Goal: Transaction & Acquisition: Book appointment/travel/reservation

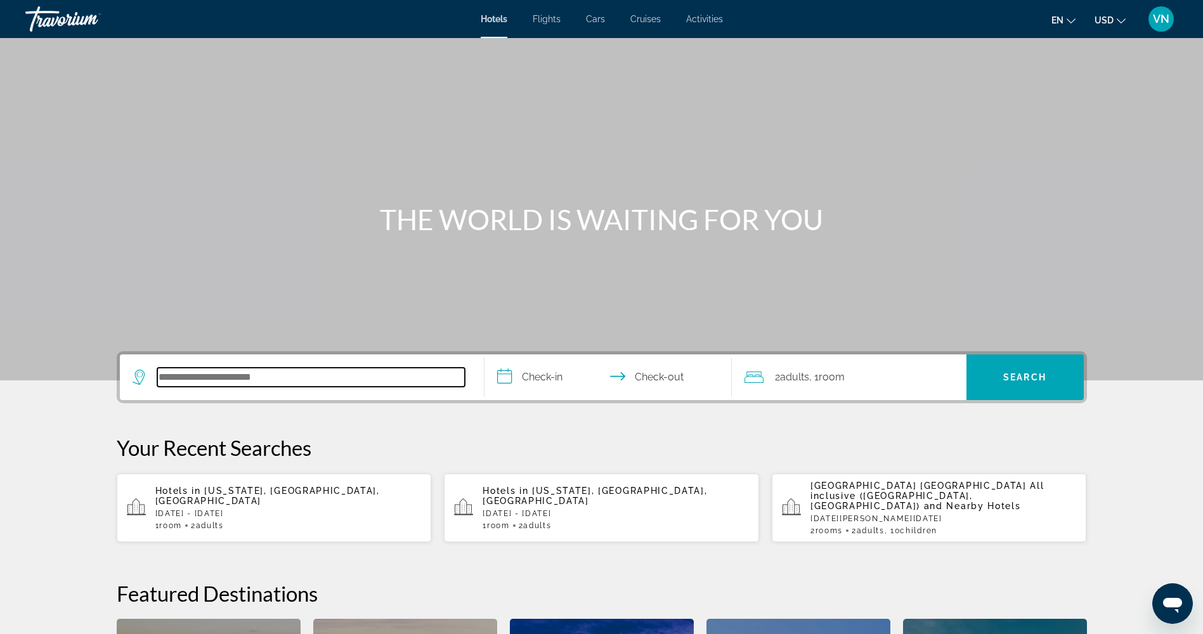
click at [247, 373] on input "Search hotel destination" at bounding box center [310, 377] width 307 height 19
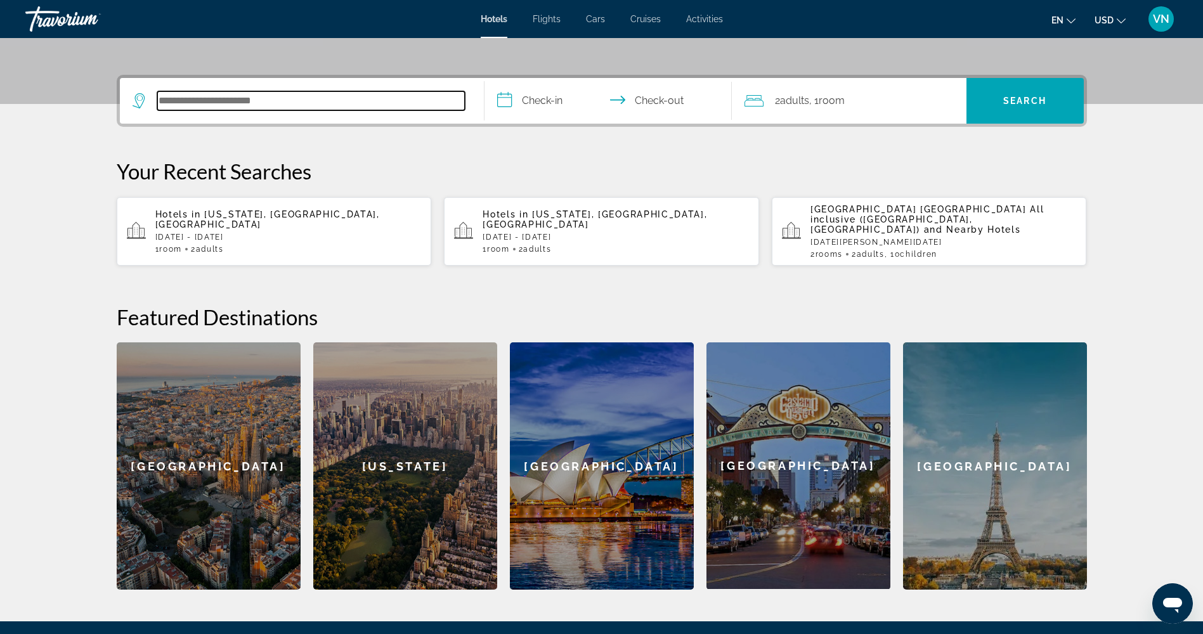
scroll to position [310, 0]
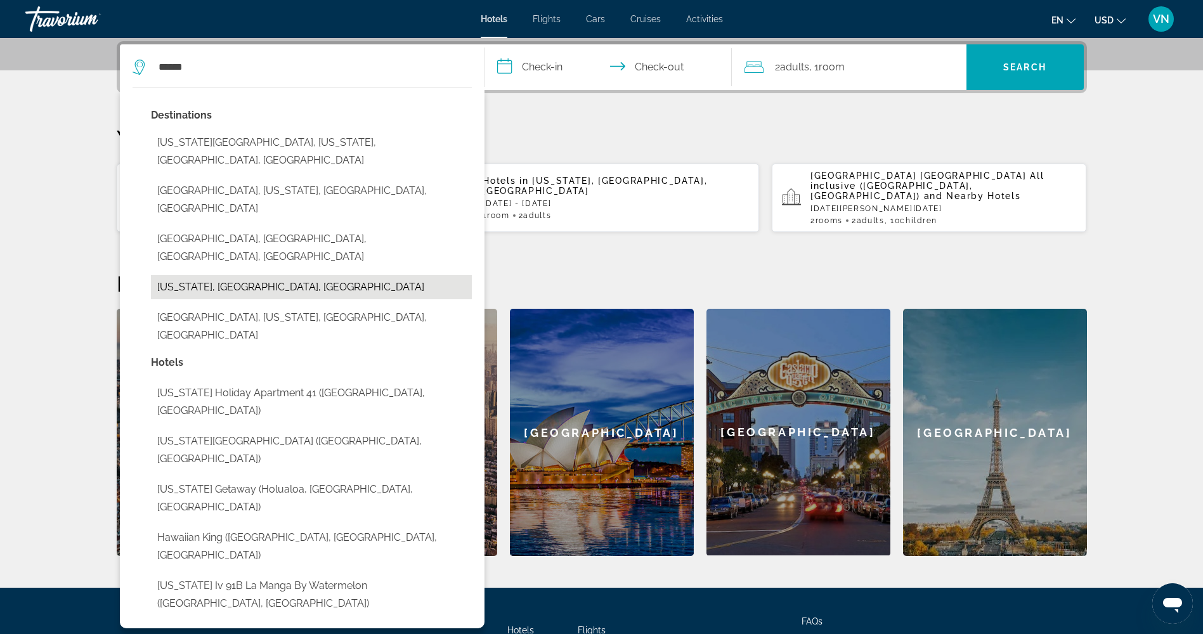
click at [164, 275] on button "[US_STATE], [GEOGRAPHIC_DATA], [GEOGRAPHIC_DATA]" at bounding box center [311, 287] width 321 height 24
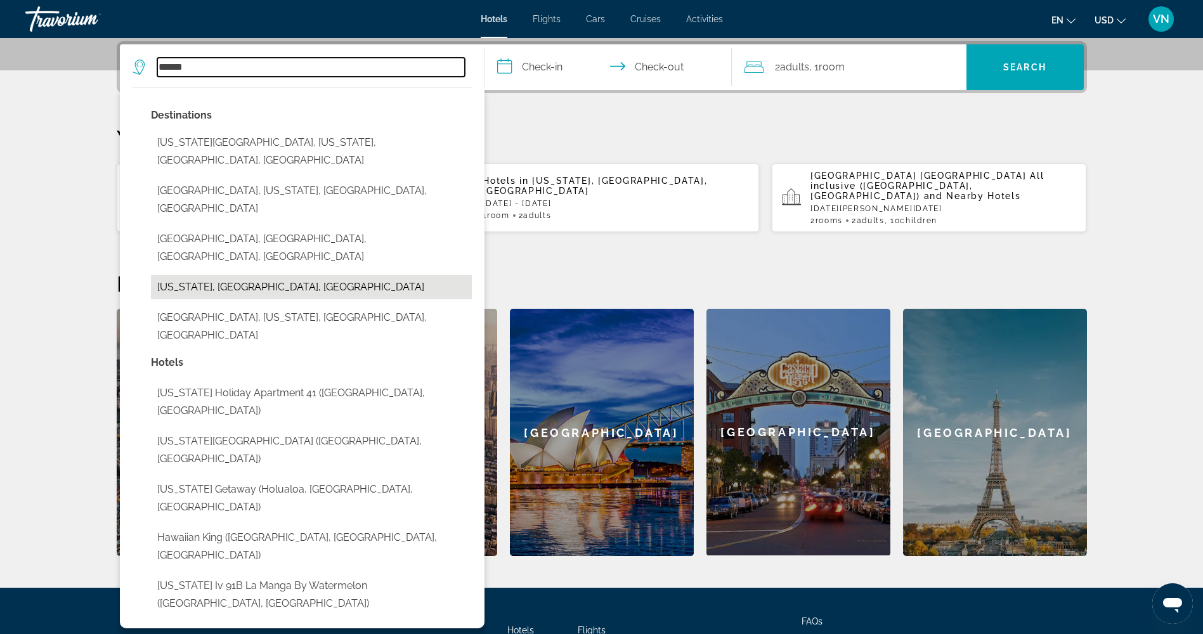
type input "**********"
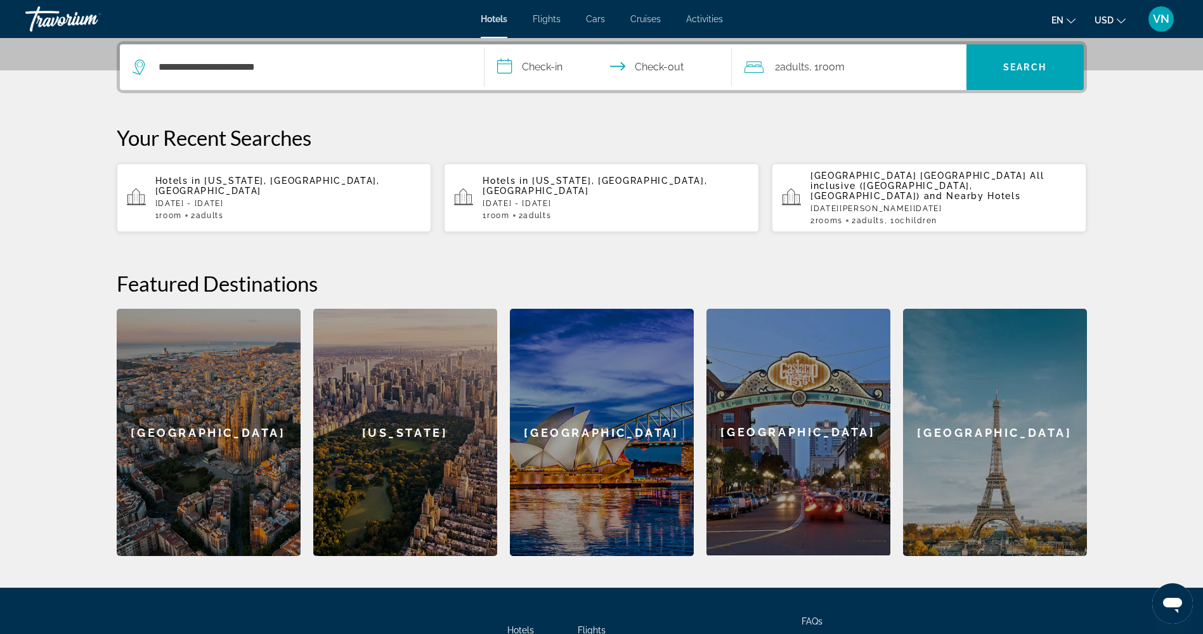
click at [547, 59] on input "**********" at bounding box center [610, 68] width 252 height 49
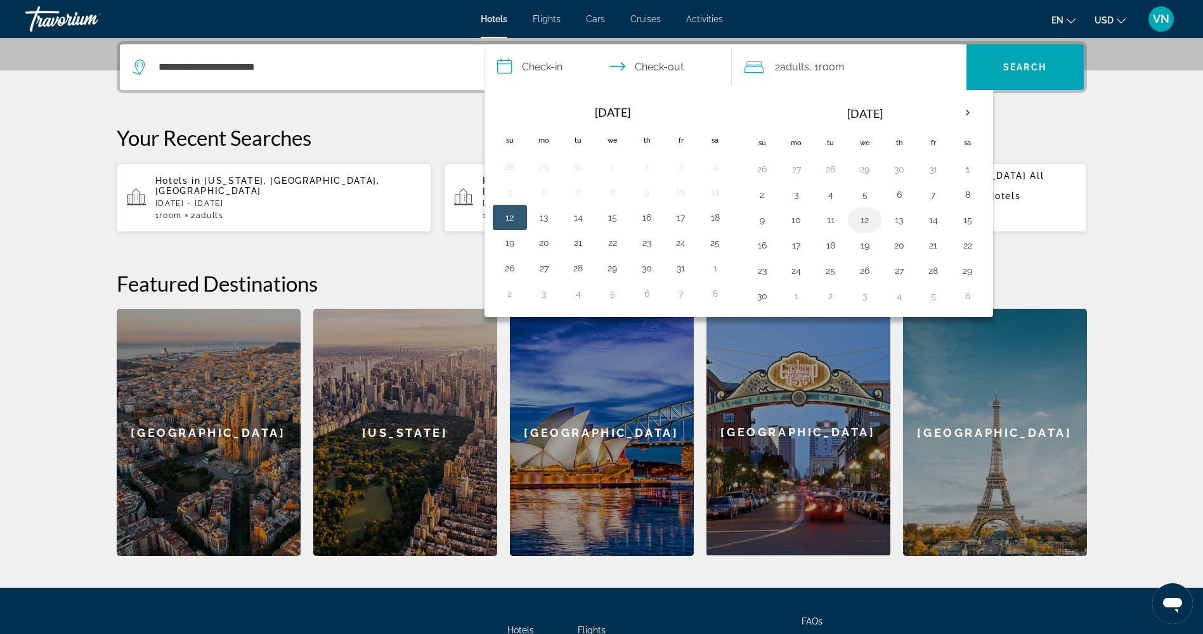
click at [860, 220] on button "12" at bounding box center [865, 220] width 20 height 18
click at [831, 223] on button "11" at bounding box center [830, 220] width 20 height 18
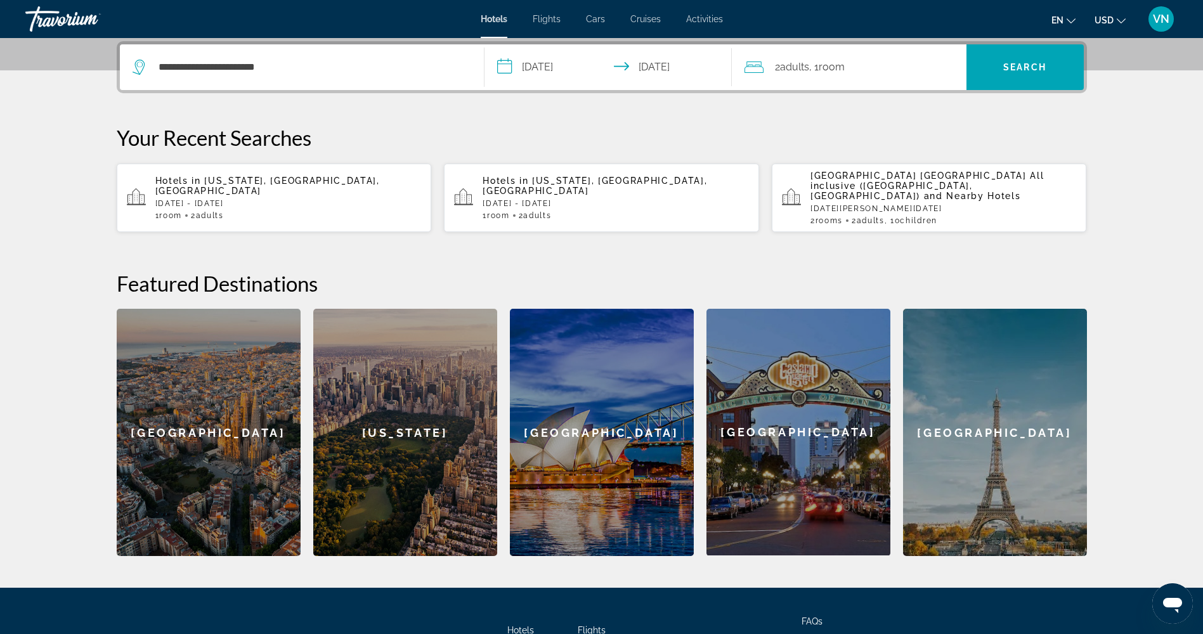
click at [666, 68] on input "**********" at bounding box center [610, 68] width 252 height 49
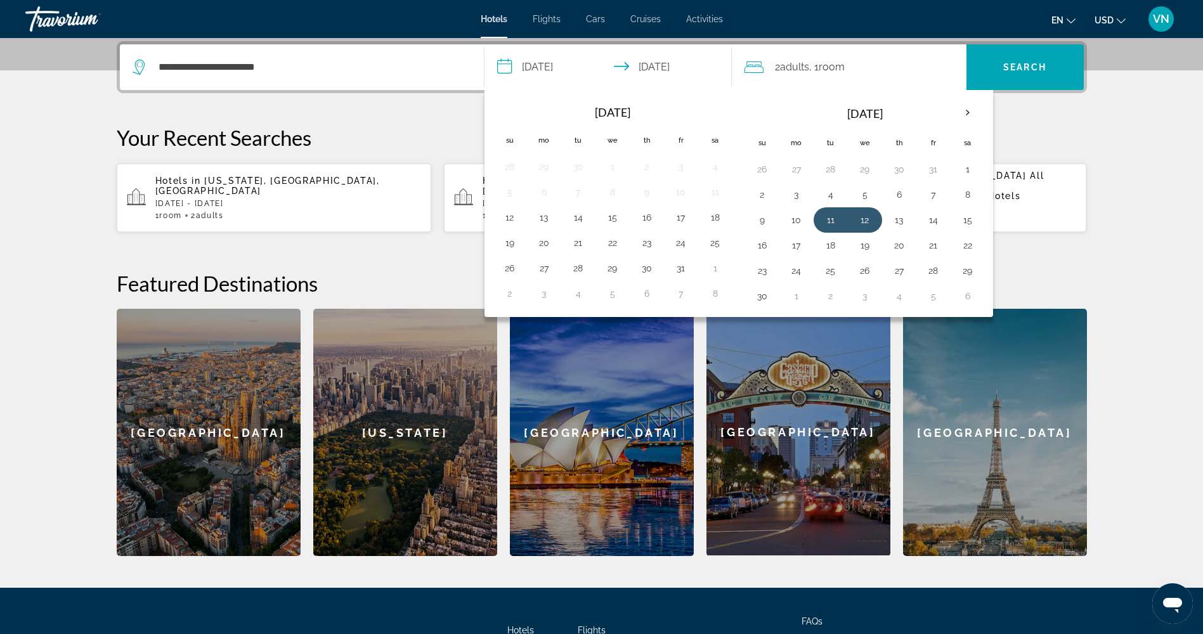
click at [551, 65] on input "**********" at bounding box center [610, 68] width 252 height 49
click at [829, 221] on button "11" at bounding box center [830, 220] width 20 height 18
click at [834, 249] on button "18" at bounding box center [830, 245] width 20 height 18
type input "**********"
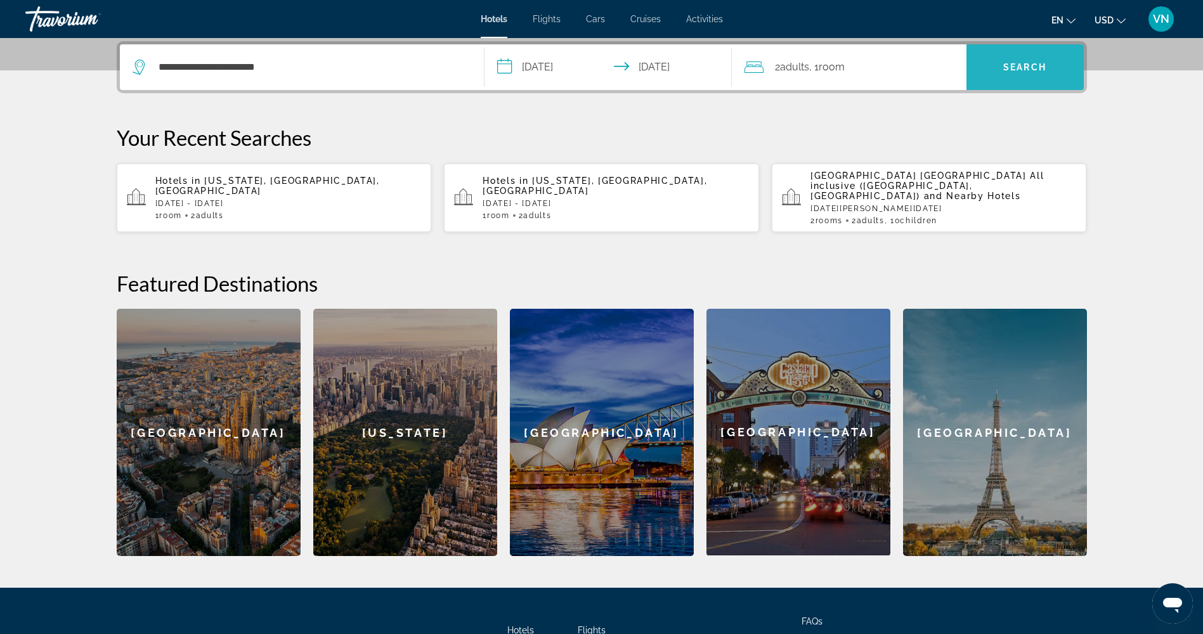
click at [1026, 74] on span "Search" at bounding box center [1024, 67] width 117 height 30
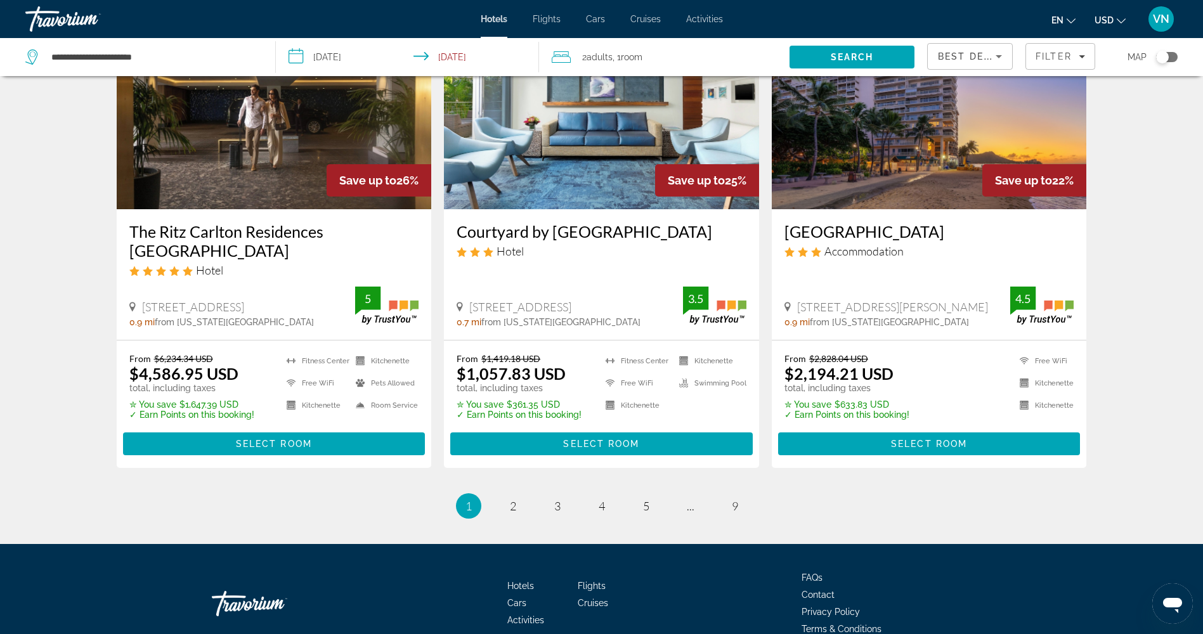
scroll to position [1585, 0]
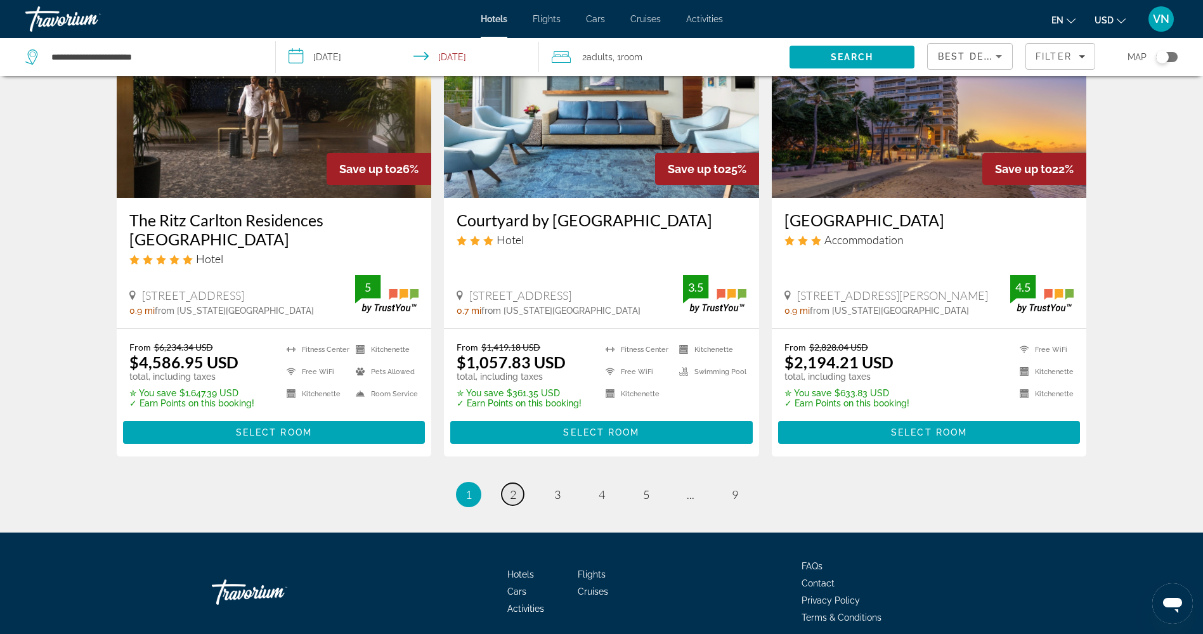
click at [514, 484] on link "page 2" at bounding box center [513, 494] width 22 height 22
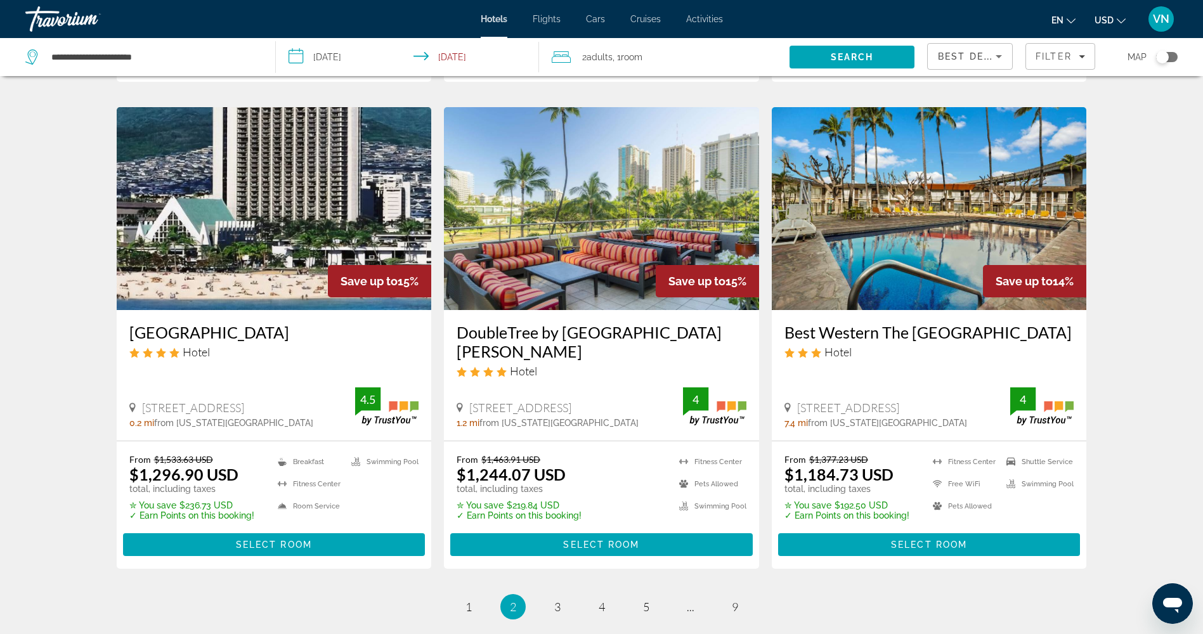
scroll to position [1585, 0]
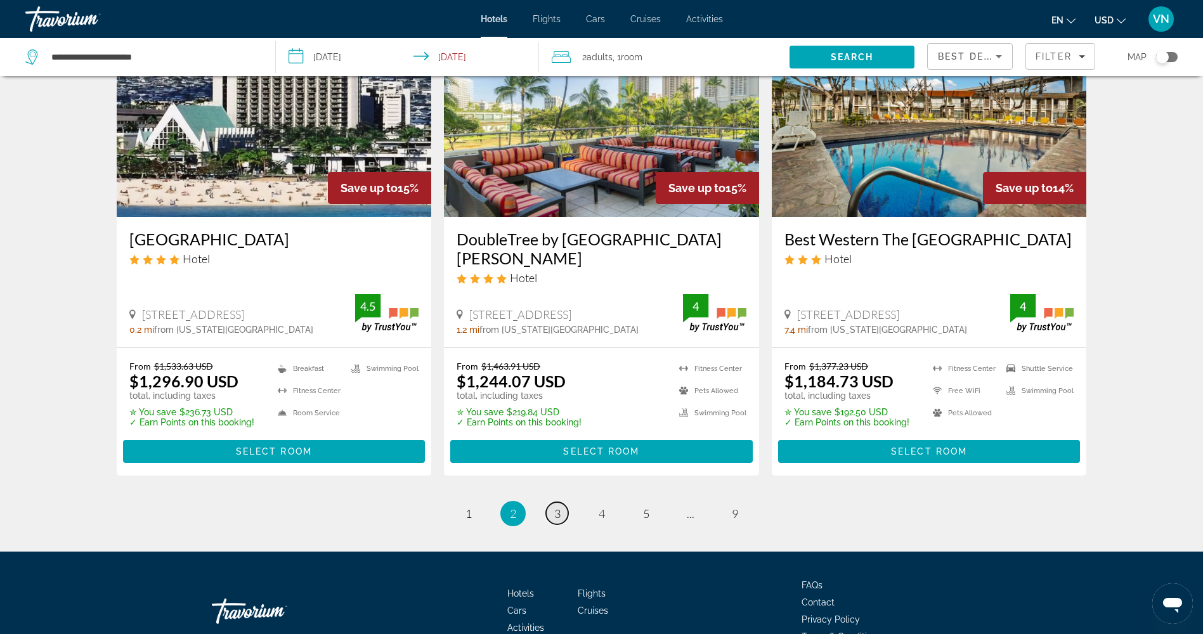
click at [560, 507] on span "3" at bounding box center [557, 514] width 6 height 14
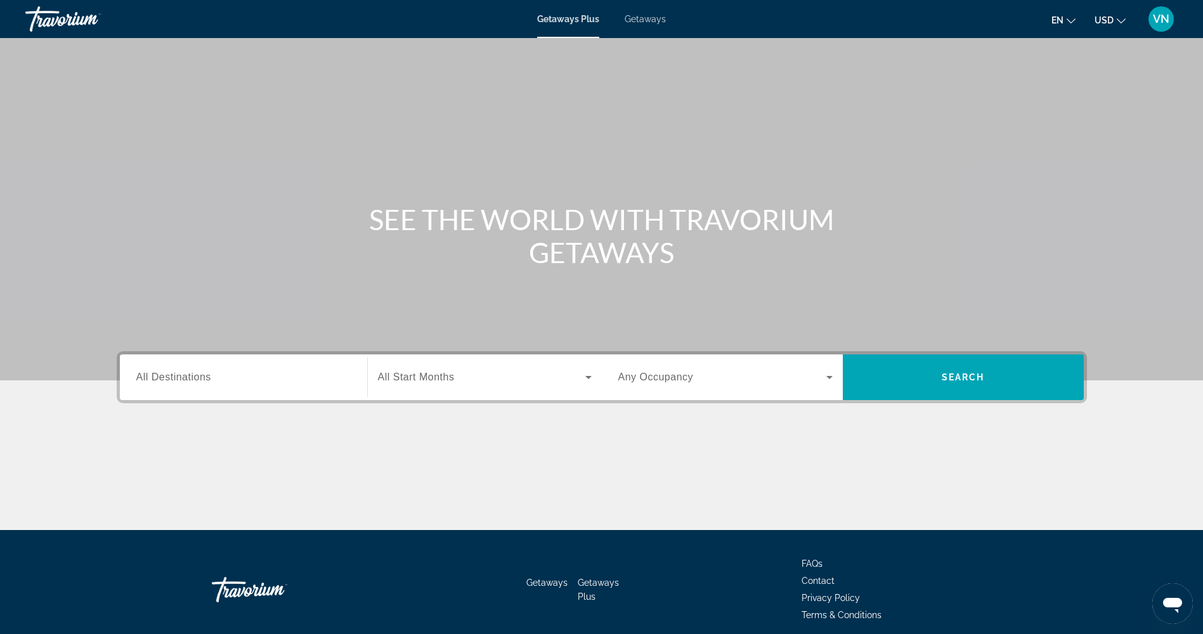
click at [238, 383] on input "Destination All Destinations" at bounding box center [243, 377] width 214 height 15
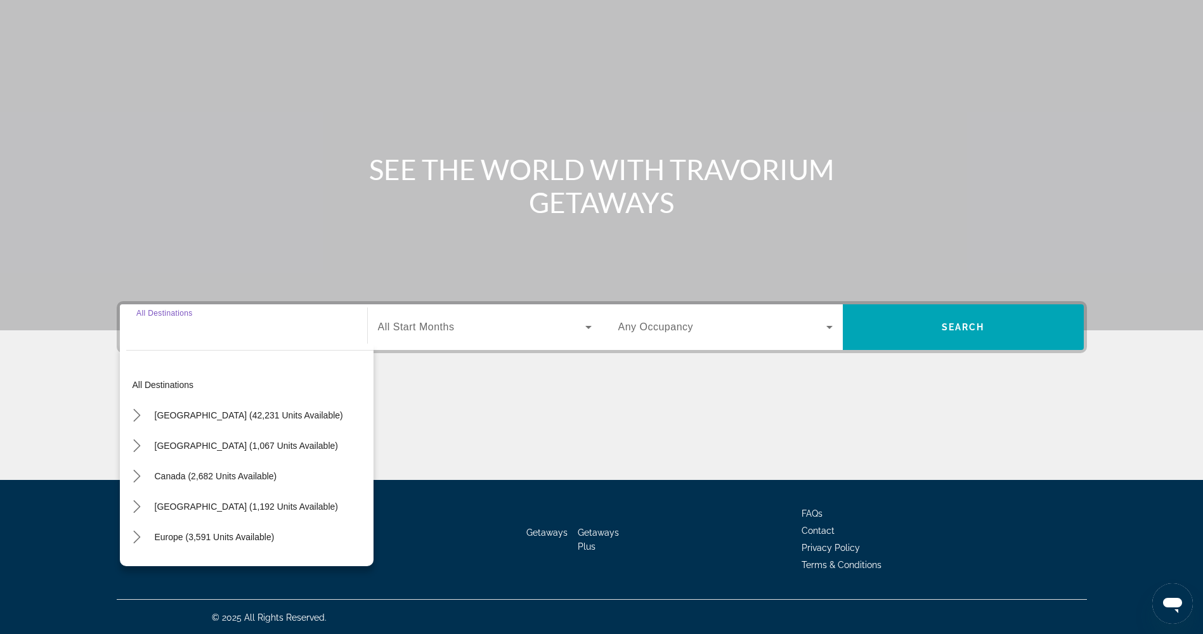
scroll to position [51, 0]
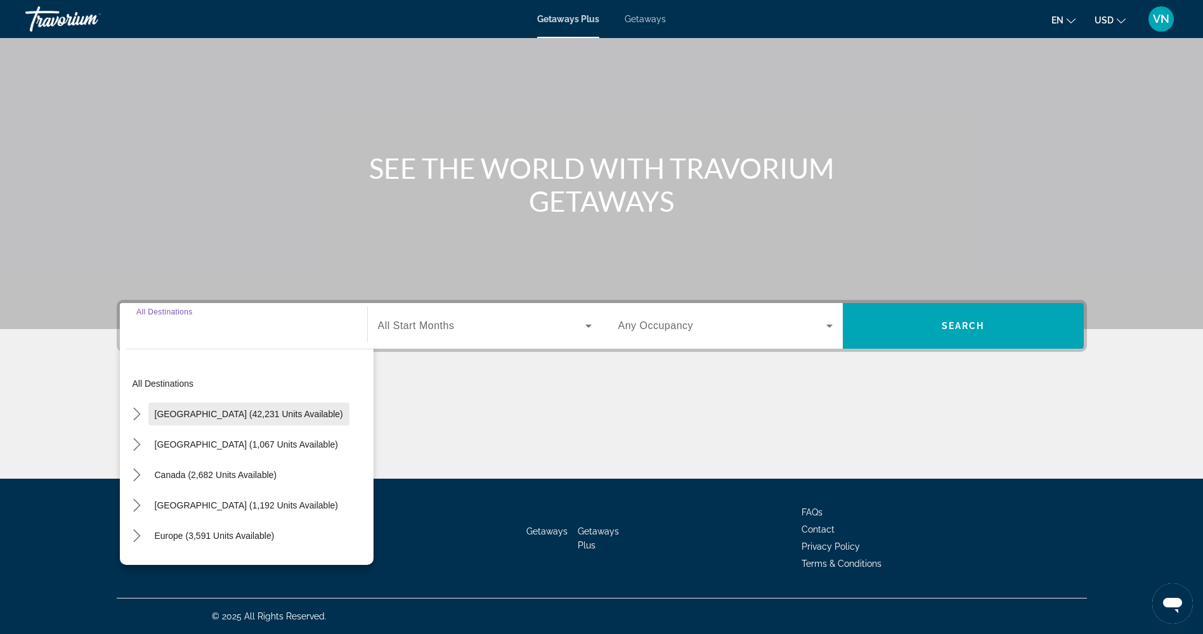
click at [203, 420] on span "Select destination: United States (42,231 units available)" at bounding box center [248, 414] width 201 height 30
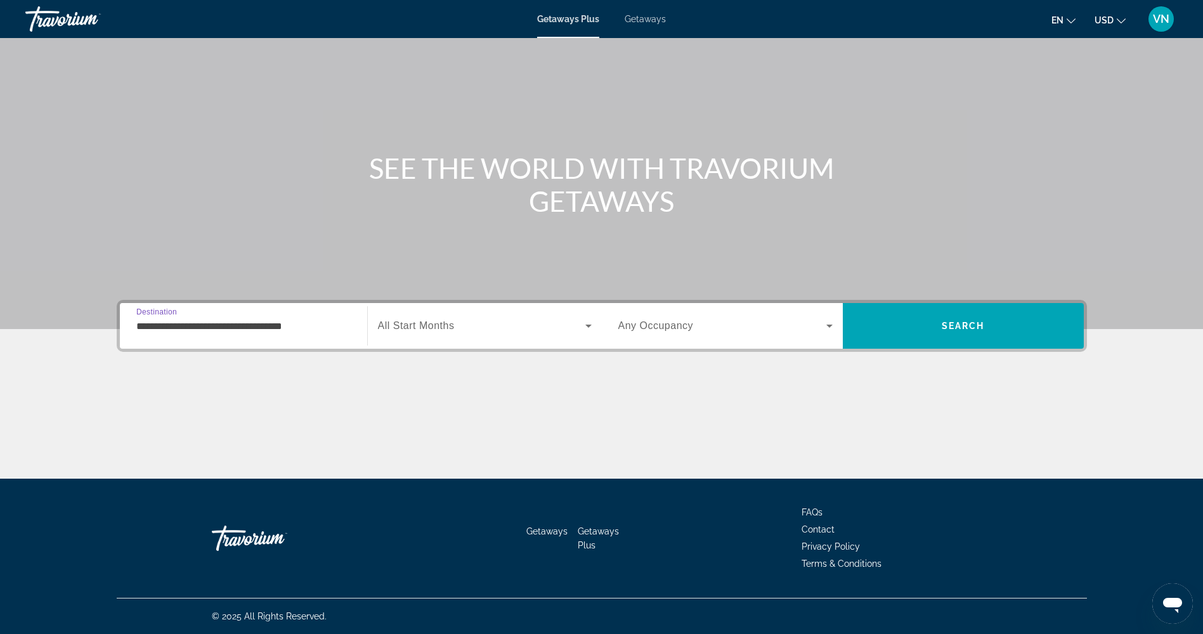
click at [213, 339] on div "**********" at bounding box center [243, 326] width 214 height 36
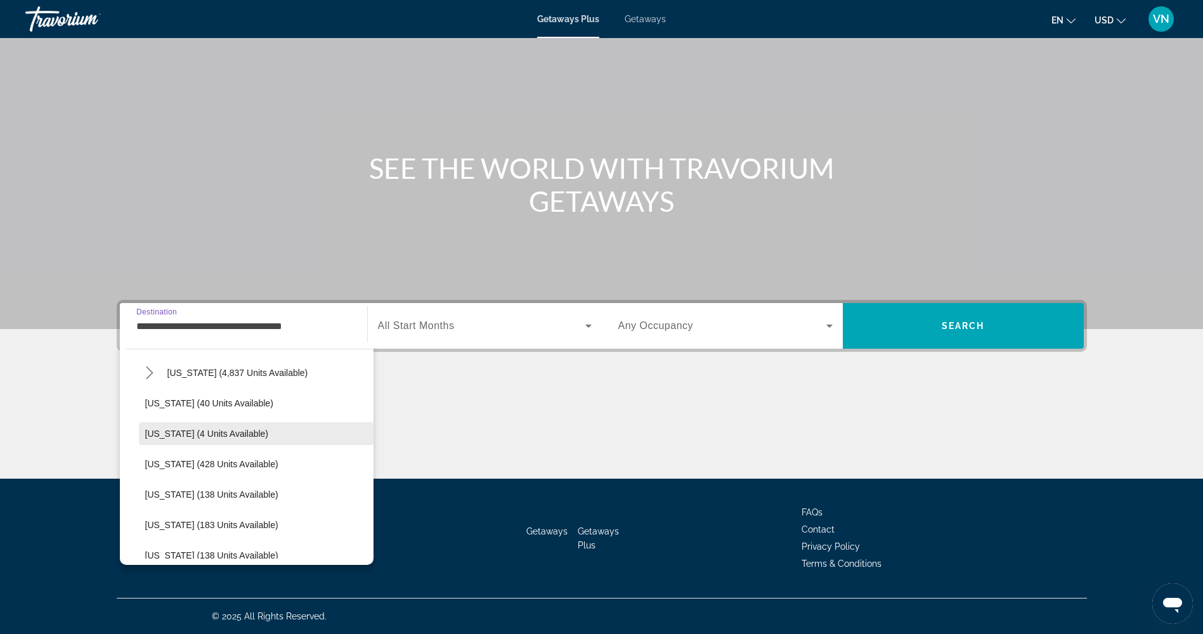
scroll to position [254, 0]
click at [253, 437] on span "Select destination: Hawaii (4 units available)" at bounding box center [256, 434] width 235 height 30
type input "**********"
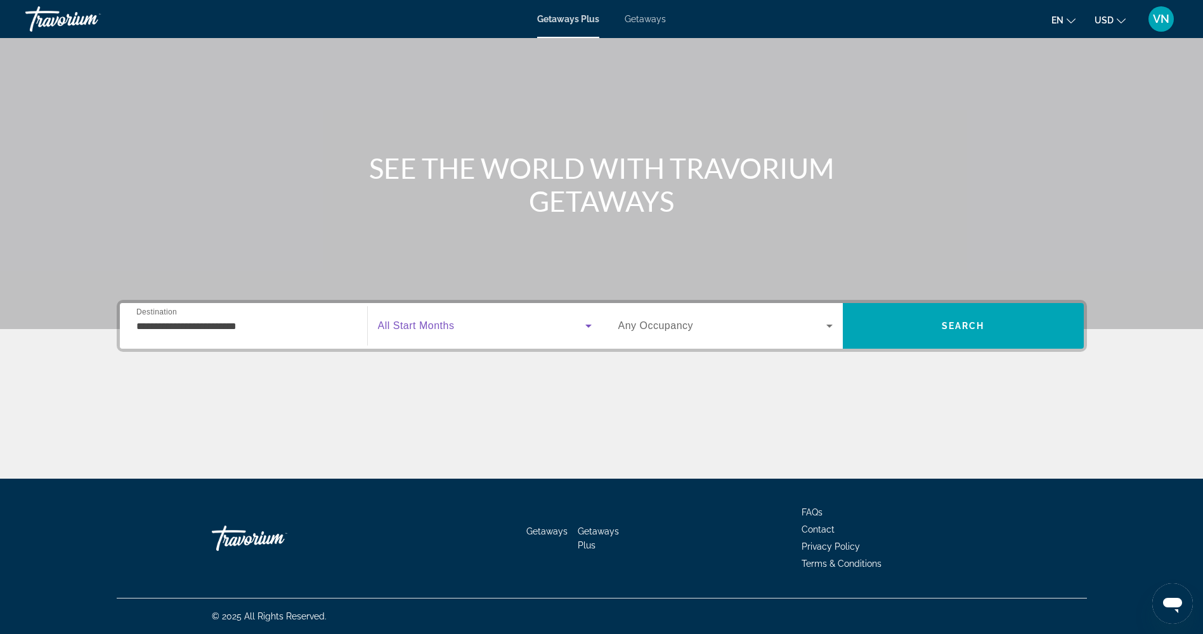
click at [495, 331] on span "Search widget" at bounding box center [481, 325] width 207 height 15
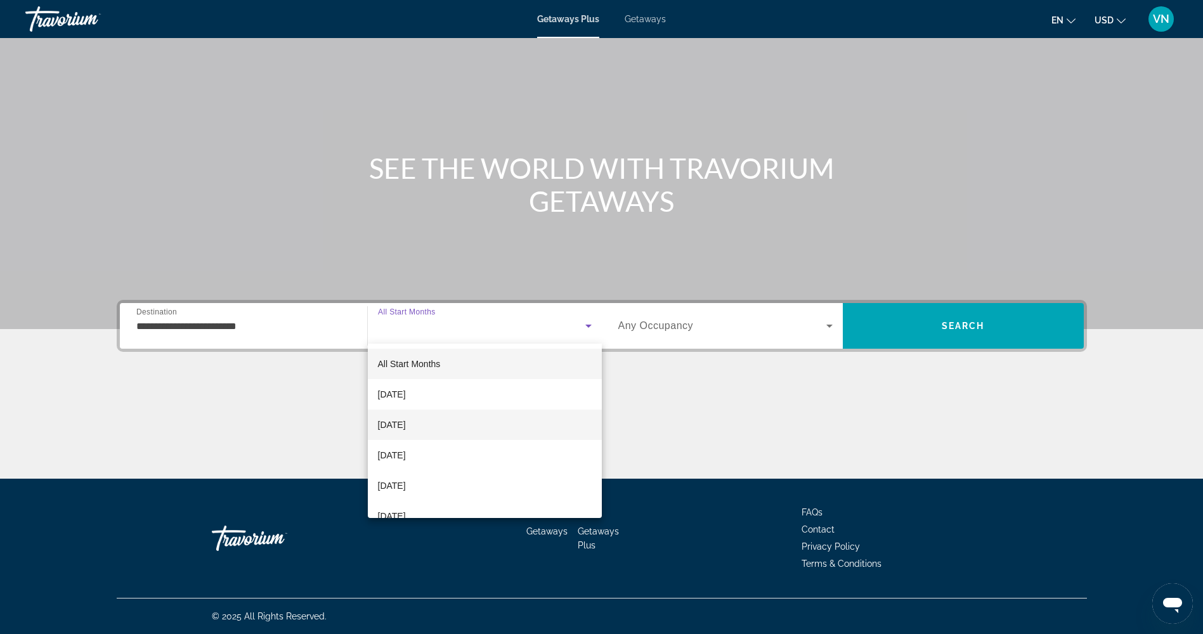
click at [482, 424] on mat-option "[DATE]" at bounding box center [485, 425] width 234 height 30
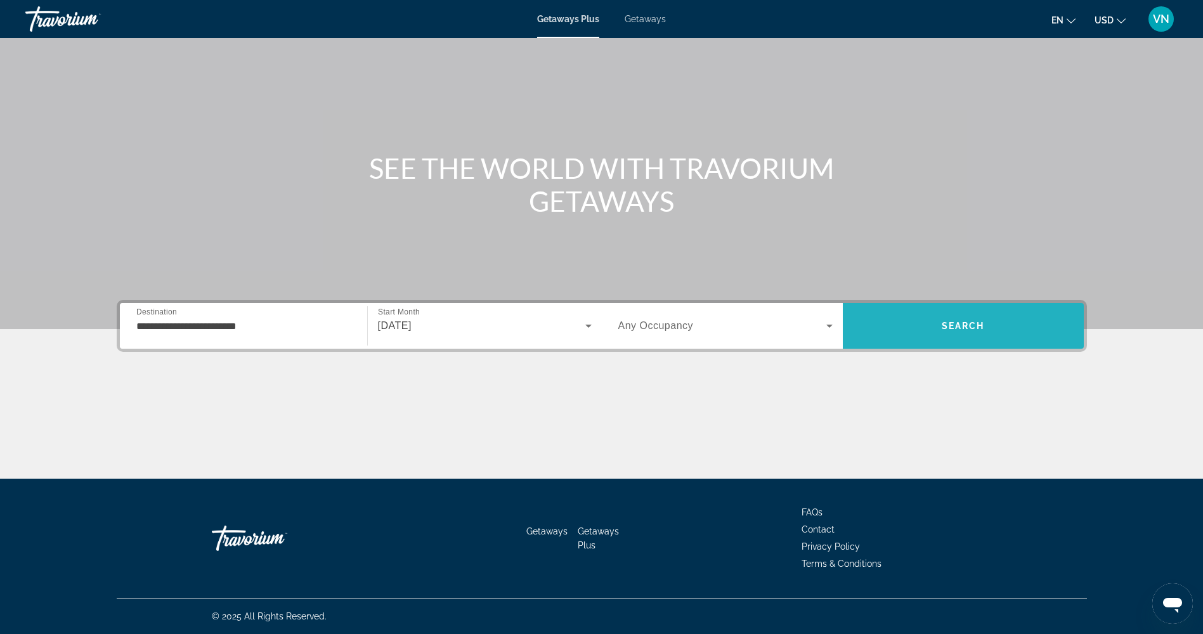
click at [897, 330] on span "Search" at bounding box center [963, 326] width 241 height 30
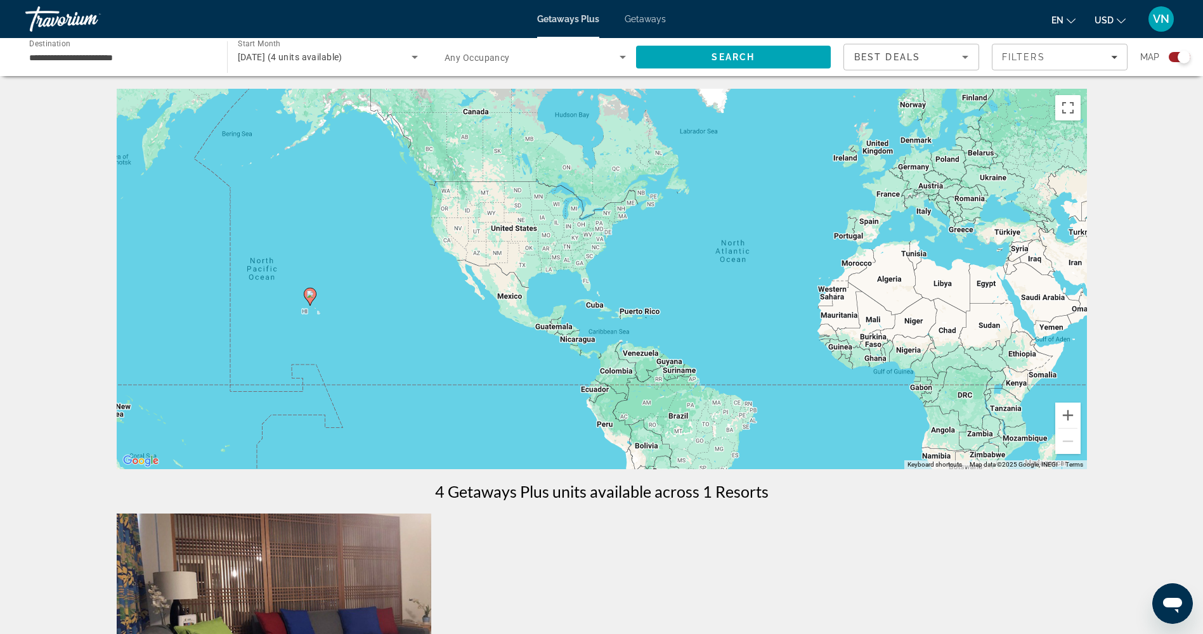
drag, startPoint x: 231, startPoint y: 314, endPoint x: 390, endPoint y: 304, distance: 158.9
click at [389, 304] on div "To activate drag with keyboard, press Alt + Enter. Once in keyboard drag state,…" at bounding box center [602, 279] width 970 height 380
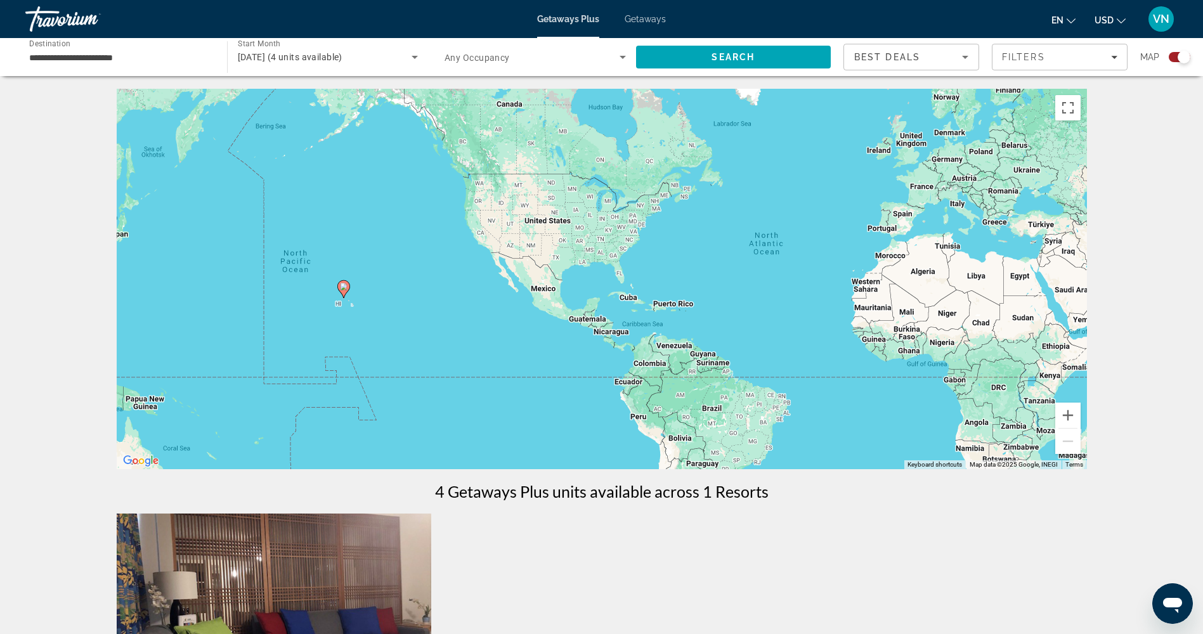
click at [340, 287] on icon "Main content" at bounding box center [342, 289] width 11 height 16
type input "**********"
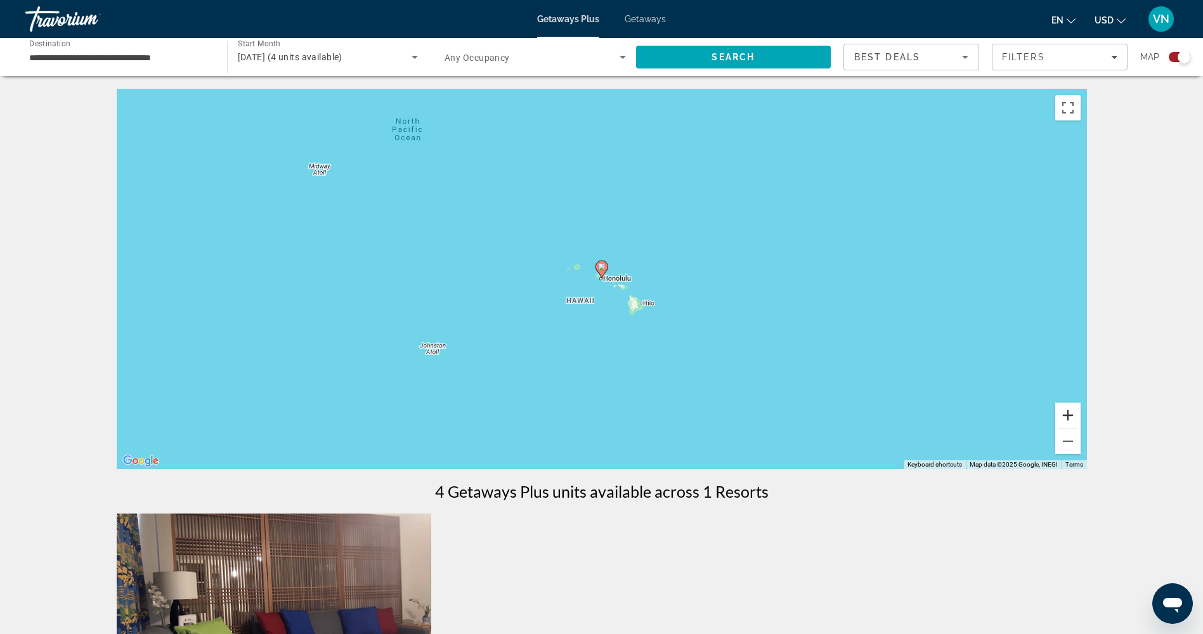
click at [1077, 417] on button "Zoom in" at bounding box center [1067, 415] width 25 height 25
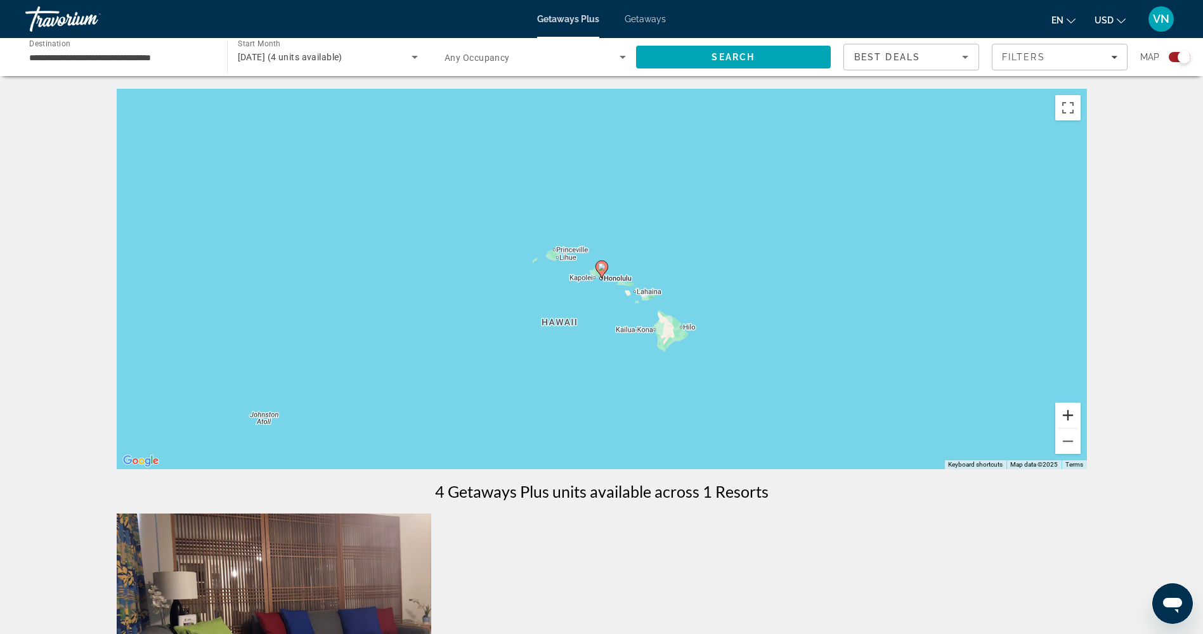
click at [1077, 417] on button "Zoom in" at bounding box center [1067, 415] width 25 height 25
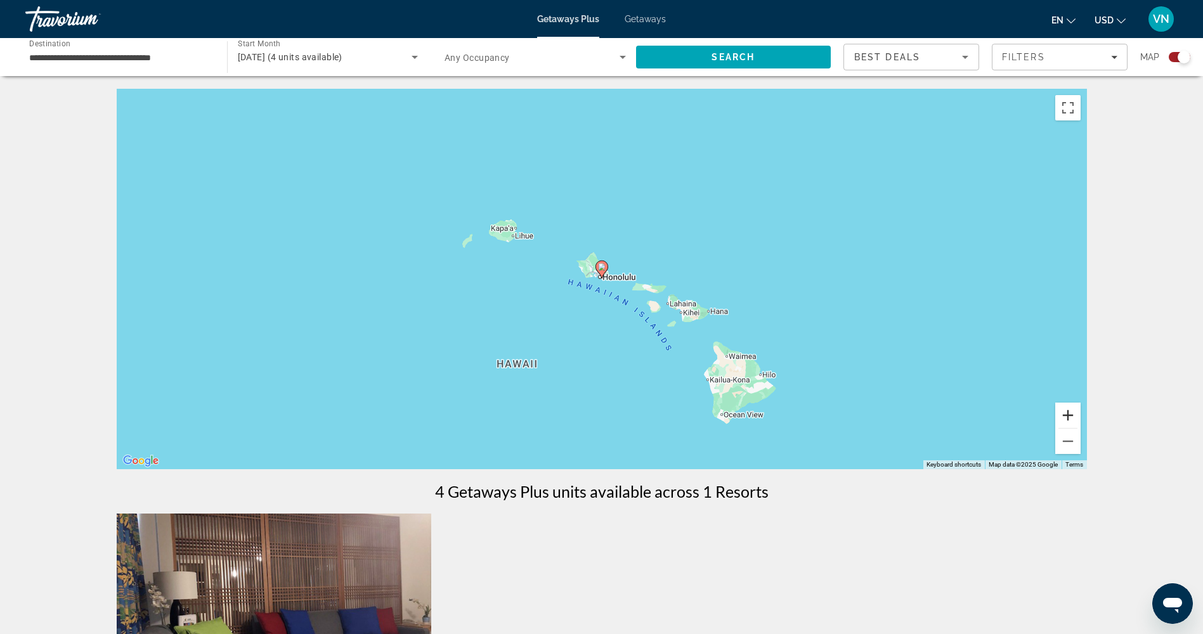
click at [1077, 417] on button "Zoom in" at bounding box center [1067, 415] width 25 height 25
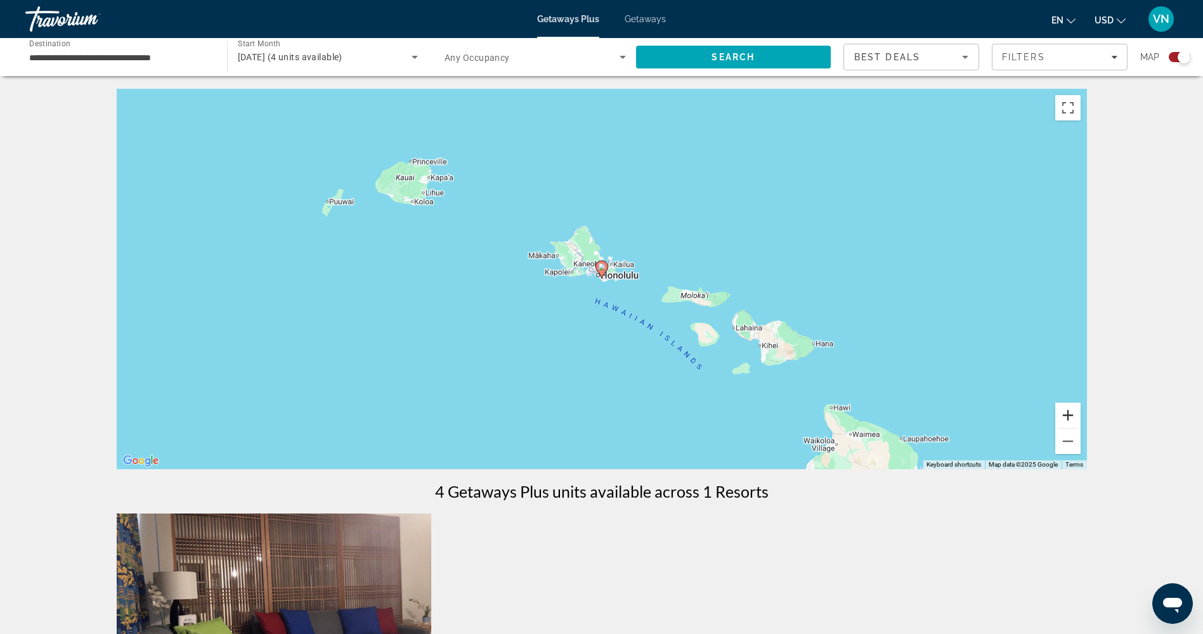
click at [1077, 417] on button "Zoom in" at bounding box center [1067, 415] width 25 height 25
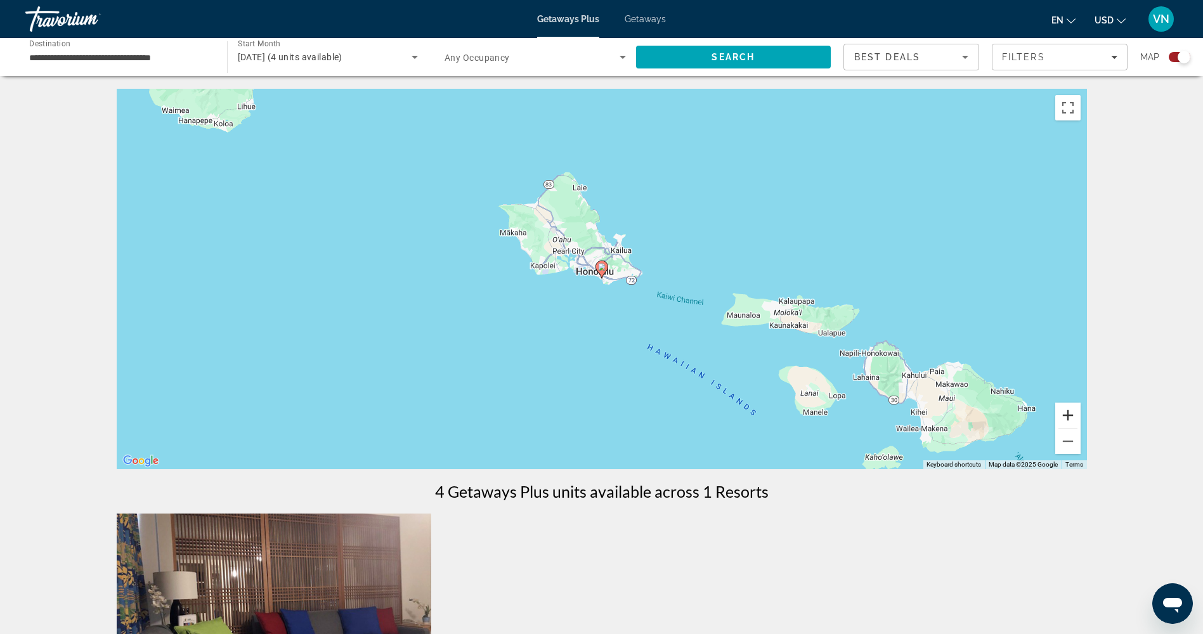
click at [1077, 417] on button "Zoom in" at bounding box center [1067, 415] width 25 height 25
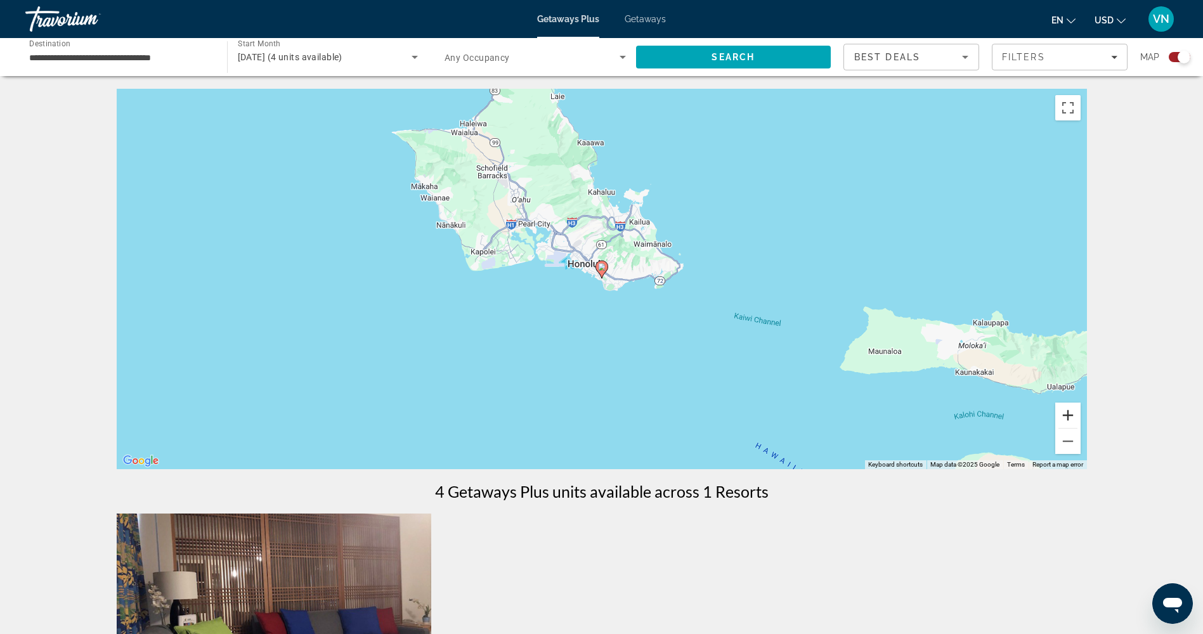
click at [1077, 417] on button "Zoom in" at bounding box center [1067, 415] width 25 height 25
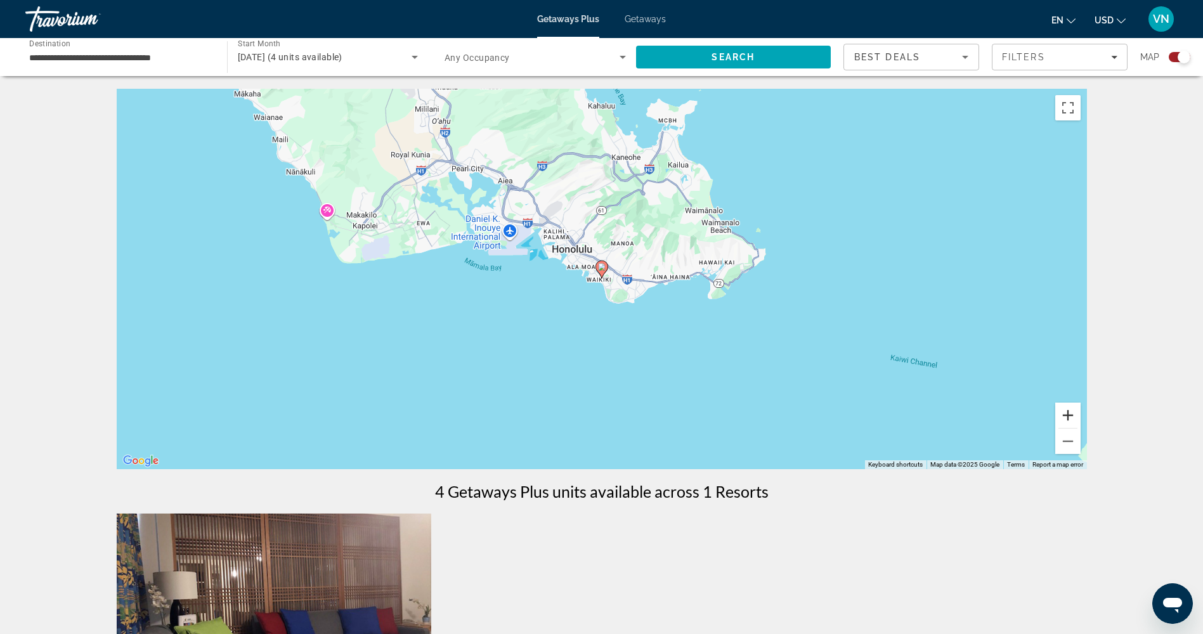
click at [1077, 417] on button "Zoom in" at bounding box center [1067, 415] width 25 height 25
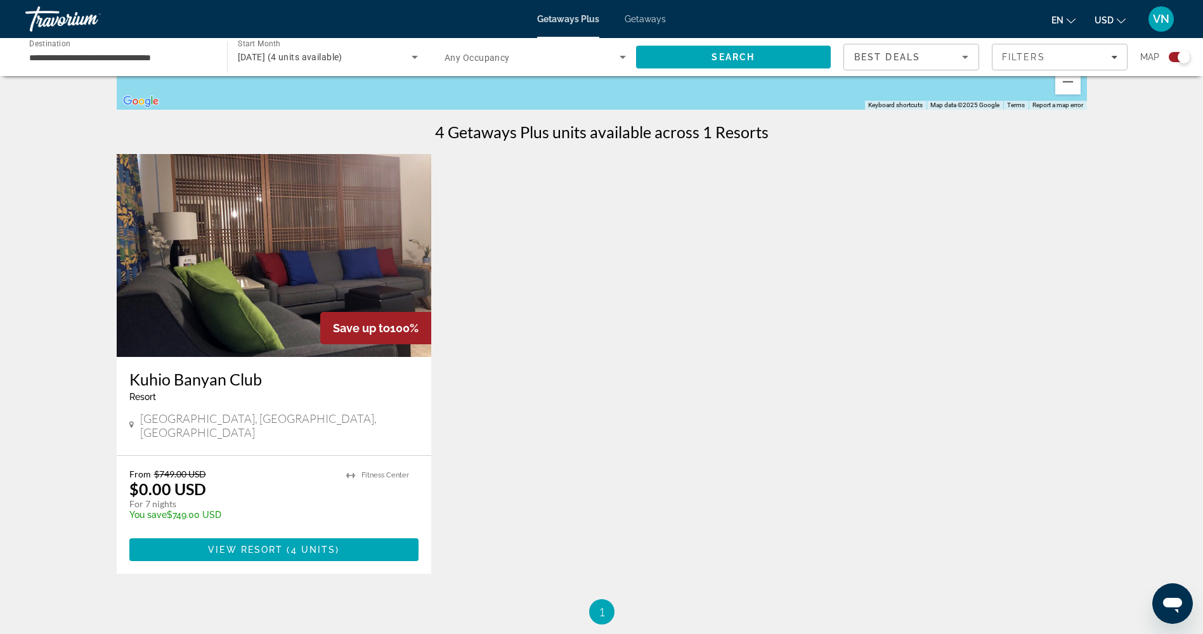
scroll to position [507, 0]
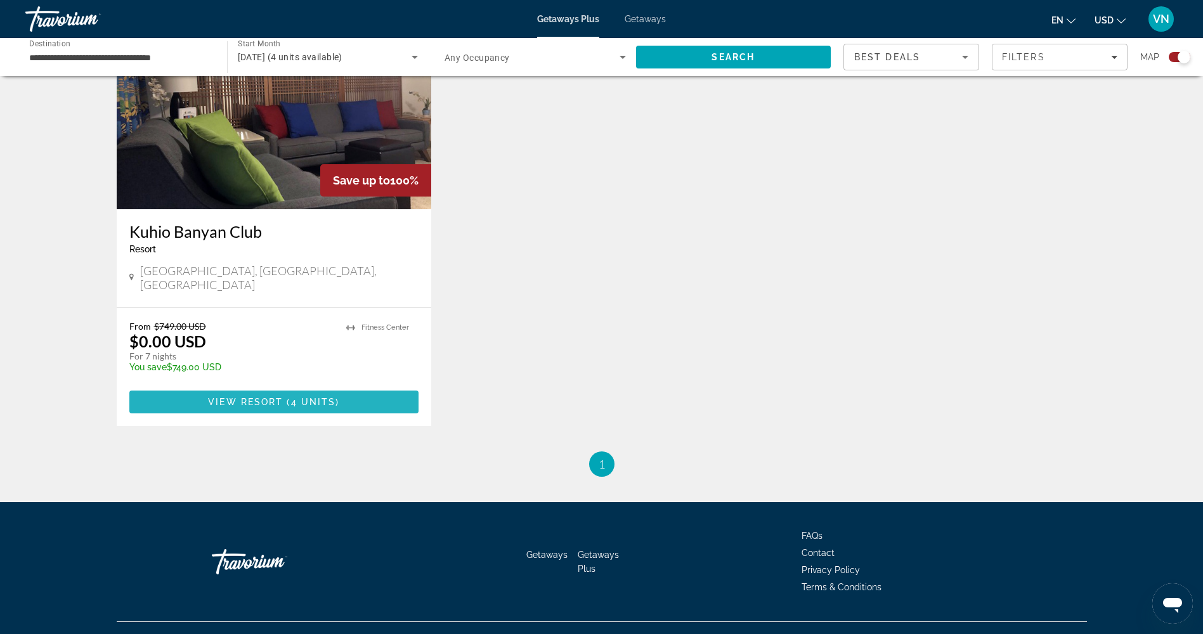
click at [344, 394] on span "Main content" at bounding box center [274, 402] width 290 height 30
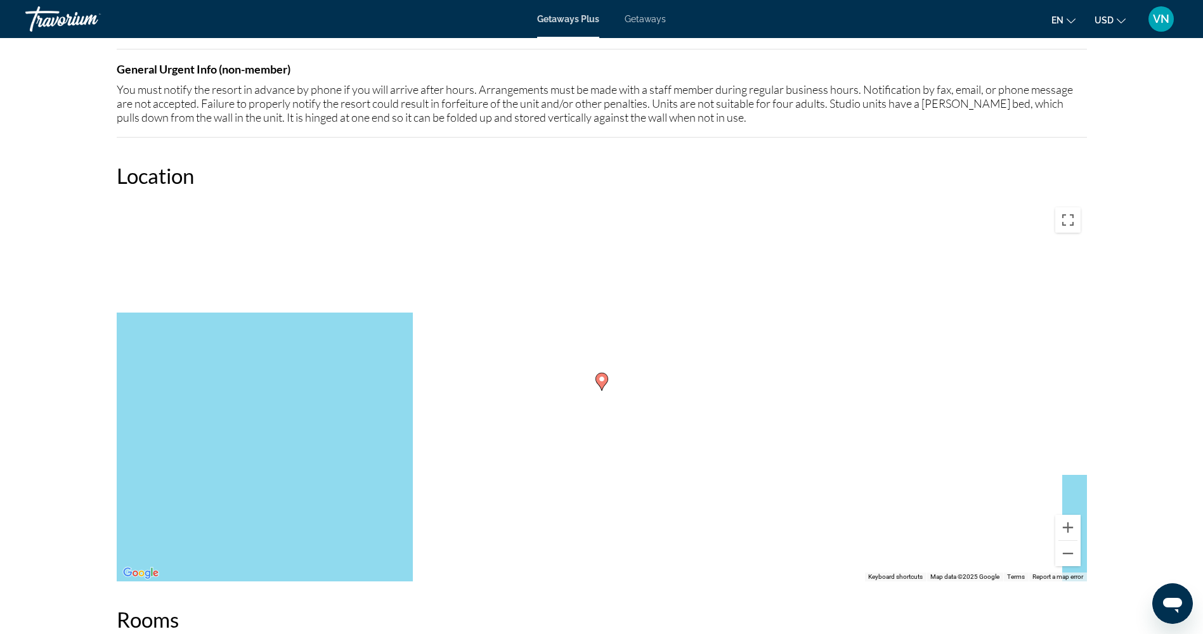
scroll to position [1522, 0]
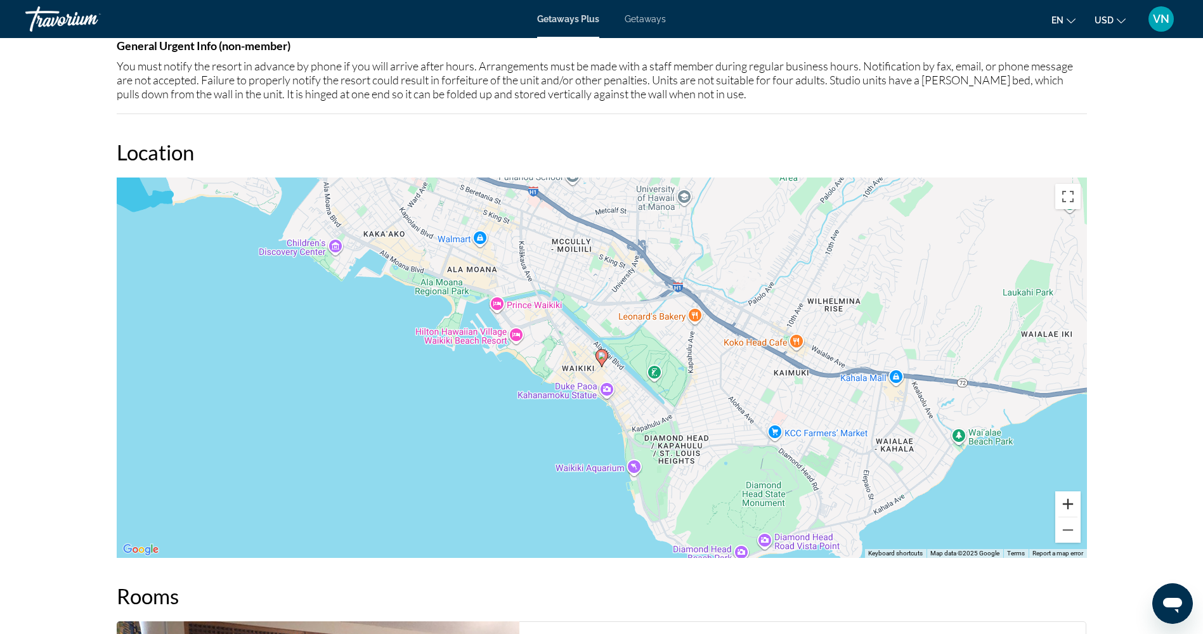
click at [1072, 505] on button "Zoom in" at bounding box center [1067, 503] width 25 height 25
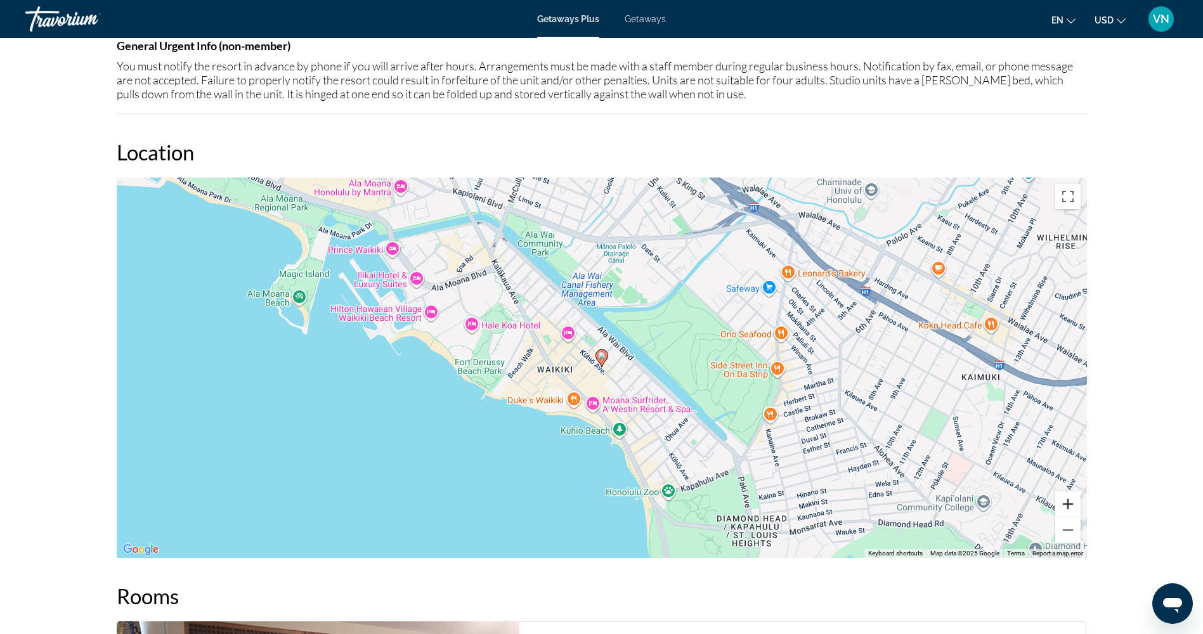
click at [1073, 504] on button "Zoom in" at bounding box center [1067, 503] width 25 height 25
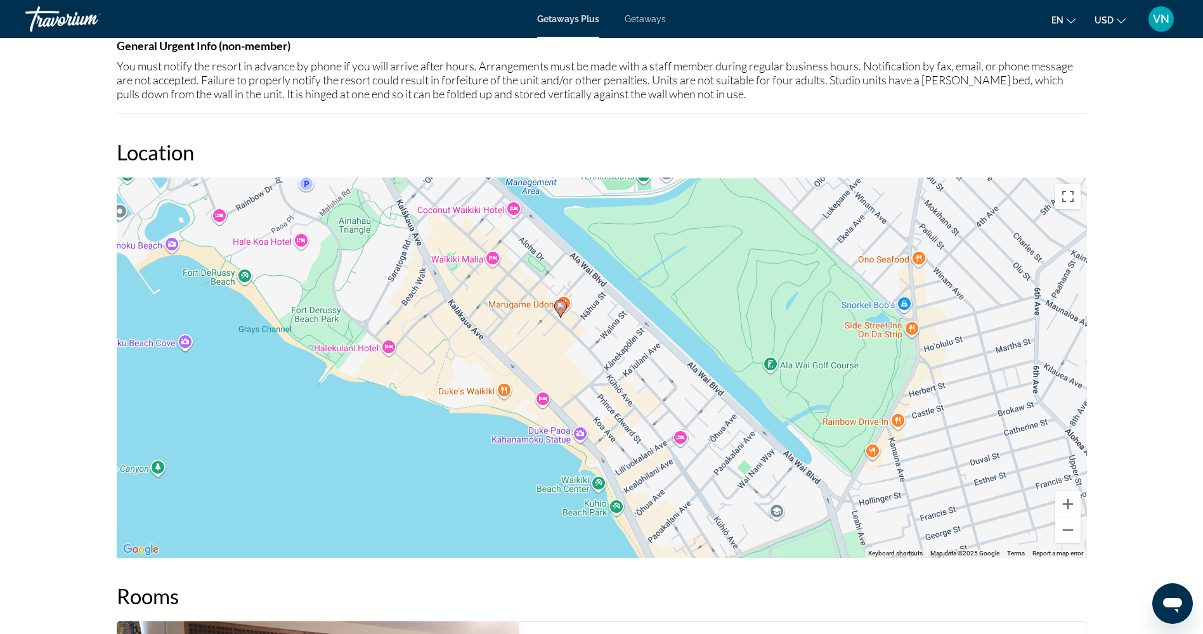
drag, startPoint x: 587, startPoint y: 421, endPoint x: 543, endPoint y: 378, distance: 61.4
click at [544, 379] on div "To activate drag with keyboard, press Alt + Enter. Once in keyboard drag state,…" at bounding box center [602, 368] width 970 height 380
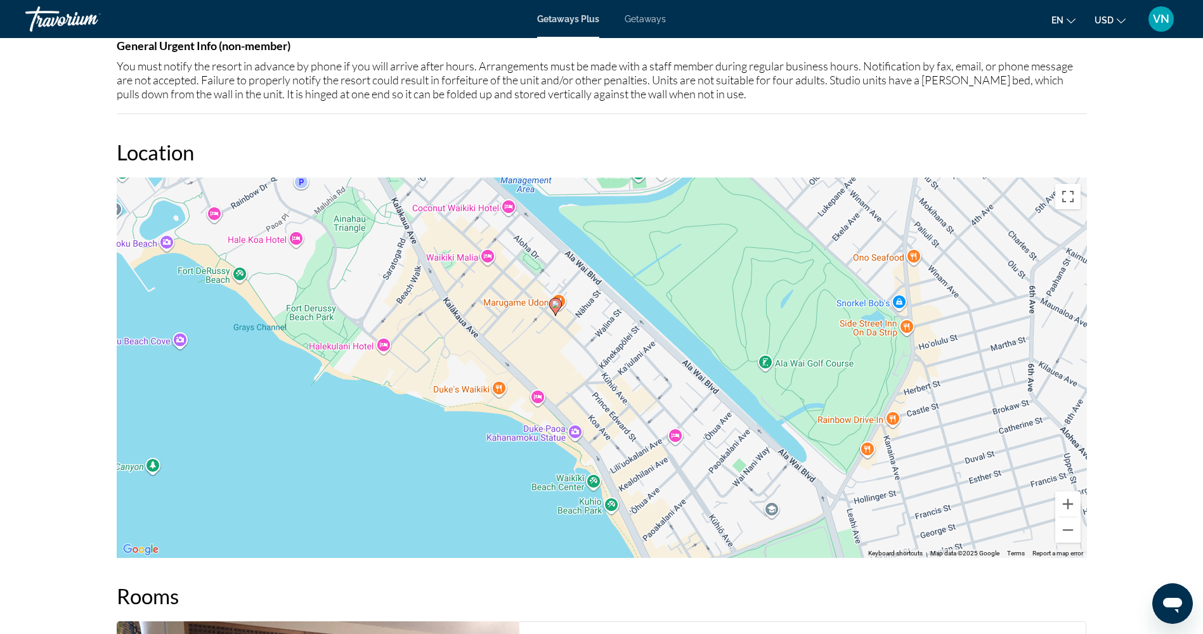
click at [557, 296] on div "To activate drag with keyboard, press Alt + Enter. Once in keyboard drag state,…" at bounding box center [602, 368] width 970 height 380
click at [547, 353] on div "To activate drag with keyboard, press Alt + Enter. Once in keyboard drag state,…" at bounding box center [602, 368] width 970 height 380
click at [557, 335] on div "To activate drag with keyboard, press Alt + Enter. Once in keyboard drag state,…" at bounding box center [602, 368] width 970 height 380
click at [1066, 507] on button "Zoom in" at bounding box center [1067, 503] width 25 height 25
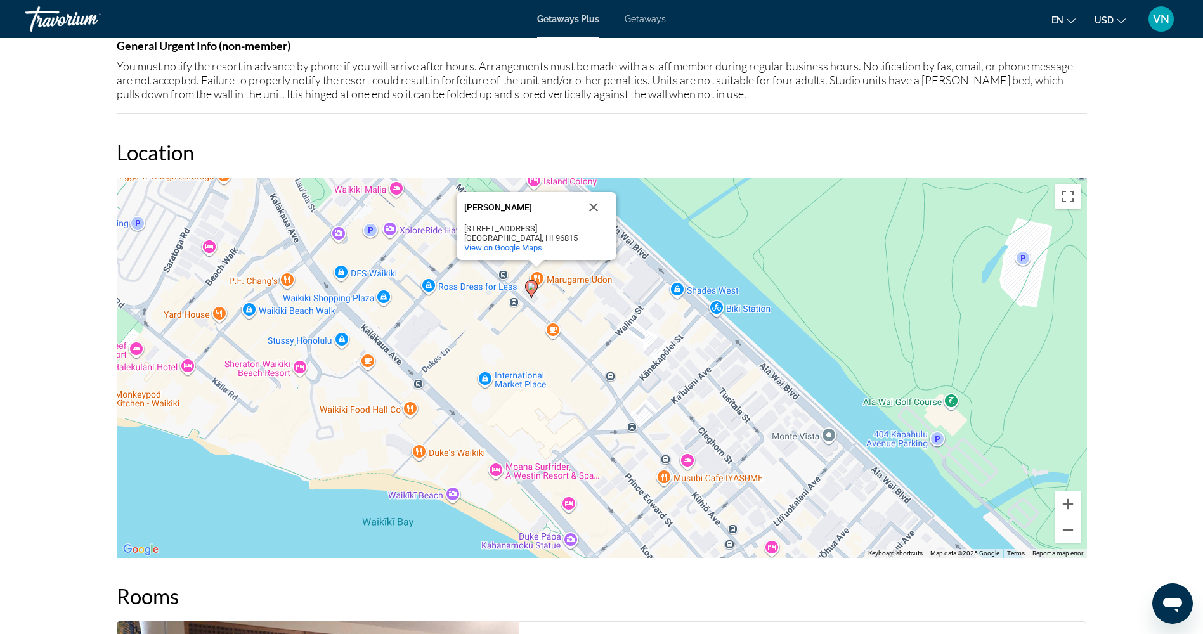
drag, startPoint x: 554, startPoint y: 254, endPoint x: 576, endPoint y: 289, distance: 41.0
click at [576, 289] on div "To activate drag with keyboard, press Alt + Enter. Once in keyboard drag state,…" at bounding box center [602, 368] width 970 height 380
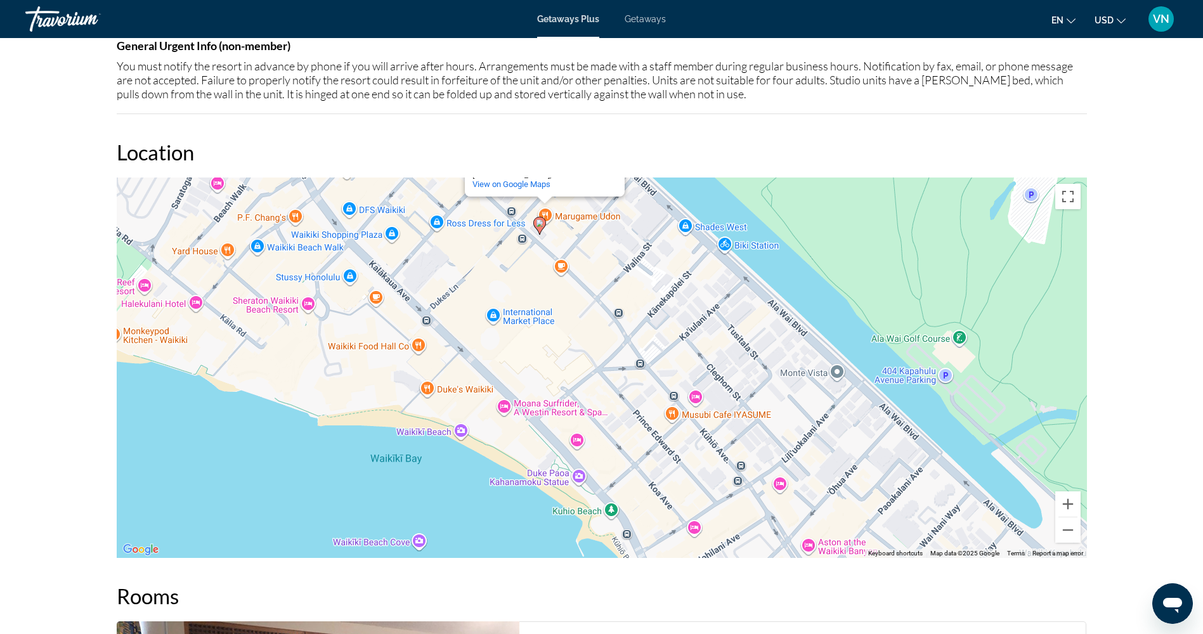
drag, startPoint x: 475, startPoint y: 422, endPoint x: 484, endPoint y: 351, distance: 72.3
click at [484, 351] on div "To activate drag with keyboard, press Alt + Enter. Once in keyboard drag state,…" at bounding box center [602, 368] width 970 height 380
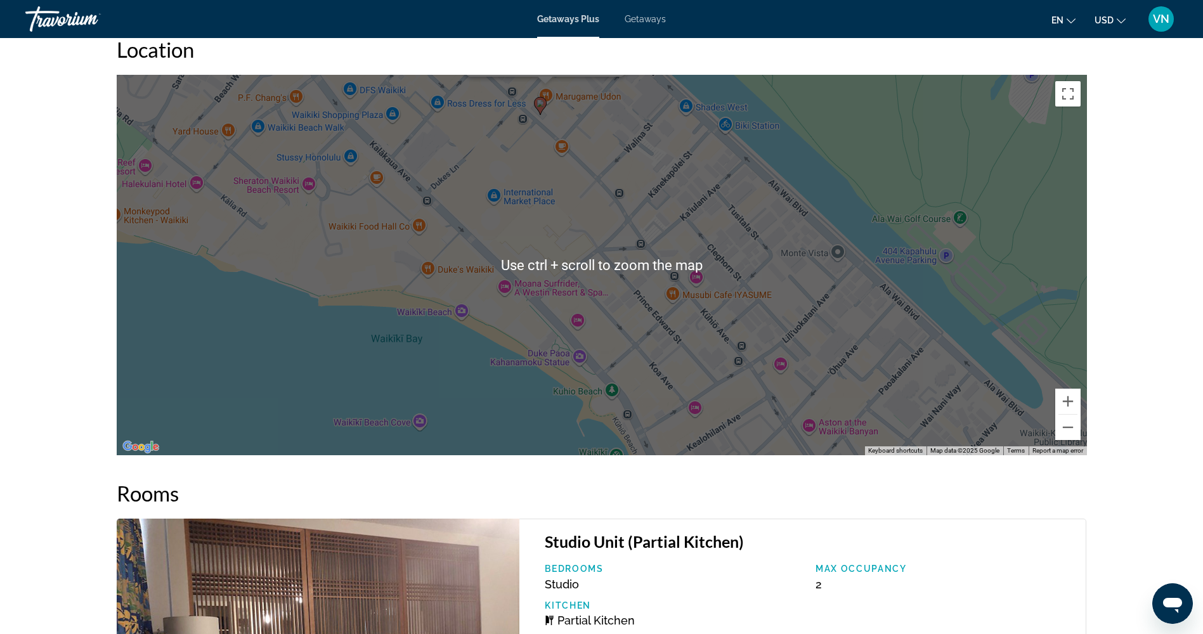
scroll to position [1585, 0]
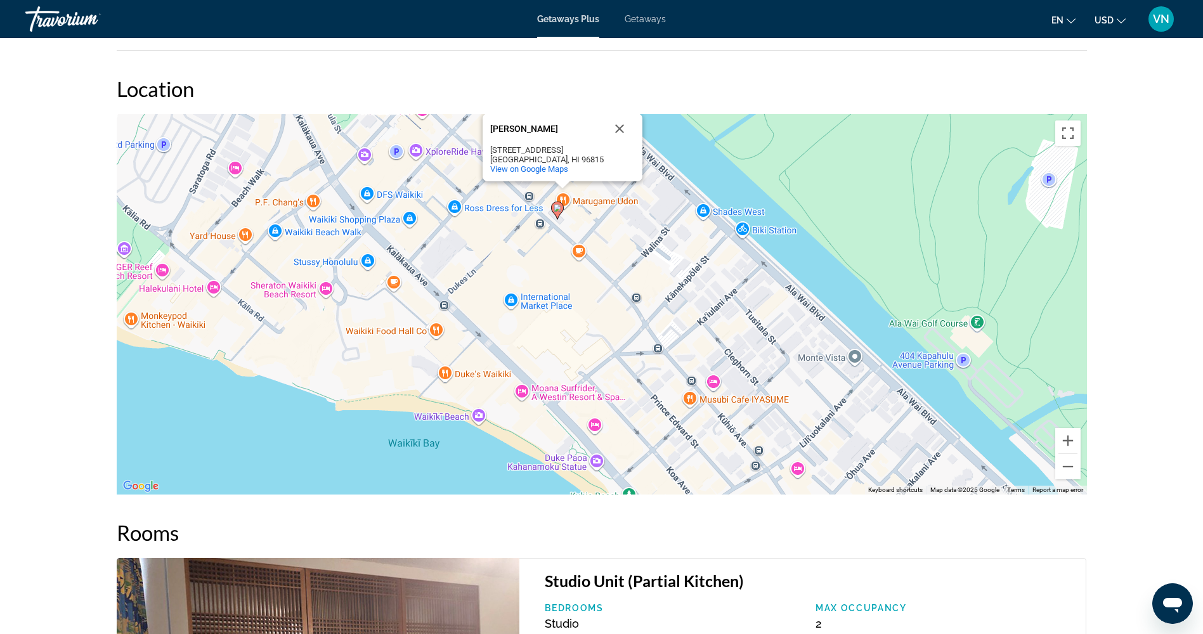
drag, startPoint x: 541, startPoint y: 214, endPoint x: 555, endPoint y: 273, distance: 60.0
click at [555, 273] on div "To activate drag with keyboard, press Alt + Enter. Once in keyboard drag state,…" at bounding box center [602, 304] width 970 height 380
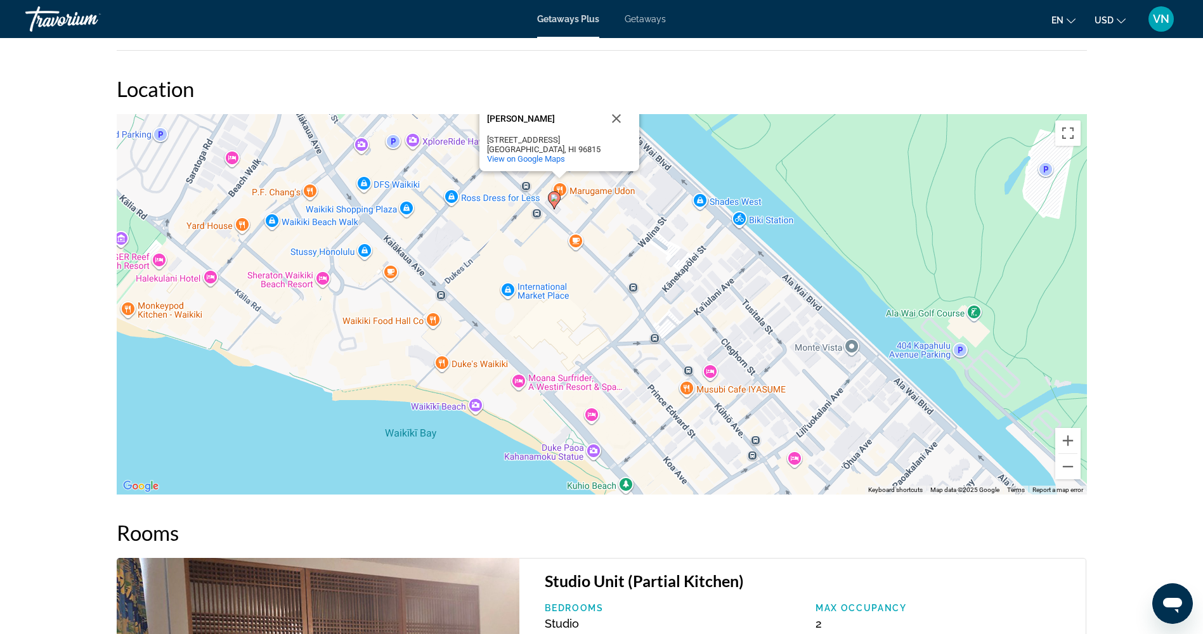
click at [556, 200] on image "Main content" at bounding box center [554, 198] width 8 height 8
click at [554, 198] on image "Main content" at bounding box center [554, 198] width 8 height 8
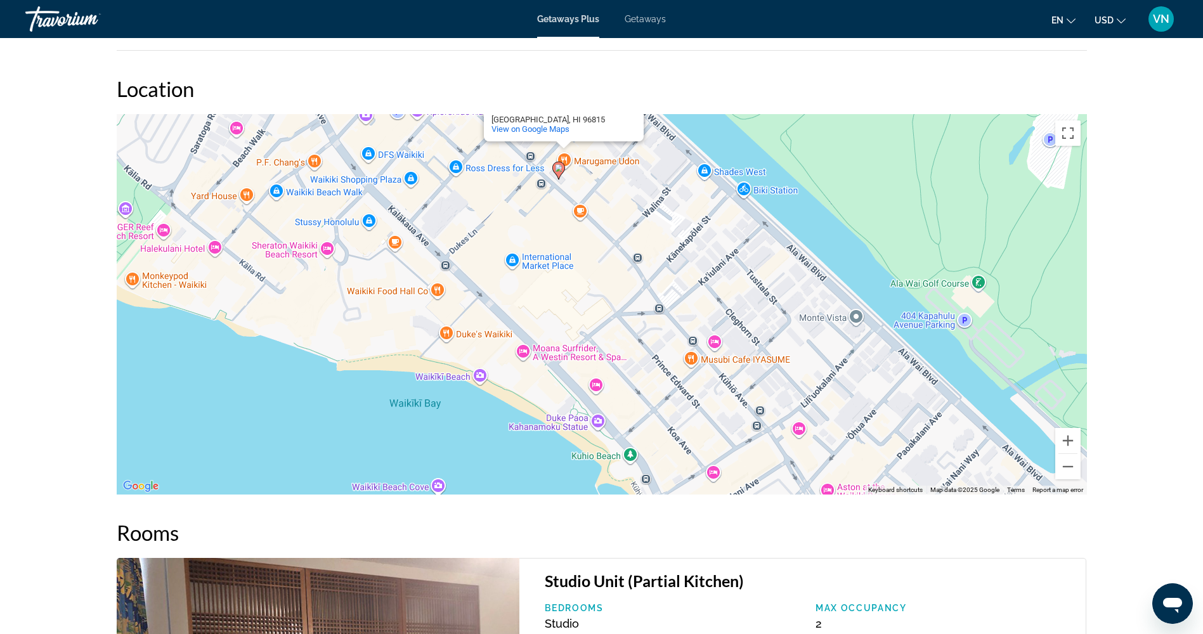
drag, startPoint x: 428, startPoint y: 365, endPoint x: 435, endPoint y: 325, distance: 40.5
click at [435, 325] on div "To activate drag with keyboard, press Alt + Enter. Once in keyboard drag state,…" at bounding box center [602, 304] width 970 height 380
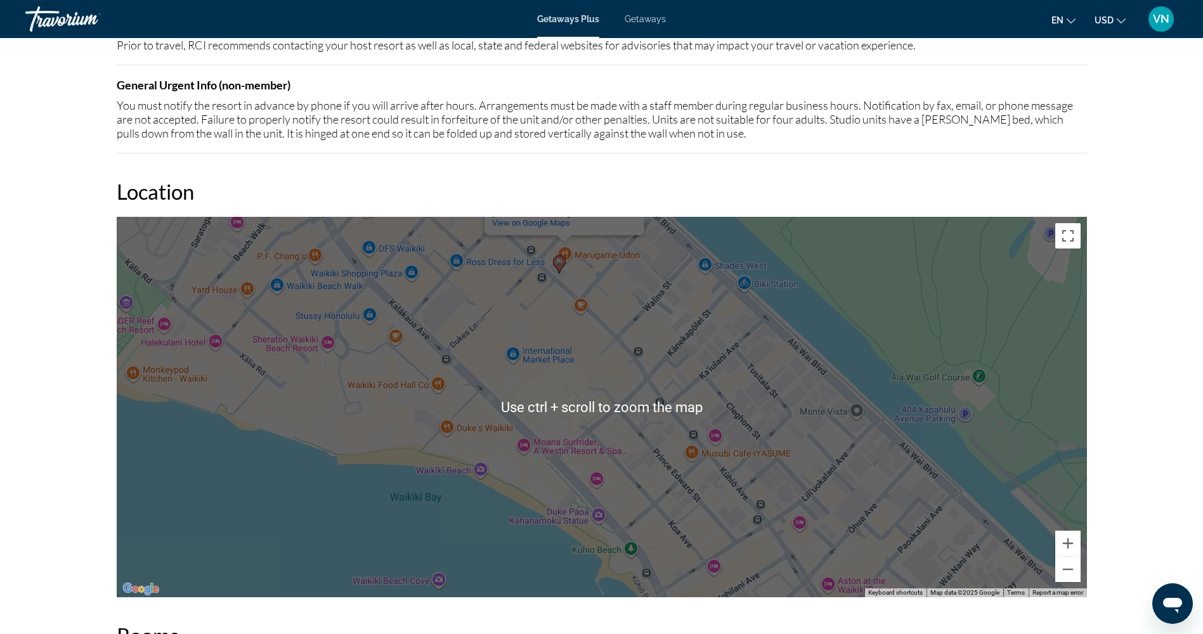
scroll to position [1458, 0]
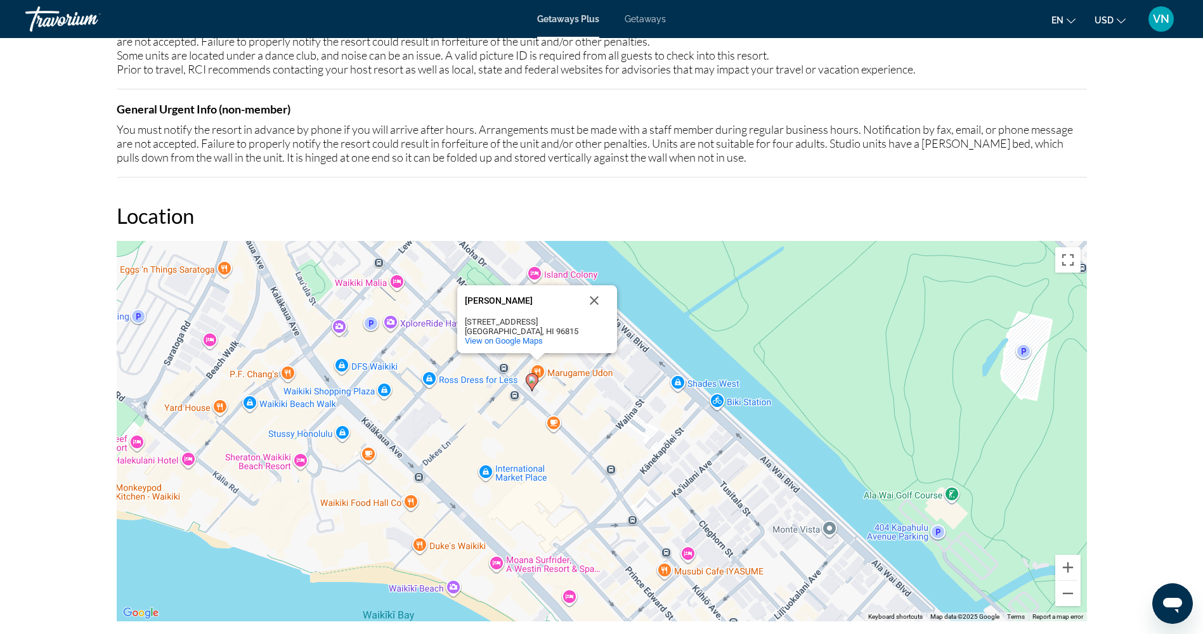
drag, startPoint x: 579, startPoint y: 361, endPoint x: 550, endPoint y: 460, distance: 102.5
click at [550, 460] on div "To activate drag with keyboard, press Alt + Enter. Once in keyboard drag state,…" at bounding box center [602, 431] width 970 height 380
click at [532, 387] on icon "Main content" at bounding box center [529, 381] width 11 height 16
click at [530, 380] on image "Main content" at bounding box center [531, 379] width 8 height 8
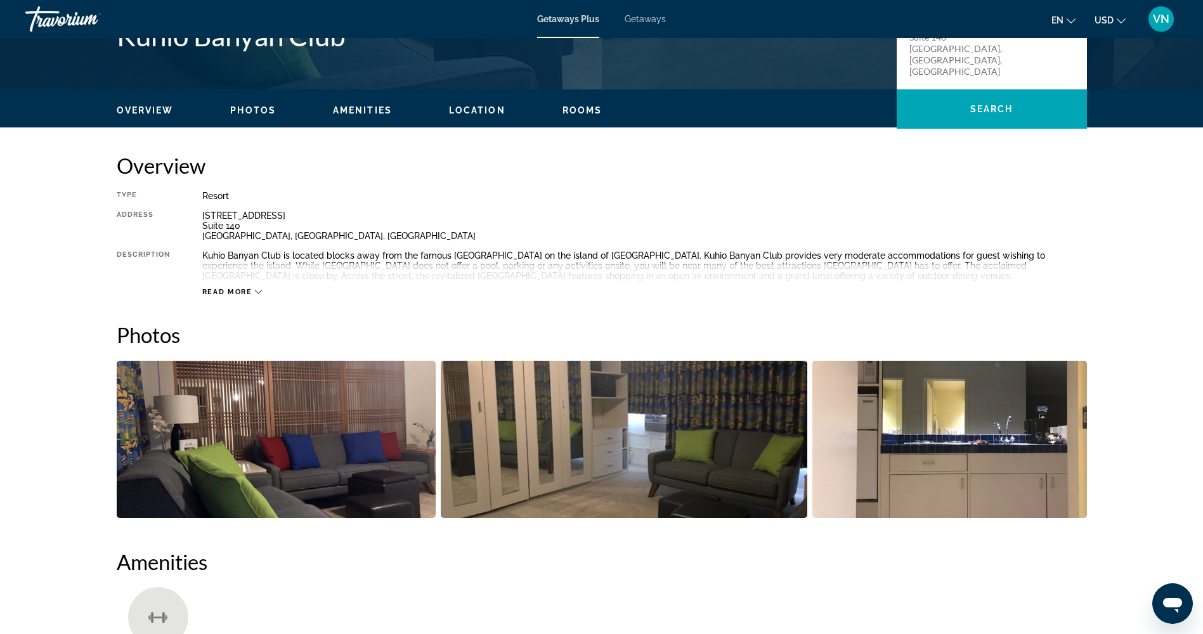
scroll to position [190, 0]
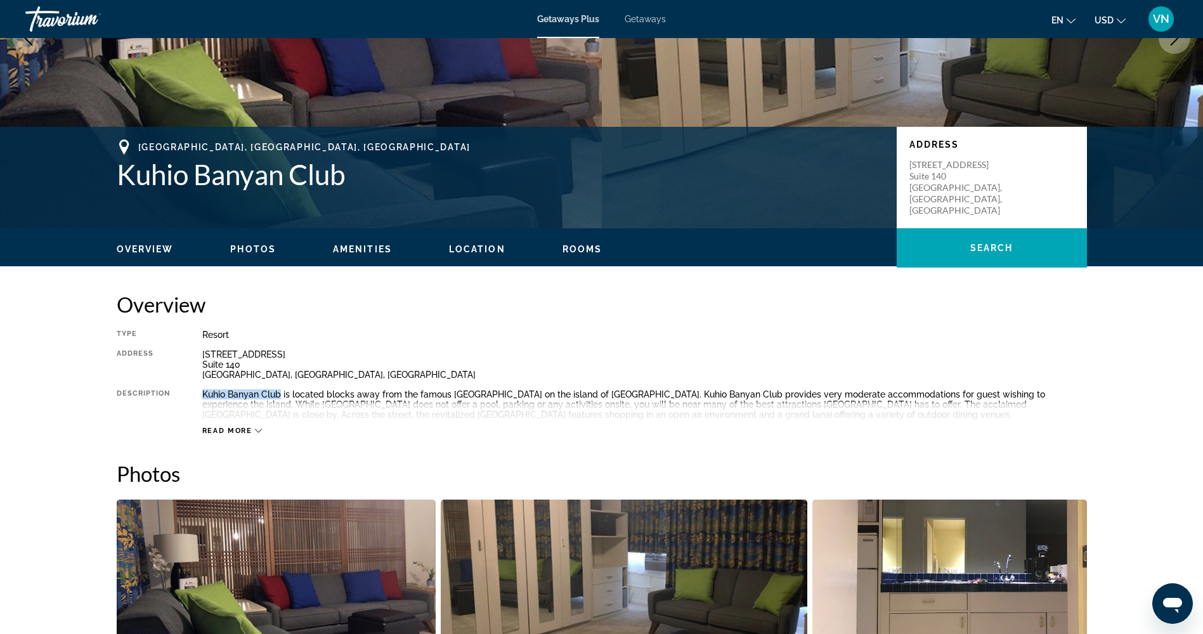
drag, startPoint x: 203, startPoint y: 392, endPoint x: 278, endPoint y: 393, distance: 75.5
click at [278, 393] on div "Kuhio Banyan Club is located blocks away from the famous [GEOGRAPHIC_DATA] on t…" at bounding box center [644, 404] width 884 height 30
drag, startPoint x: 278, startPoint y: 393, endPoint x: 266, endPoint y: 392, distance: 12.1
copy div "Kuhio Banyan Club"
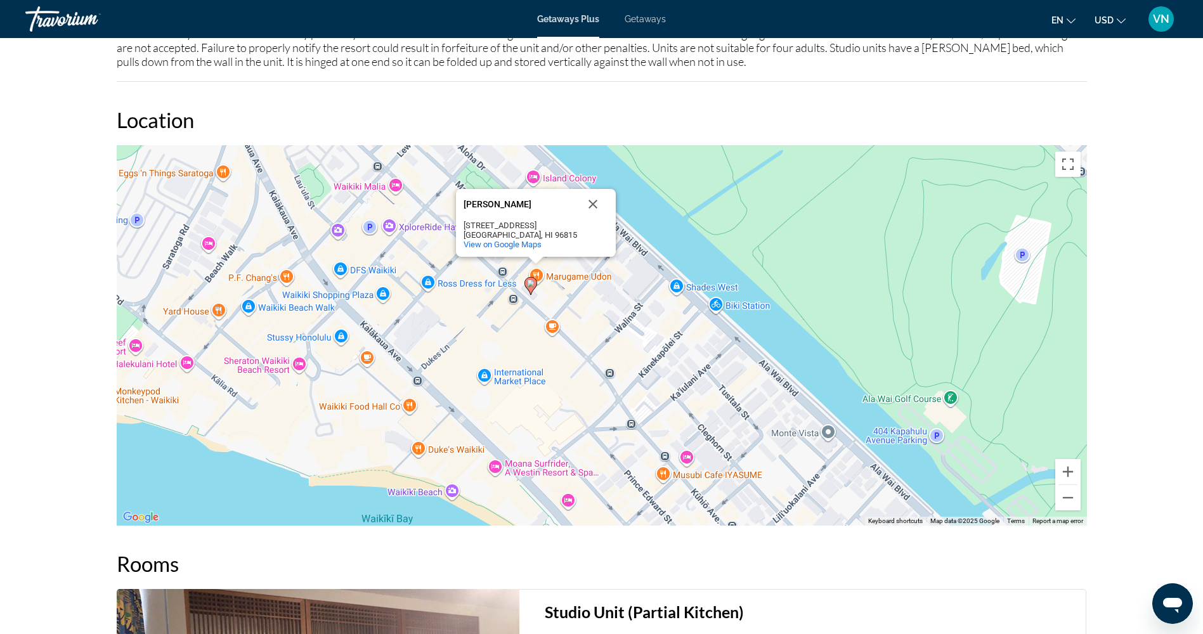
scroll to position [1648, 0]
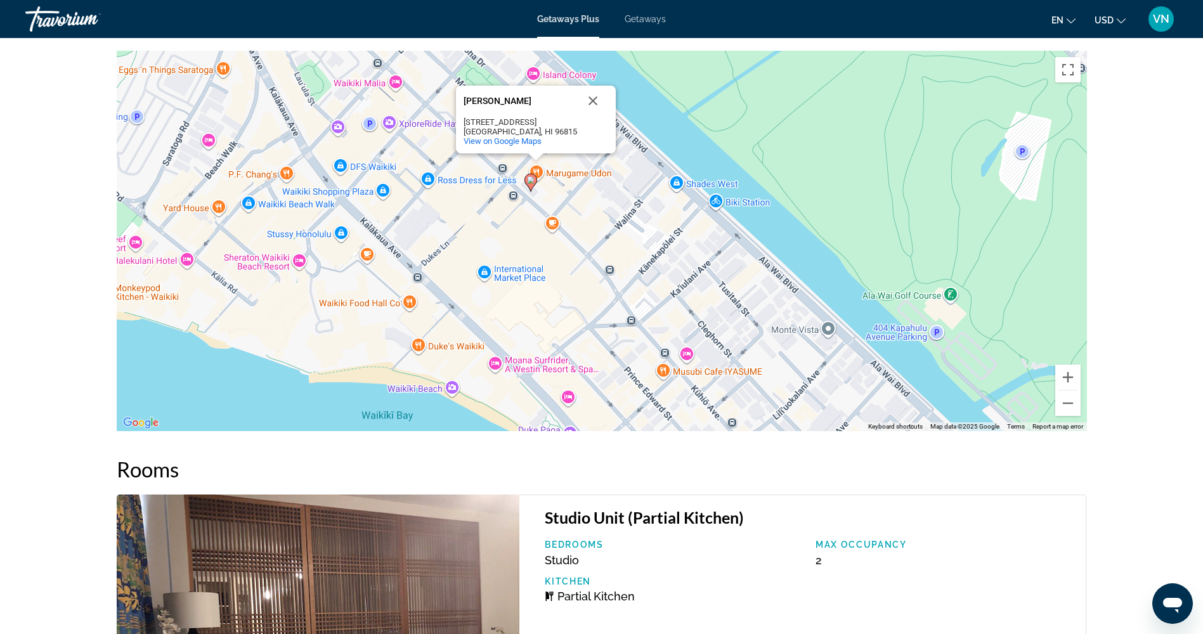
drag, startPoint x: 515, startPoint y: 242, endPoint x: 515, endPoint y: 231, distance: 10.1
click at [515, 231] on div "To activate drag with keyboard, press Alt + Enter. Once in keyboard drag state,…" at bounding box center [602, 241] width 970 height 380
click at [598, 100] on button "Close" at bounding box center [593, 101] width 30 height 30
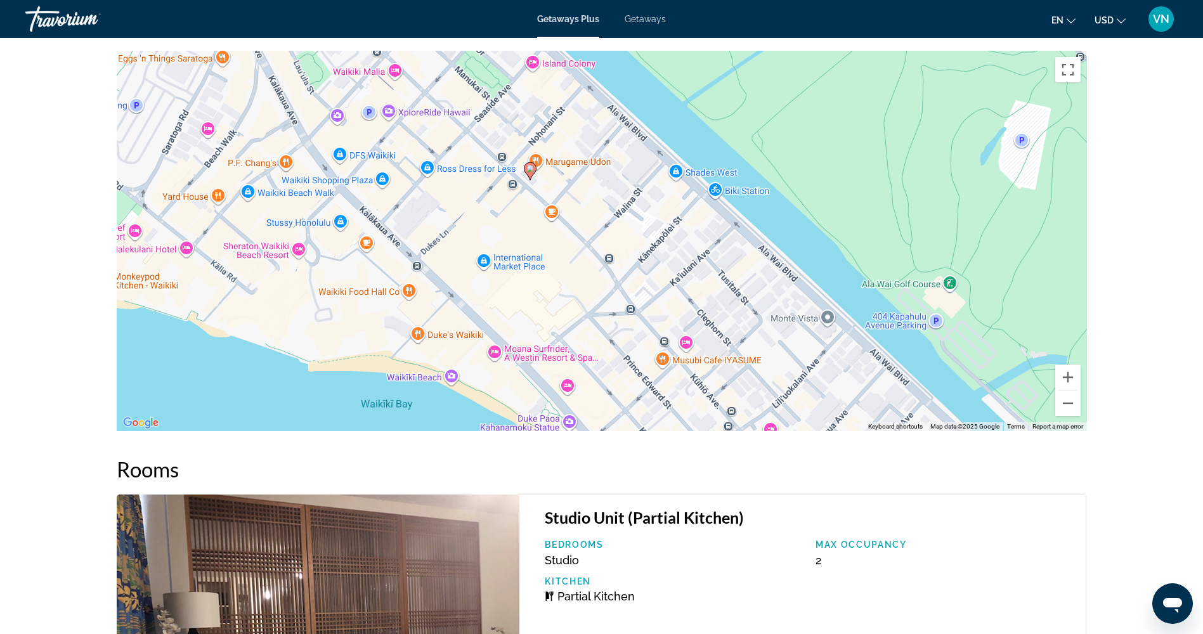
drag, startPoint x: 503, startPoint y: 246, endPoint x: 502, endPoint y: 232, distance: 14.0
click at [502, 232] on div "To activate drag with keyboard, press Alt + Enter. Once in keyboard drag state,…" at bounding box center [602, 241] width 970 height 380
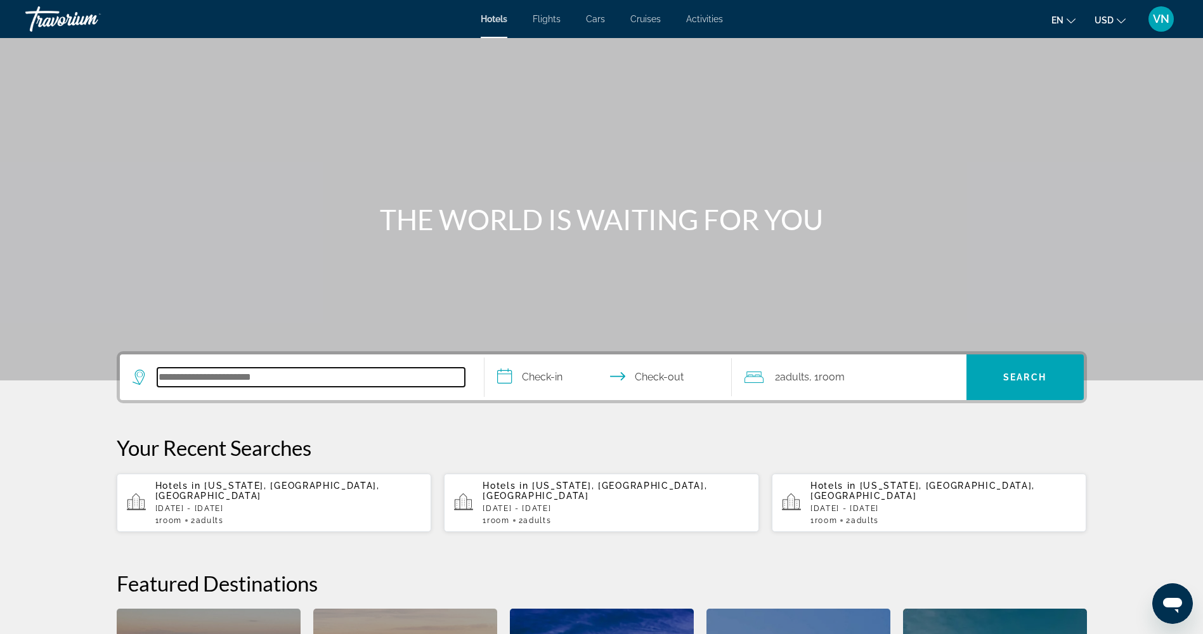
click at [248, 377] on input "Search hotel destination" at bounding box center [310, 377] width 307 height 19
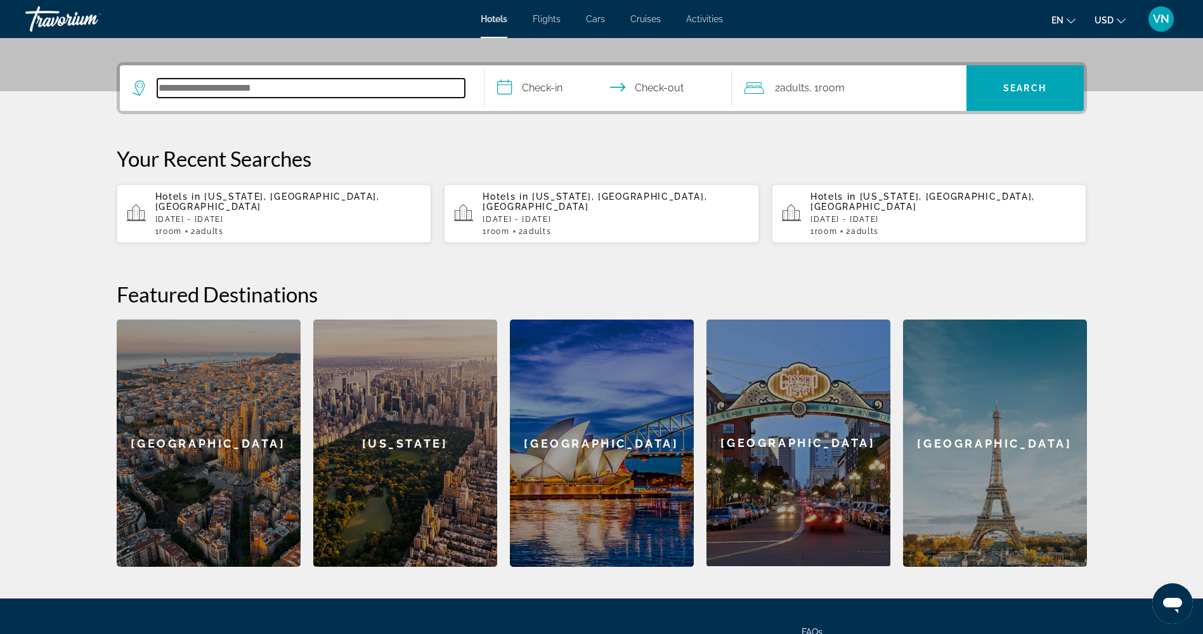
scroll to position [310, 0]
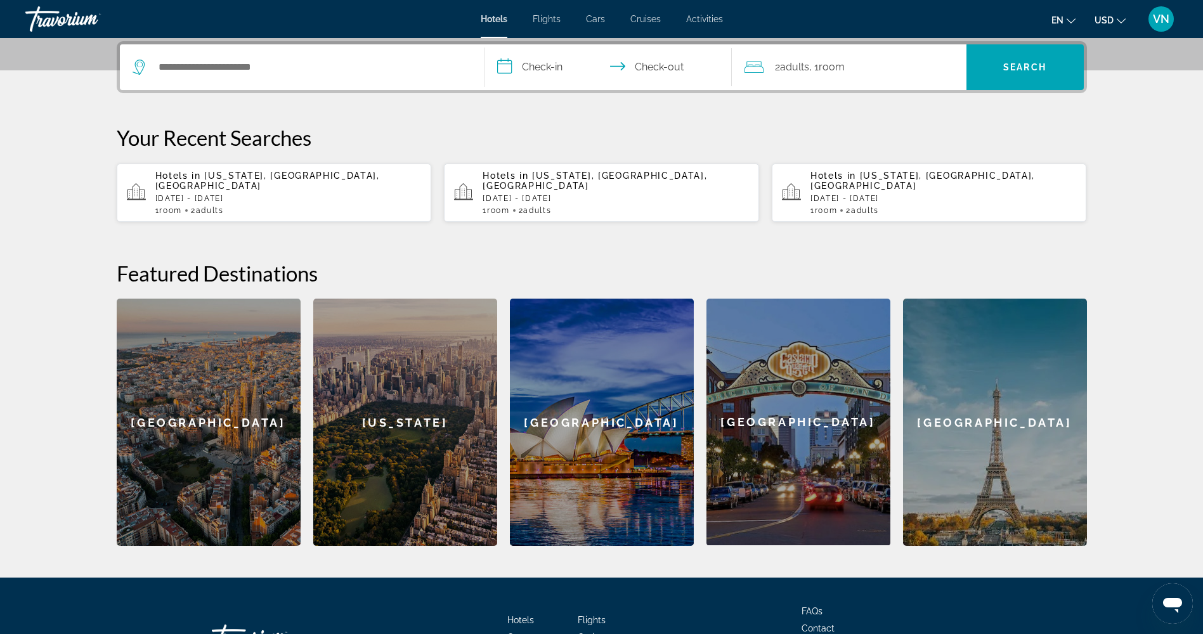
click at [257, 194] on p "[DATE] - [DATE]" at bounding box center [288, 198] width 266 height 9
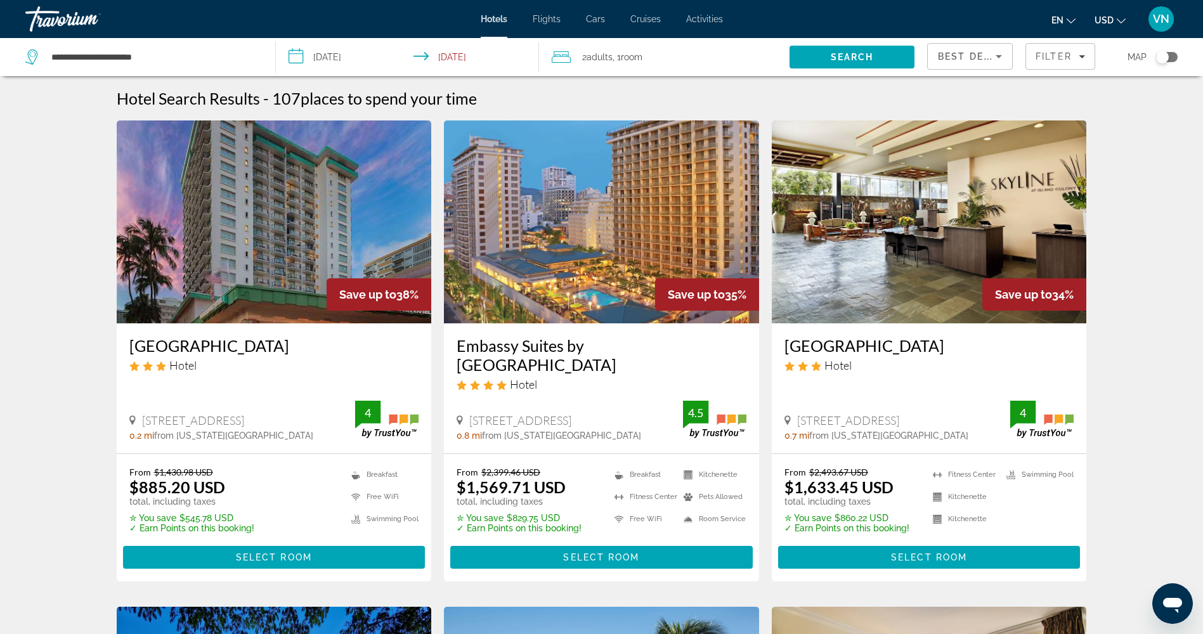
click at [342, 51] on input "**********" at bounding box center [410, 59] width 268 height 42
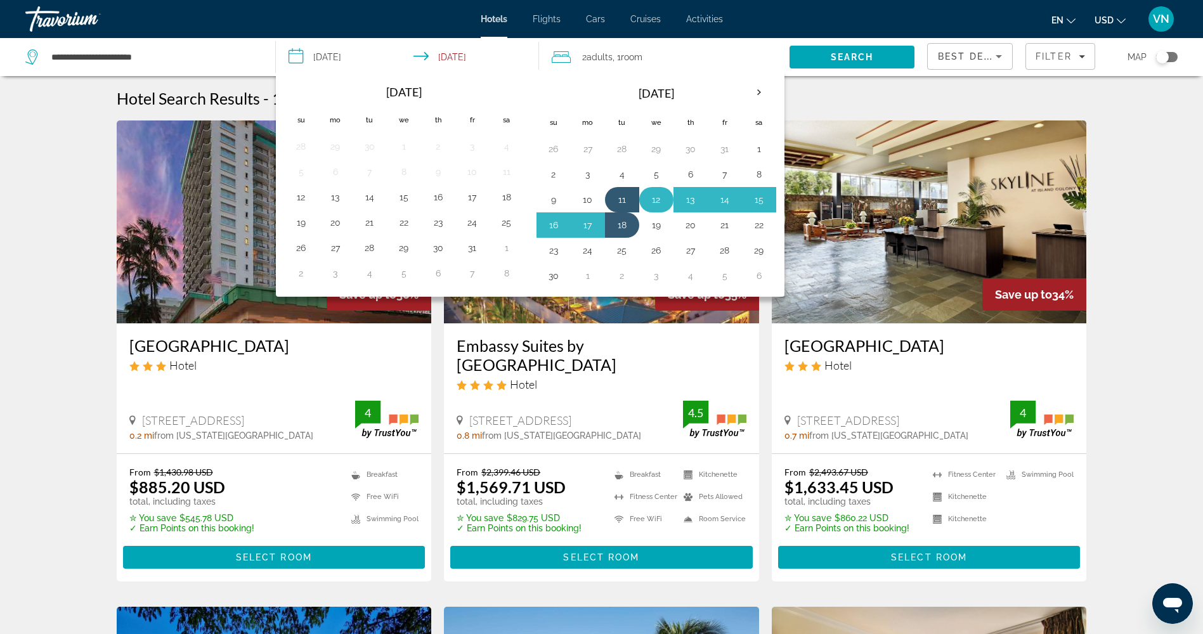
click at [659, 202] on button "12" at bounding box center [656, 200] width 20 height 18
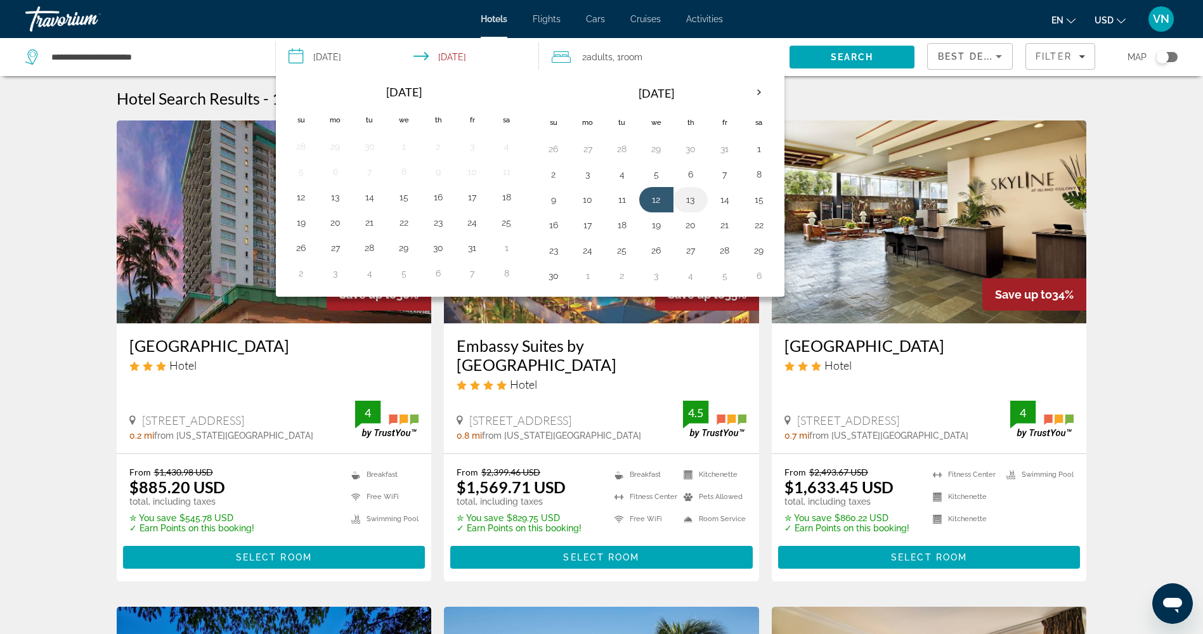
click at [697, 200] on button "13" at bounding box center [690, 200] width 20 height 18
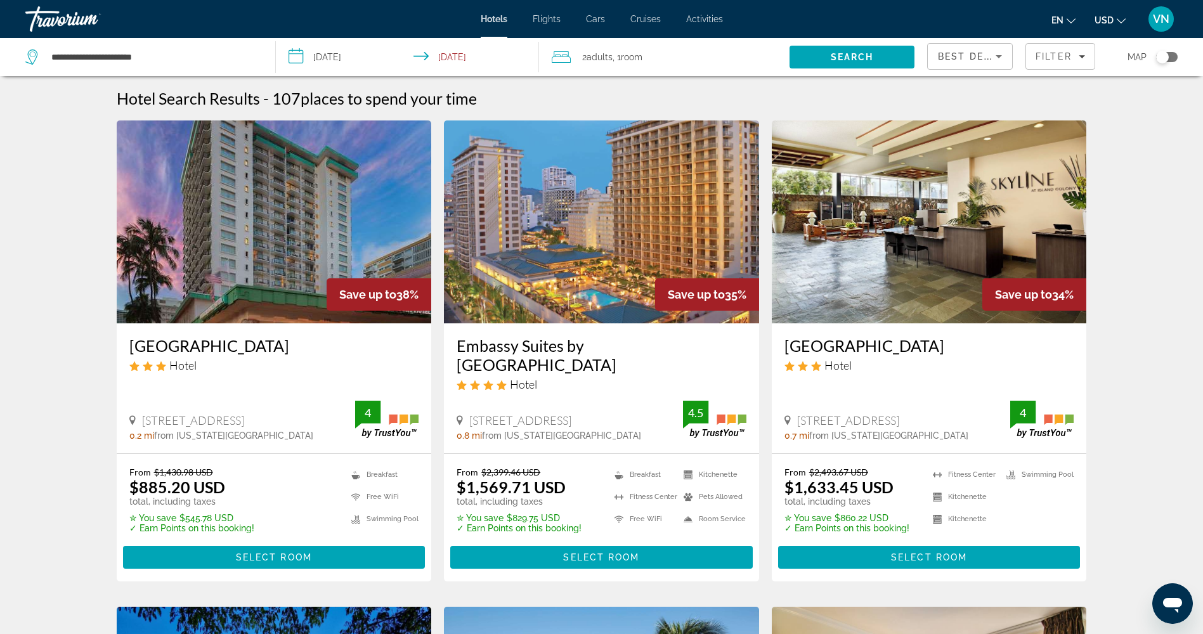
click at [351, 56] on input "**********" at bounding box center [410, 59] width 268 height 42
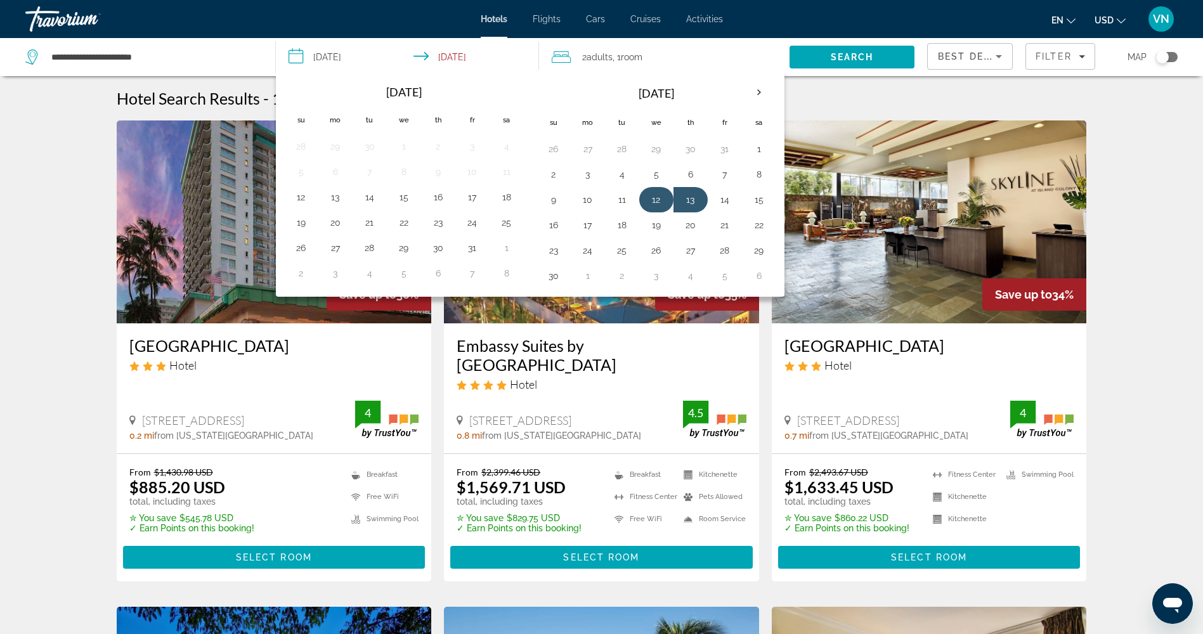
click at [648, 199] on button "12" at bounding box center [656, 200] width 20 height 18
click at [758, 200] on button "15" at bounding box center [759, 200] width 20 height 18
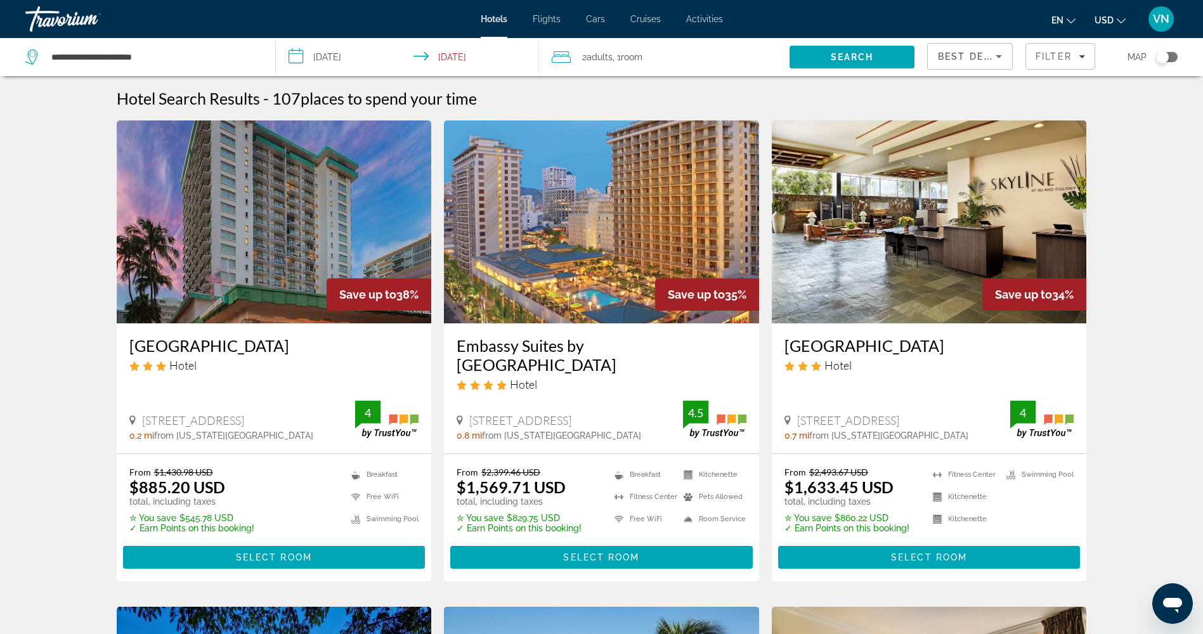
click at [335, 58] on input "**********" at bounding box center [410, 59] width 268 height 42
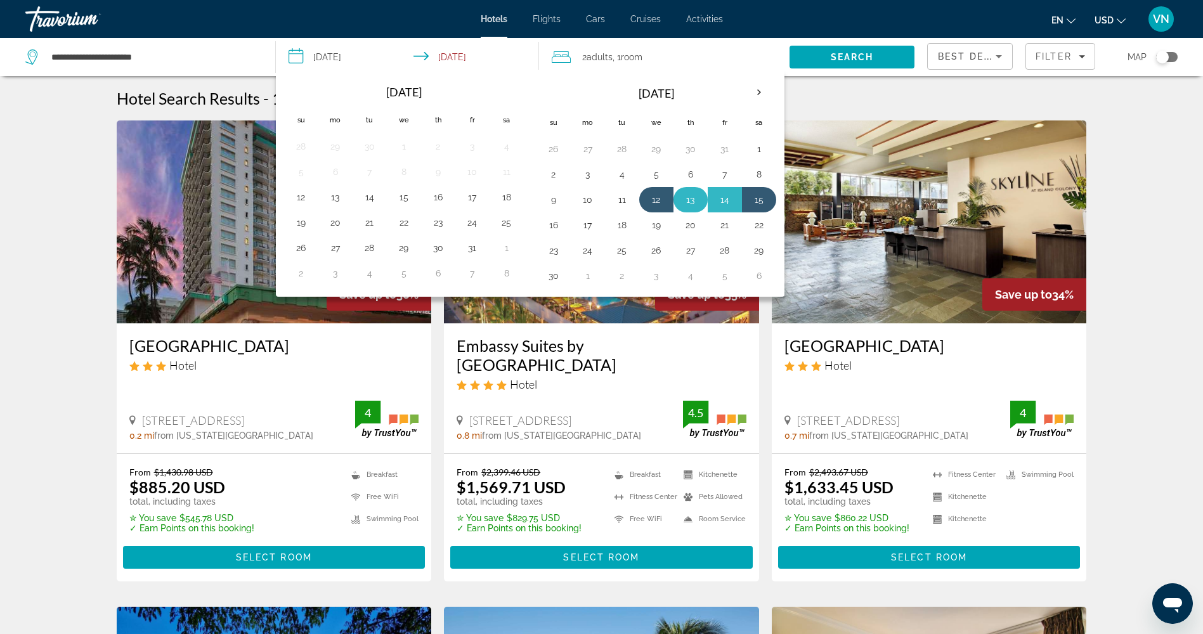
click at [680, 202] on button "13" at bounding box center [690, 200] width 20 height 18
click at [681, 201] on button "13" at bounding box center [690, 200] width 20 height 18
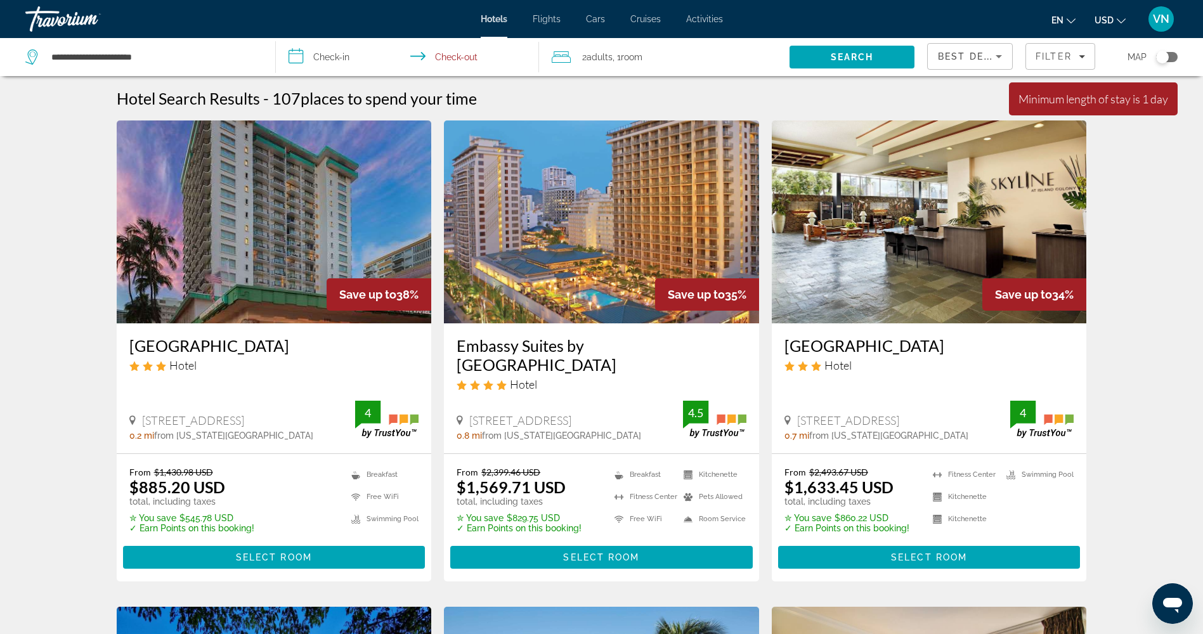
click at [327, 55] on input "**********" at bounding box center [410, 59] width 268 height 42
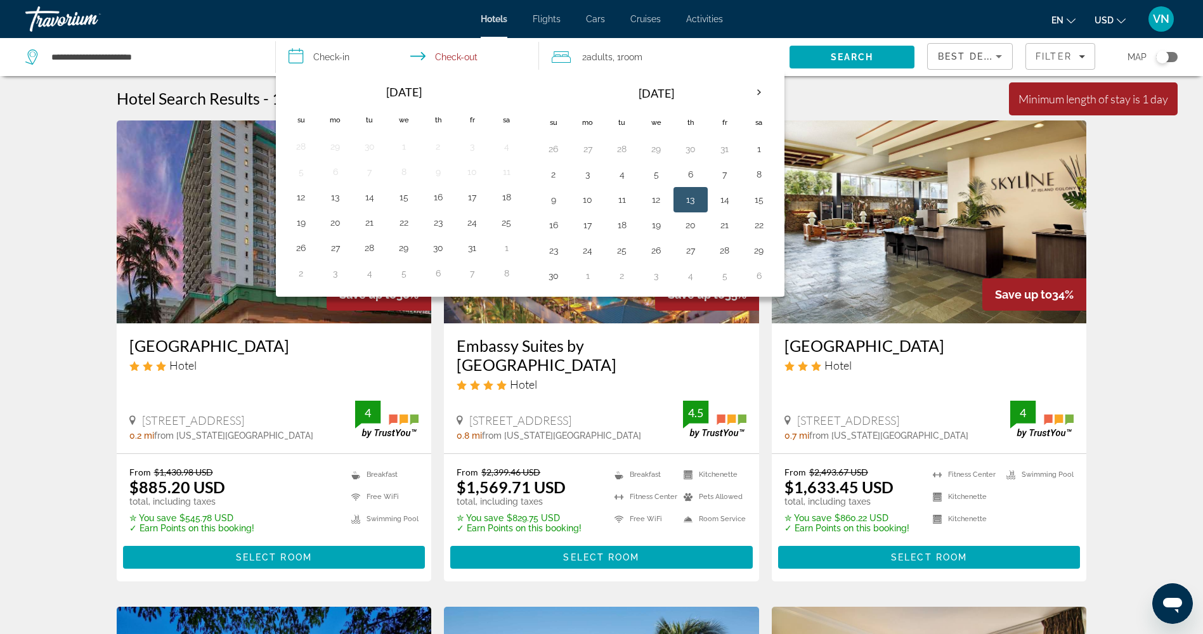
click at [694, 197] on button "13" at bounding box center [690, 200] width 20 height 18
click at [753, 198] on button "15" at bounding box center [759, 200] width 20 height 18
type input "**********"
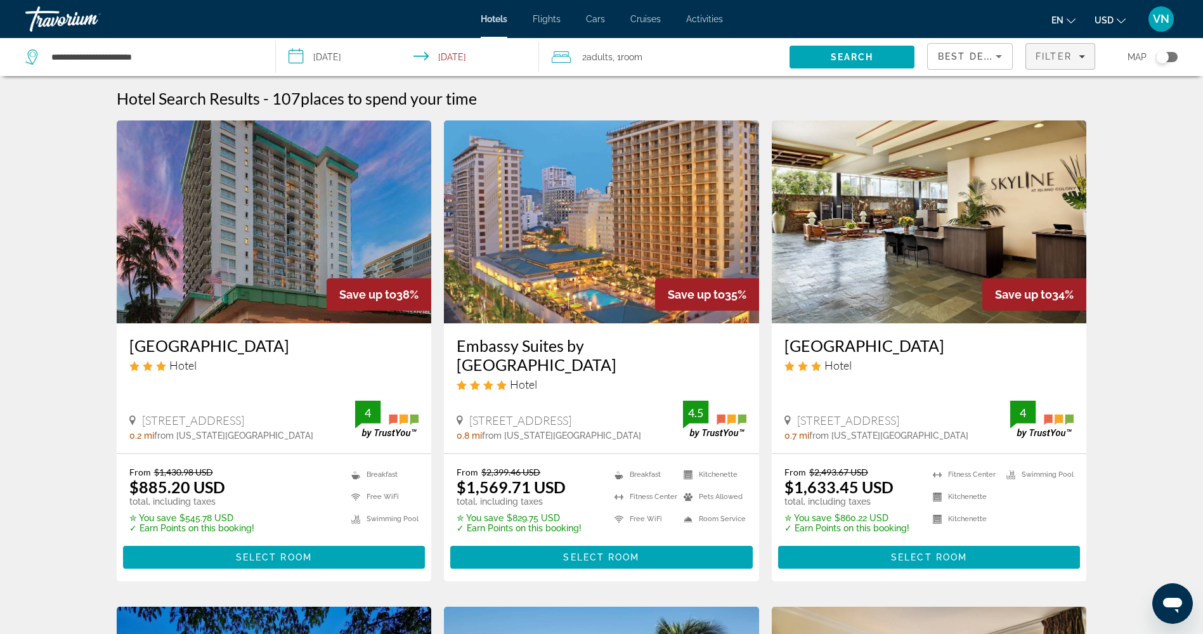
click at [1033, 58] on span "Filters" at bounding box center [1060, 56] width 68 height 30
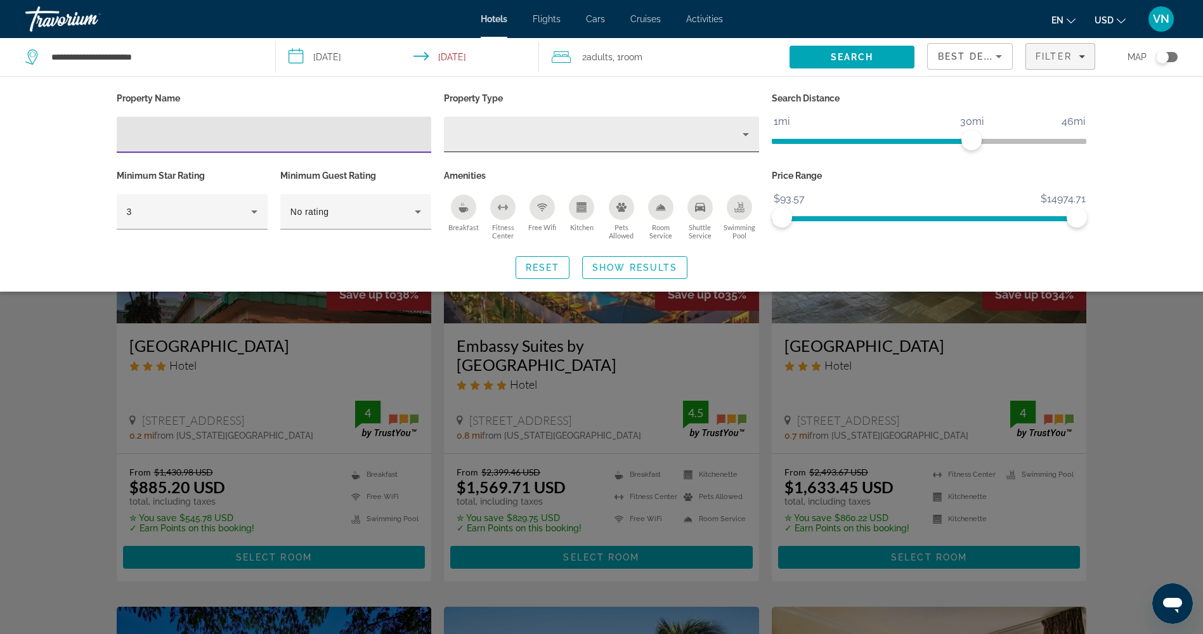
click at [549, 131] on div "Property type" at bounding box center [598, 134] width 288 height 15
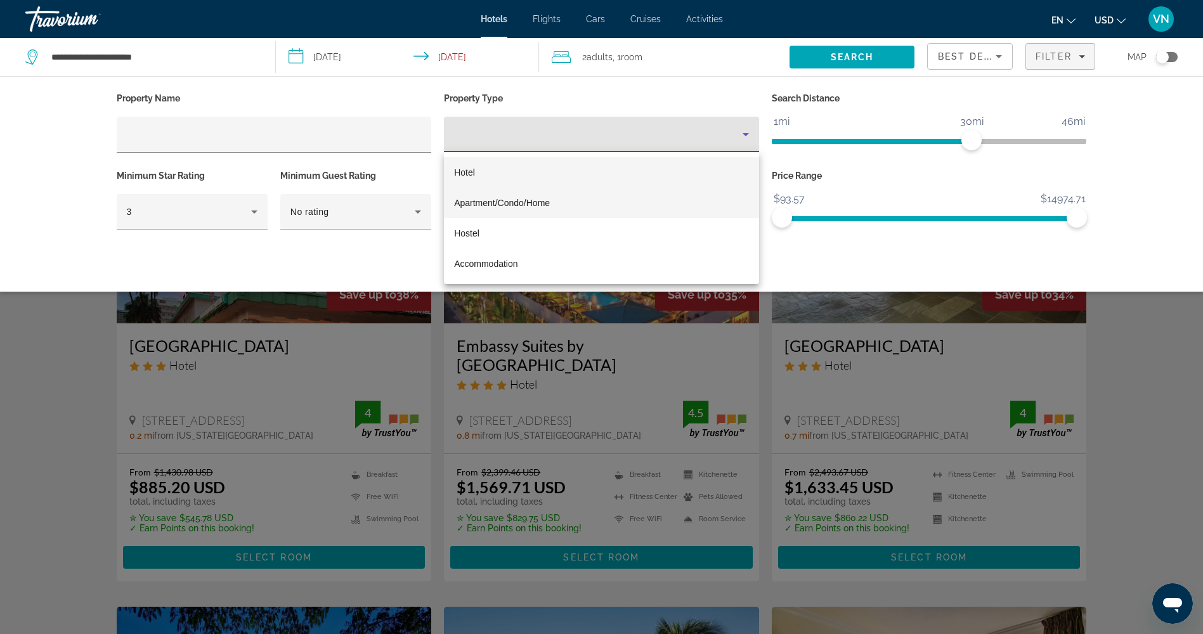
click at [569, 208] on mat-option "Apartment/Condo/Home" at bounding box center [601, 203] width 315 height 30
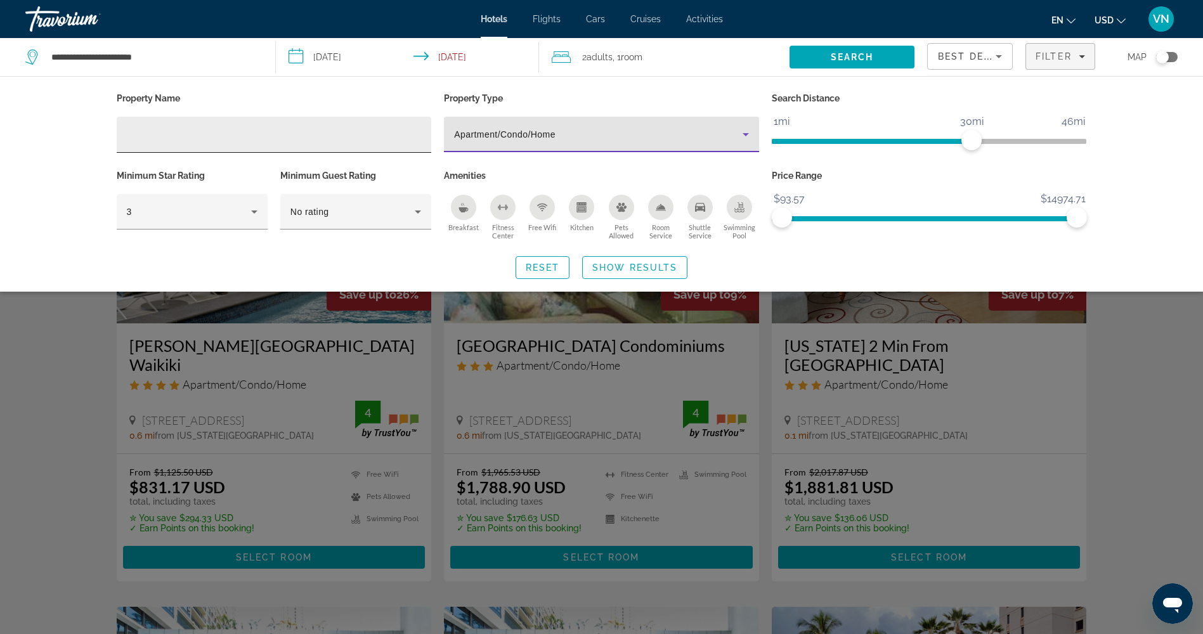
click at [324, 138] on input "Hotel Filters" at bounding box center [274, 134] width 295 height 15
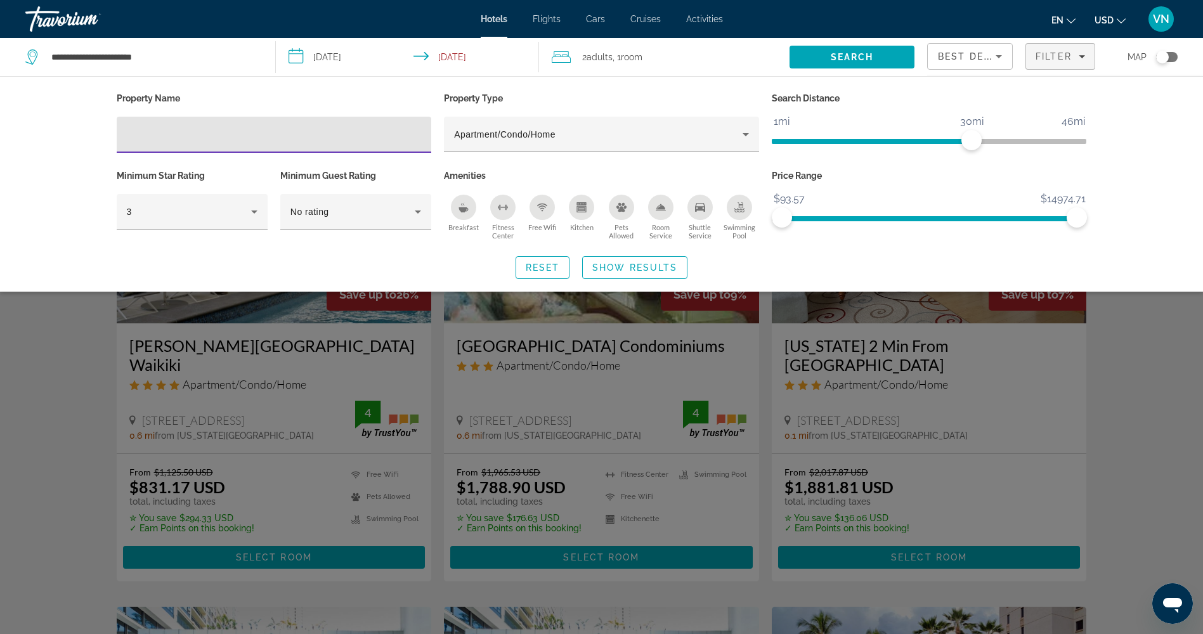
paste input "**********"
type input "**********"
click at [891, 60] on span "Search" at bounding box center [851, 57] width 125 height 30
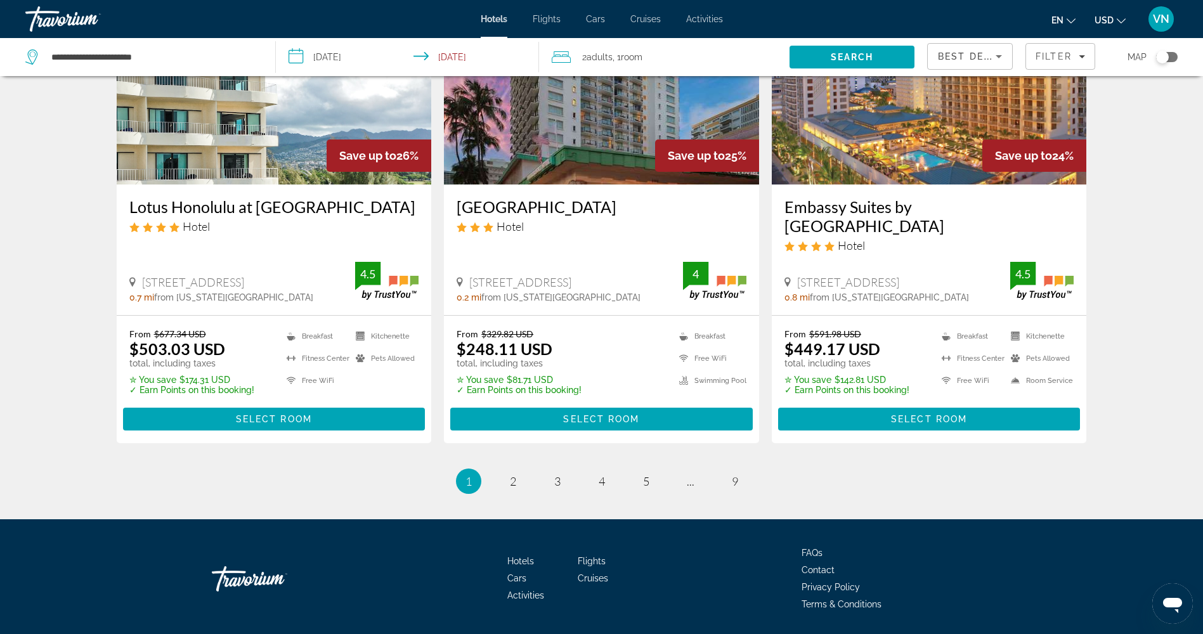
scroll to position [1620, 0]
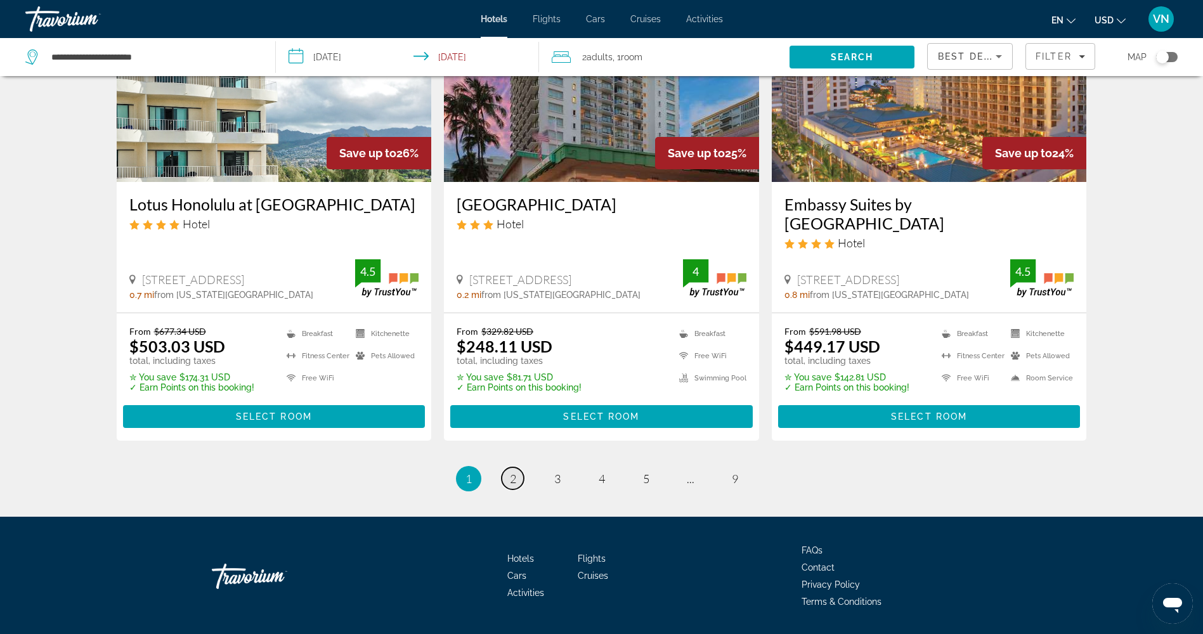
click at [512, 472] on span "2" at bounding box center [513, 479] width 6 height 14
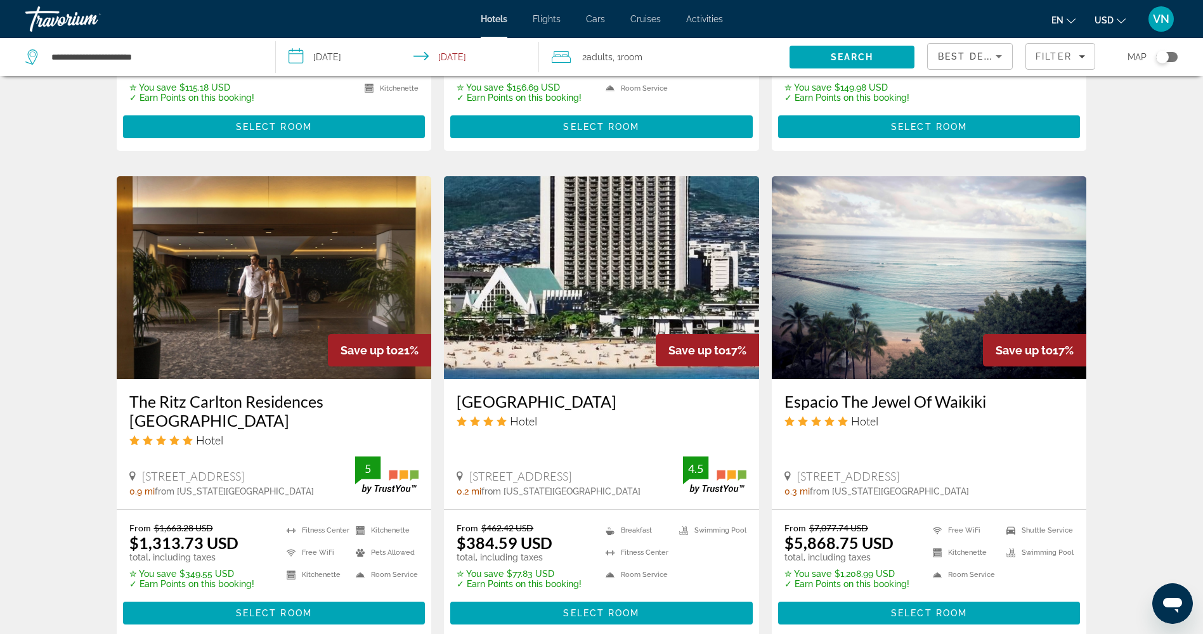
scroll to position [1395, 0]
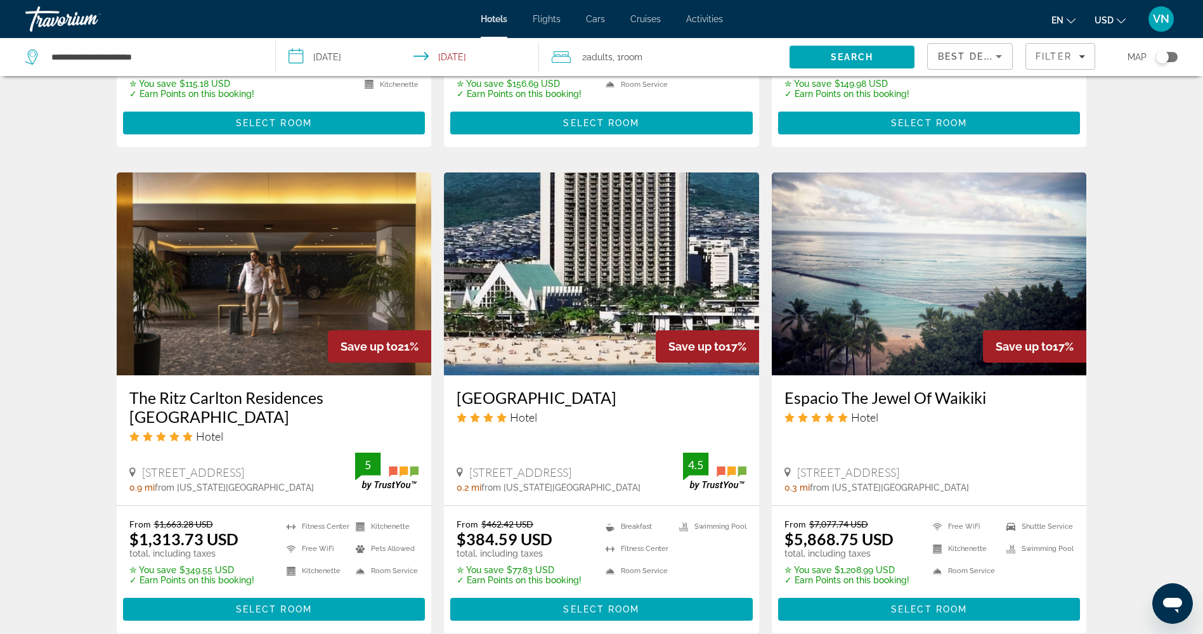
click at [495, 336] on img "Main content" at bounding box center [601, 273] width 315 height 203
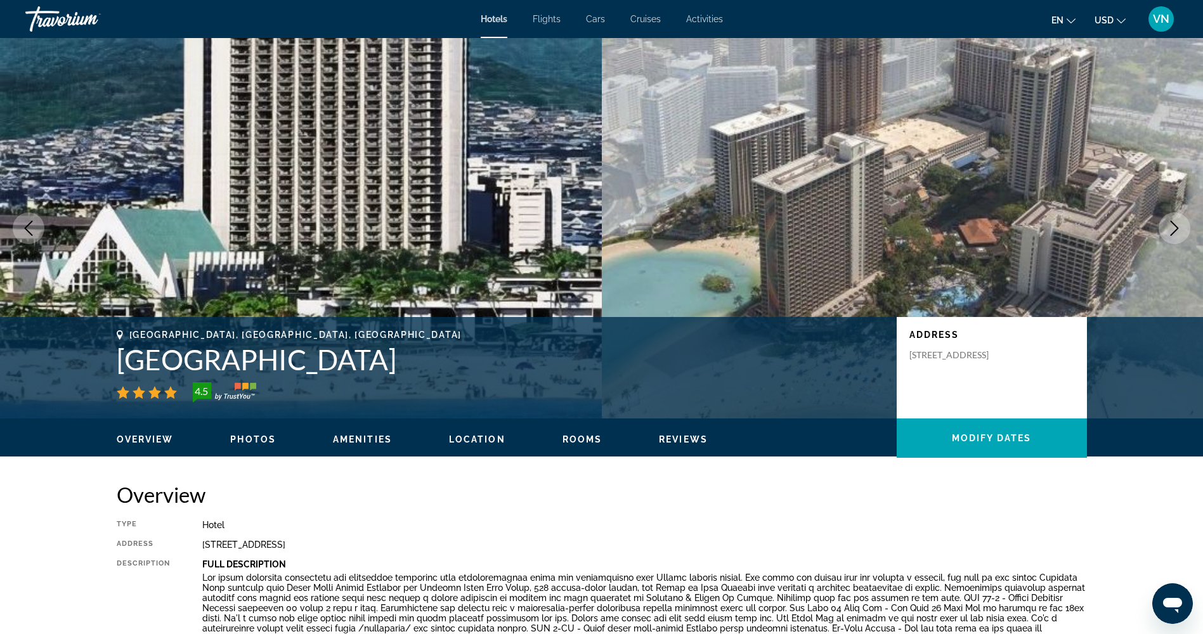
click at [472, 435] on span "Location" at bounding box center [477, 439] width 56 height 10
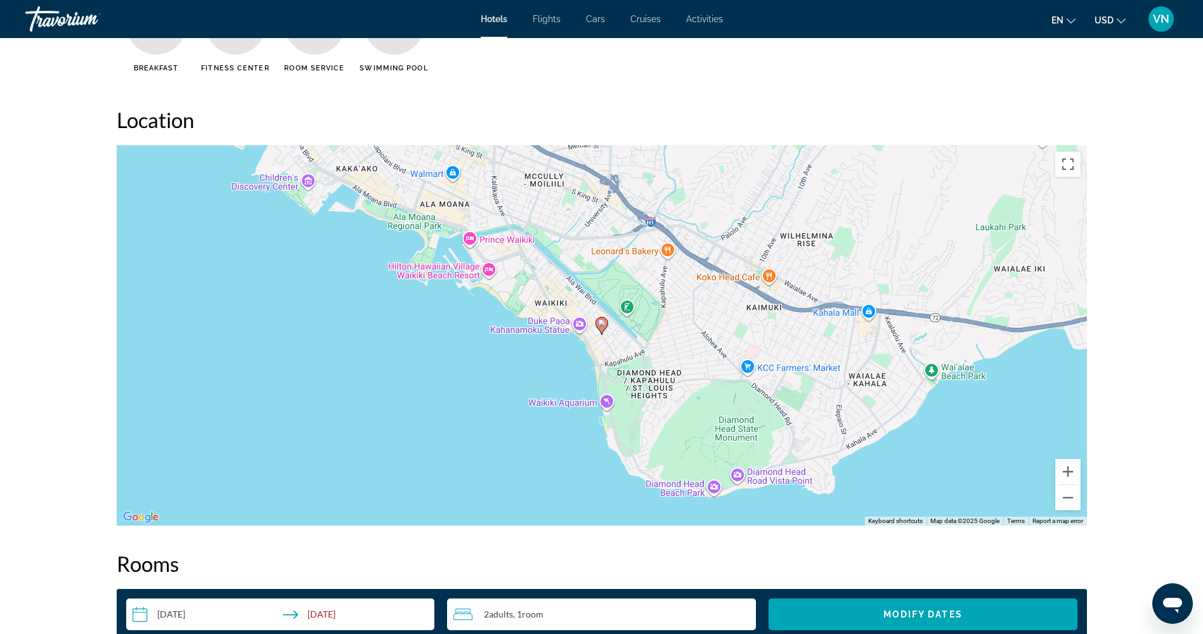
scroll to position [1161, 0]
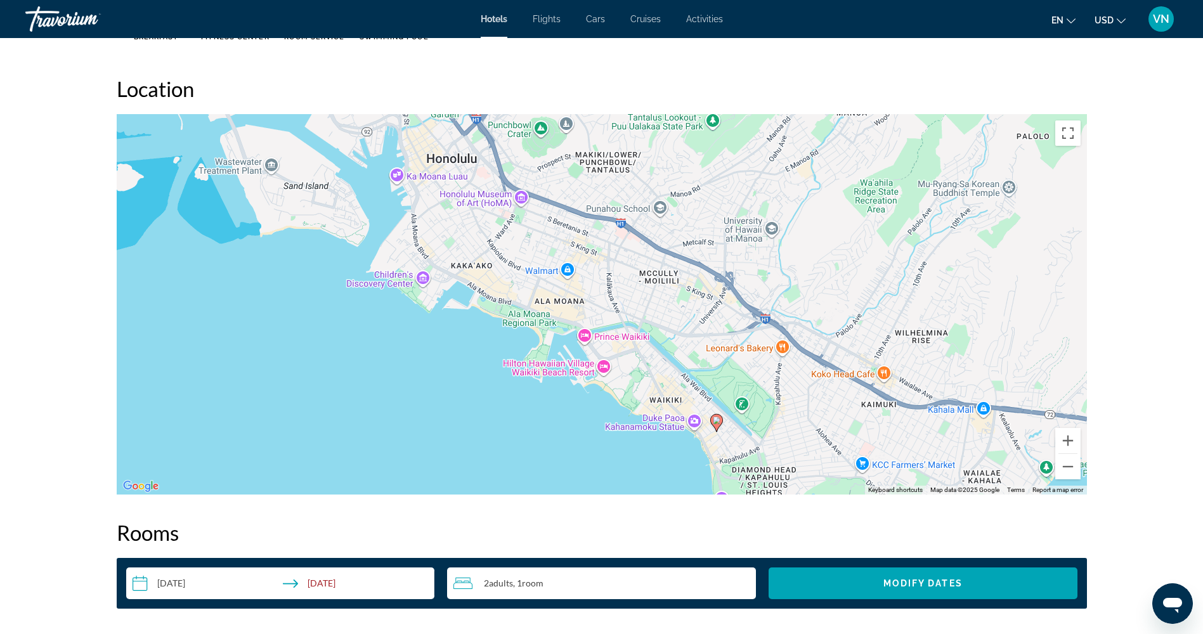
drag, startPoint x: 595, startPoint y: 314, endPoint x: 712, endPoint y: 444, distance: 175.1
click at [712, 444] on div "To activate drag with keyboard, press Alt + Enter. Once in keyboard drag state,…" at bounding box center [602, 304] width 970 height 380
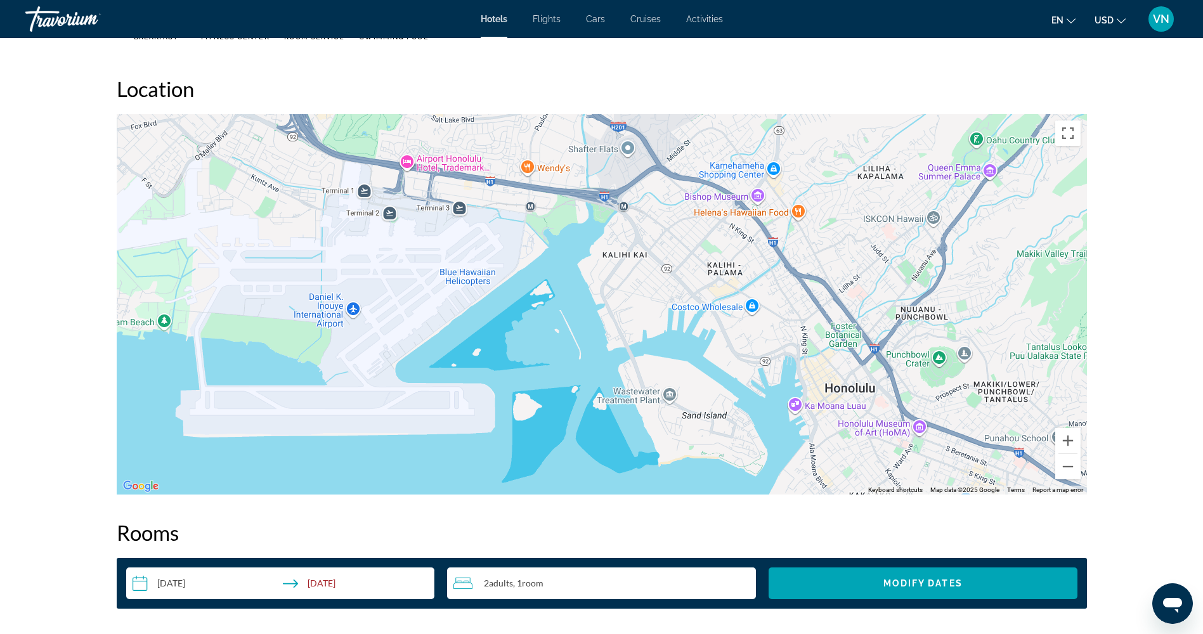
drag, startPoint x: 640, startPoint y: 309, endPoint x: 962, endPoint y: 495, distance: 371.3
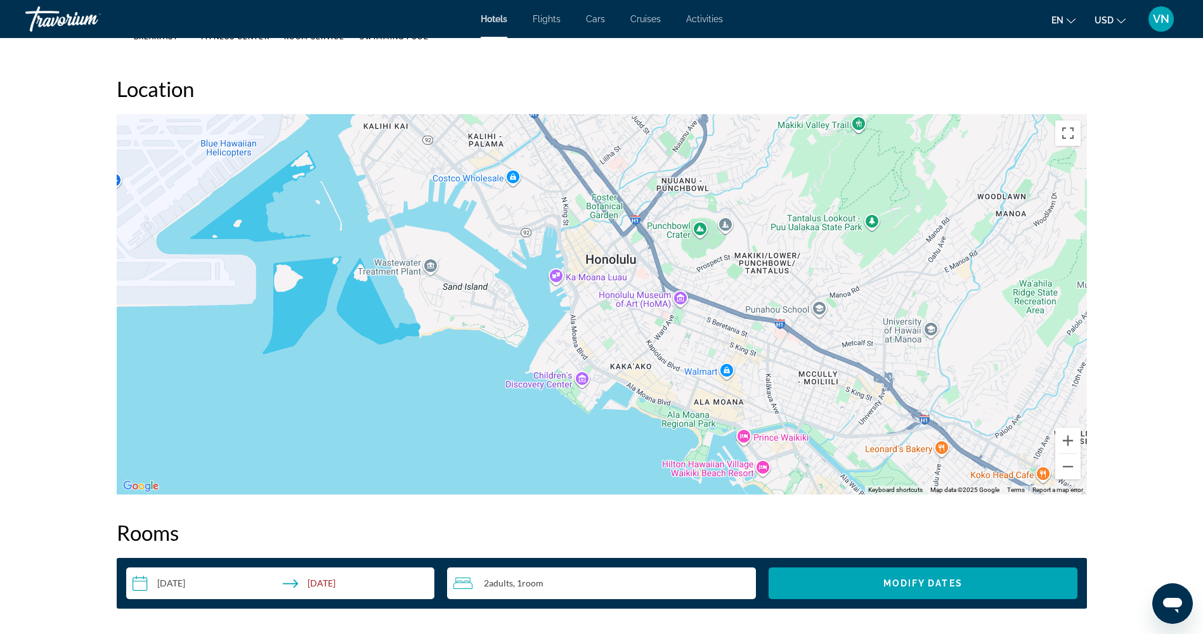
drag, startPoint x: 761, startPoint y: 416, endPoint x: 517, endPoint y: 283, distance: 277.7
click at [517, 283] on div "Main content" at bounding box center [602, 304] width 970 height 380
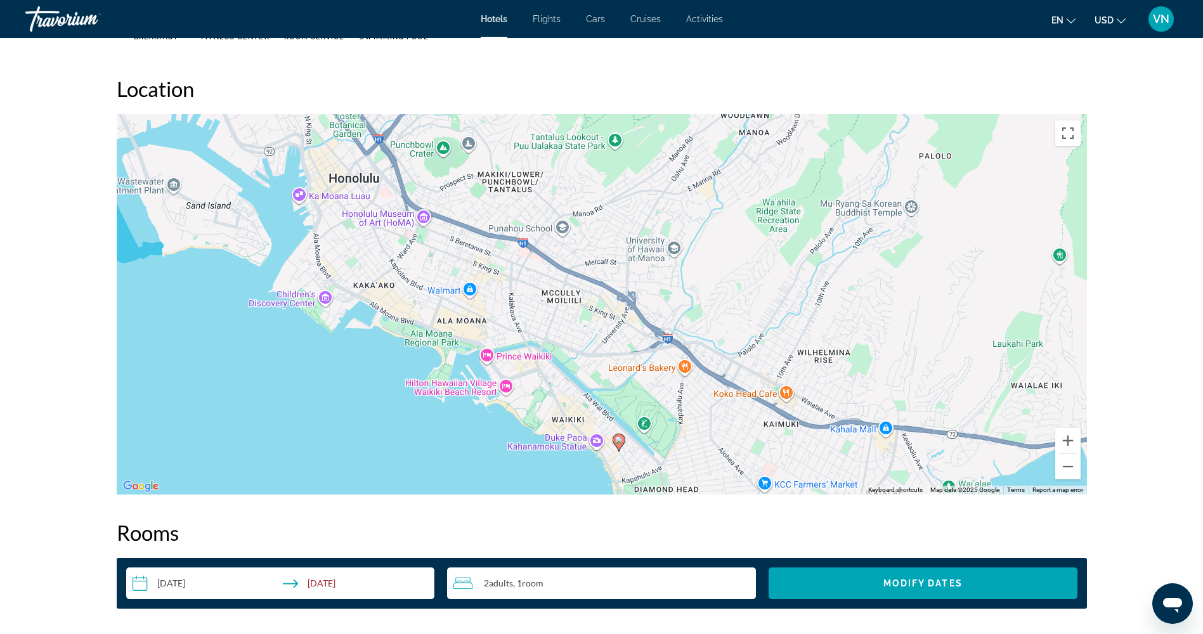
drag, startPoint x: 764, startPoint y: 382, endPoint x: 505, endPoint y: 301, distance: 271.7
click at [505, 301] on div "To activate drag with keyboard, press Alt + Enter. Once in keyboard drag state,…" at bounding box center [602, 304] width 970 height 380
click at [1070, 437] on button "Zoom in" at bounding box center [1067, 440] width 25 height 25
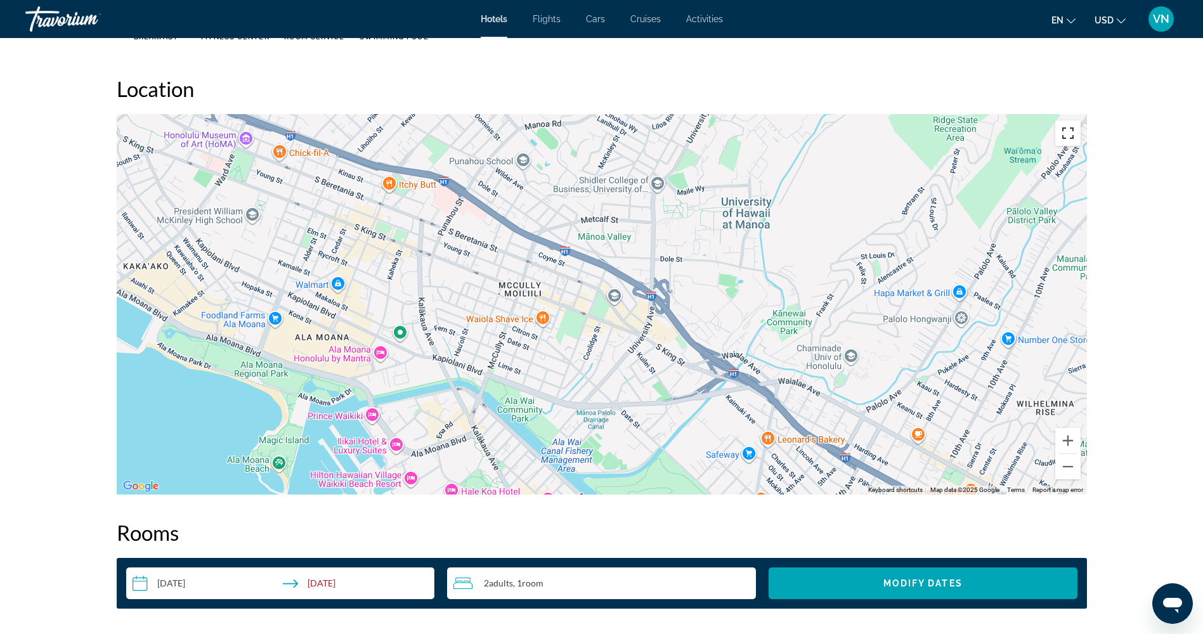
click at [1071, 129] on button "Toggle fullscreen view" at bounding box center [1067, 132] width 25 height 25
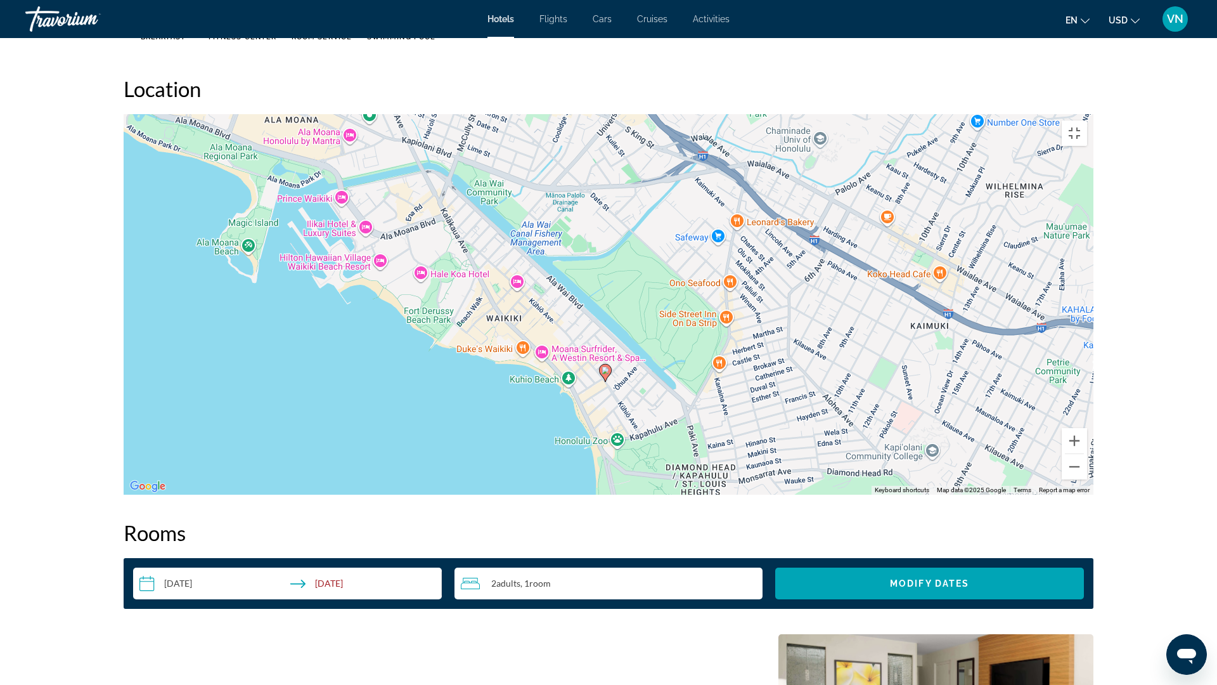
drag, startPoint x: 596, startPoint y: 460, endPoint x: 559, endPoint y: 237, distance: 226.3
click at [559, 237] on div "To activate drag with keyboard, press Alt + Enter. Once in keyboard drag state,…" at bounding box center [609, 304] width 970 height 380
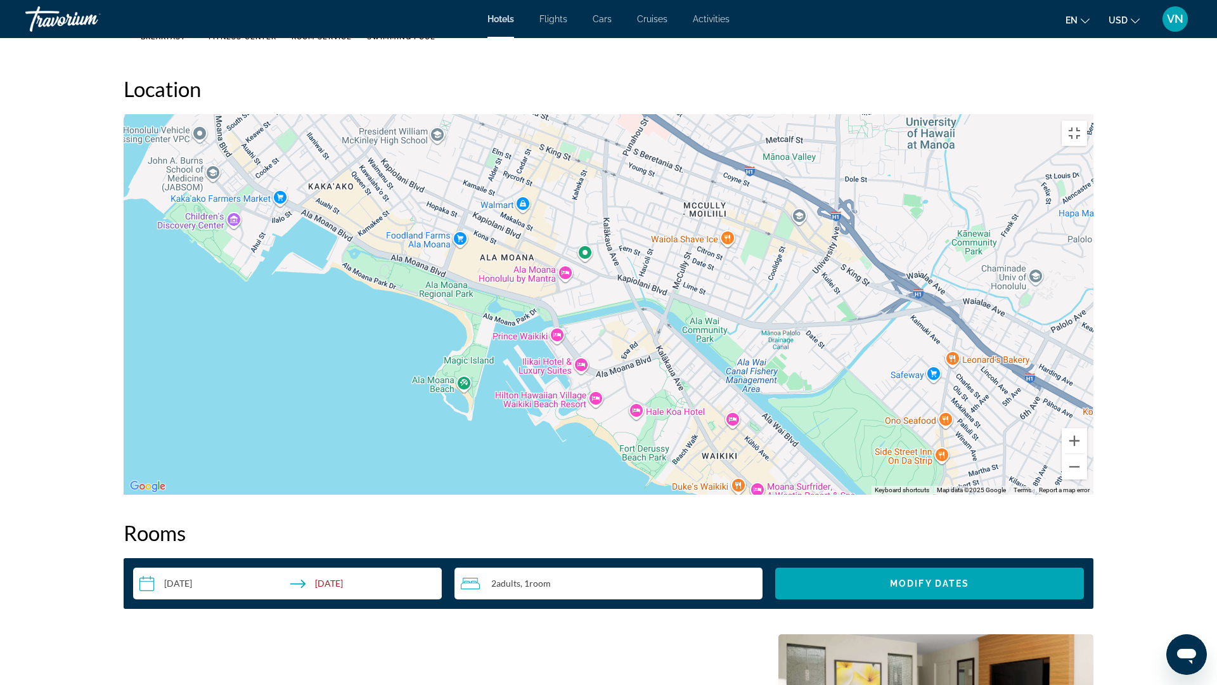
drag, startPoint x: 614, startPoint y: 372, endPoint x: 827, endPoint y: 508, distance: 252.0
click at [827, 495] on div "To activate drag with keyboard, press Alt + Enter. Once in keyboard drag state,…" at bounding box center [609, 304] width 970 height 380
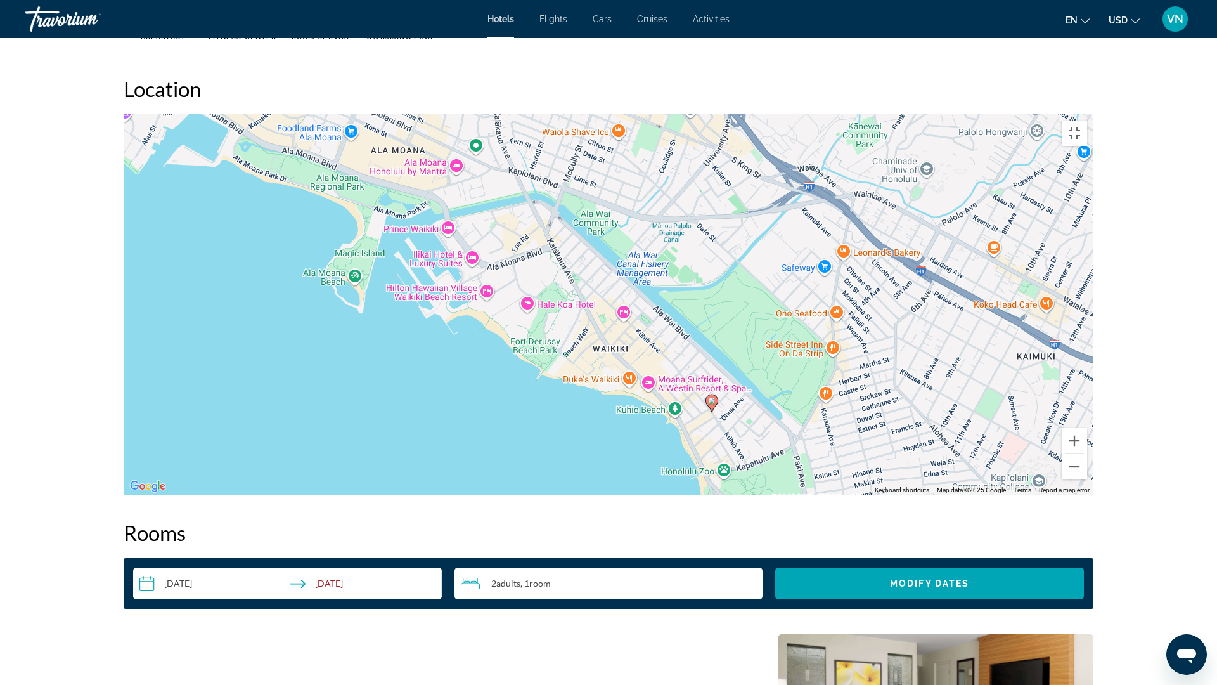
drag, startPoint x: 753, startPoint y: 500, endPoint x: 641, endPoint y: 392, distance: 155.6
click at [641, 392] on div "To activate drag with keyboard, press Alt + Enter. Once in keyboard drag state,…" at bounding box center [609, 304] width 970 height 380
click at [623, 351] on div "To activate drag with keyboard, press Alt + Enter. Once in keyboard drag state,…" at bounding box center [609, 304] width 970 height 380
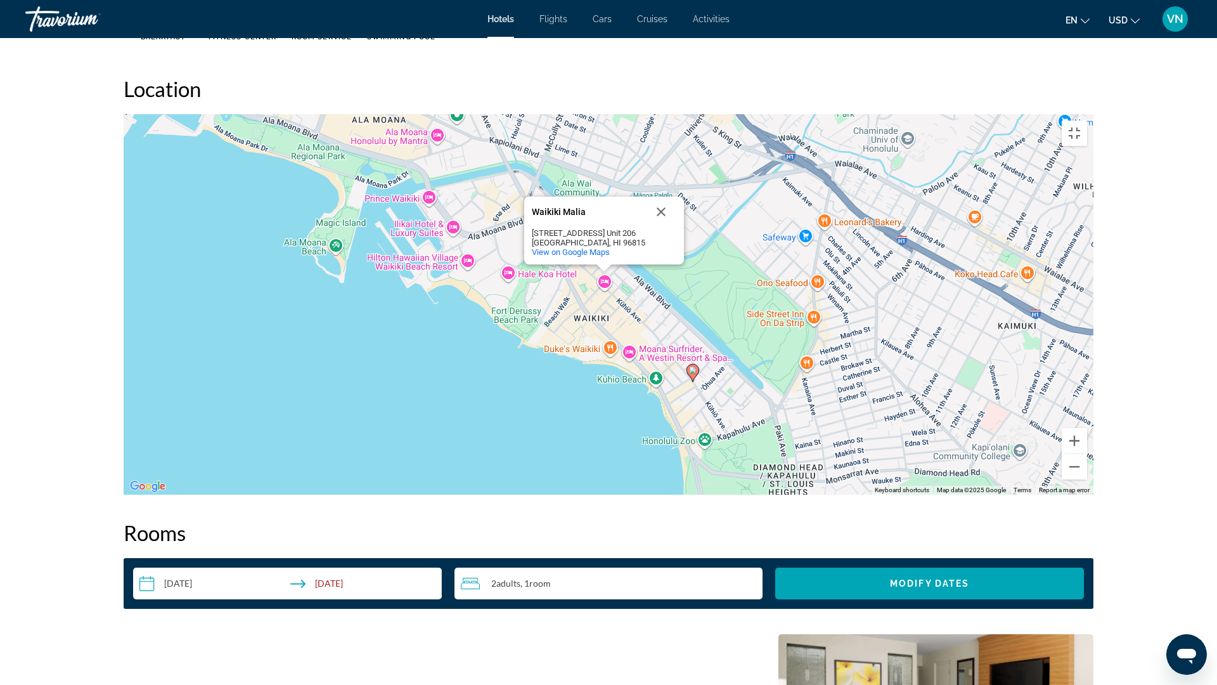
drag, startPoint x: 644, startPoint y: 396, endPoint x: 623, endPoint y: 362, distance: 39.6
click at [623, 363] on div "To activate drag with keyboard, press Alt + Enter. Once in keyboard drag state,…" at bounding box center [609, 304] width 970 height 380
click at [1087, 120] on button "Toggle fullscreen view" at bounding box center [1074, 132] width 25 height 25
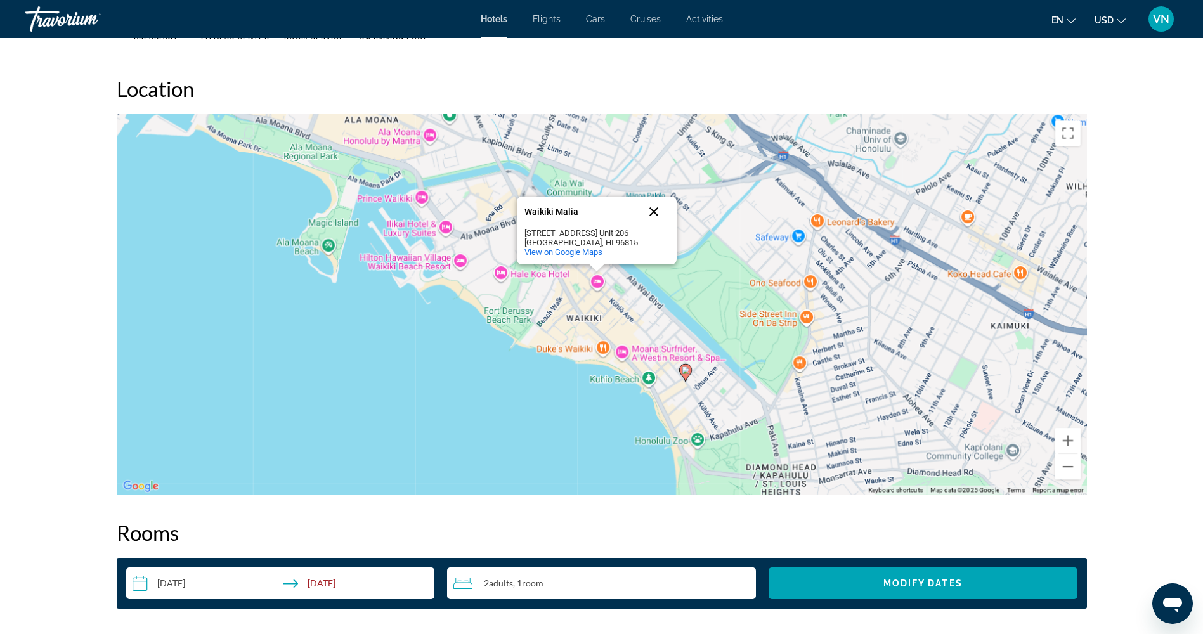
click at [656, 212] on button "Close" at bounding box center [653, 212] width 30 height 30
click at [1071, 139] on button "Toggle fullscreen view" at bounding box center [1067, 132] width 25 height 25
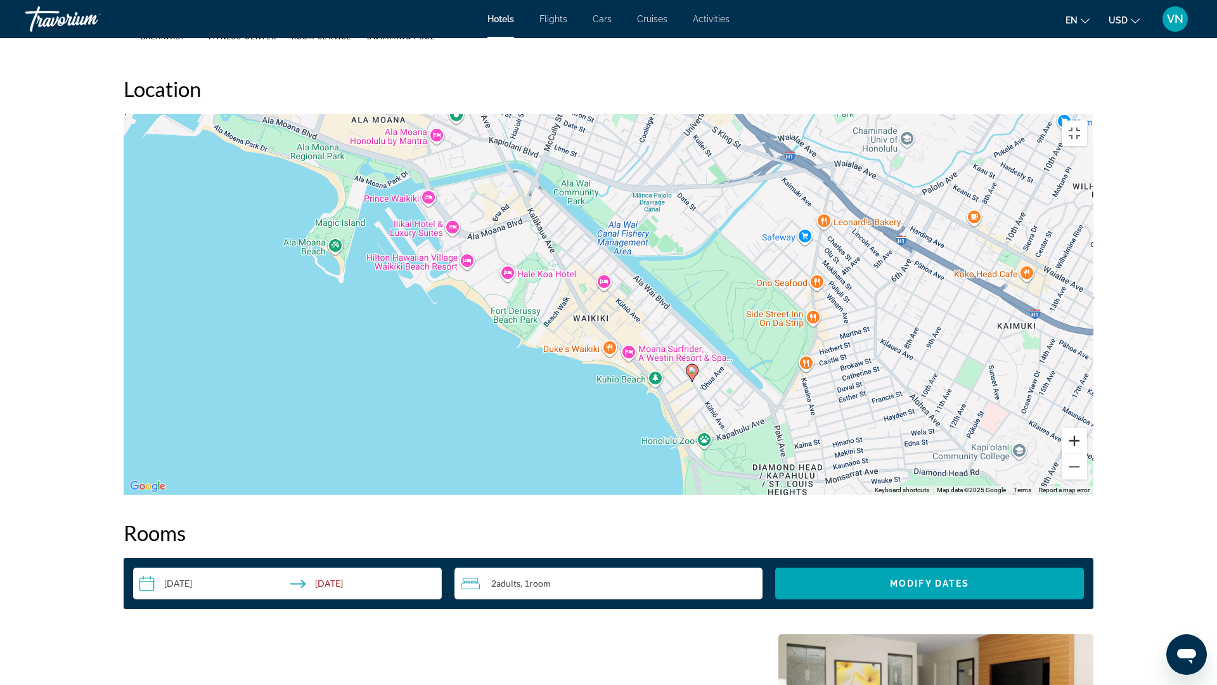
click at [1087, 453] on button "Zoom in" at bounding box center [1074, 440] width 25 height 25
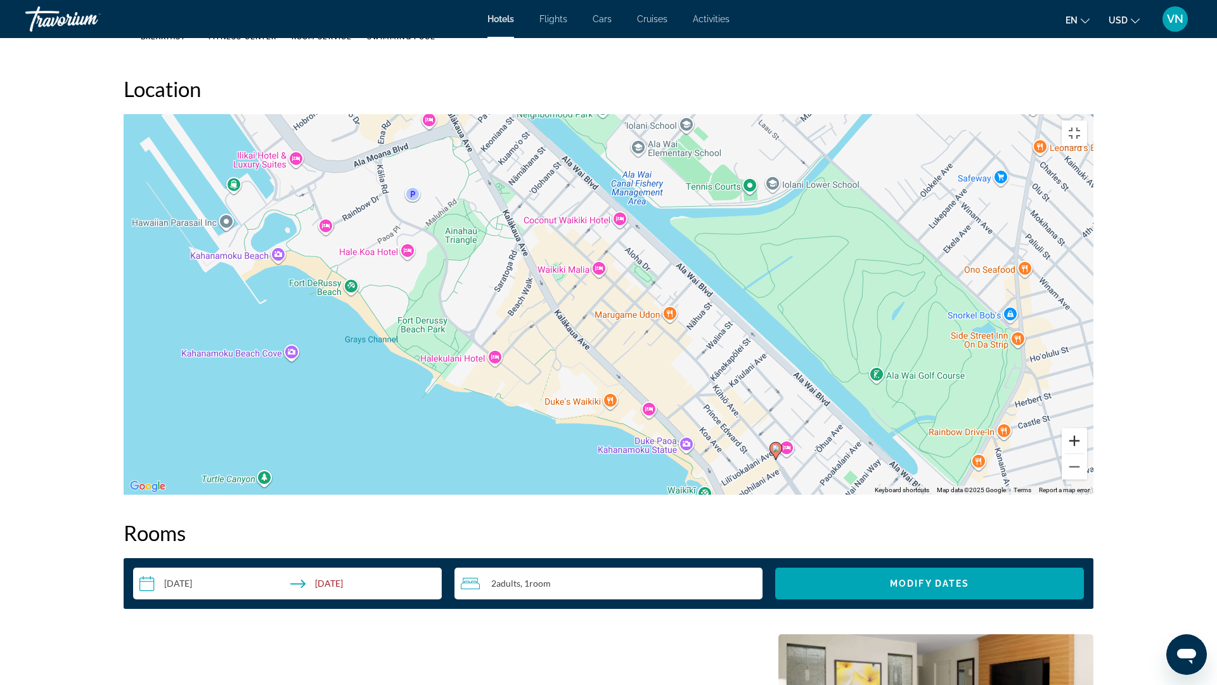
click at [1087, 453] on button "Zoom in" at bounding box center [1074, 440] width 25 height 25
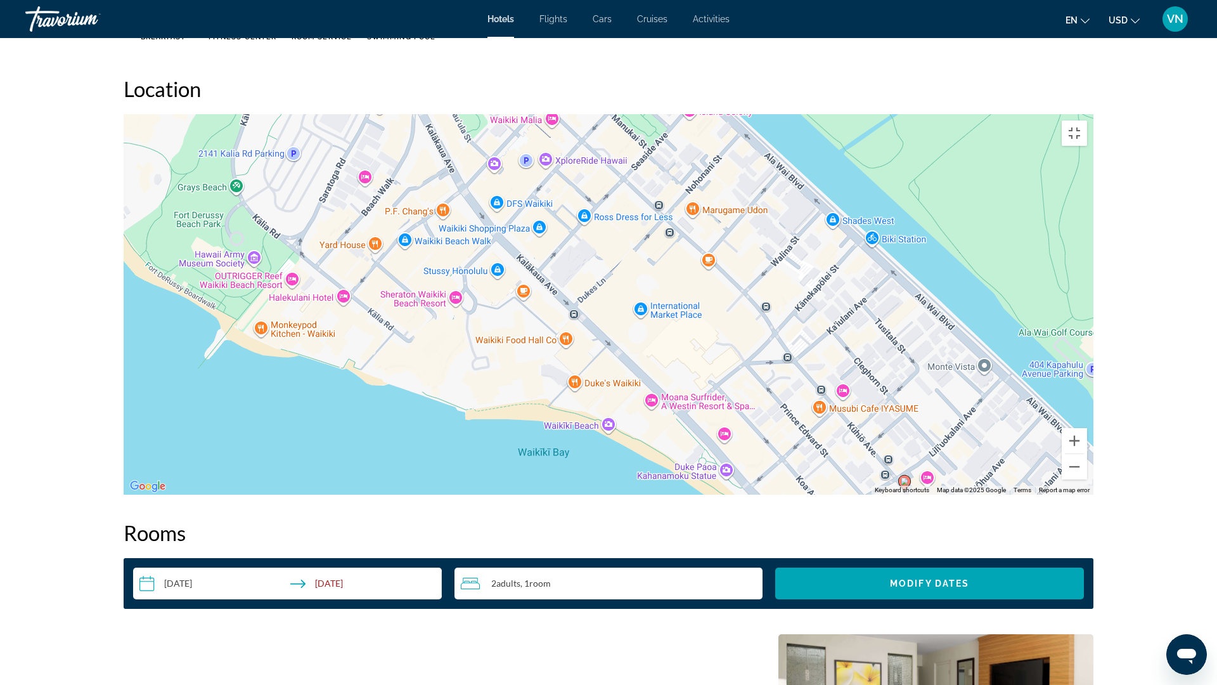
drag, startPoint x: 760, startPoint y: 497, endPoint x: 718, endPoint y: 371, distance: 132.9
click at [722, 373] on div "To activate drag with keyboard, press Alt + Enter. Once in keyboard drag state,…" at bounding box center [609, 304] width 970 height 380
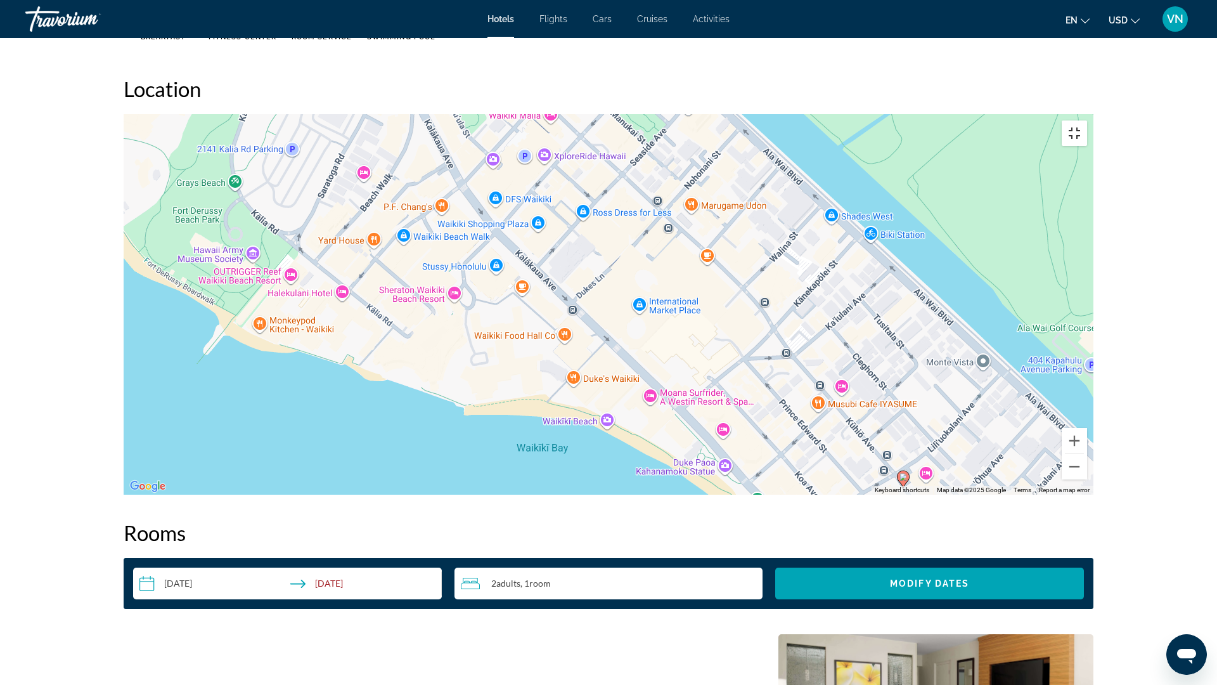
click at [1087, 120] on button "Toggle fullscreen view" at bounding box center [1074, 132] width 25 height 25
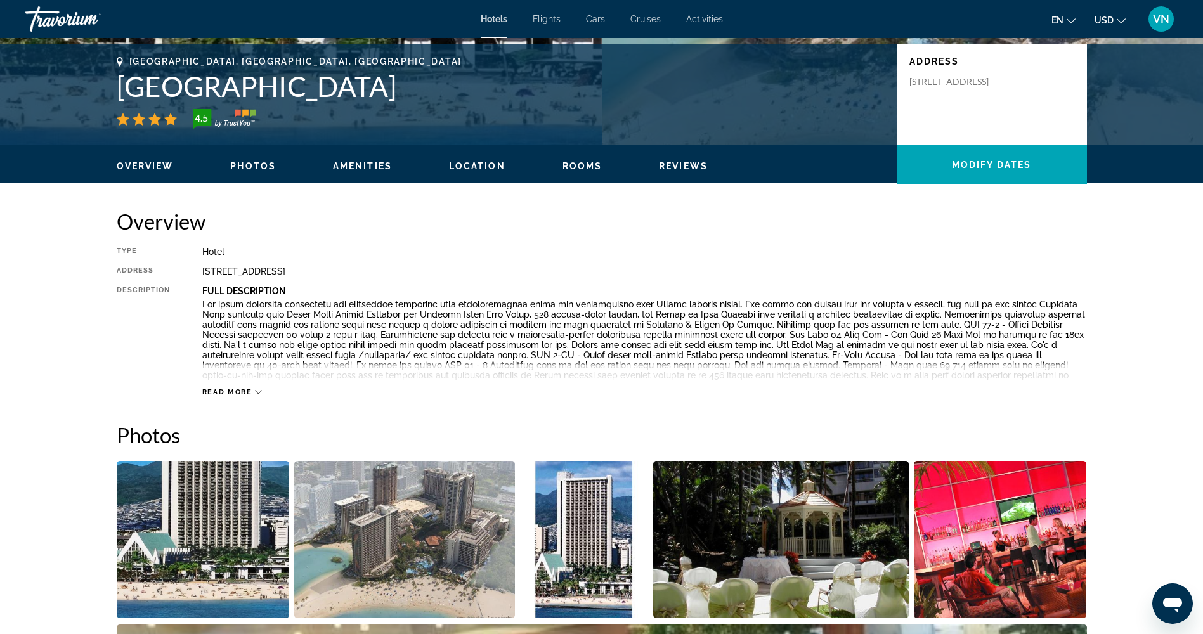
scroll to position [146, 0]
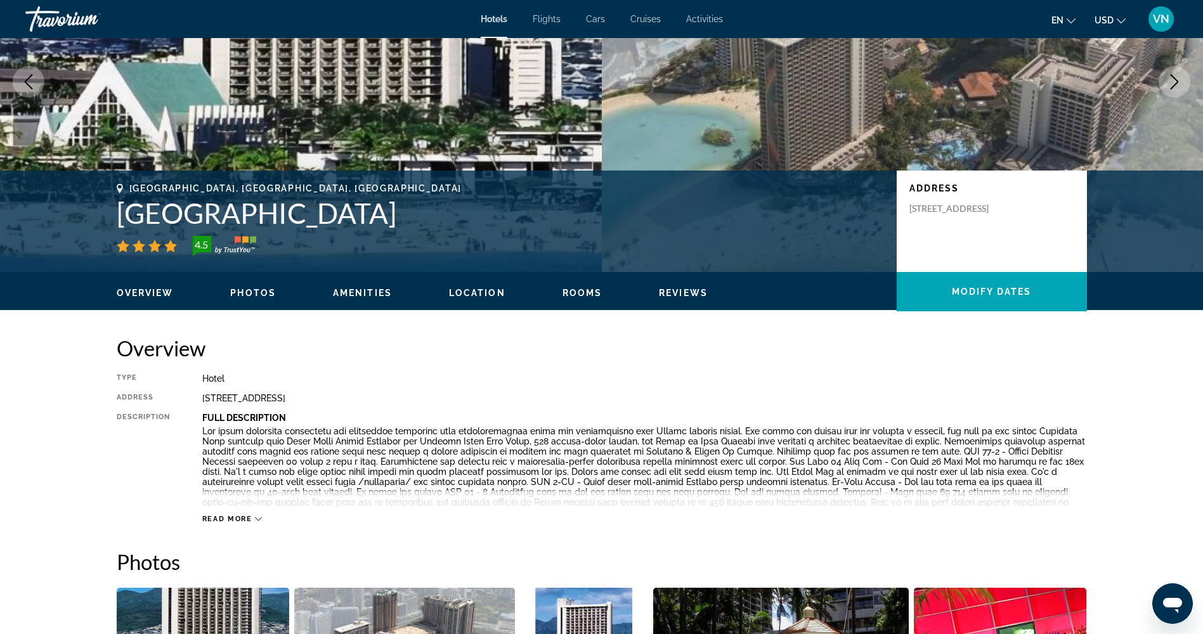
click at [474, 288] on span "Location" at bounding box center [477, 293] width 56 height 10
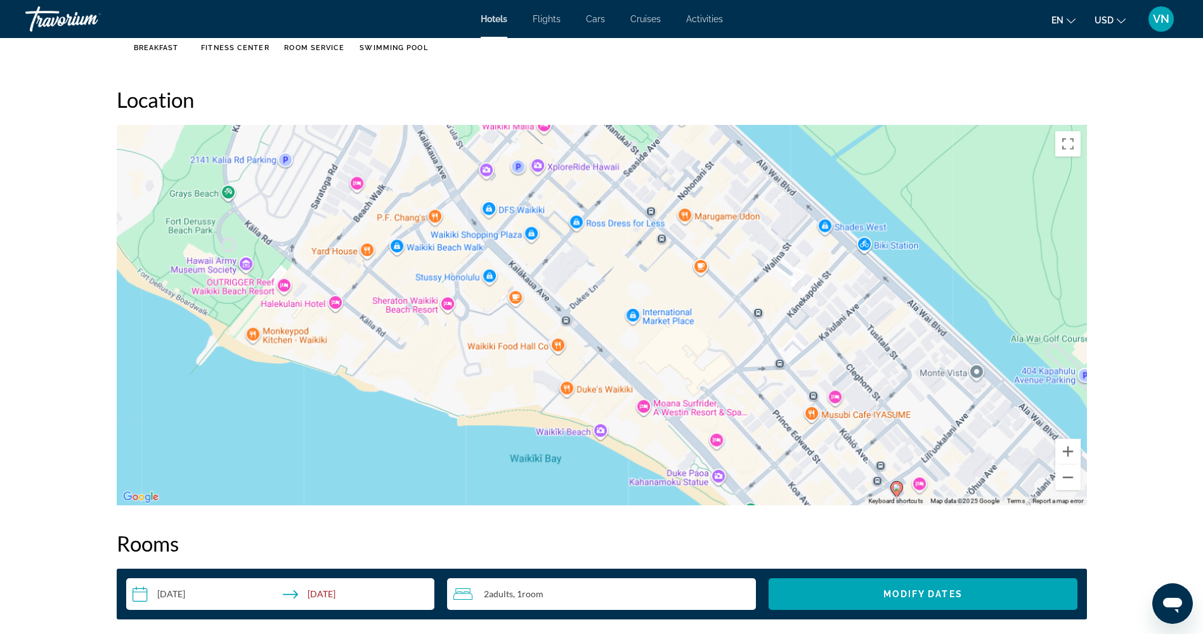
scroll to position [1161, 0]
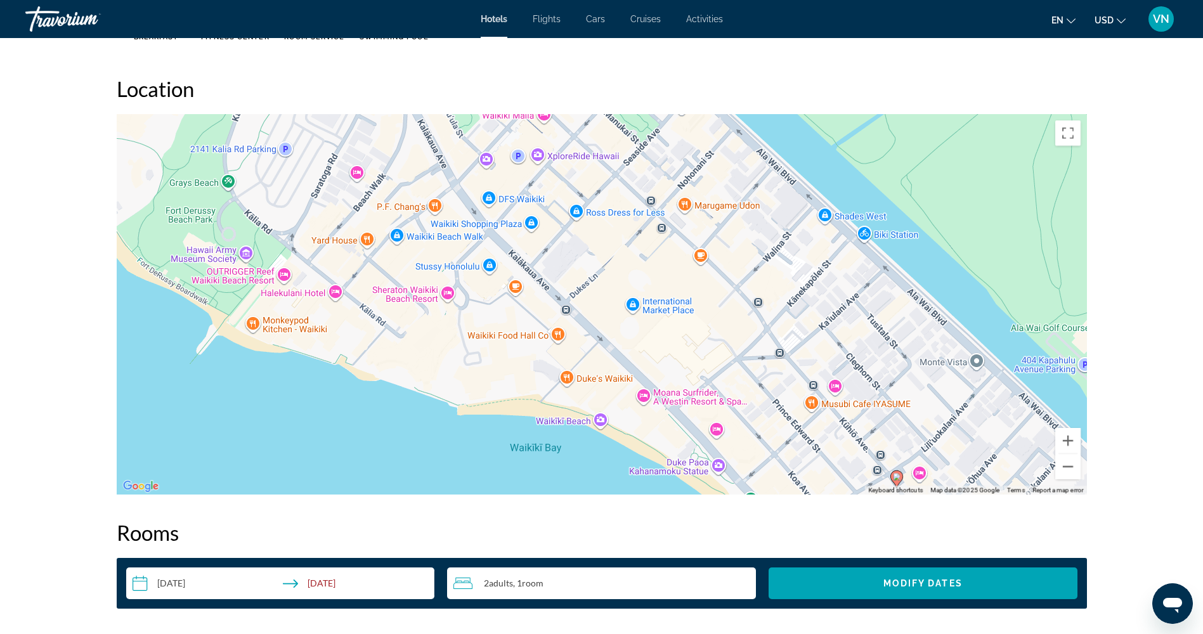
drag, startPoint x: 415, startPoint y: 89, endPoint x: 437, endPoint y: 165, distance: 78.6
click at [437, 165] on div "Location ← Move left → Move right ↑ Move up ↓ Move down + Zoom in - Zoom out Ho…" at bounding box center [602, 285] width 970 height 418
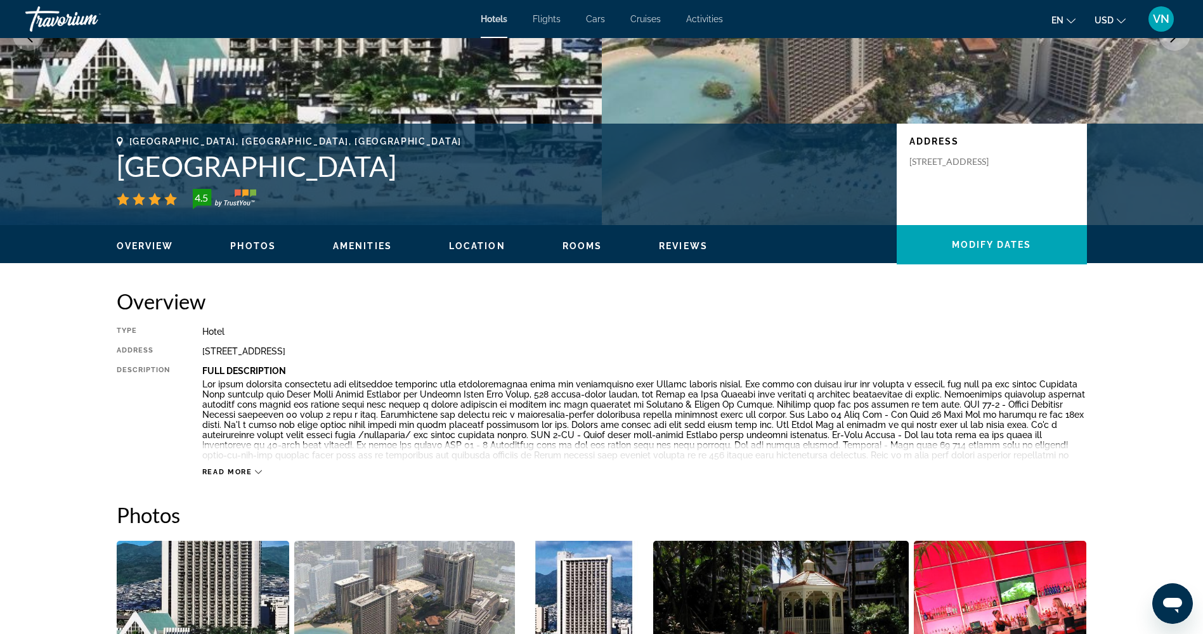
scroll to position [146, 0]
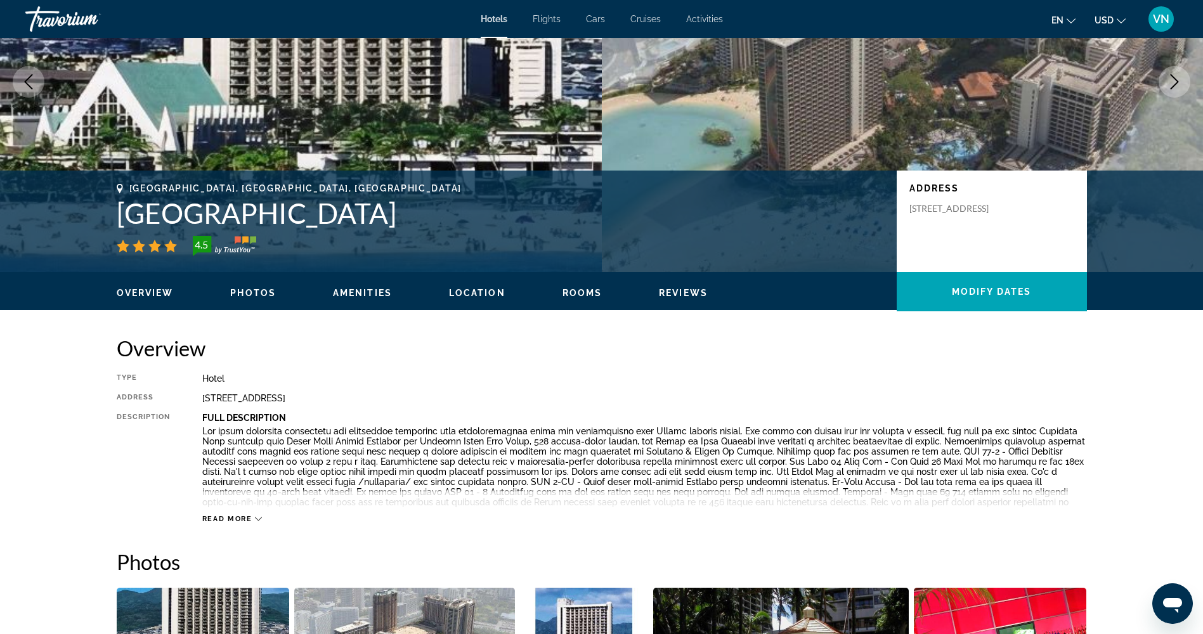
click at [469, 294] on span "Location" at bounding box center [477, 293] width 56 height 10
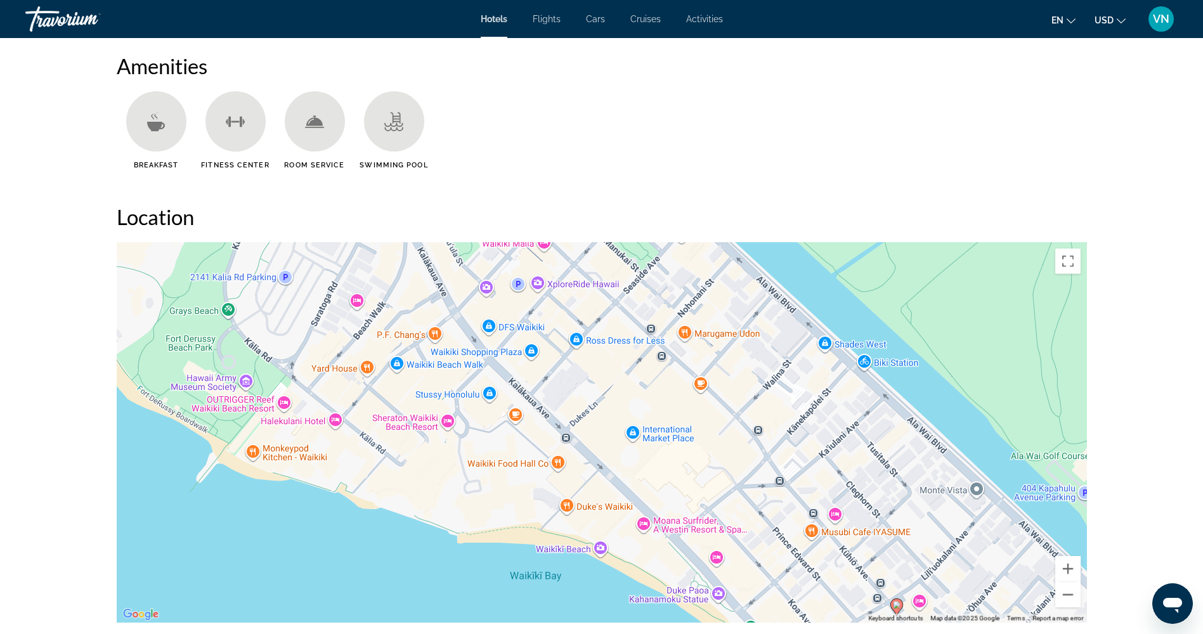
scroll to position [1161, 0]
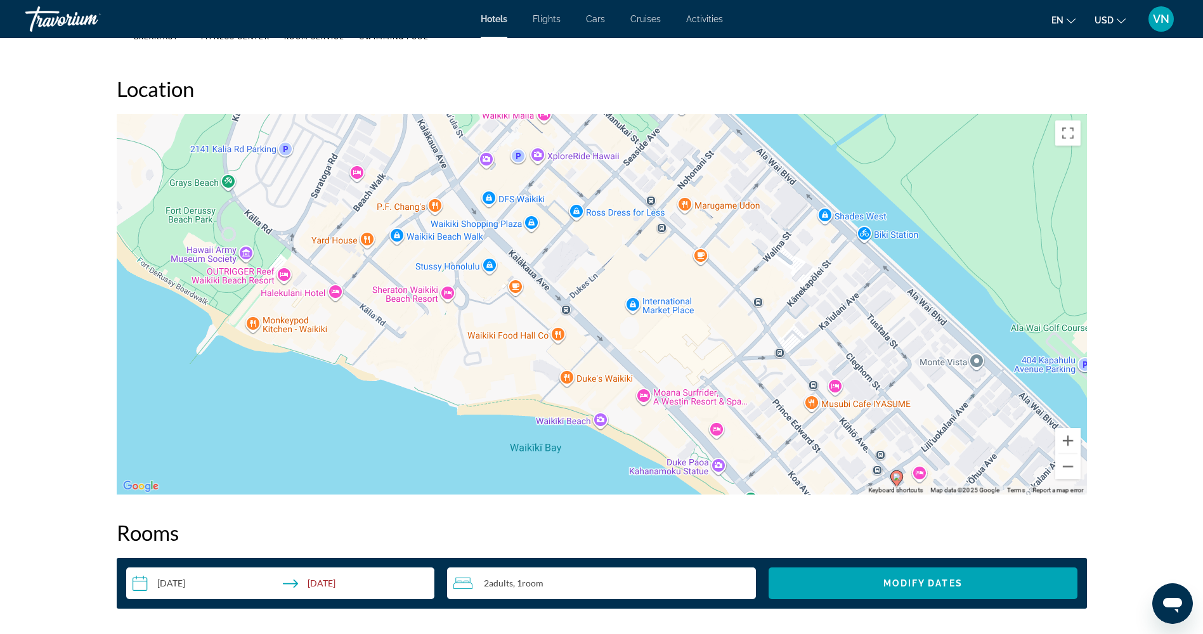
click at [598, 422] on div "To activate drag with keyboard, press Alt + Enter. Once in keyboard drag state,…" at bounding box center [602, 304] width 970 height 380
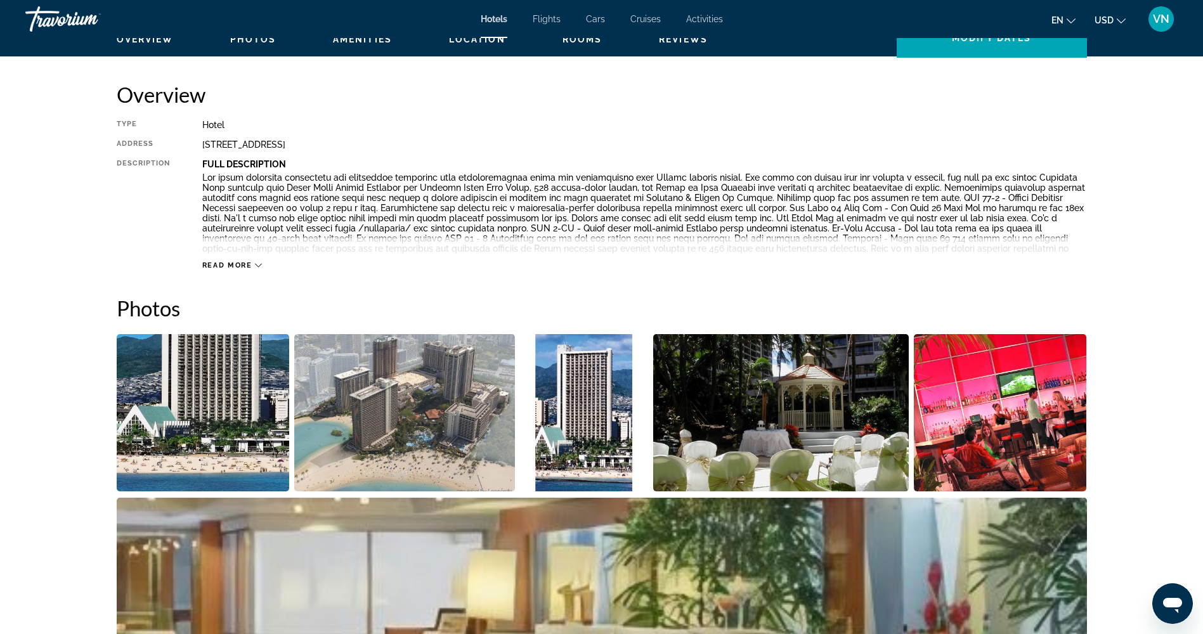
scroll to position [654, 0]
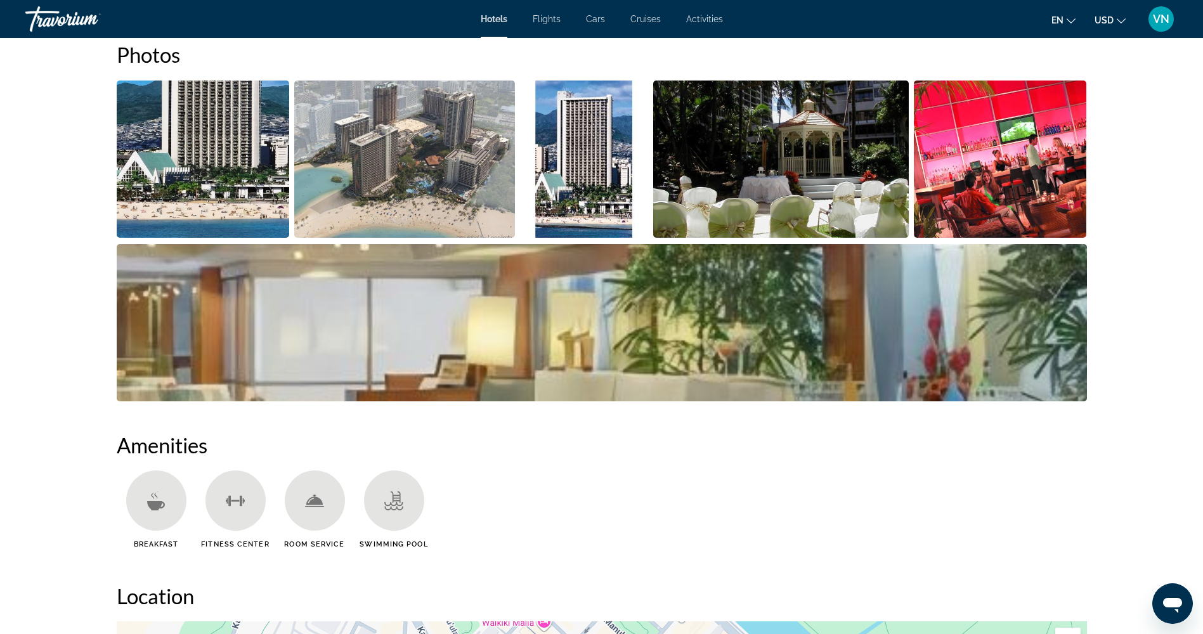
click at [278, 157] on img "Open full-screen image slider" at bounding box center [203, 159] width 173 height 157
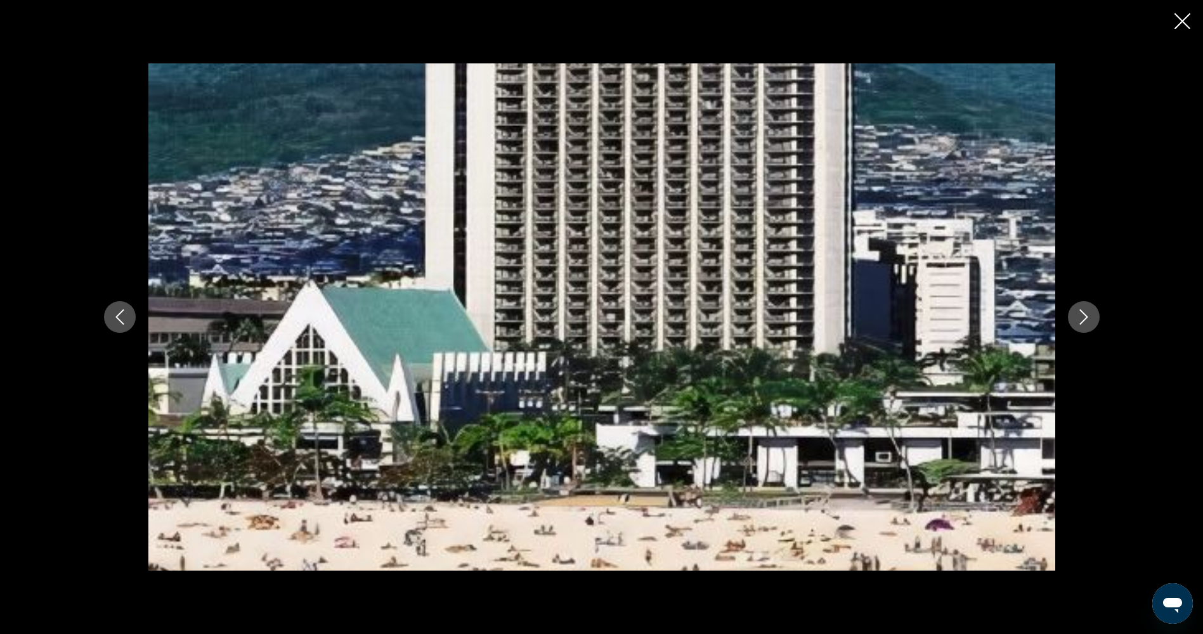
click at [1091, 311] on button "Next image" at bounding box center [1084, 317] width 32 height 32
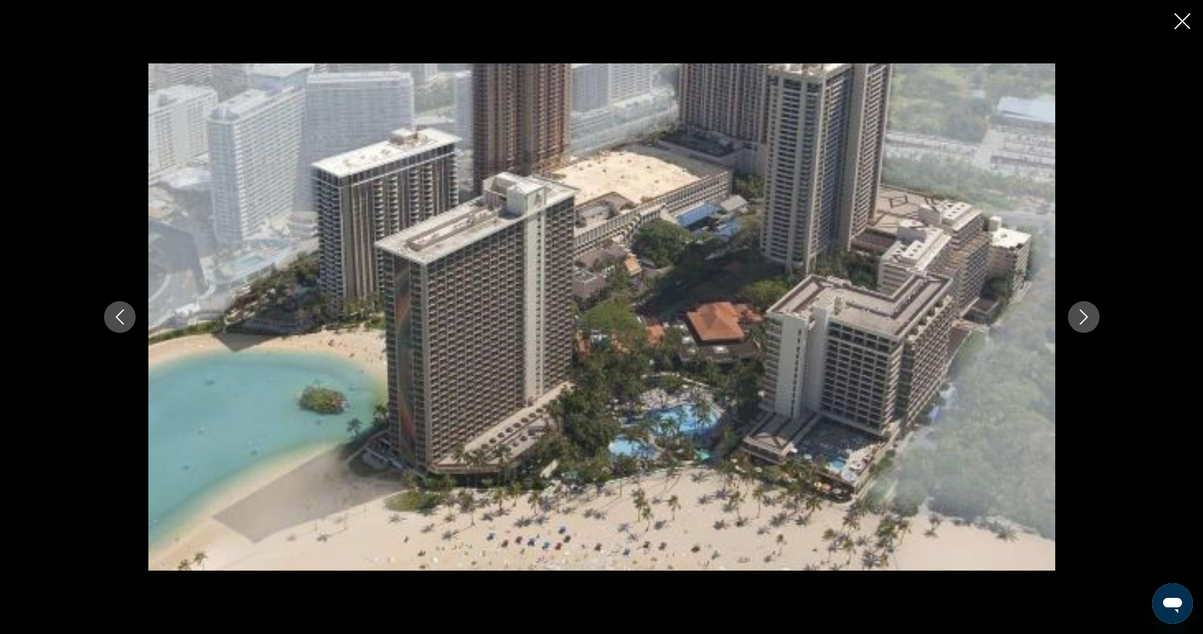
click at [1091, 311] on button "Next image" at bounding box center [1084, 317] width 32 height 32
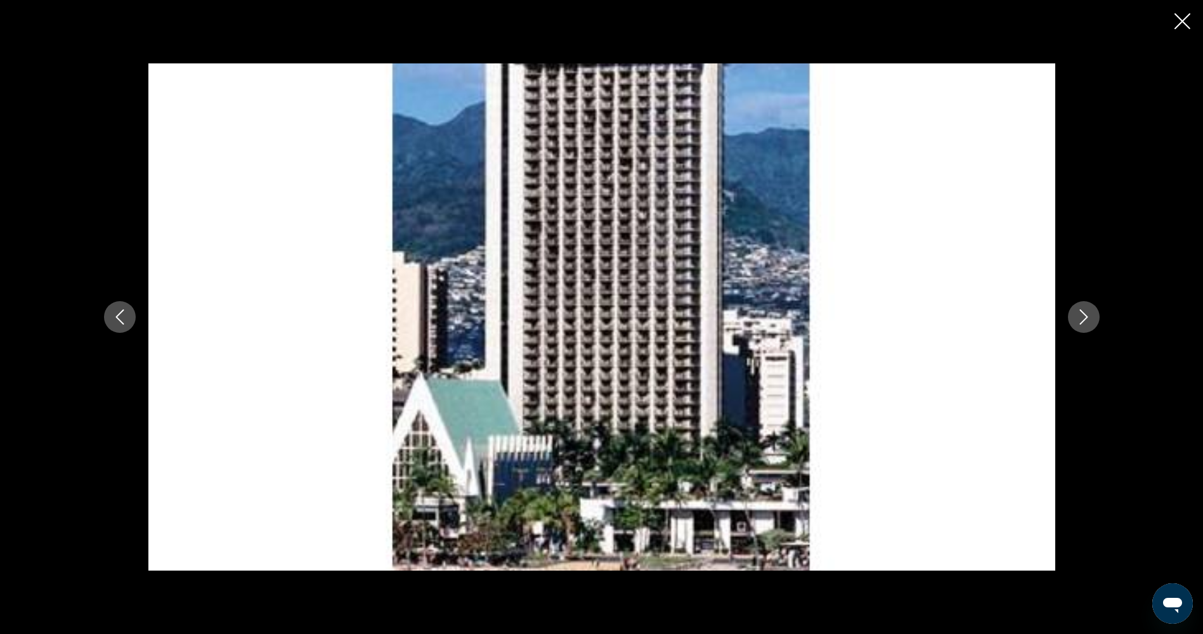
click at [1091, 311] on button "Next image" at bounding box center [1084, 317] width 32 height 32
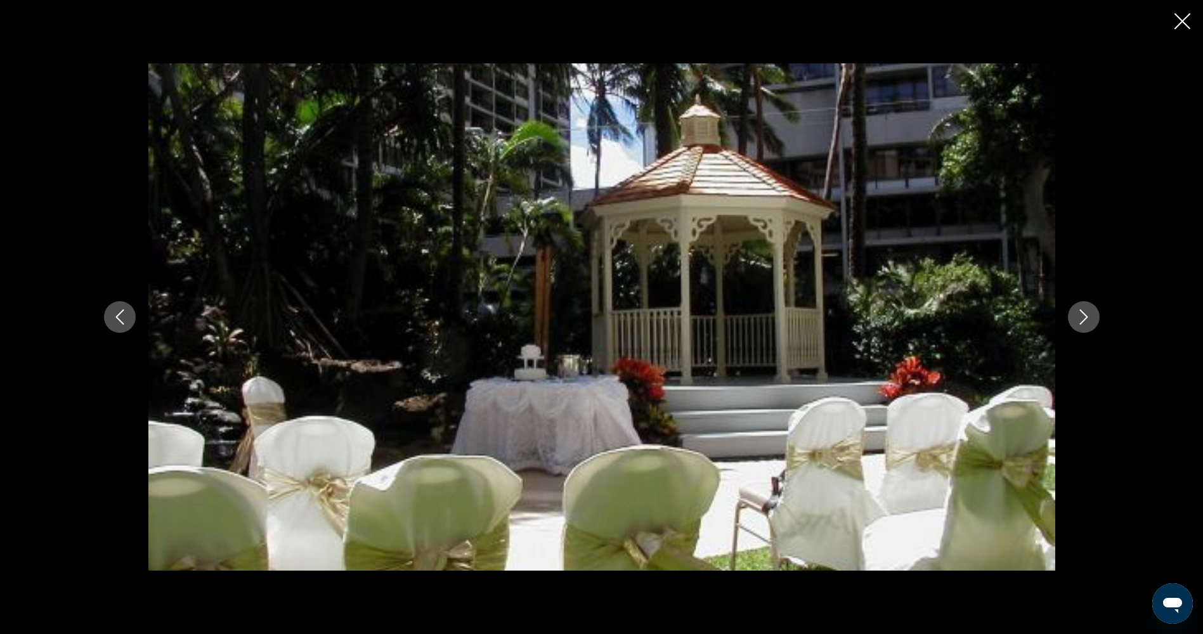
click at [1182, 20] on icon "Close slideshow" at bounding box center [1182, 21] width 16 height 16
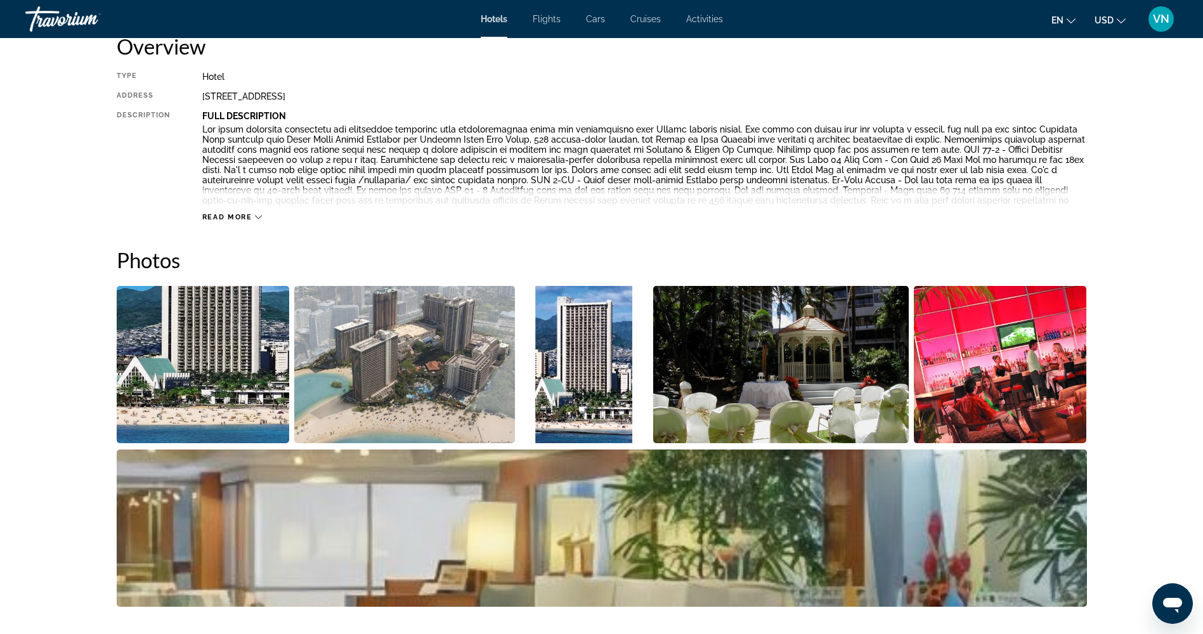
scroll to position [400, 0]
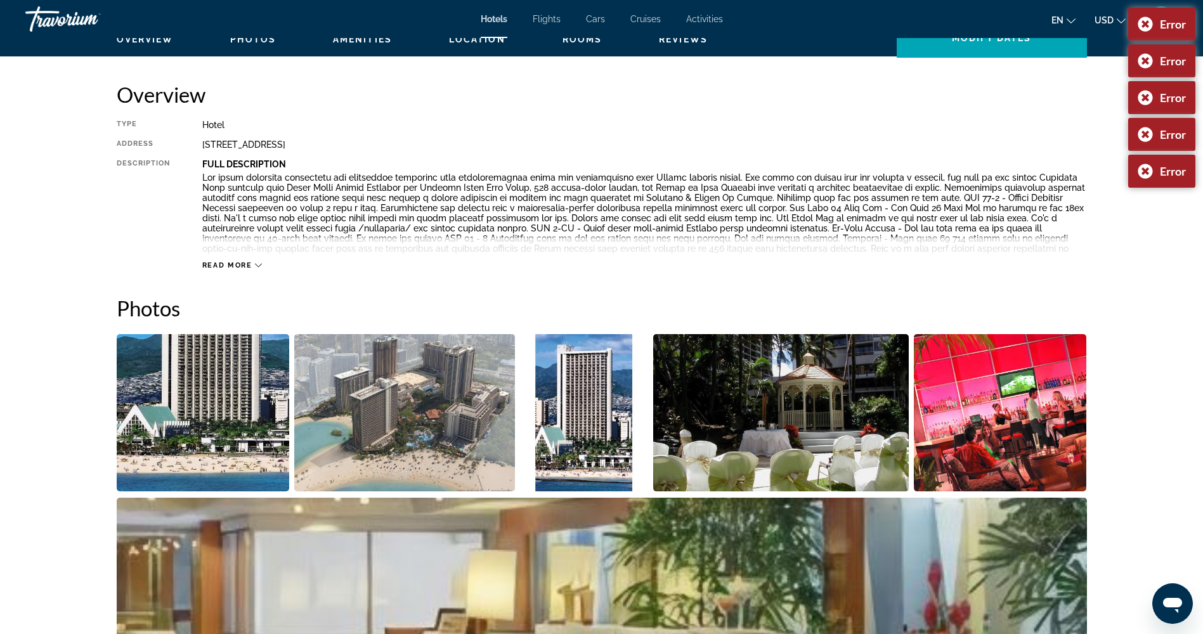
click at [206, 405] on img "Open full-screen image slider" at bounding box center [203, 412] width 173 height 157
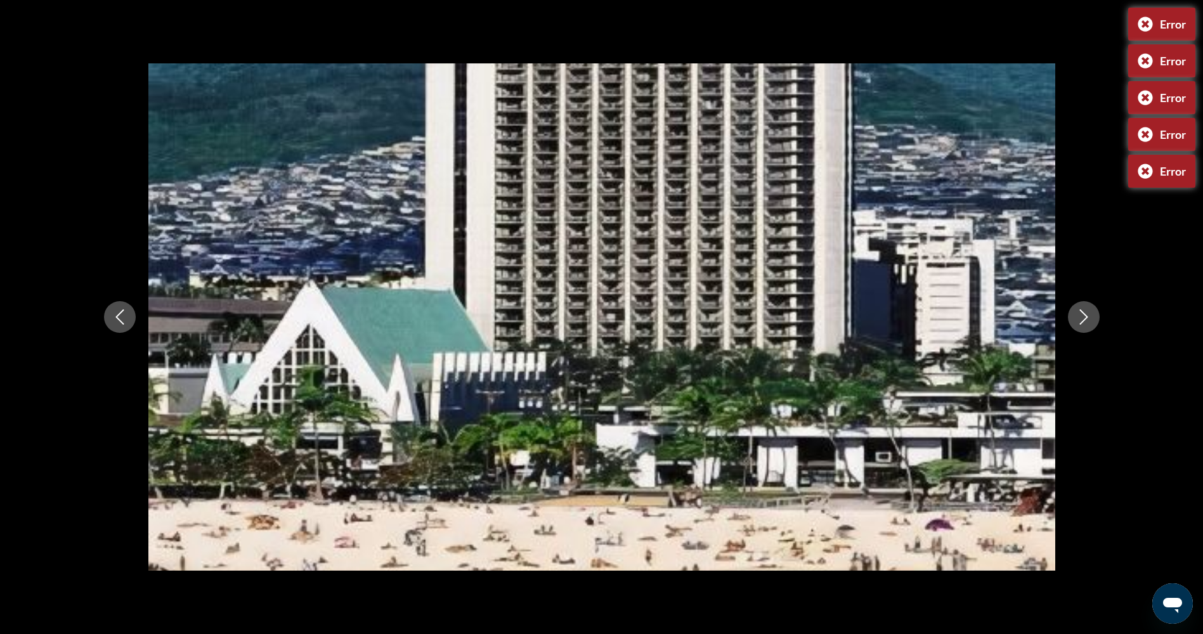
click at [1110, 30] on div "prev next" at bounding box center [601, 317] width 1203 height 634
click at [1087, 315] on icon "Next image" at bounding box center [1083, 316] width 15 height 15
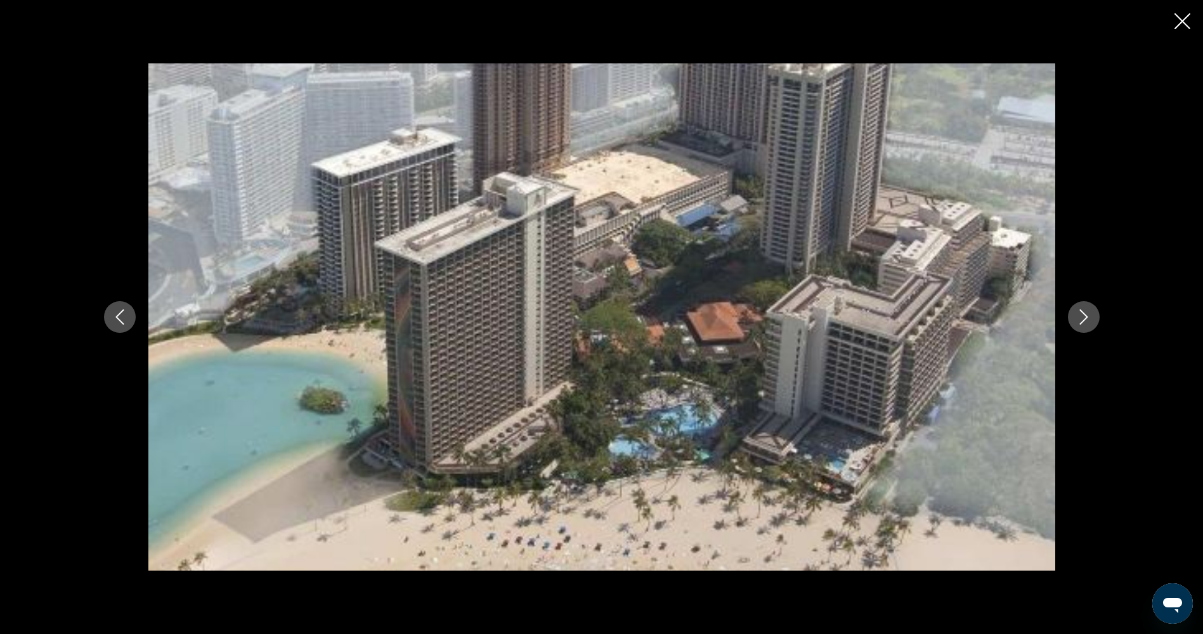
click at [1088, 315] on icon "Next image" at bounding box center [1083, 316] width 15 height 15
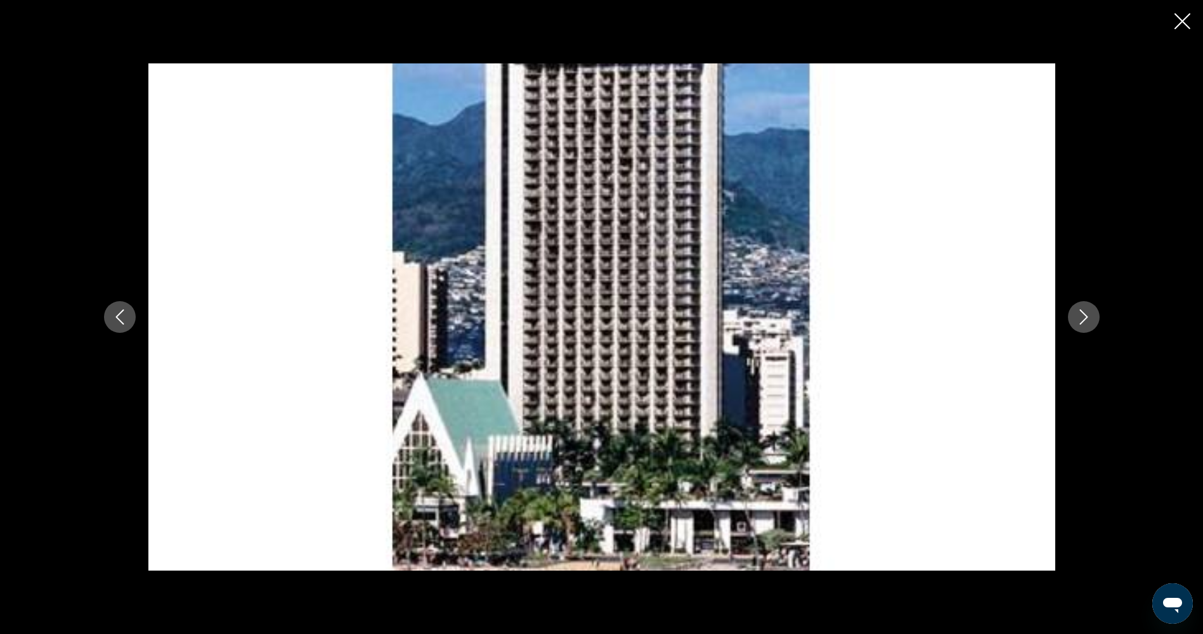
click at [1088, 315] on icon "Next image" at bounding box center [1083, 316] width 15 height 15
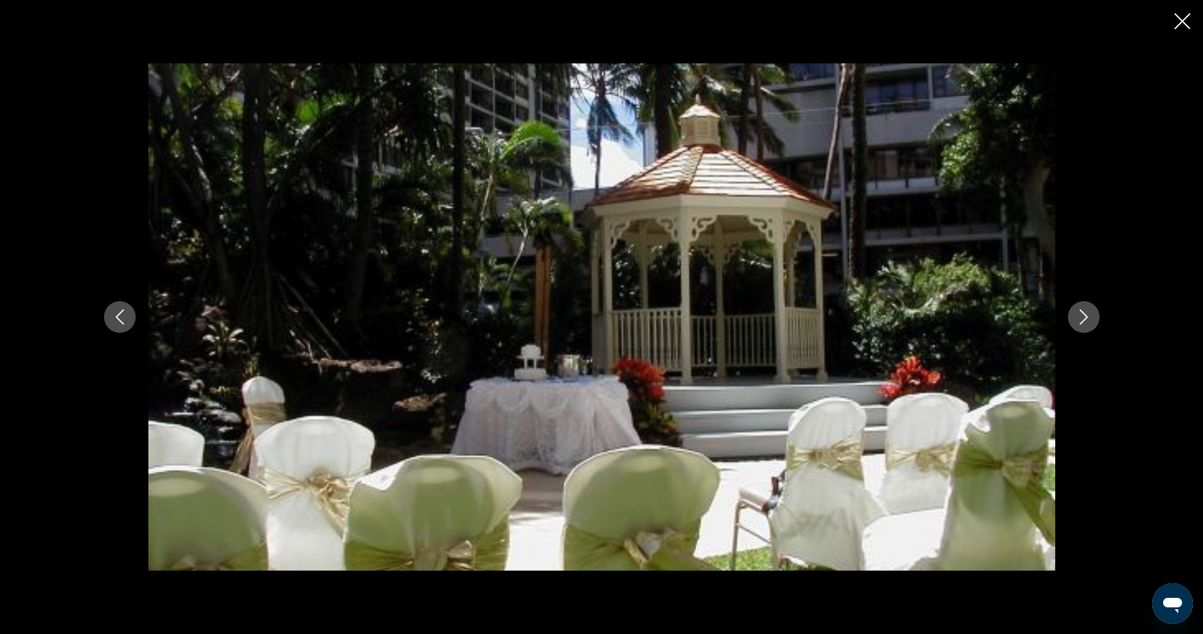
click at [1088, 315] on icon "Next image" at bounding box center [1083, 316] width 15 height 15
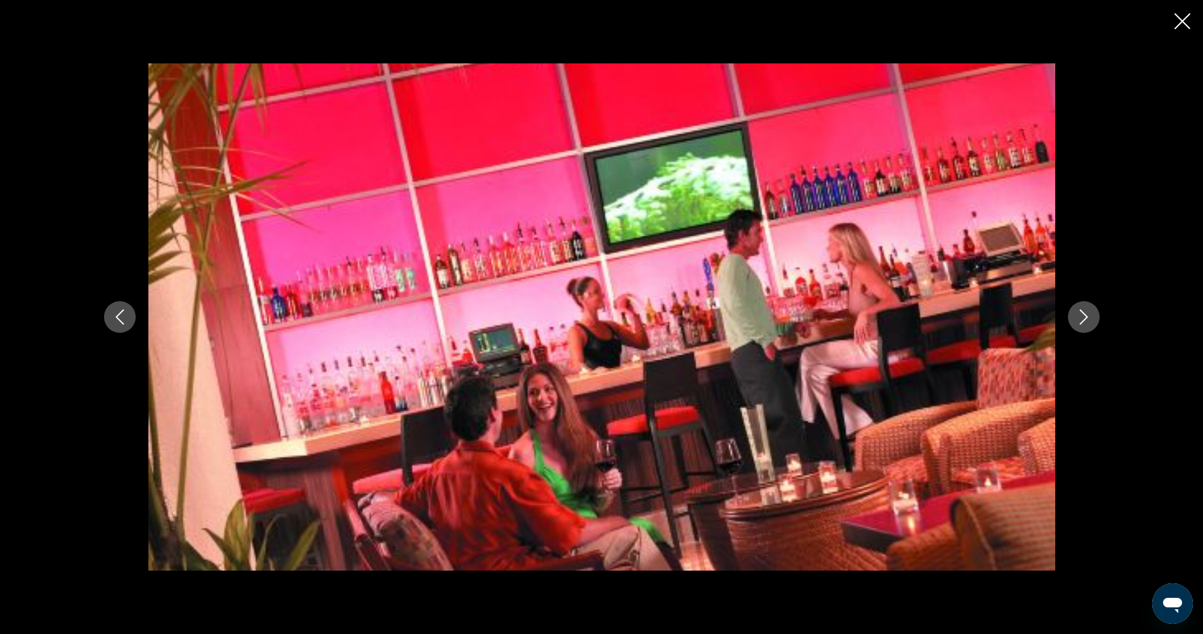
click at [1088, 315] on icon "Next image" at bounding box center [1083, 316] width 15 height 15
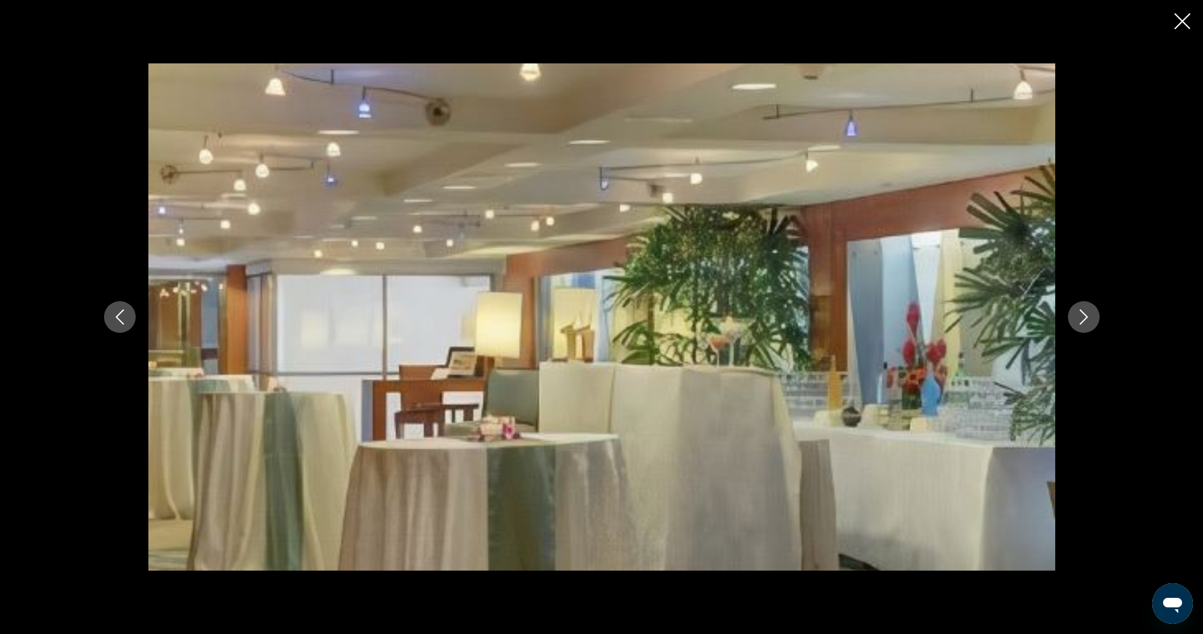
click at [1088, 315] on icon "Next image" at bounding box center [1083, 316] width 15 height 15
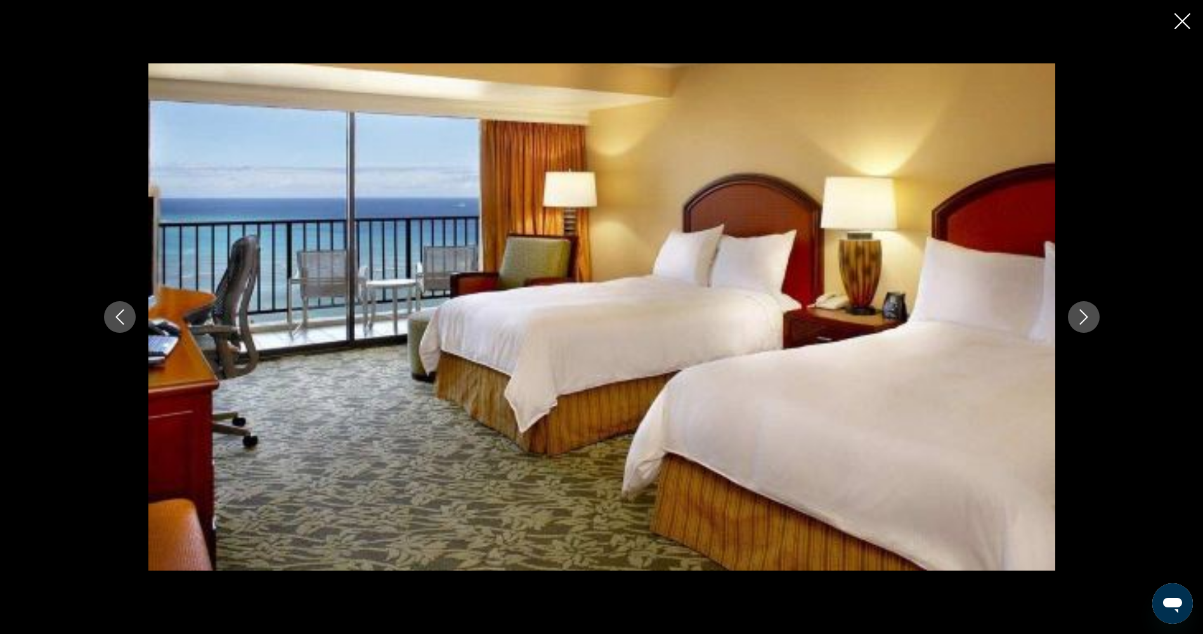
click at [1087, 315] on icon "Next image" at bounding box center [1083, 316] width 15 height 15
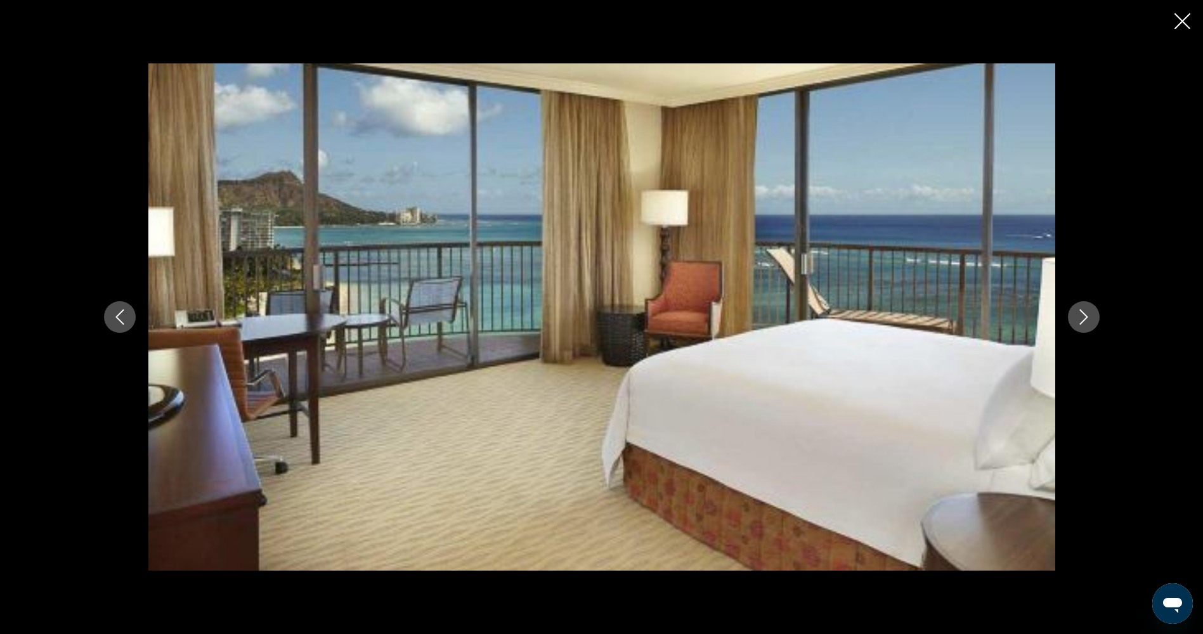
click at [1081, 317] on icon "Next image" at bounding box center [1083, 316] width 15 height 15
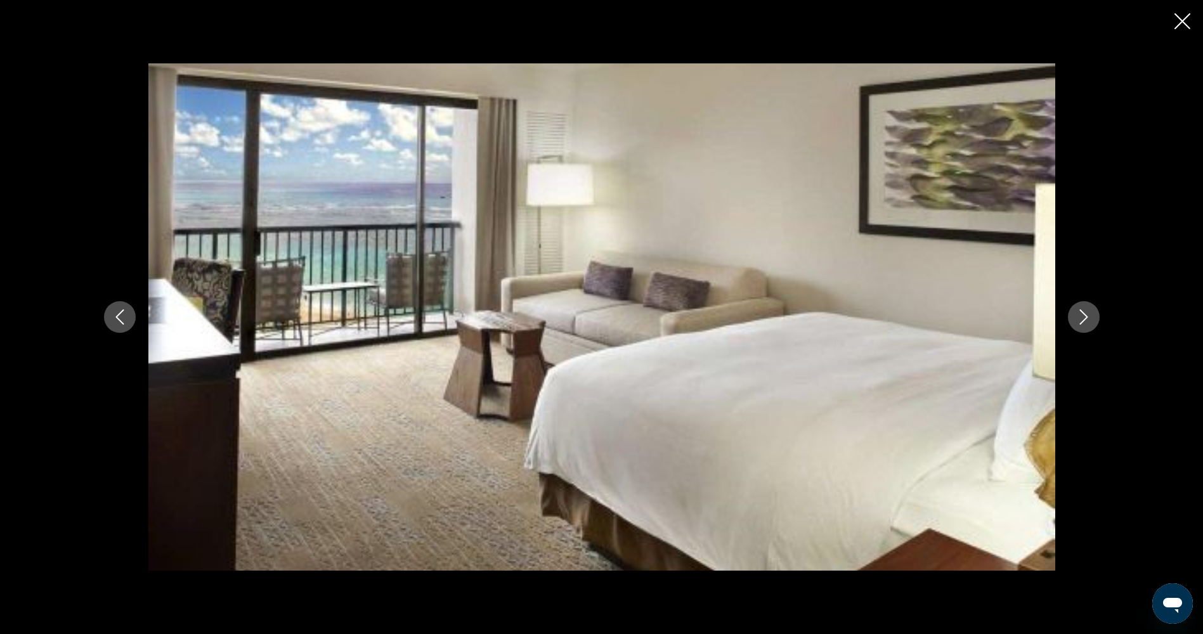
click at [1081, 317] on icon "Next image" at bounding box center [1083, 316] width 15 height 15
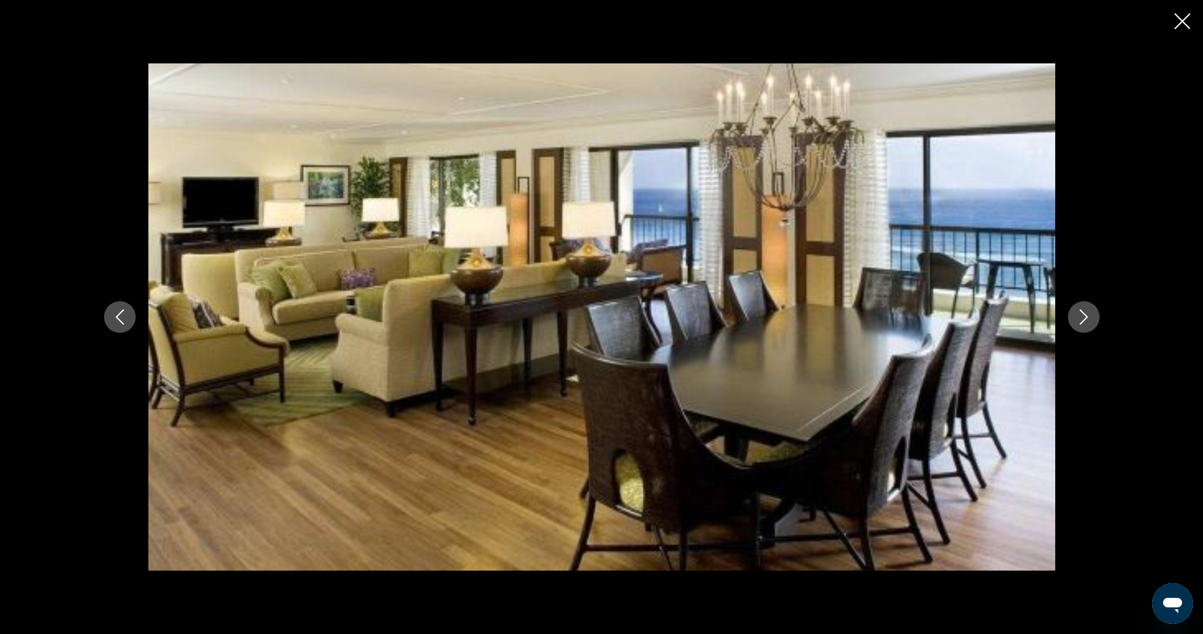
click at [1081, 317] on icon "Next image" at bounding box center [1083, 316] width 15 height 15
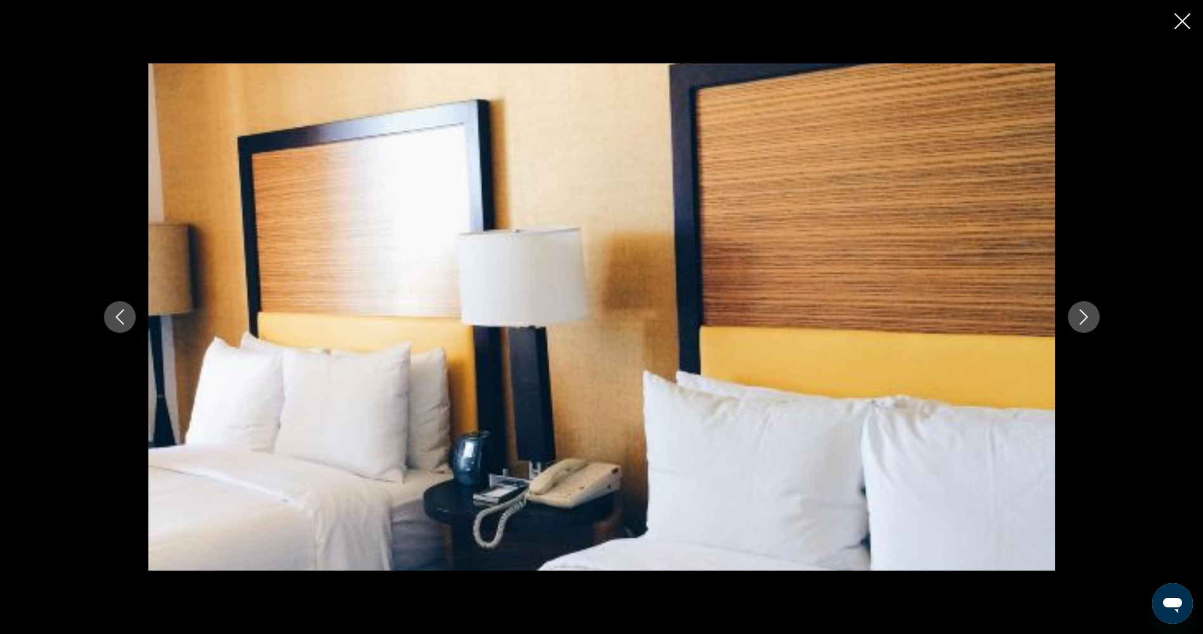
click at [1081, 317] on icon "Next image" at bounding box center [1083, 316] width 15 height 15
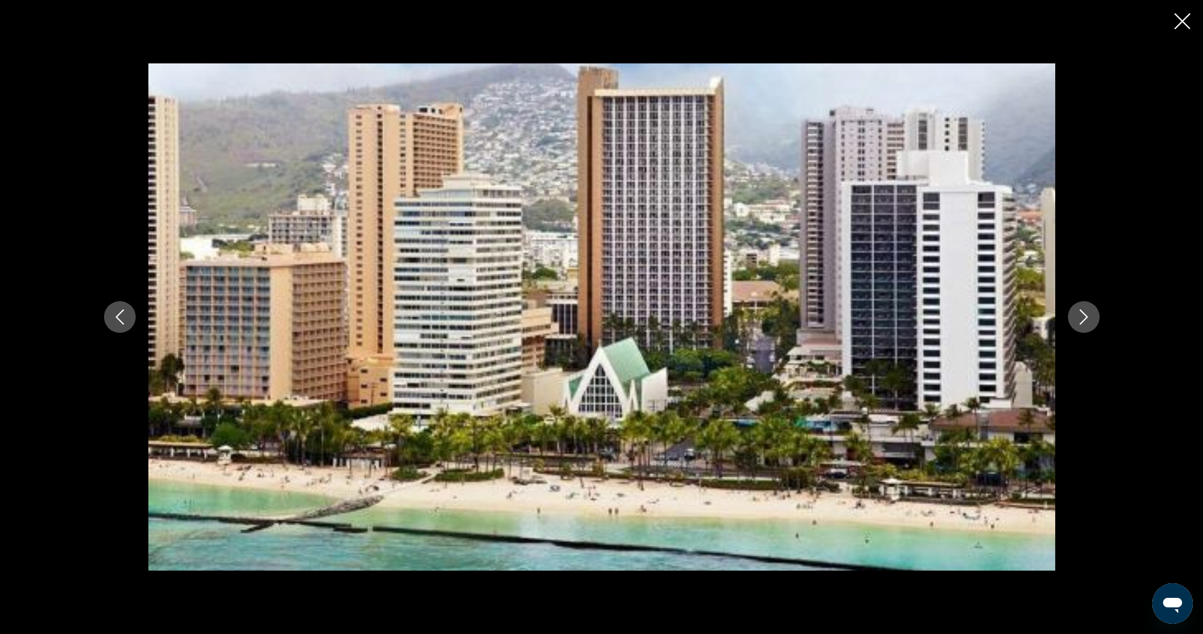
click at [1081, 317] on icon "Next image" at bounding box center [1083, 316] width 15 height 15
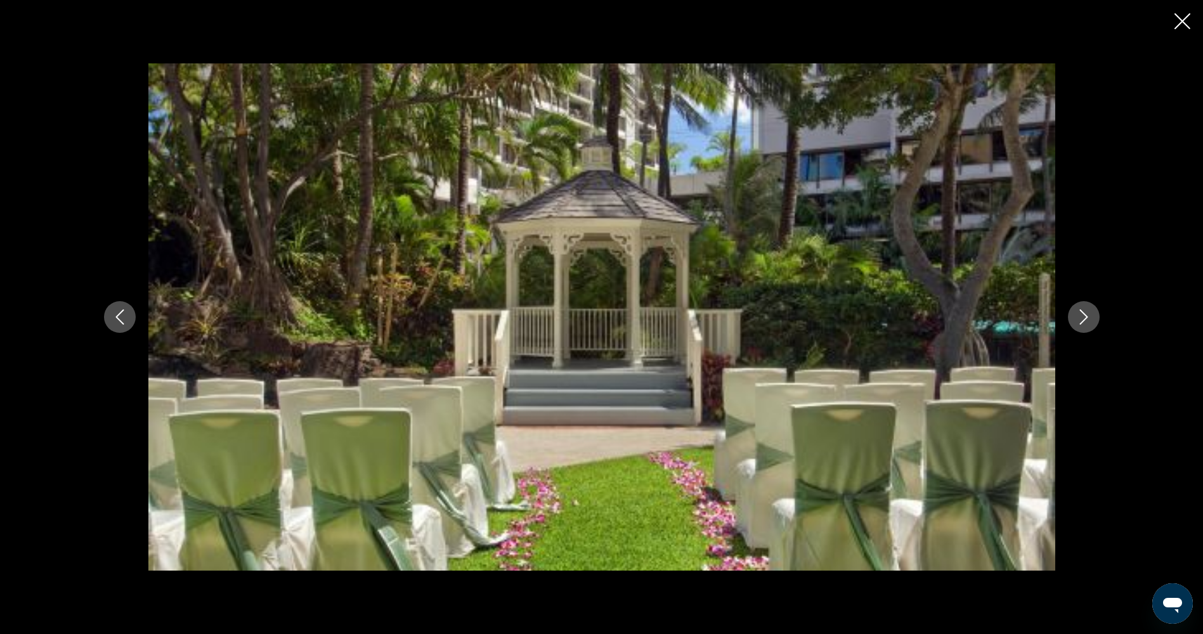
click at [1081, 317] on icon "Next image" at bounding box center [1083, 316] width 15 height 15
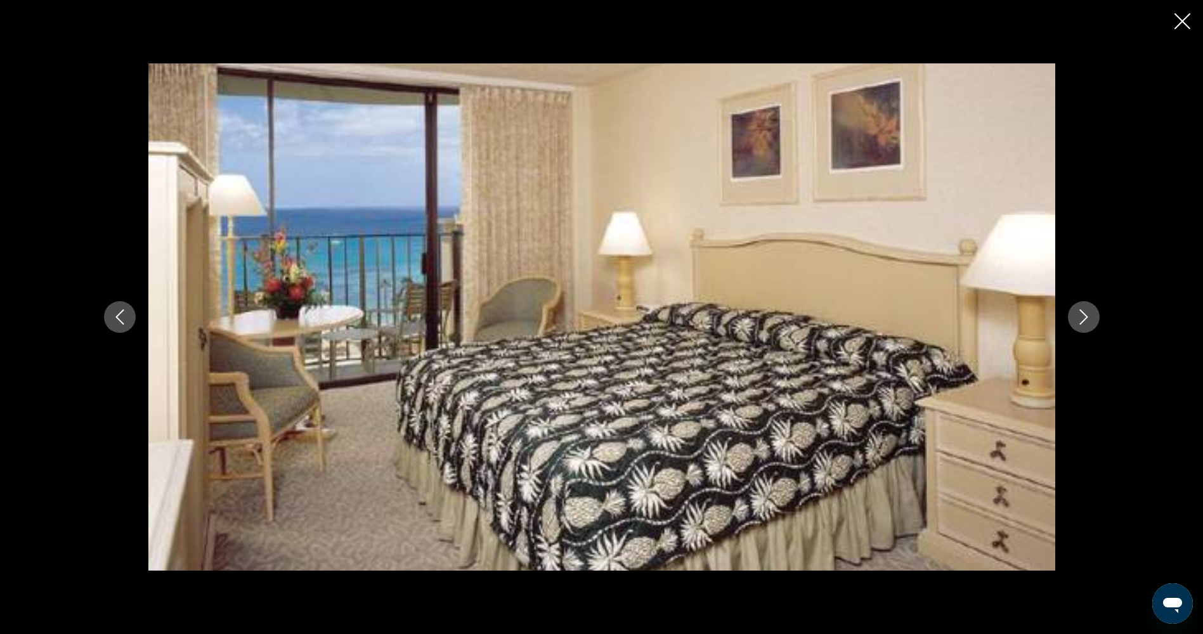
click at [1081, 317] on icon "Next image" at bounding box center [1083, 316] width 15 height 15
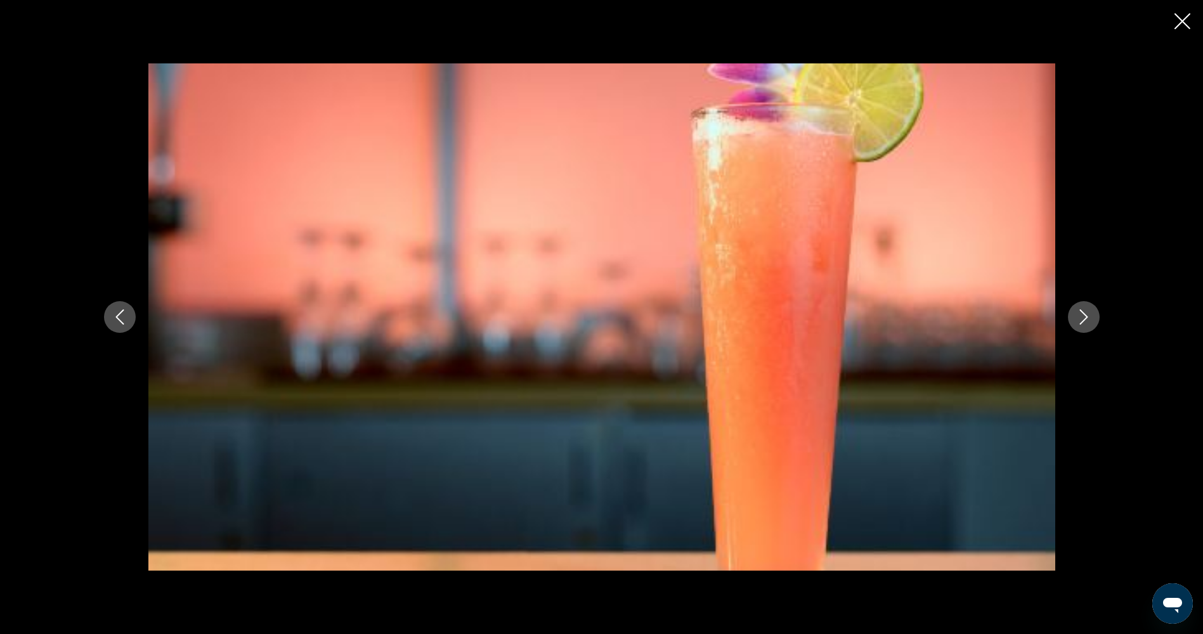
click at [1081, 317] on icon "Next image" at bounding box center [1083, 316] width 15 height 15
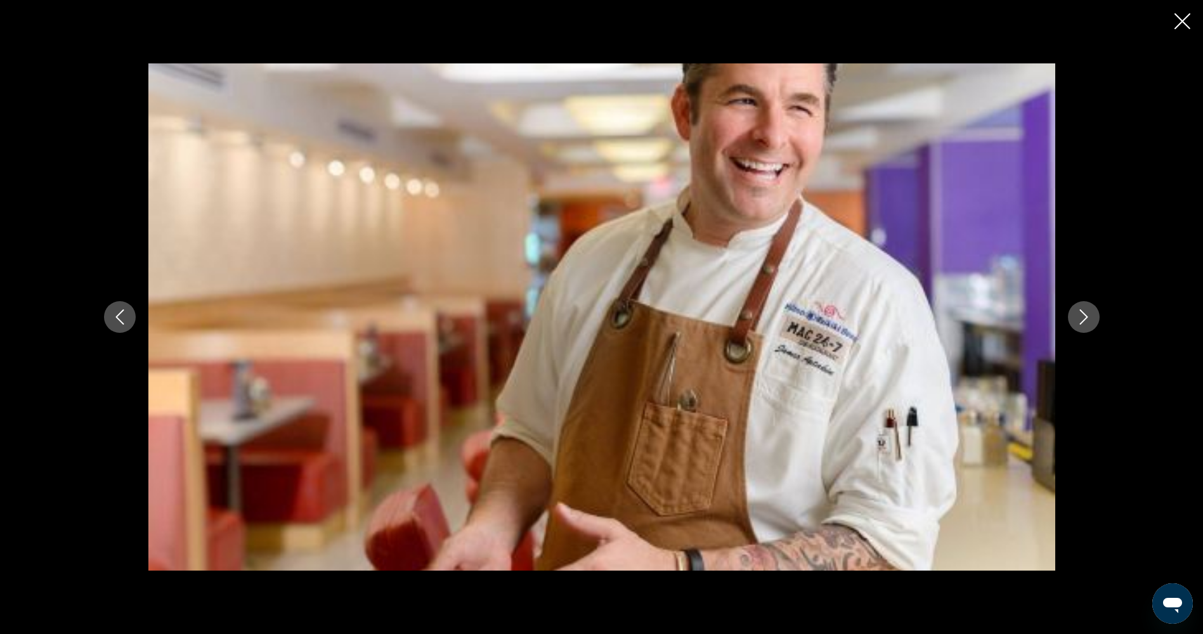
click at [1081, 317] on icon "Next image" at bounding box center [1083, 316] width 15 height 15
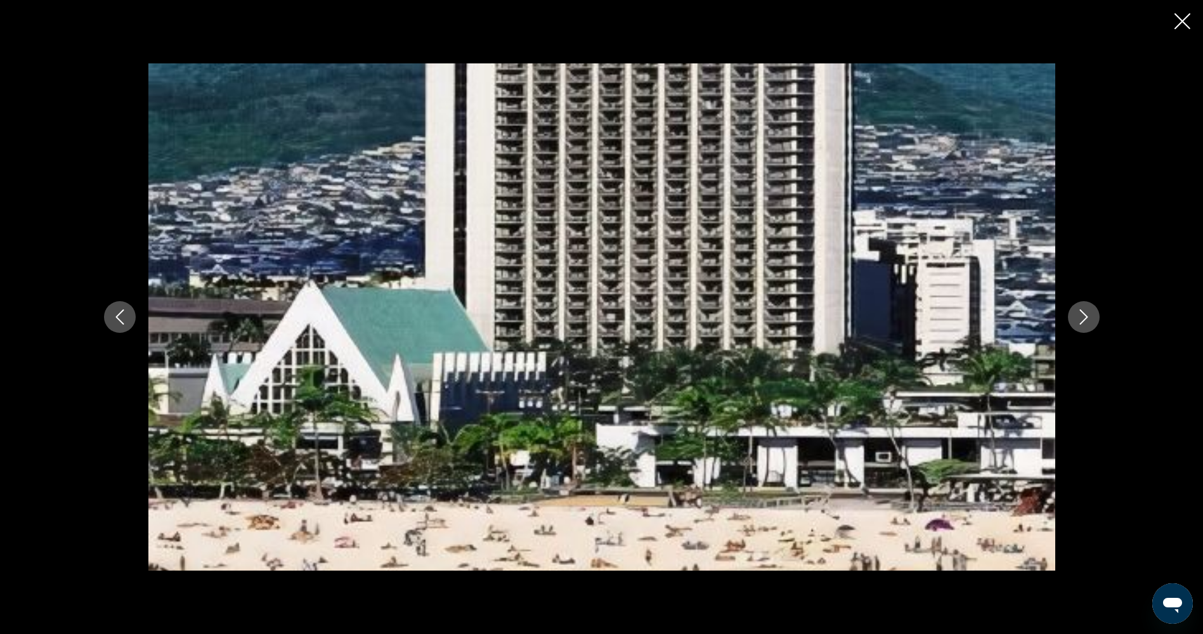
click at [1081, 317] on icon "Next image" at bounding box center [1083, 316] width 15 height 15
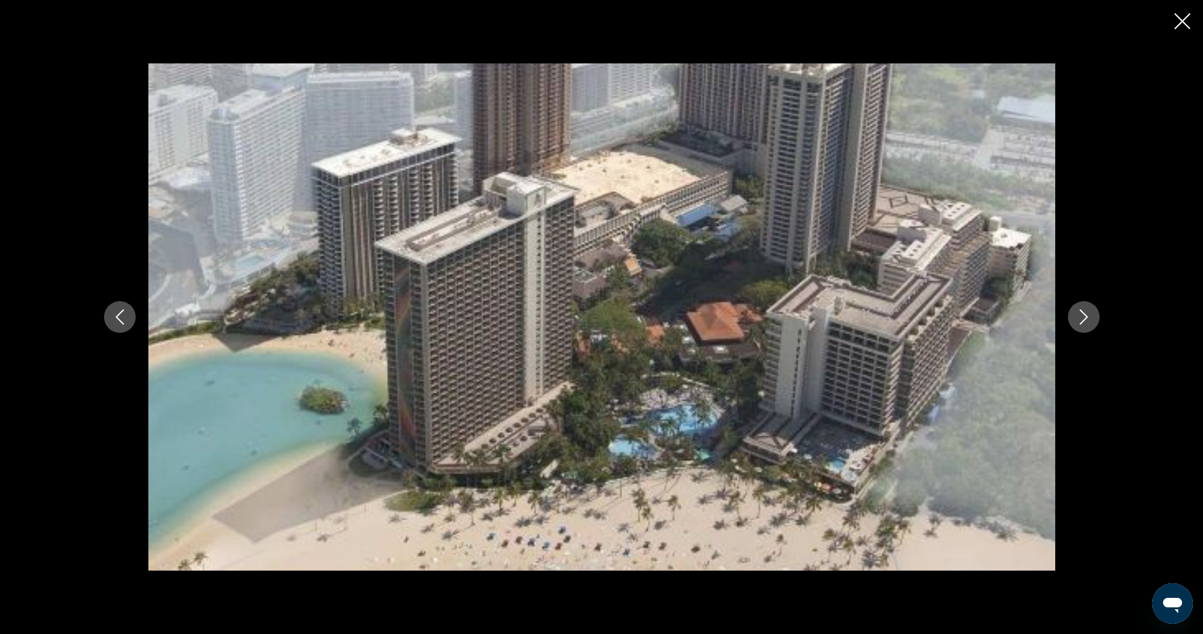
click at [1085, 317] on icon "Next image" at bounding box center [1083, 316] width 15 height 15
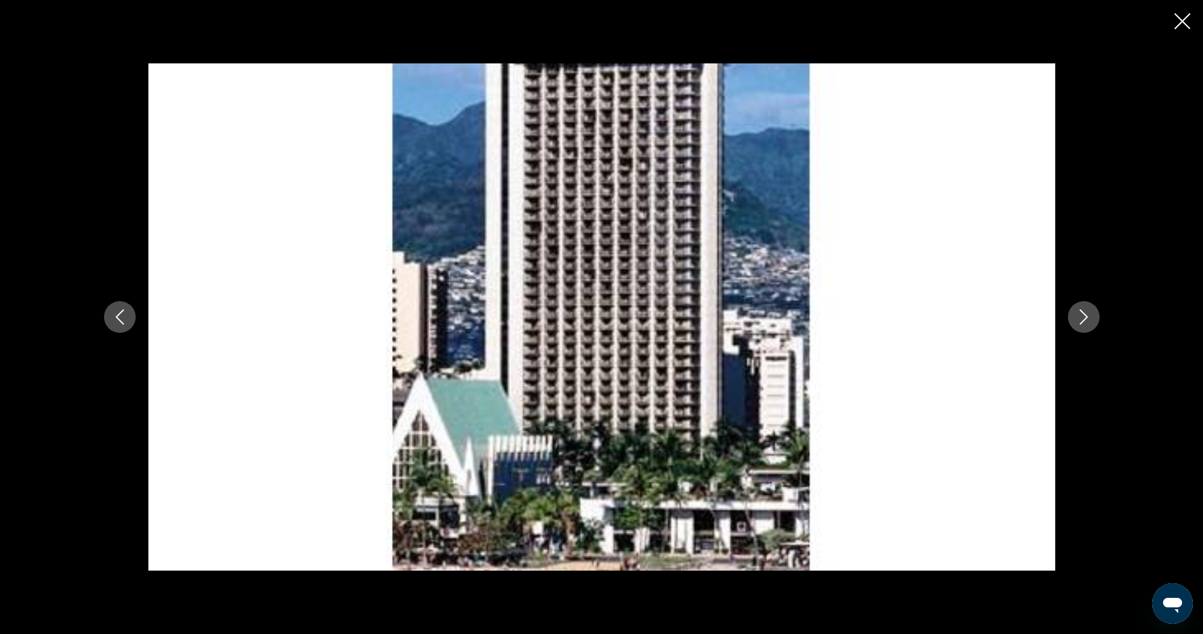
click at [1085, 317] on icon "Next image" at bounding box center [1083, 316] width 15 height 15
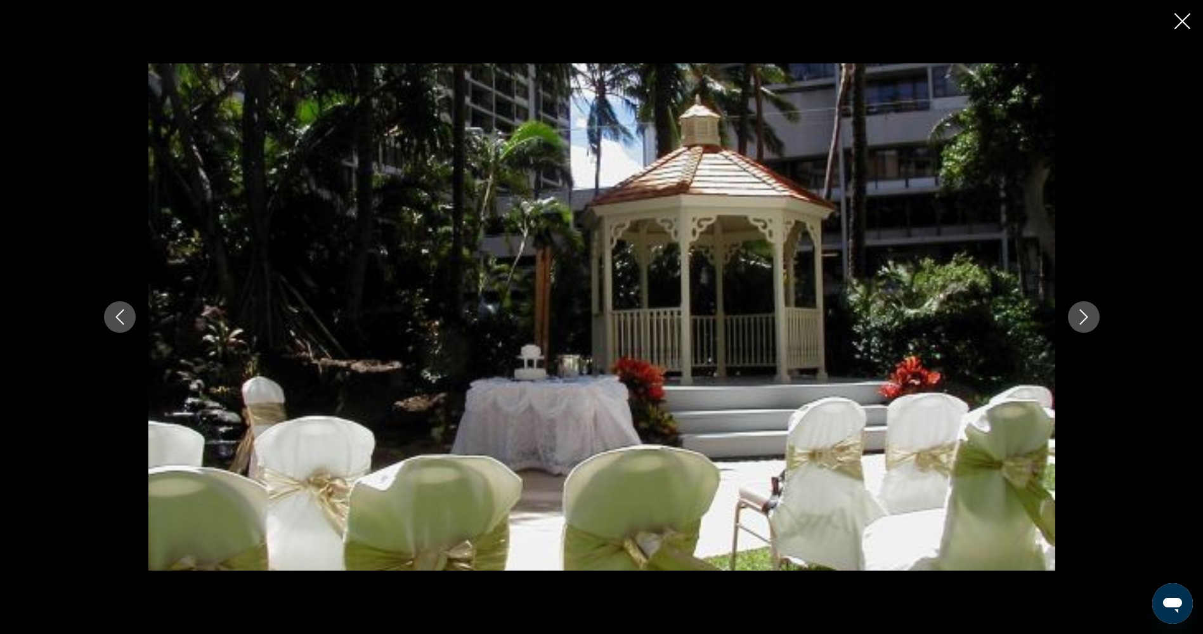
click at [1085, 317] on icon "Next image" at bounding box center [1083, 316] width 15 height 15
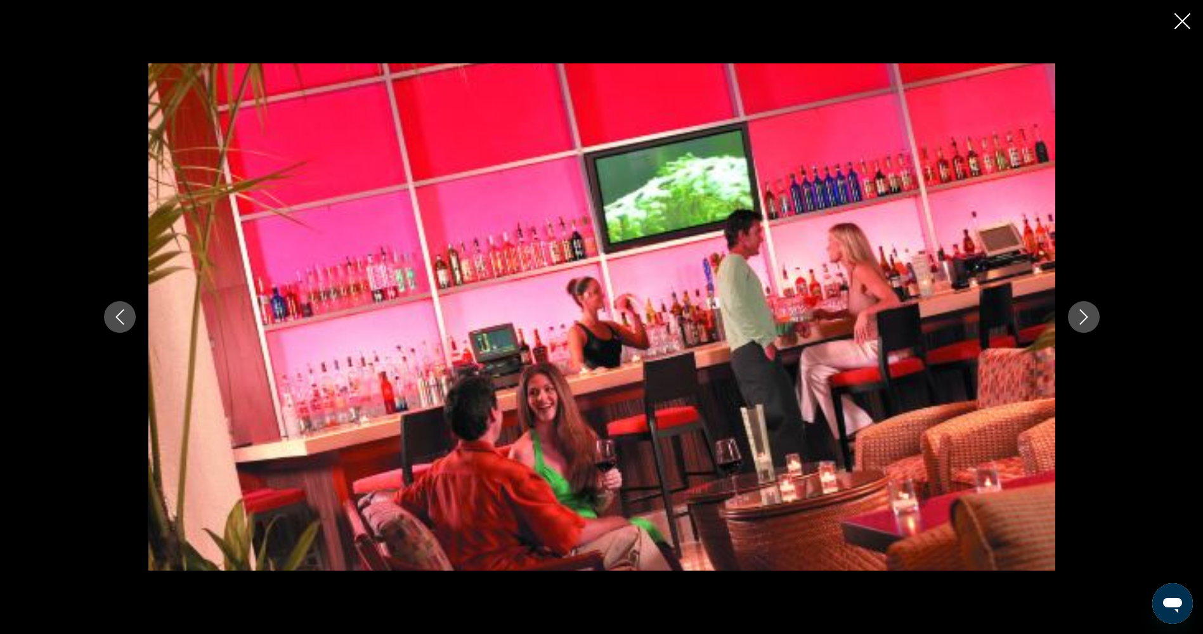
click at [1085, 317] on icon "Next image" at bounding box center [1083, 316] width 15 height 15
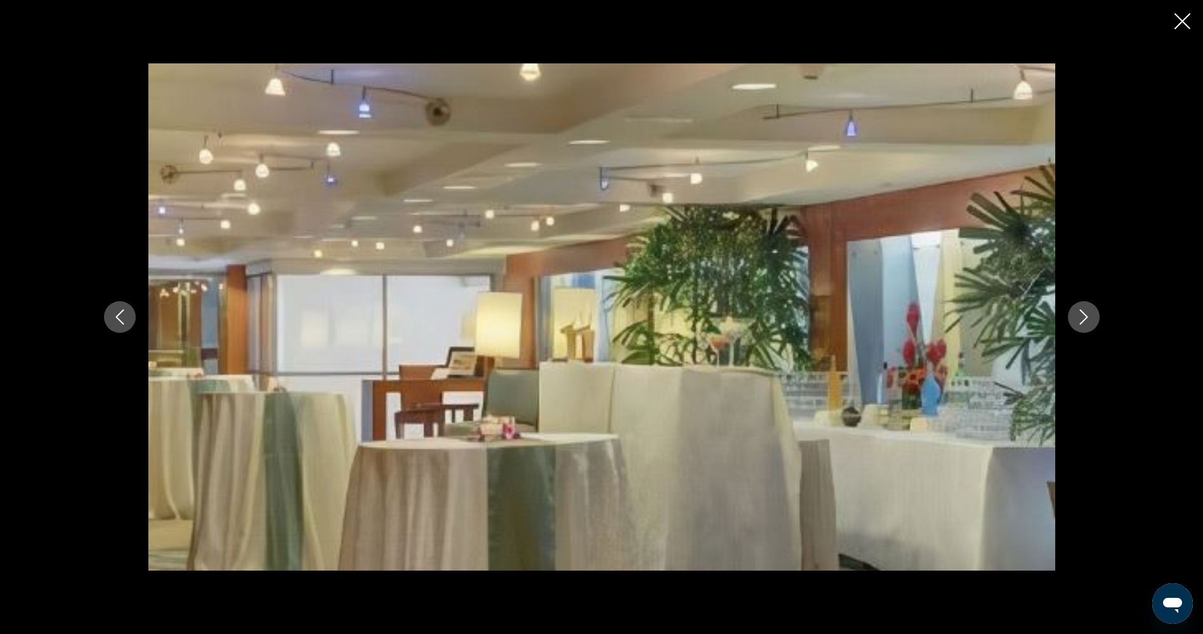
click at [1180, 18] on icon "Close slideshow" at bounding box center [1182, 21] width 16 height 16
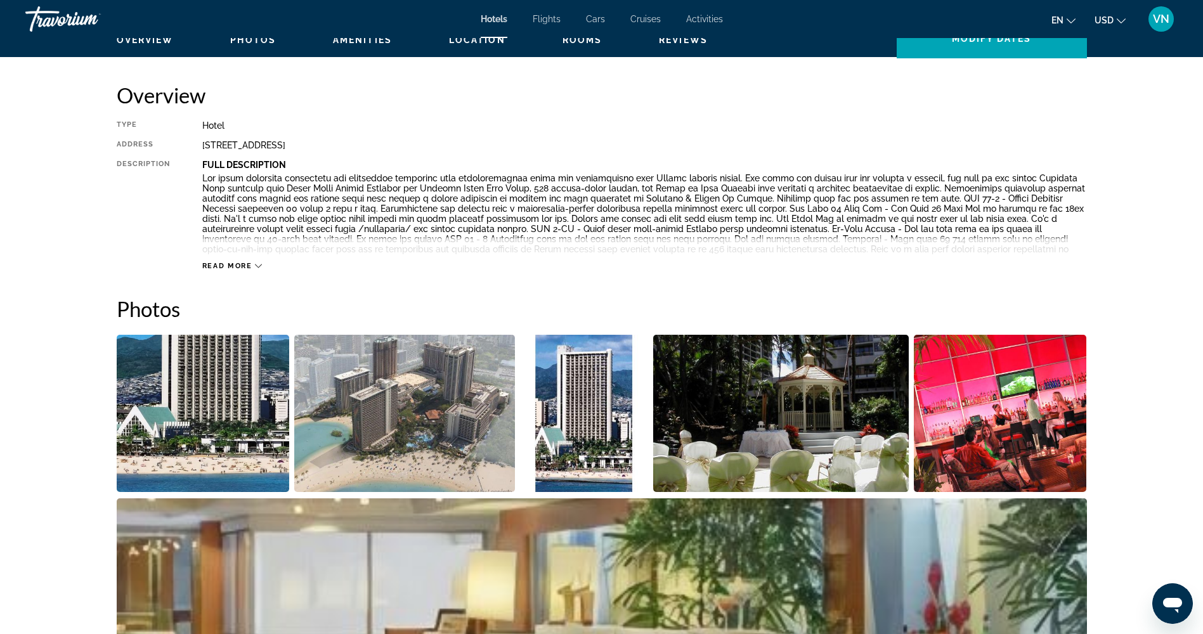
scroll to position [337, 0]
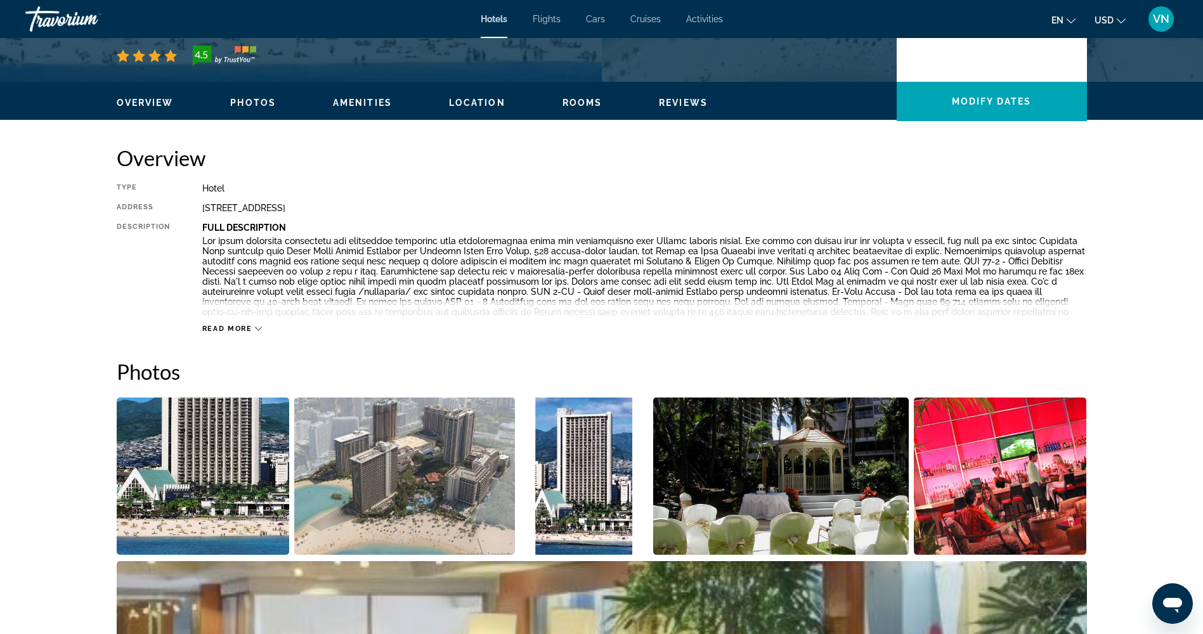
click at [483, 105] on span "Location" at bounding box center [477, 103] width 56 height 10
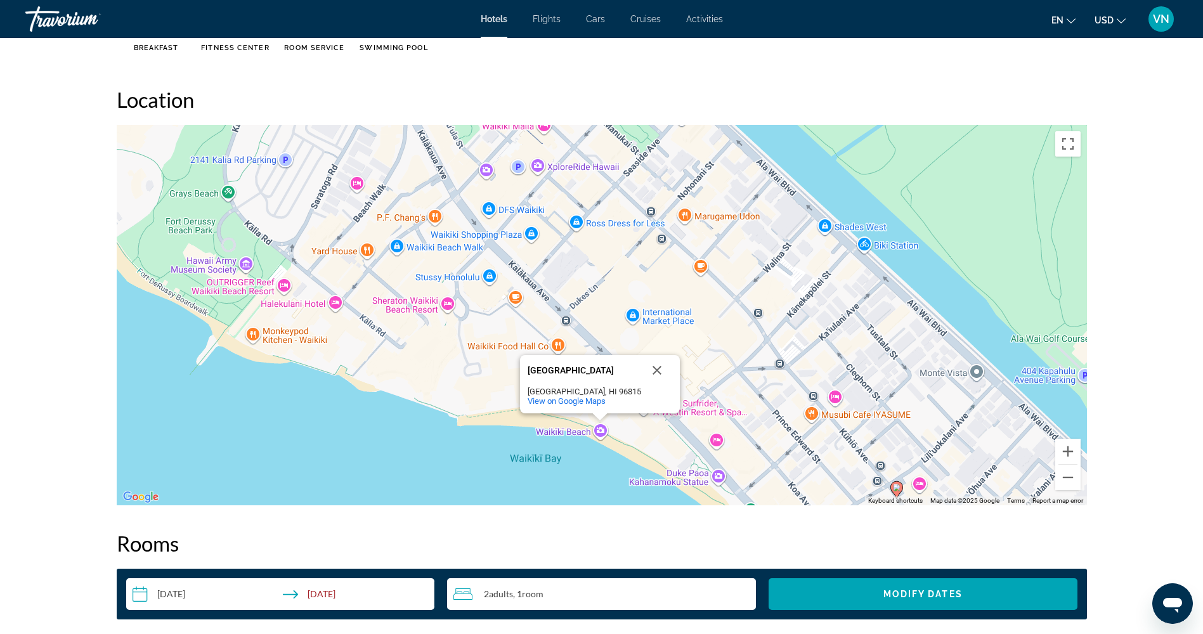
scroll to position [1161, 0]
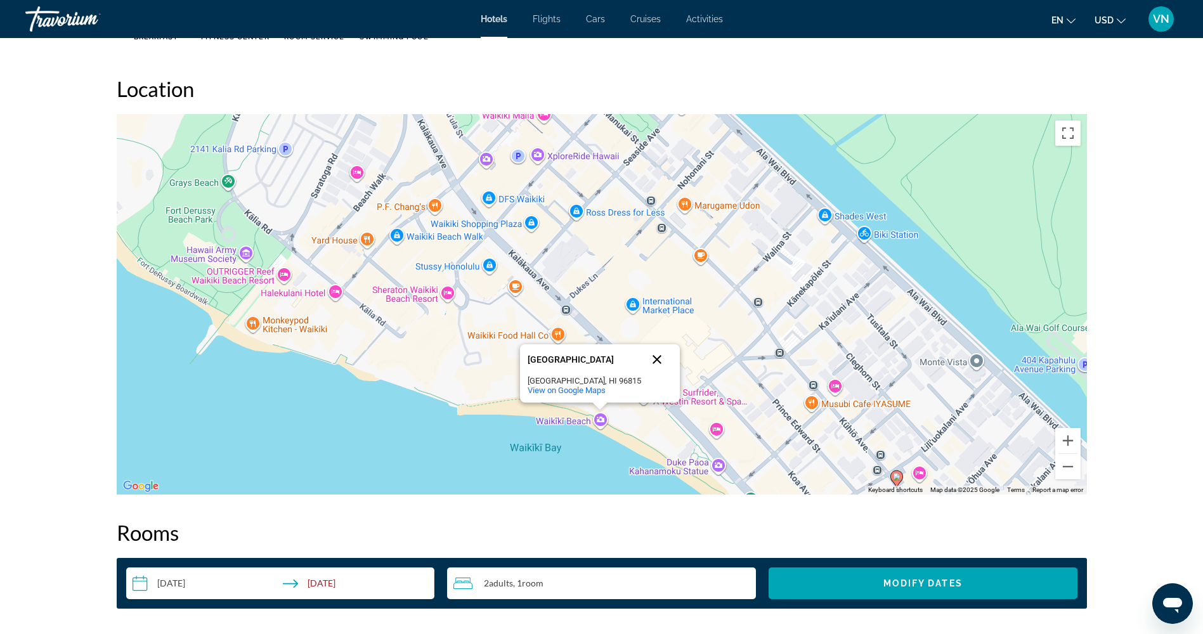
click at [655, 358] on button "Close" at bounding box center [657, 359] width 30 height 30
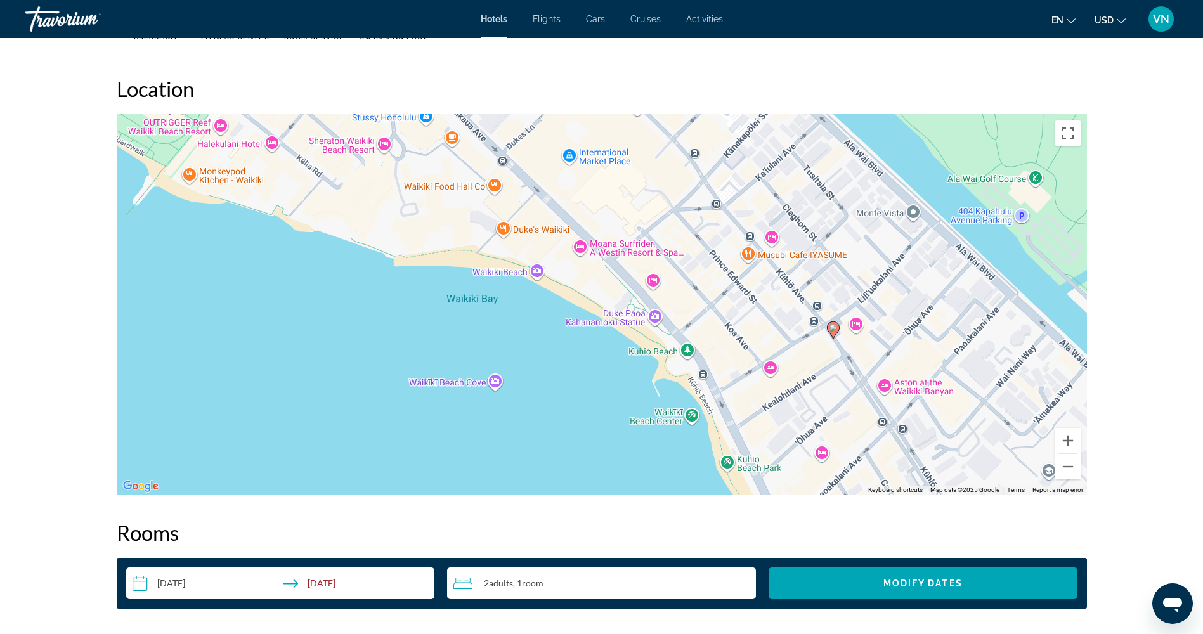
drag, startPoint x: 599, startPoint y: 437, endPoint x: 531, endPoint y: 281, distance: 169.8
click at [531, 281] on div "To activate drag with keyboard, press Alt + Enter. Once in keyboard drag state,…" at bounding box center [602, 304] width 970 height 380
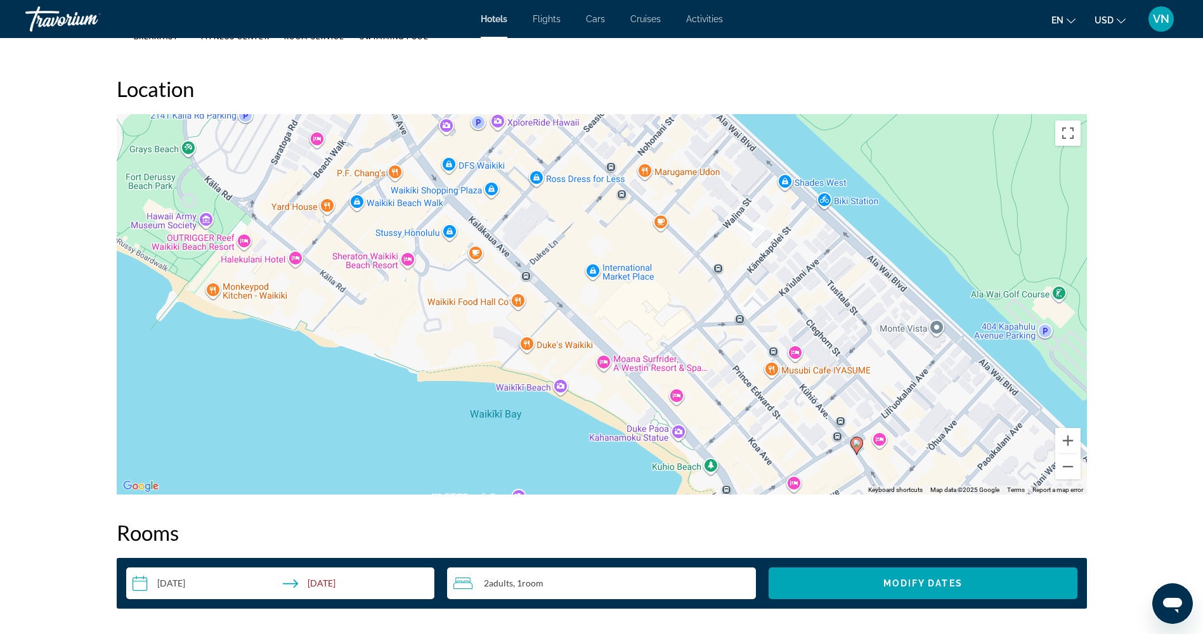
drag, startPoint x: 551, startPoint y: 256, endPoint x: 576, endPoint y: 375, distance: 121.1
click at [576, 375] on div "To activate drag with keyboard, press Alt + Enter. Once in keyboard drag state,…" at bounding box center [602, 304] width 970 height 380
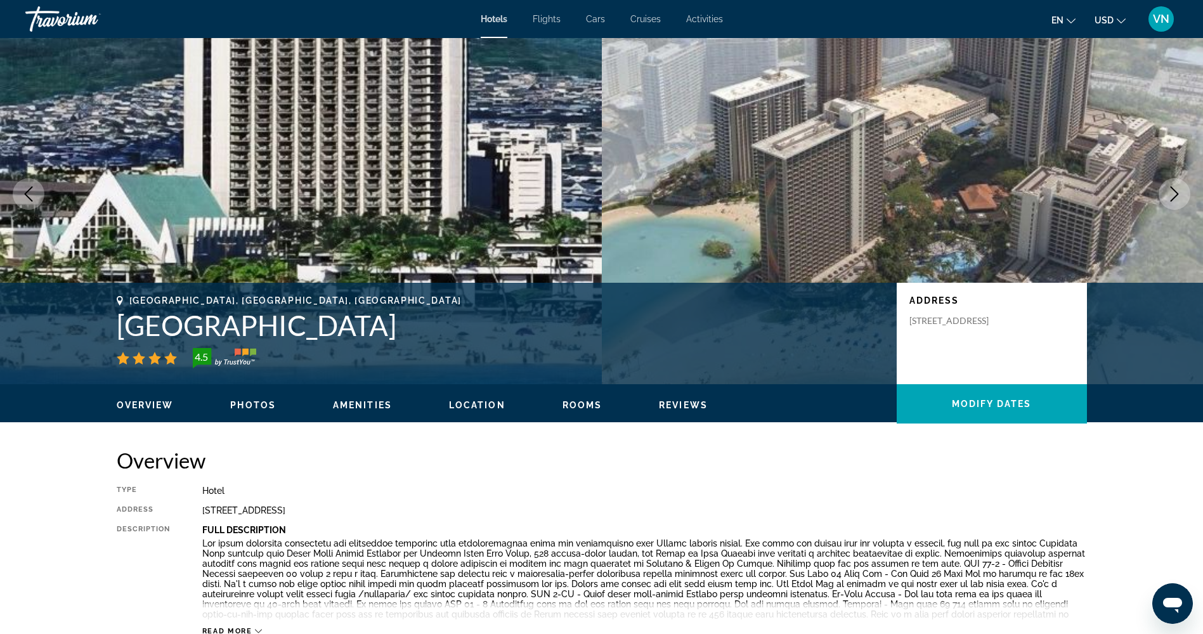
scroll to position [0, 0]
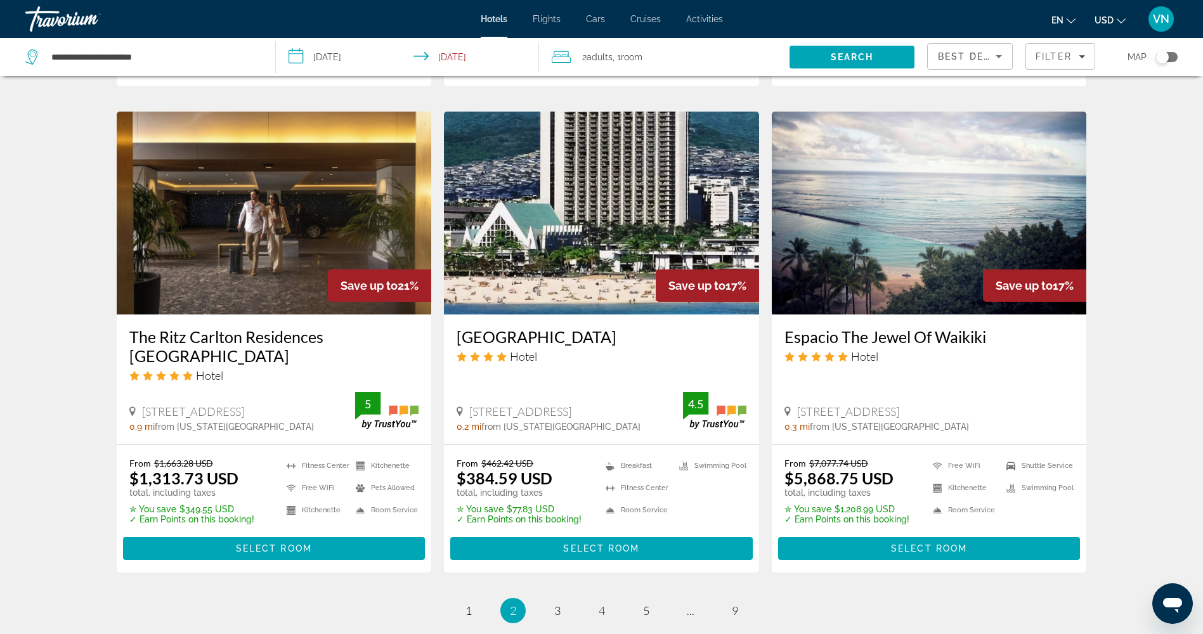
scroll to position [1522, 0]
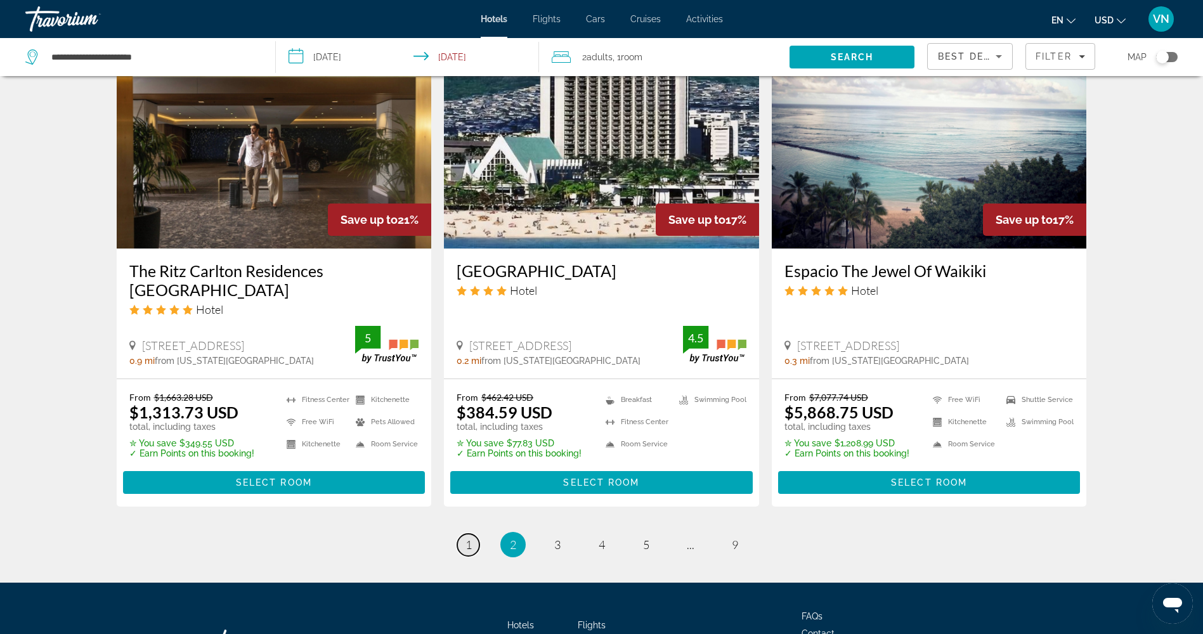
click at [474, 534] on link "page 1" at bounding box center [468, 545] width 22 height 22
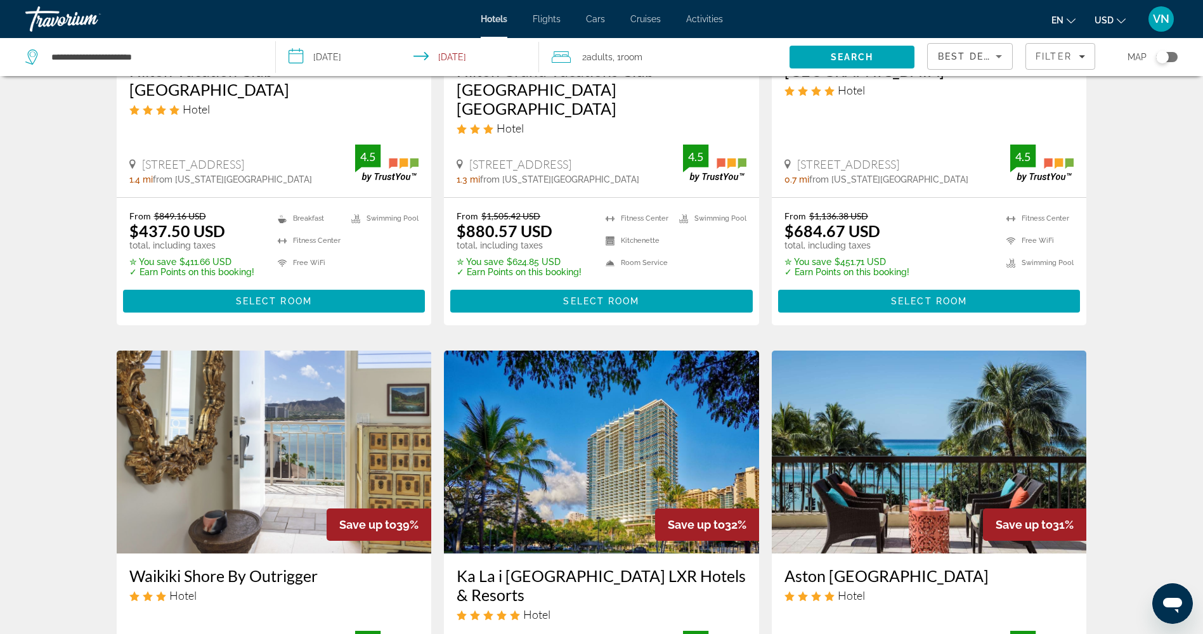
scroll to position [254, 0]
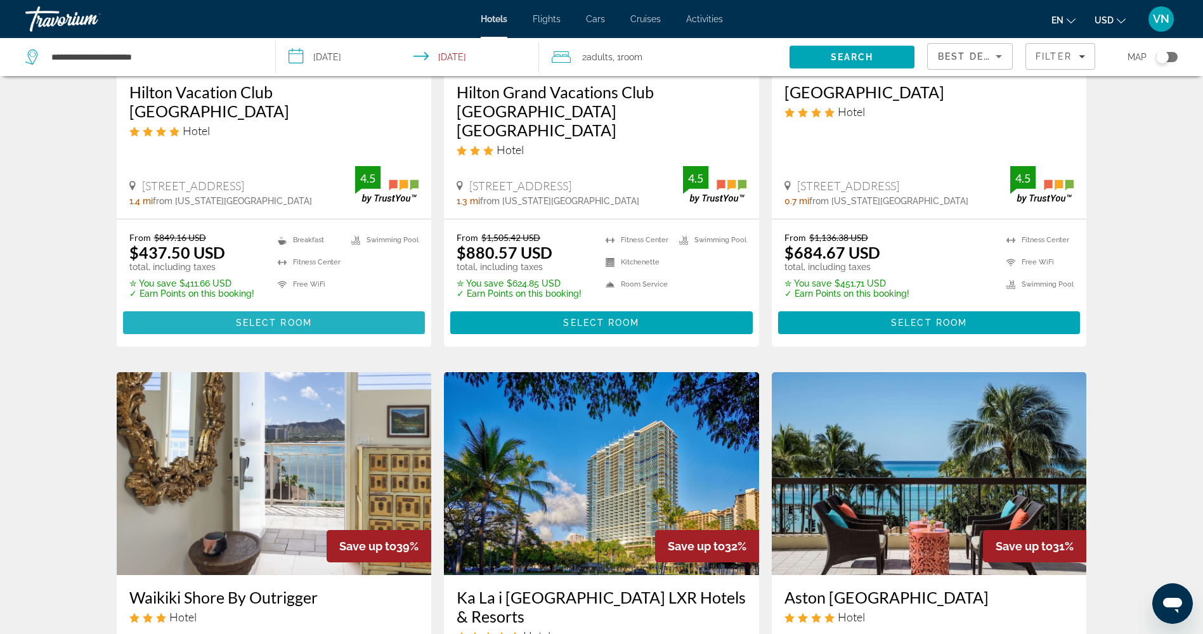
click at [256, 318] on span "Select Room" at bounding box center [274, 323] width 76 height 10
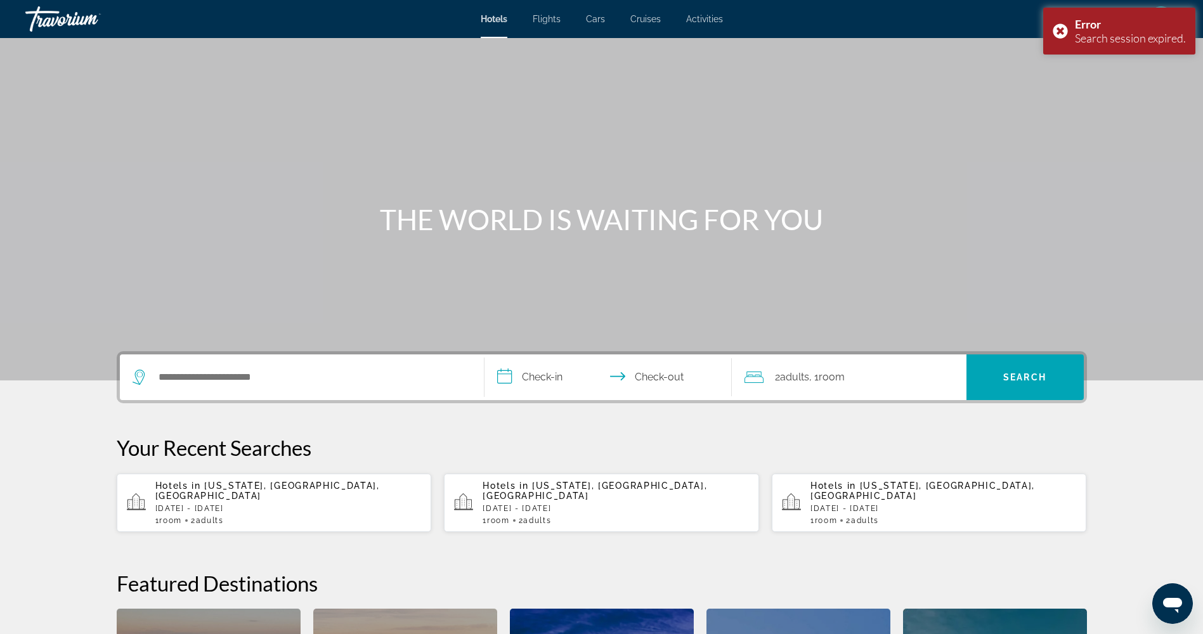
click at [297, 391] on div "Search widget" at bounding box center [302, 377] width 339 height 46
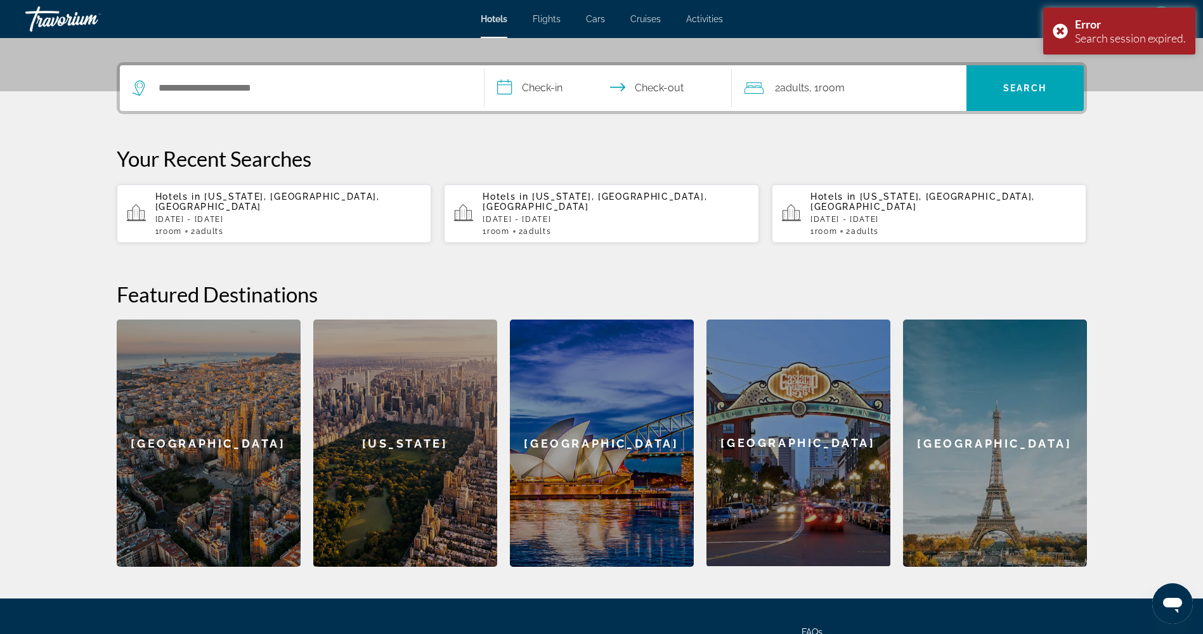
scroll to position [310, 0]
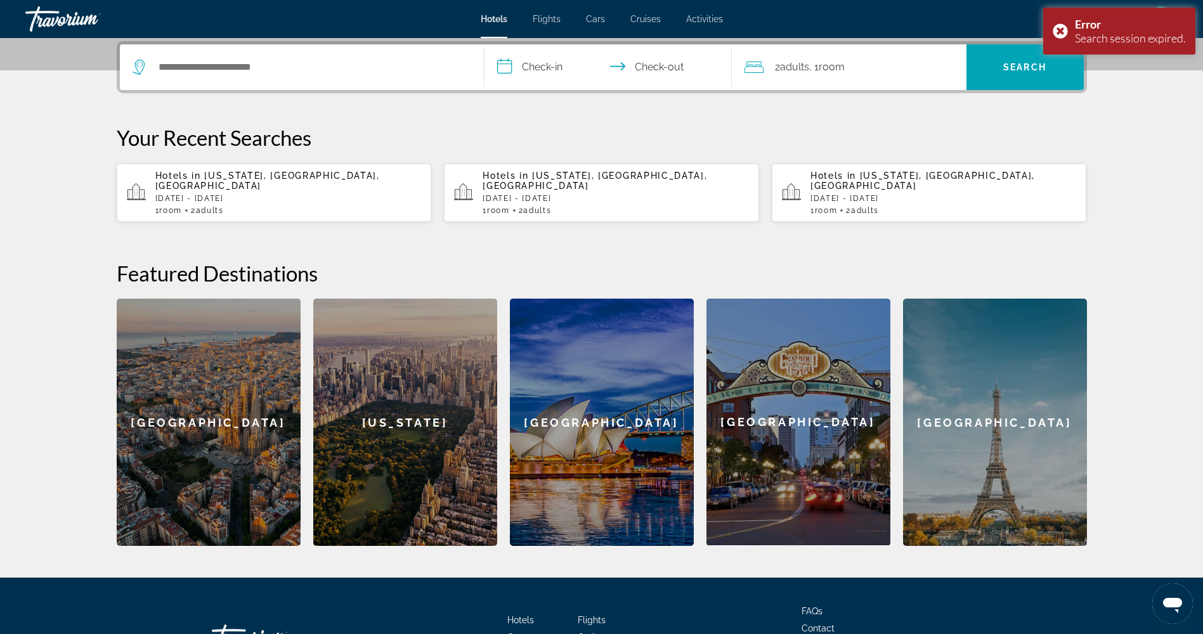
click at [262, 194] on p "Thu, 13 Nov - Sat, 15 Nov" at bounding box center [288, 198] width 266 height 9
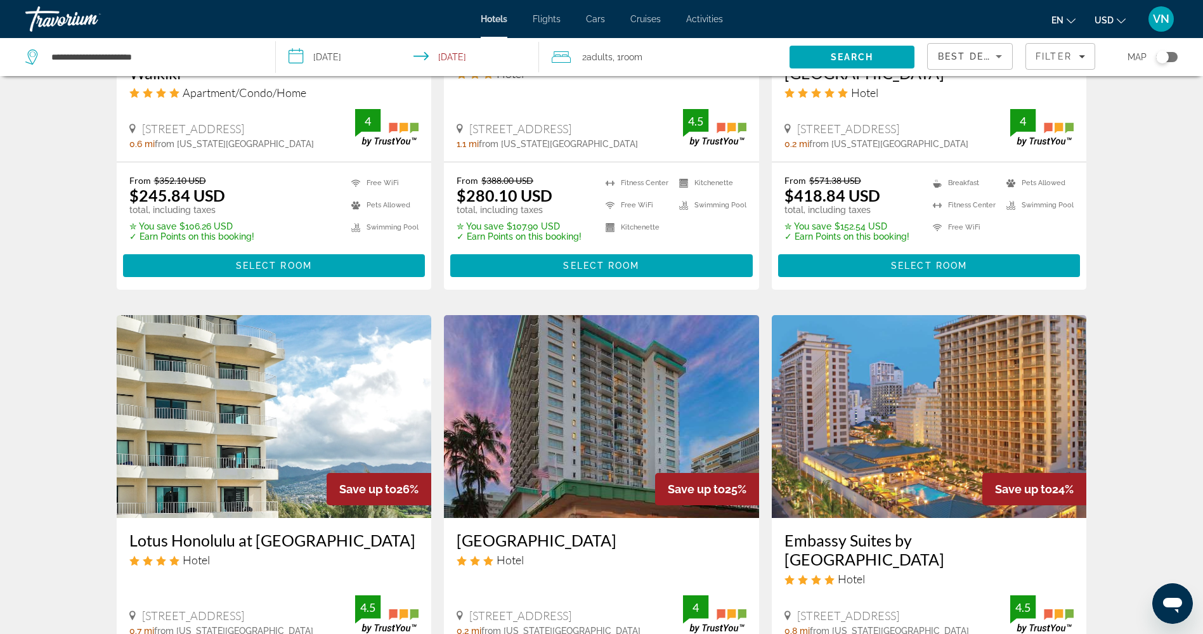
scroll to position [1458, 0]
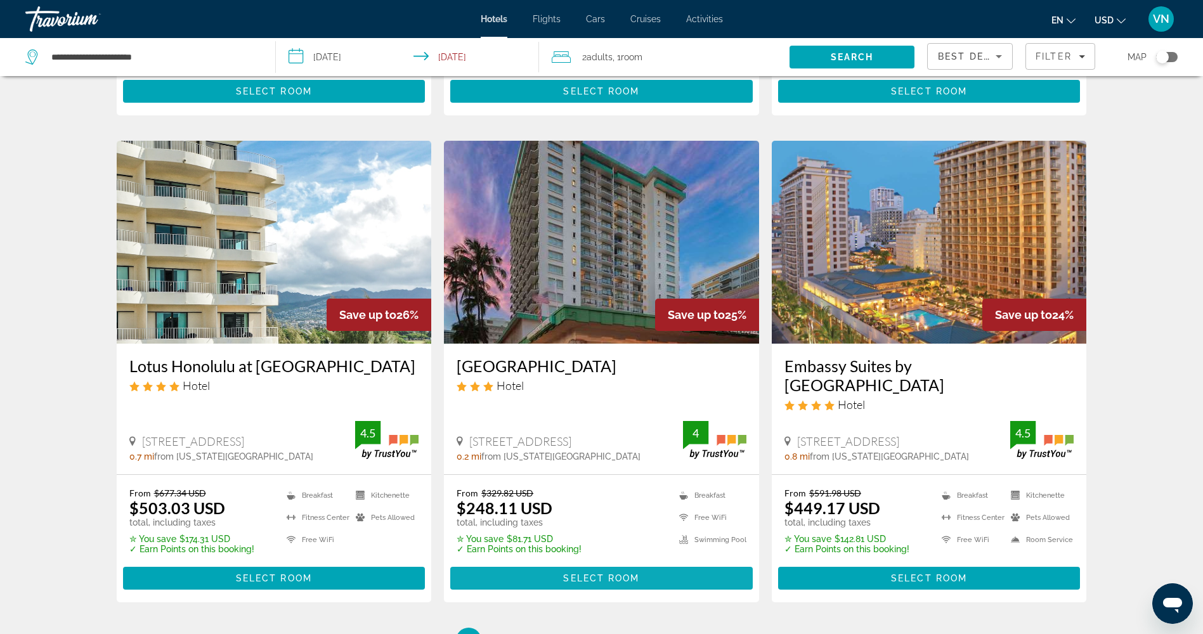
click at [545, 563] on span "Main content" at bounding box center [601, 578] width 302 height 30
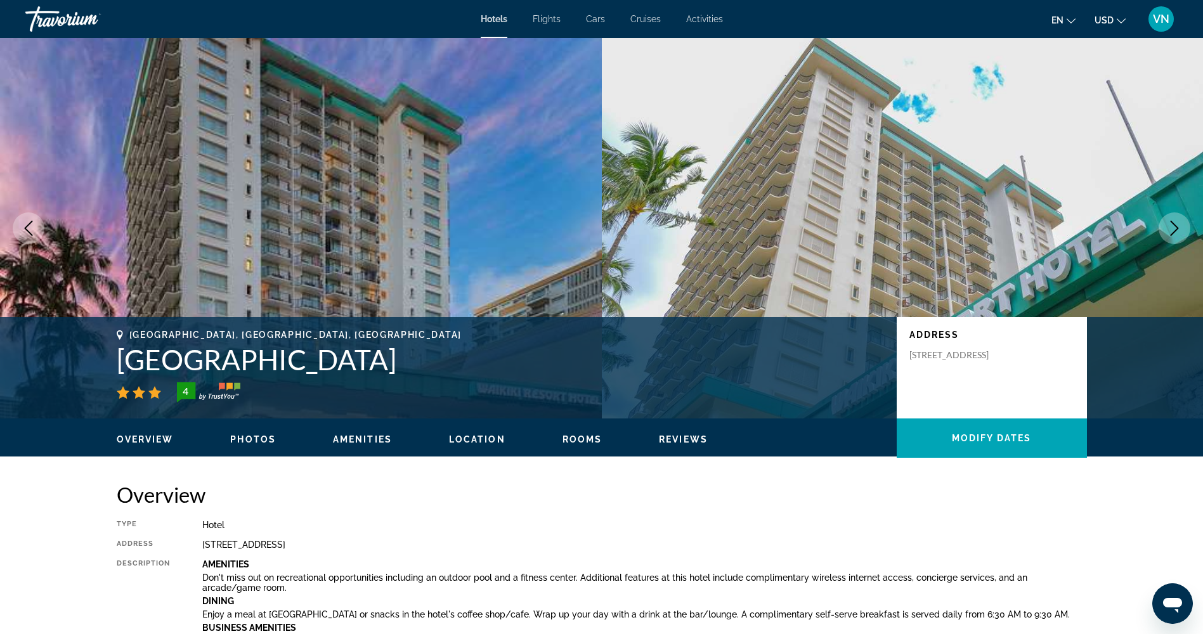
click at [474, 438] on span "Location" at bounding box center [477, 439] width 56 height 10
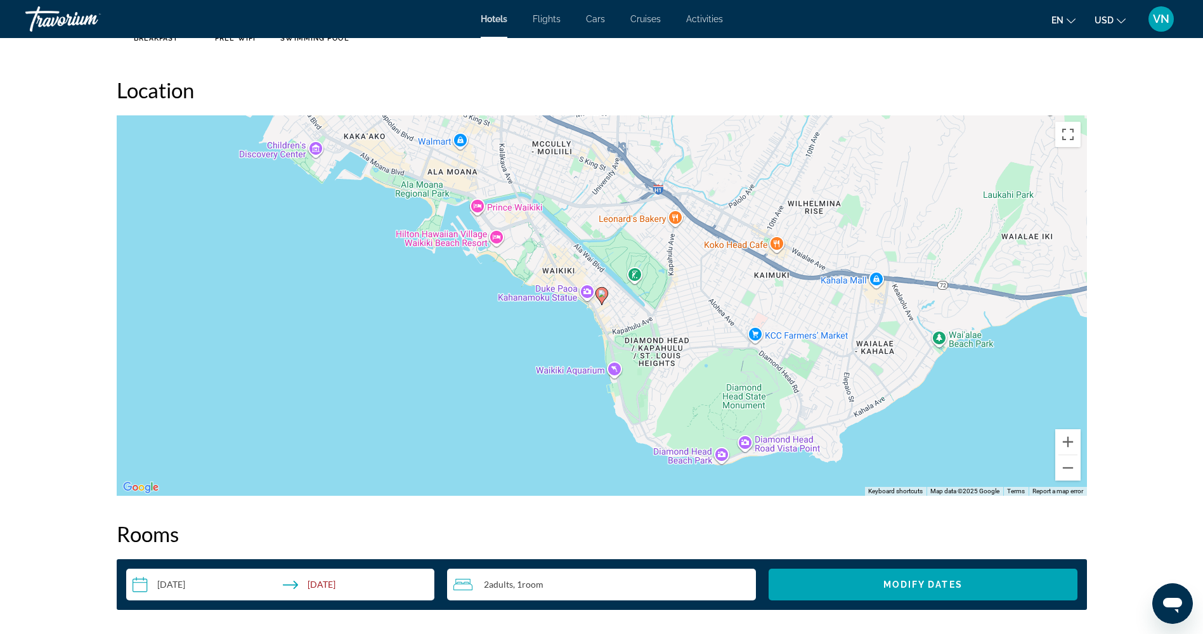
scroll to position [1161, 0]
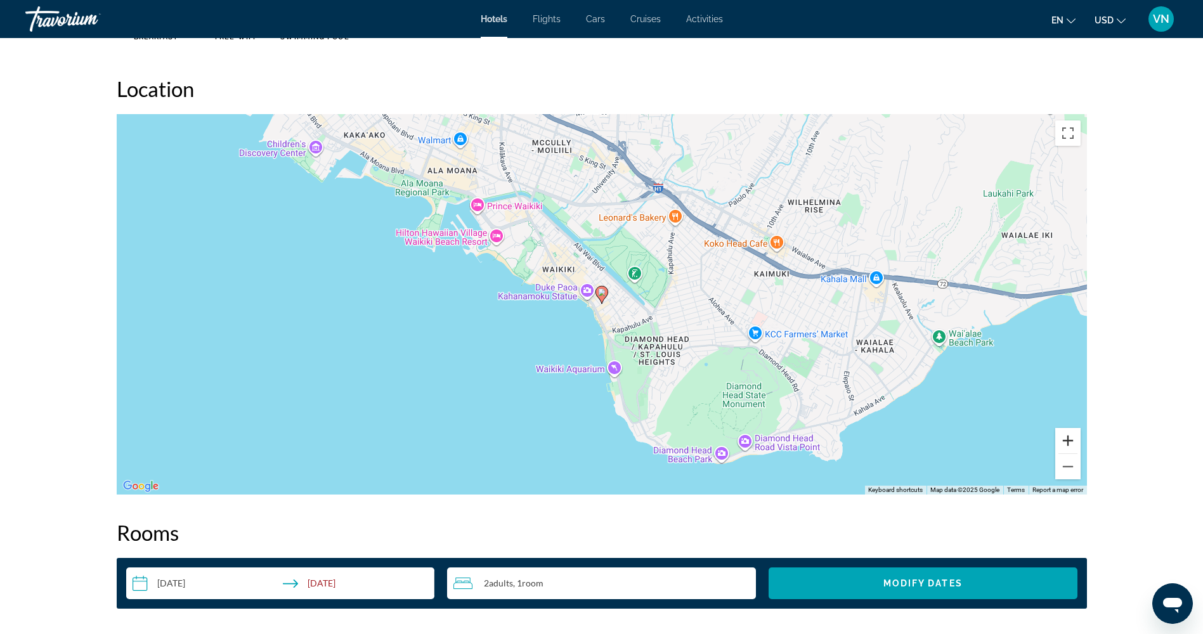
click at [1069, 443] on button "Zoom in" at bounding box center [1067, 440] width 25 height 25
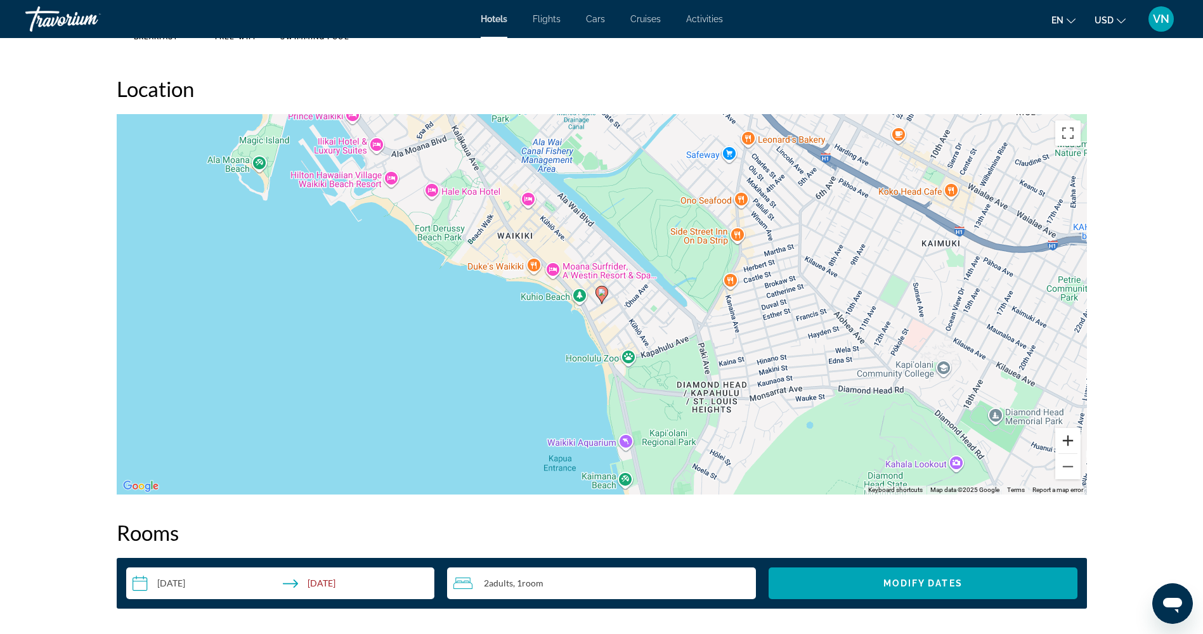
click at [1069, 443] on button "Zoom in" at bounding box center [1067, 440] width 25 height 25
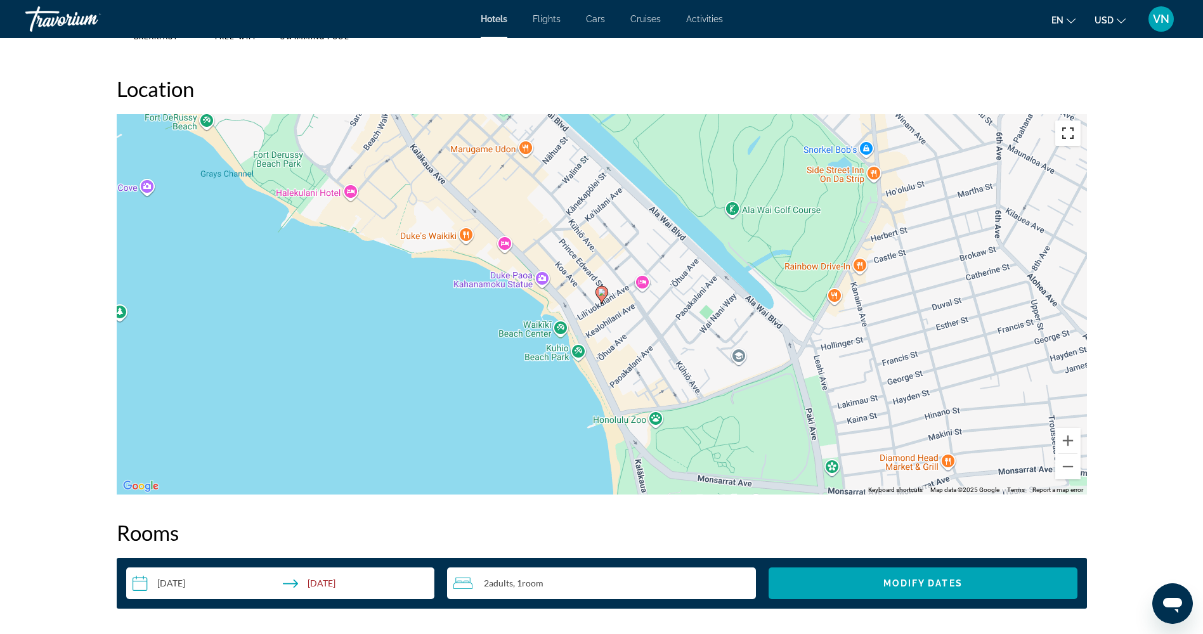
click at [1060, 144] on button "Toggle fullscreen view" at bounding box center [1067, 132] width 25 height 25
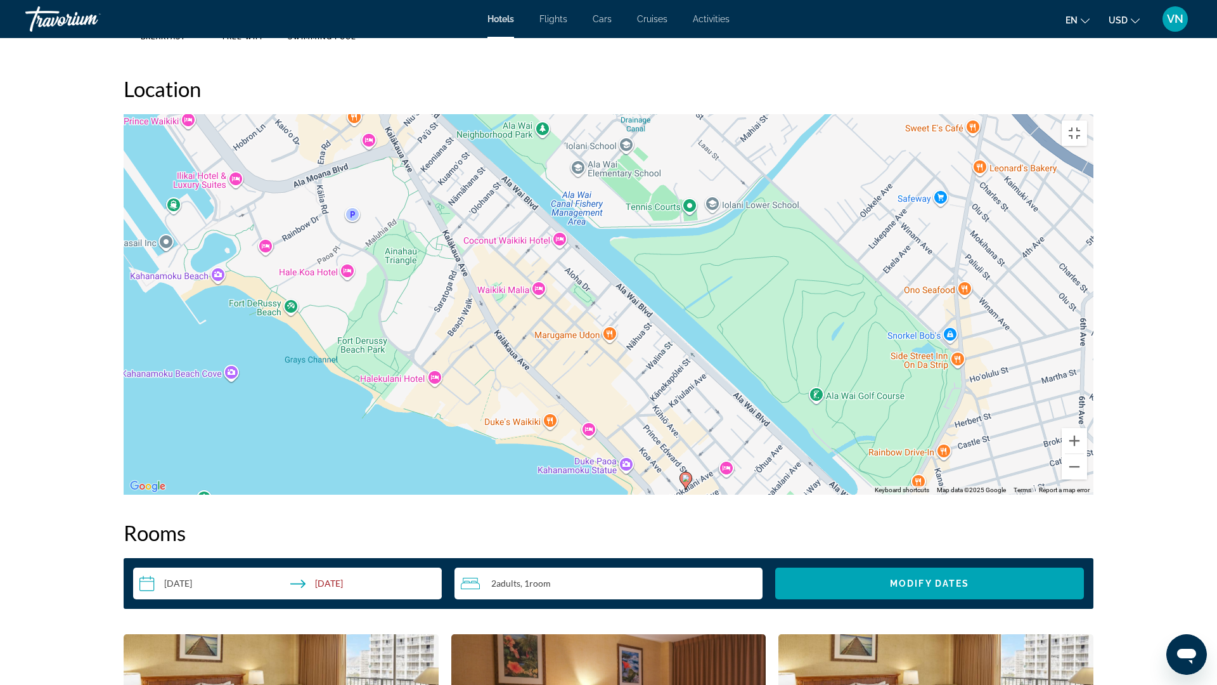
drag, startPoint x: 436, startPoint y: 220, endPoint x: 514, endPoint y: 407, distance: 202.4
click at [514, 407] on div "To activate drag with keyboard, press Alt + Enter. Once in keyboard drag state,…" at bounding box center [609, 304] width 970 height 380
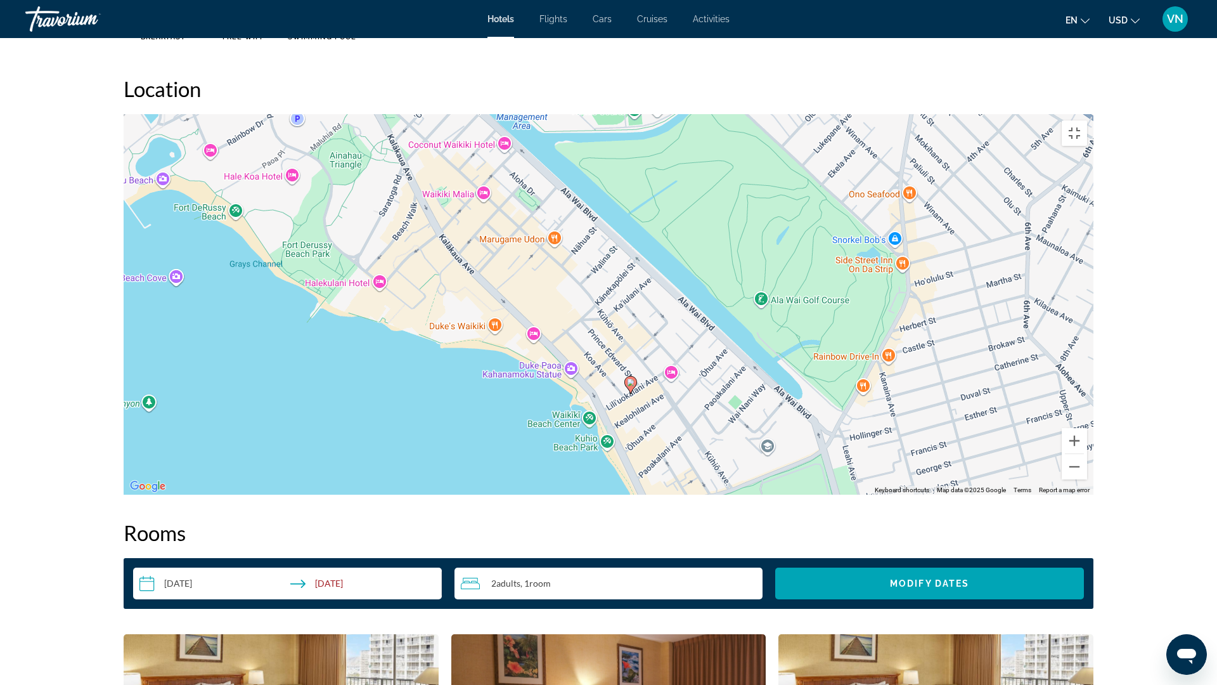
drag, startPoint x: 550, startPoint y: 419, endPoint x: 489, endPoint y: 314, distance: 120.7
click at [489, 314] on div "To activate drag with keyboard, press Alt + Enter. Once in keyboard drag state,…" at bounding box center [609, 304] width 970 height 380
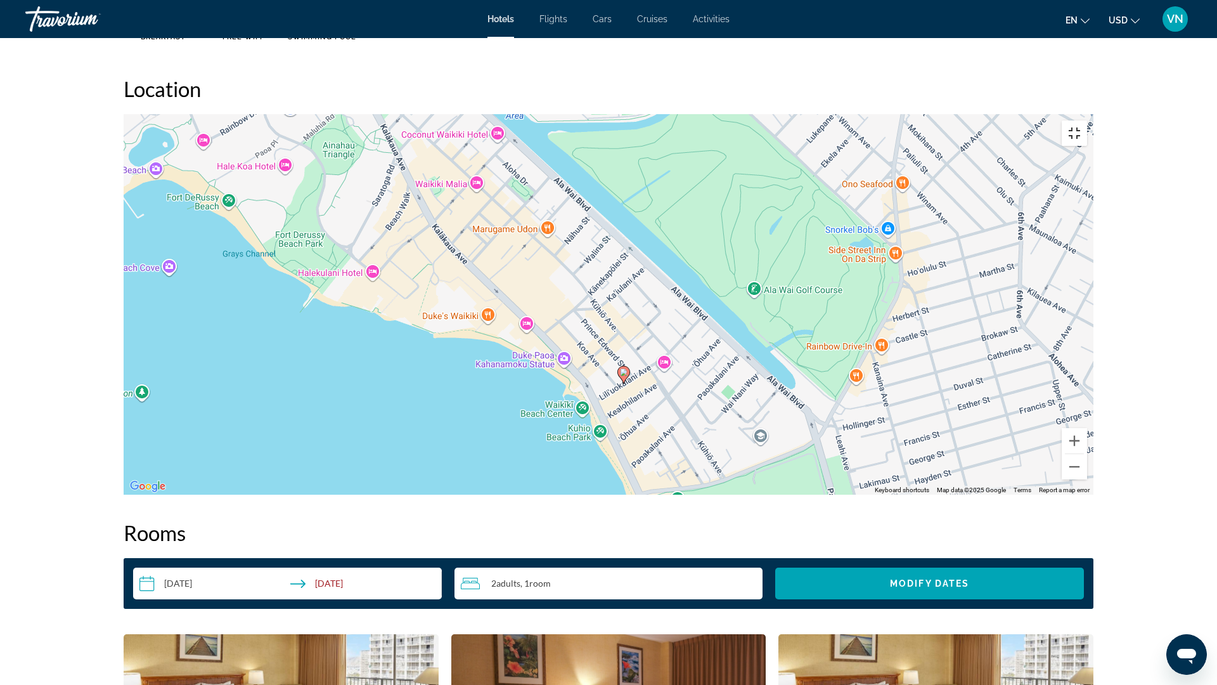
click at [1087, 120] on button "Toggle fullscreen view" at bounding box center [1074, 132] width 25 height 25
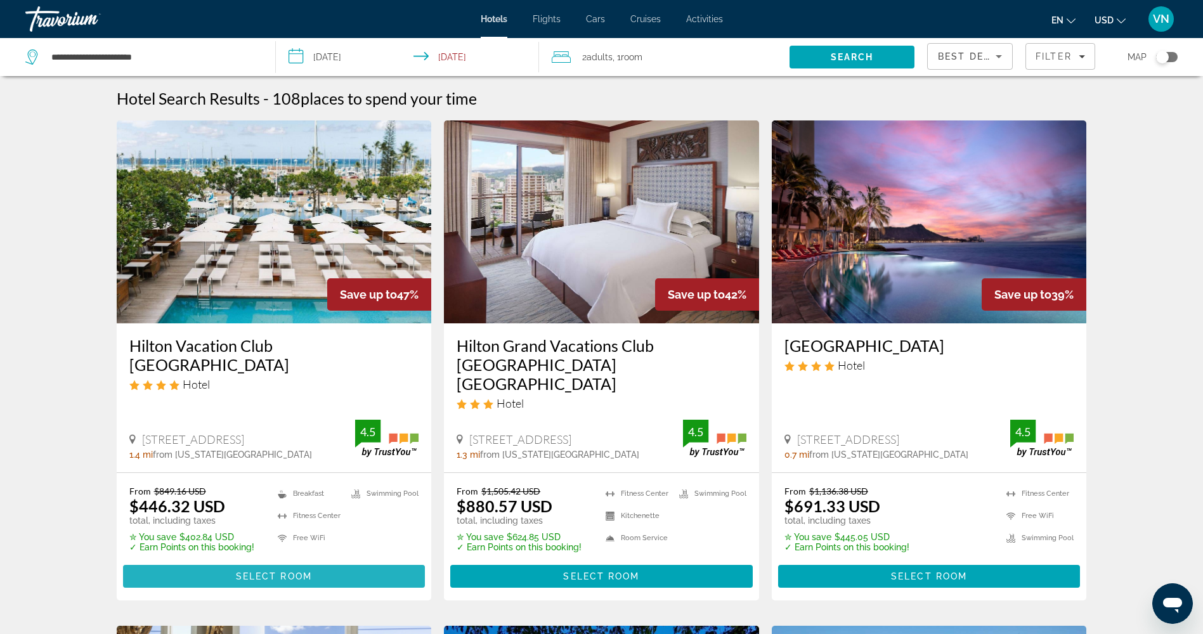
click at [275, 571] on span "Select Room" at bounding box center [274, 576] width 76 height 10
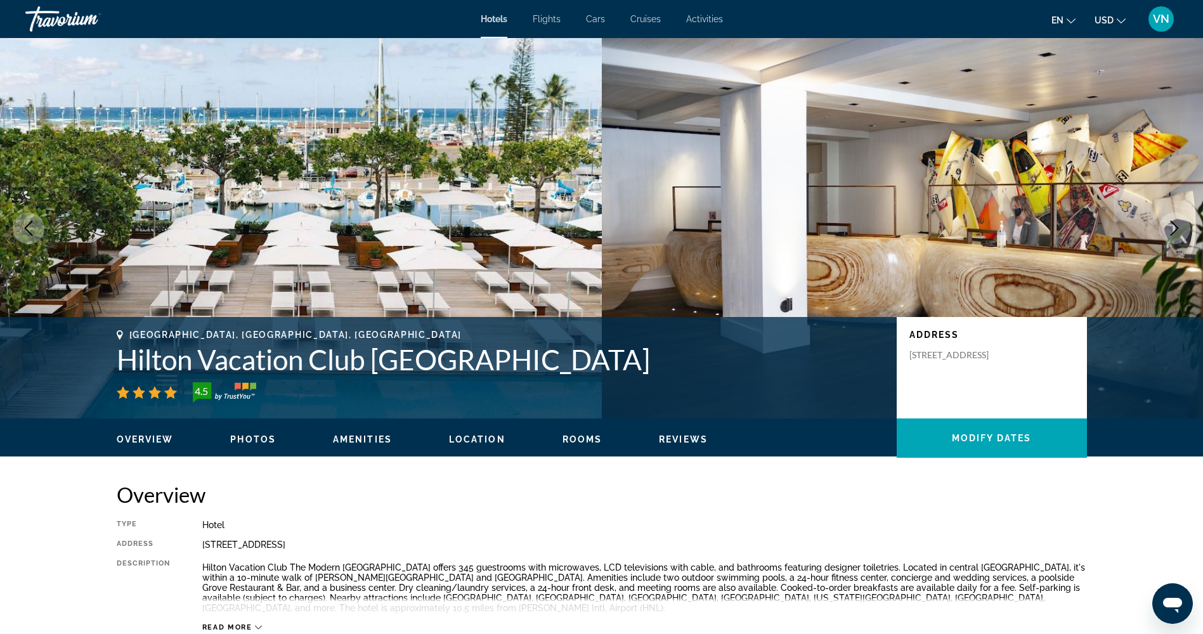
click at [472, 441] on span "Location" at bounding box center [477, 439] width 56 height 10
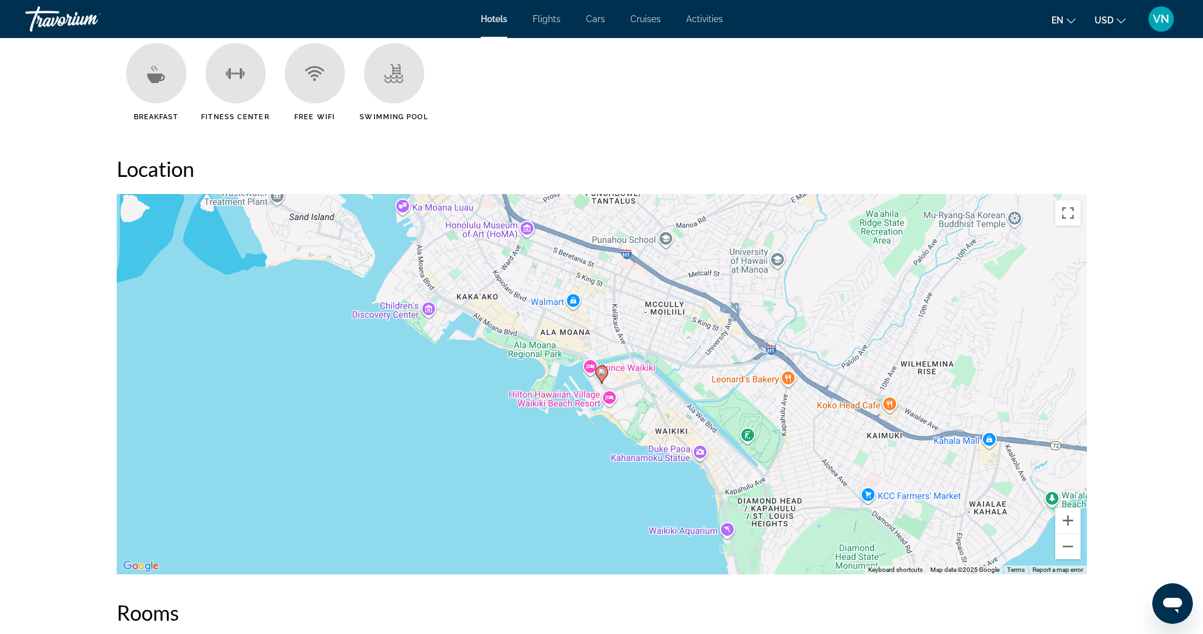
scroll to position [1123, 0]
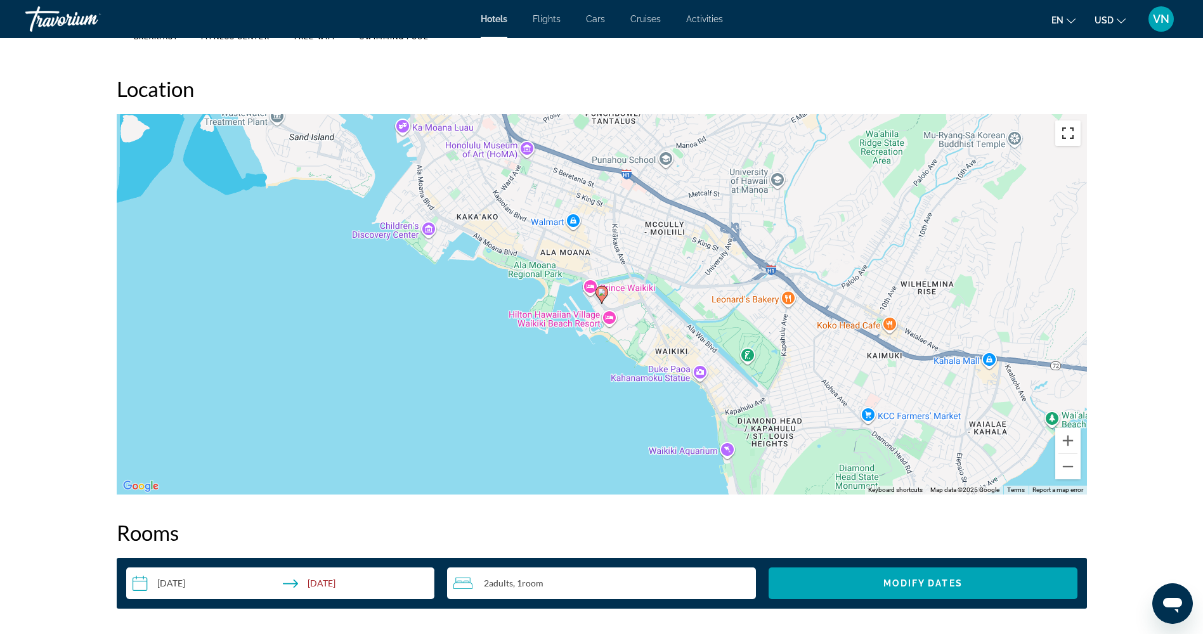
drag, startPoint x: 1062, startPoint y: 131, endPoint x: 1061, endPoint y: 179, distance: 47.6
click at [1062, 132] on button "Toggle fullscreen view" at bounding box center [1067, 132] width 25 height 25
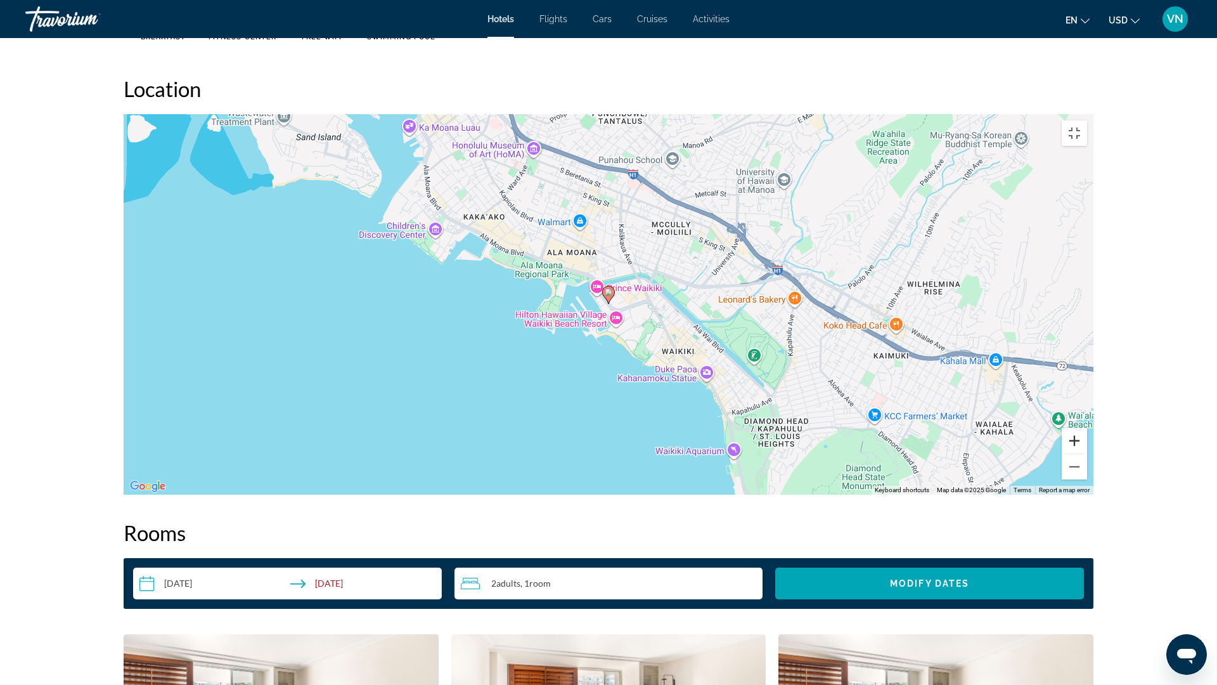
click at [1087, 453] on button "Zoom in" at bounding box center [1074, 440] width 25 height 25
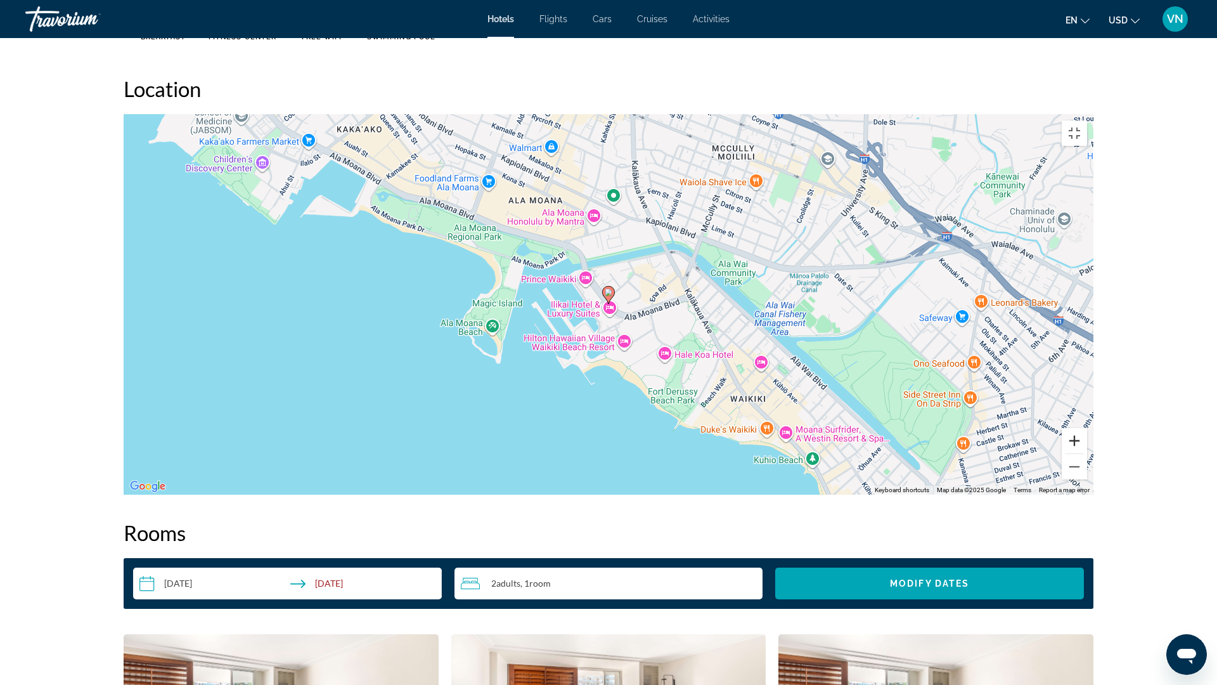
click at [1087, 453] on button "Zoom in" at bounding box center [1074, 440] width 25 height 25
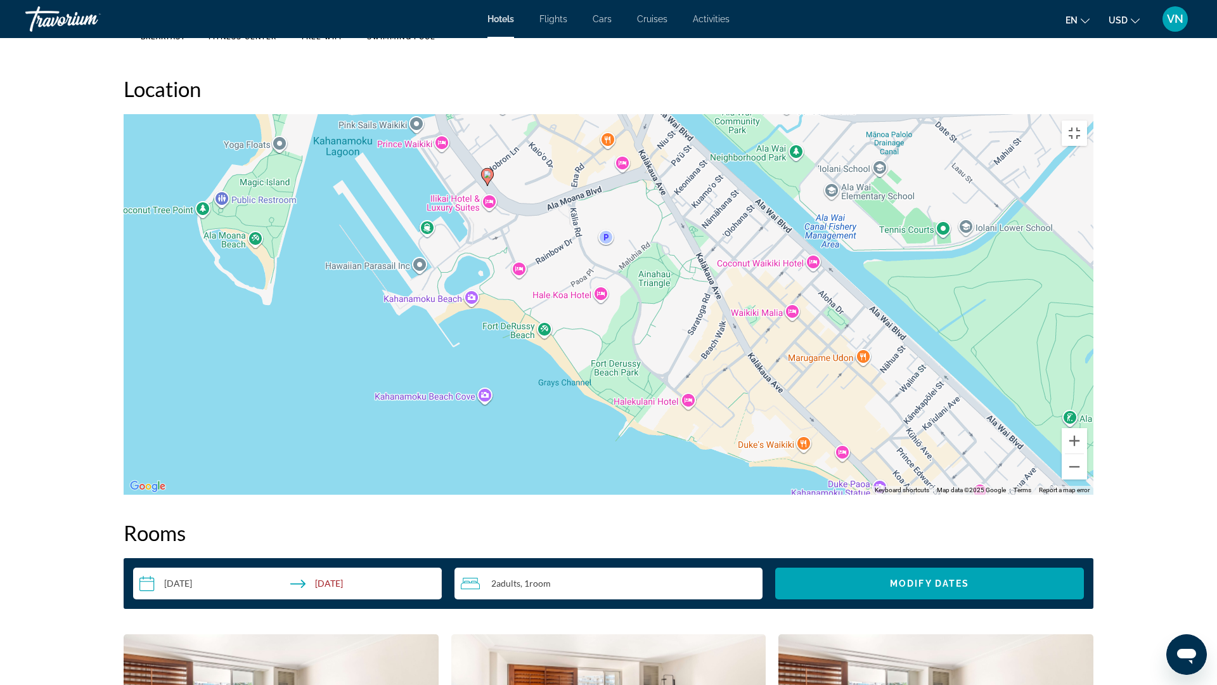
drag, startPoint x: 733, startPoint y: 507, endPoint x: 609, endPoint y: 387, distance: 172.6
click at [609, 387] on div "To activate drag with keyboard, press Alt + Enter. Once in keyboard drag state,…" at bounding box center [609, 304] width 970 height 380
click at [1087, 120] on button "Toggle fullscreen view" at bounding box center [1074, 132] width 25 height 25
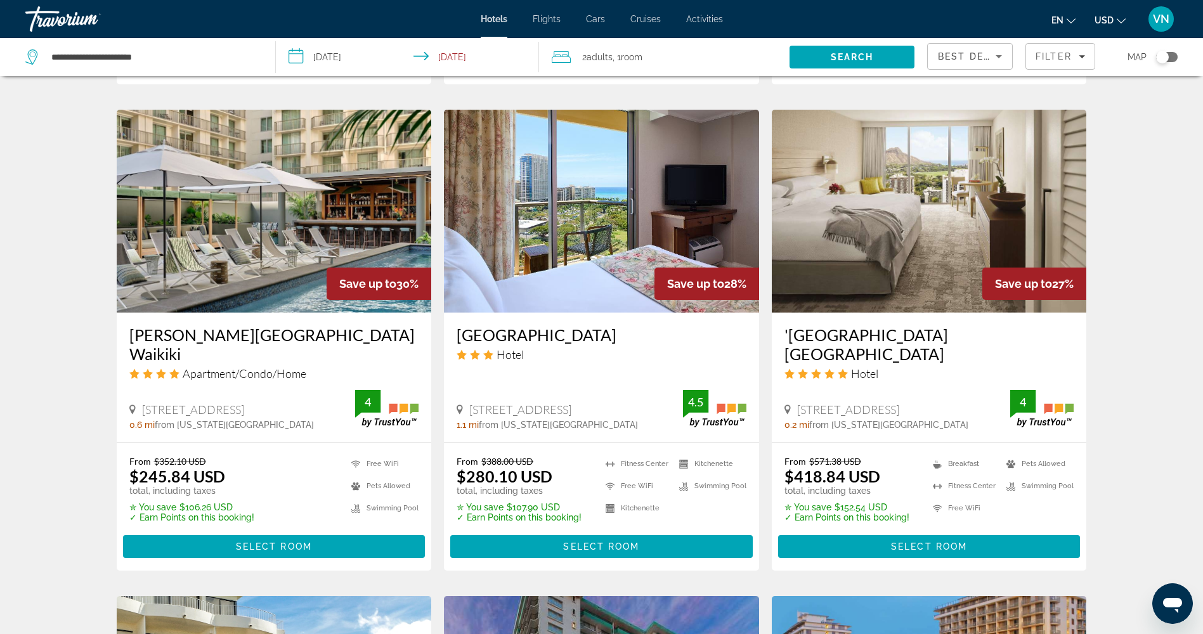
scroll to position [1014, 0]
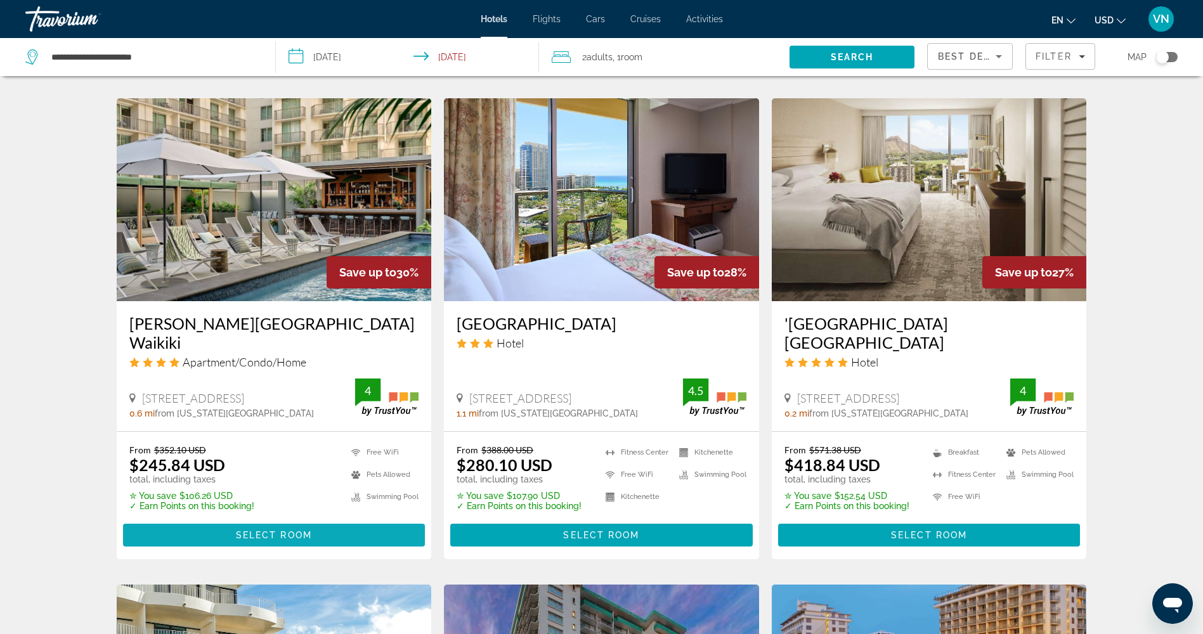
click at [216, 520] on span "Main content" at bounding box center [274, 535] width 302 height 30
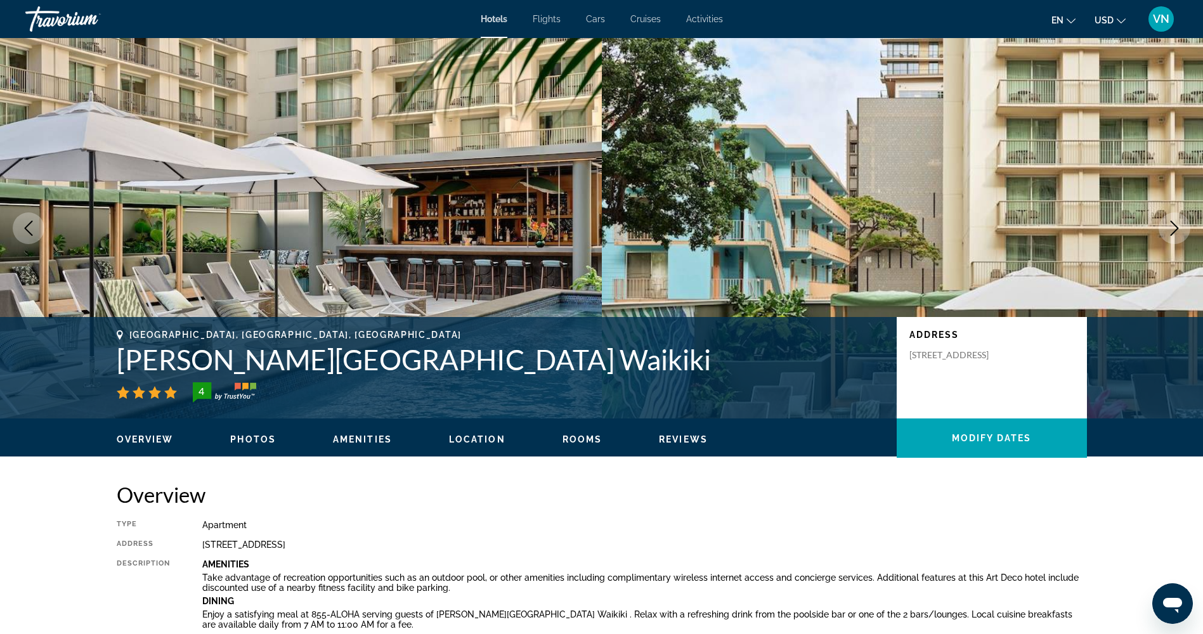
click at [469, 443] on span "Location" at bounding box center [477, 439] width 56 height 10
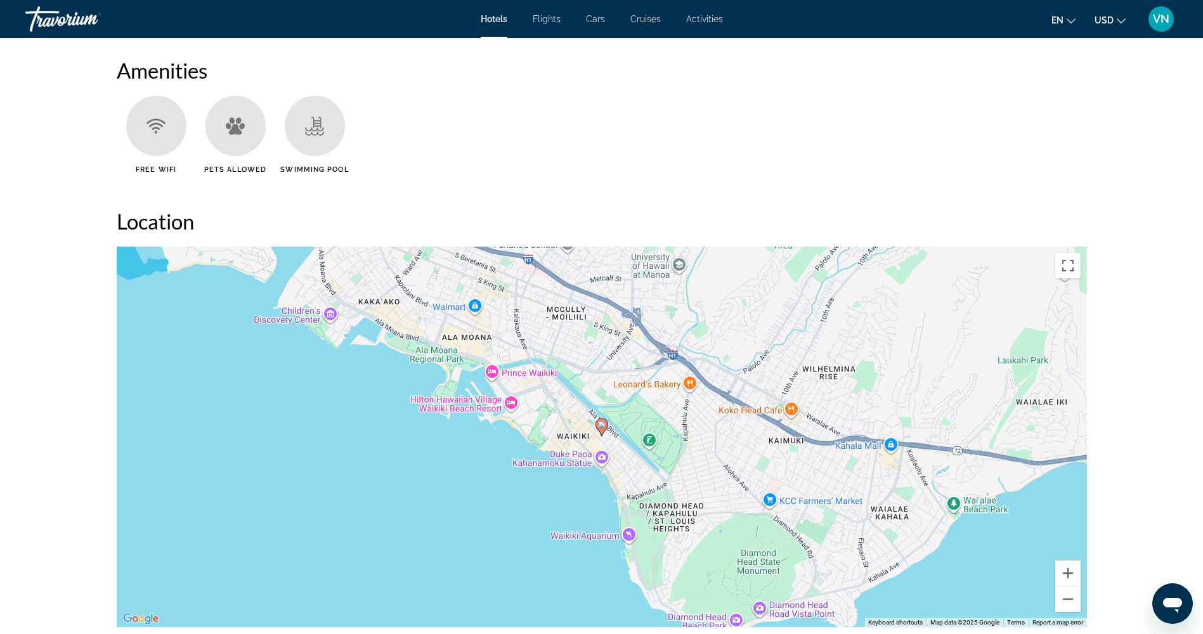
scroll to position [1161, 0]
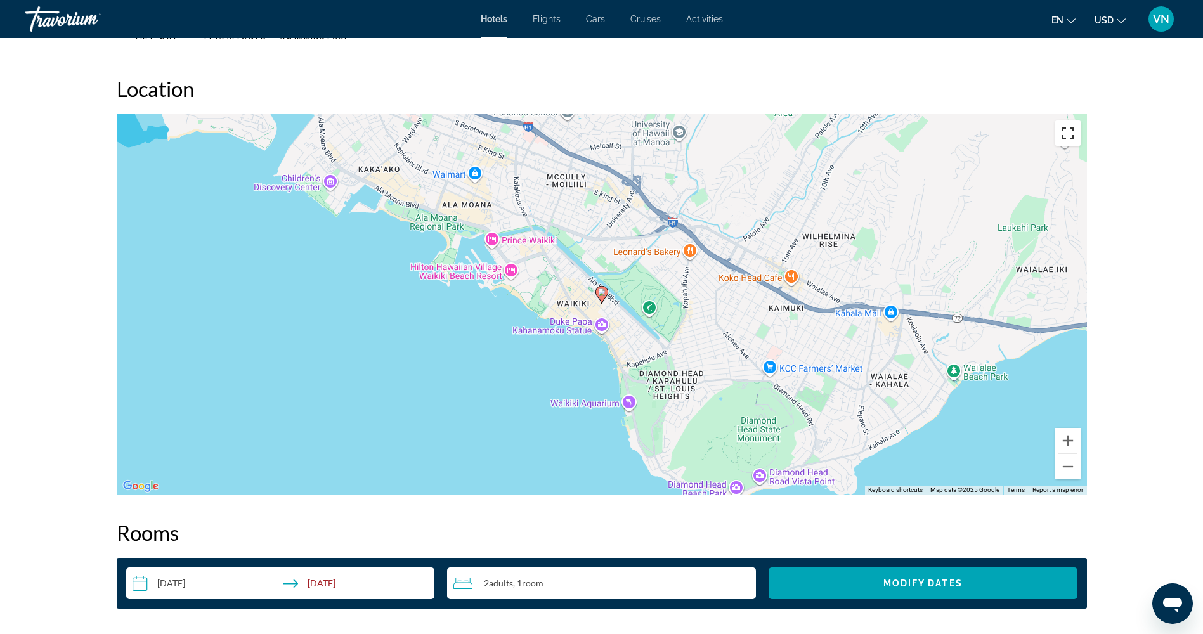
click at [1077, 134] on button "Toggle fullscreen view" at bounding box center [1067, 132] width 25 height 25
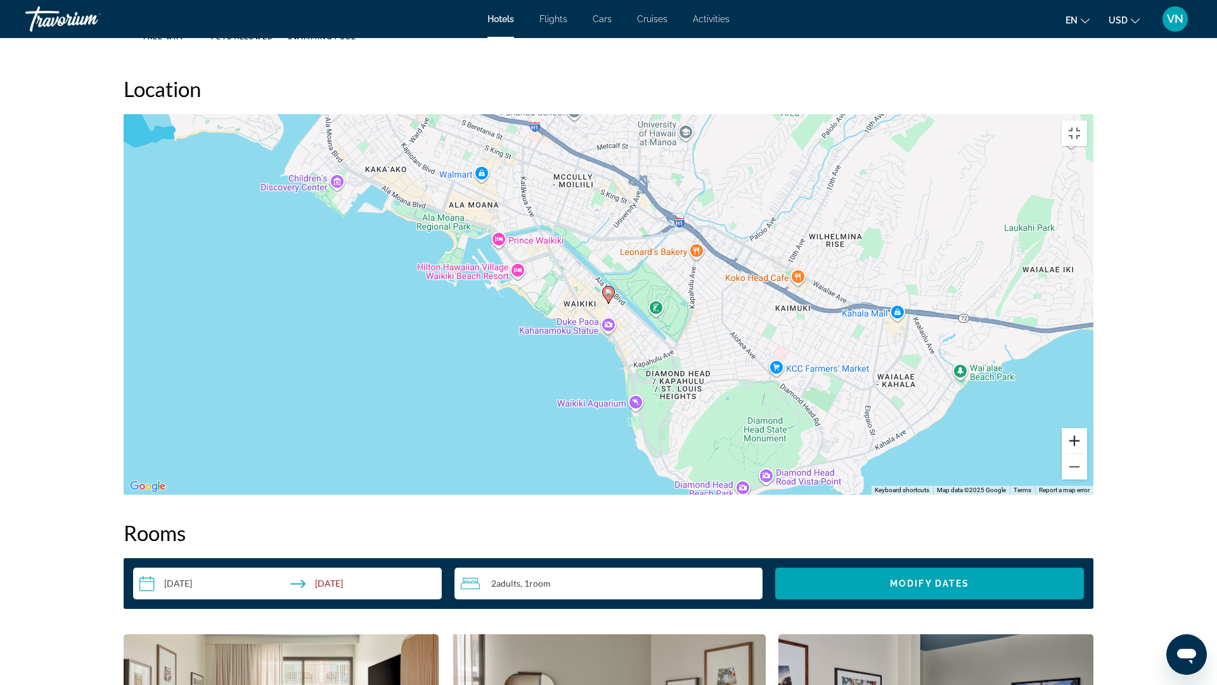
click at [1087, 453] on button "Zoom in" at bounding box center [1074, 440] width 25 height 25
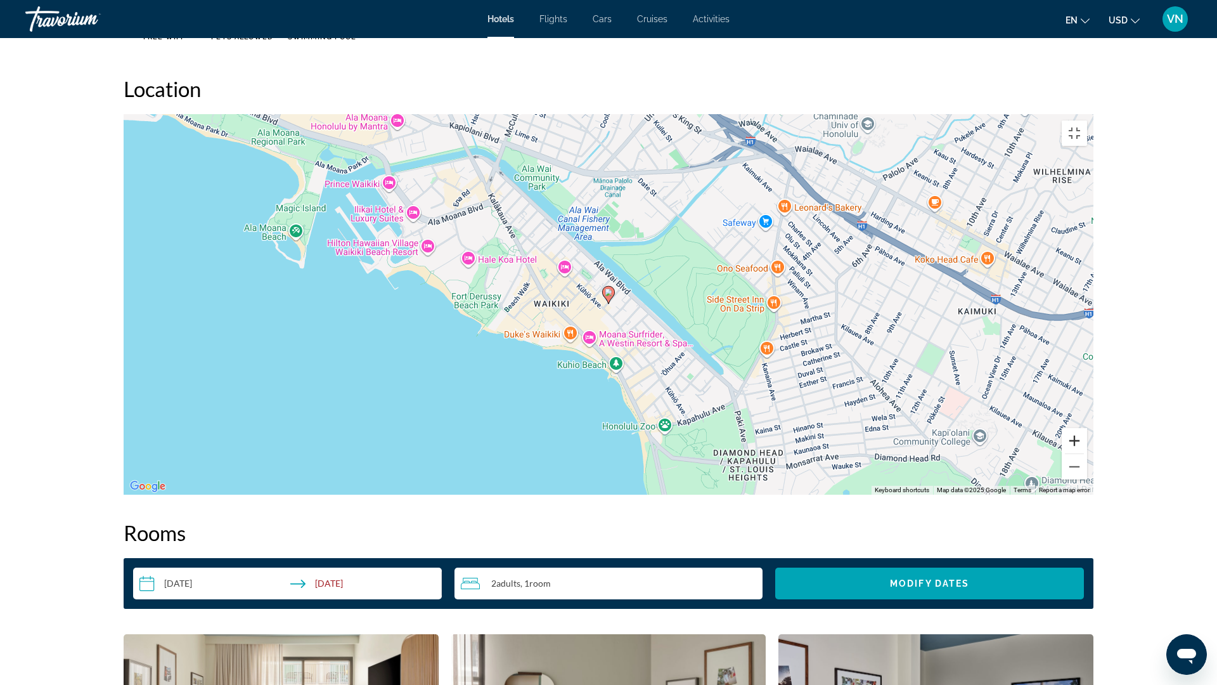
click at [1087, 453] on button "Zoom in" at bounding box center [1074, 440] width 25 height 25
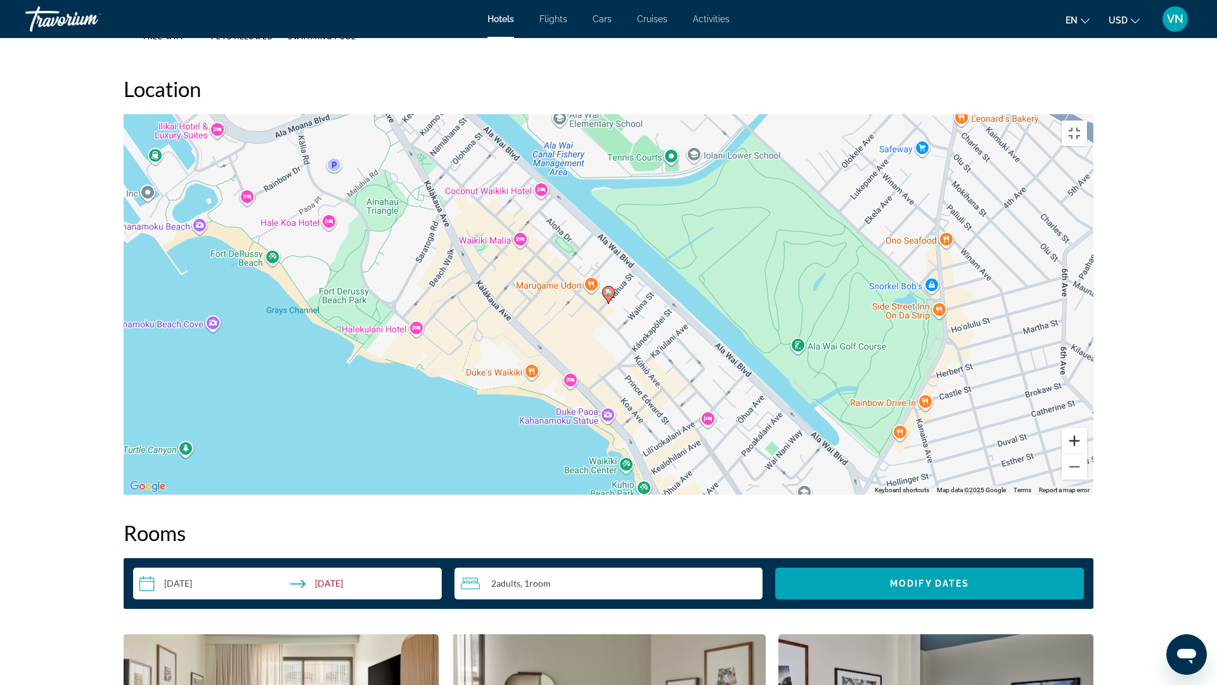
click at [1087, 453] on button "Zoom in" at bounding box center [1074, 440] width 25 height 25
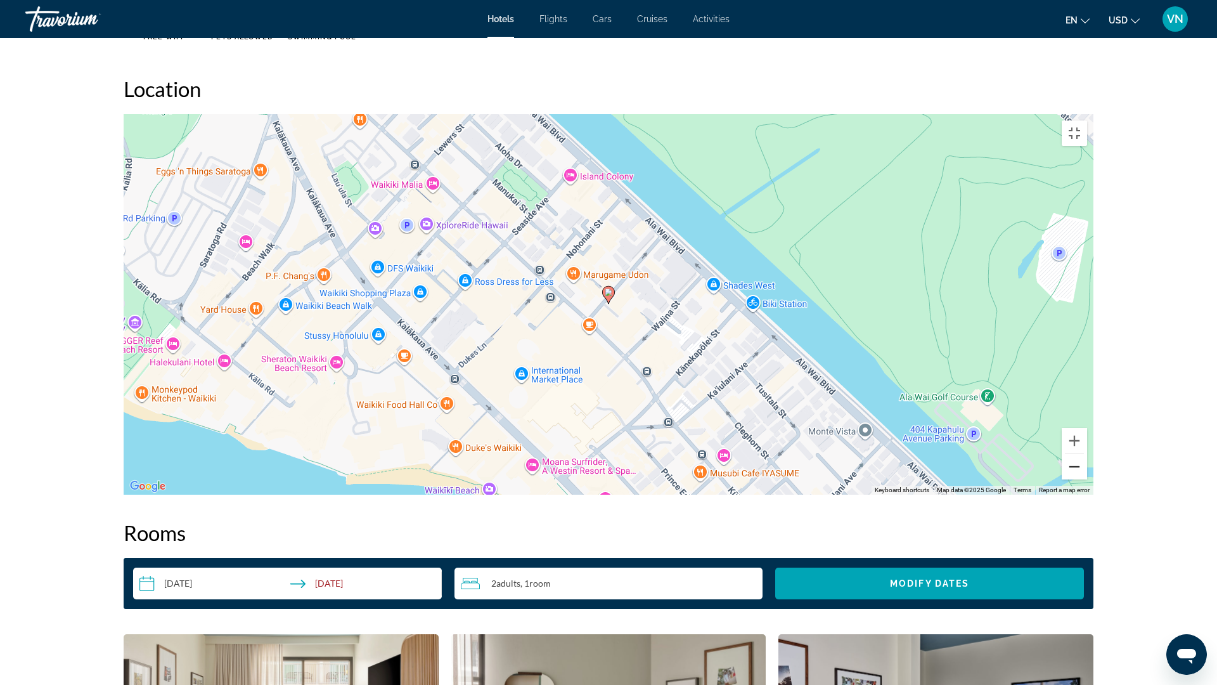
click at [1087, 479] on button "Zoom out" at bounding box center [1074, 466] width 25 height 25
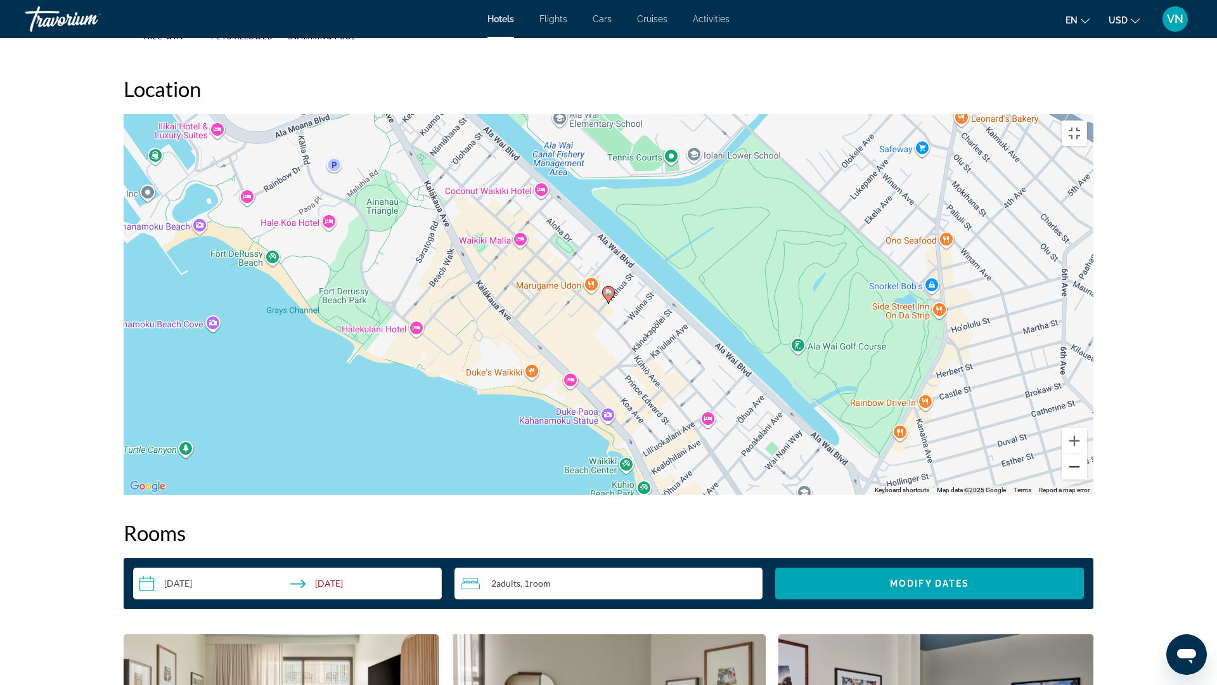
click at [1087, 479] on button "Zoom out" at bounding box center [1074, 466] width 25 height 25
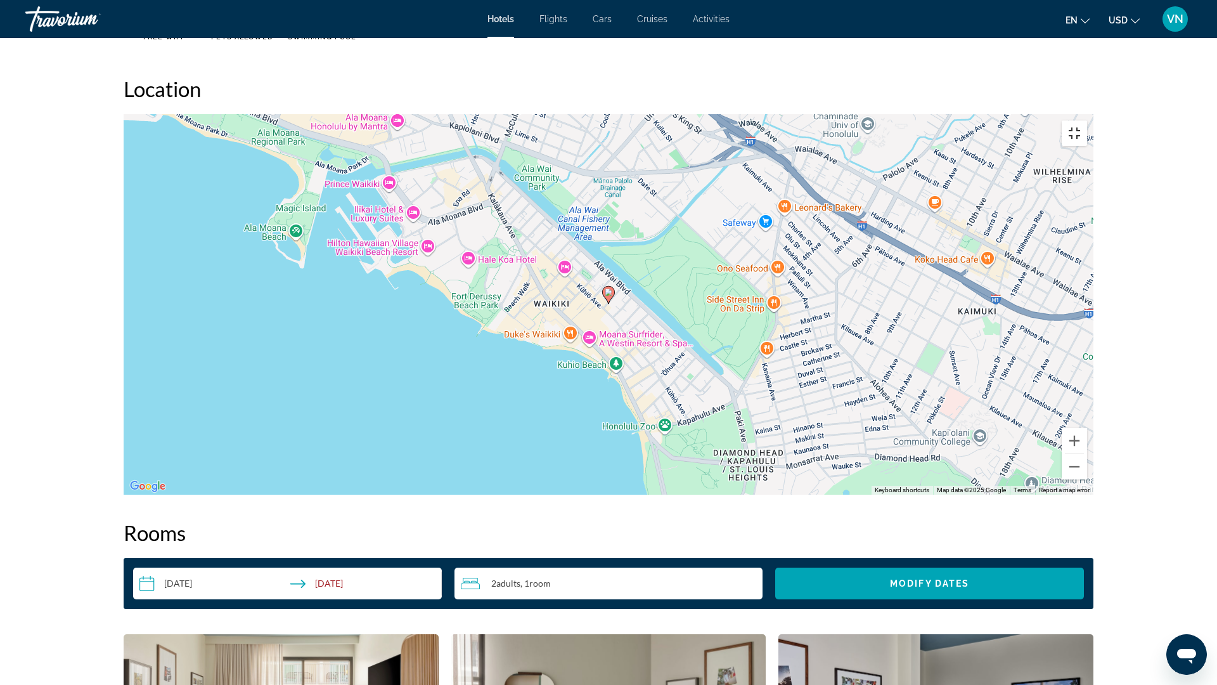
click at [1087, 120] on button "Toggle fullscreen view" at bounding box center [1074, 132] width 25 height 25
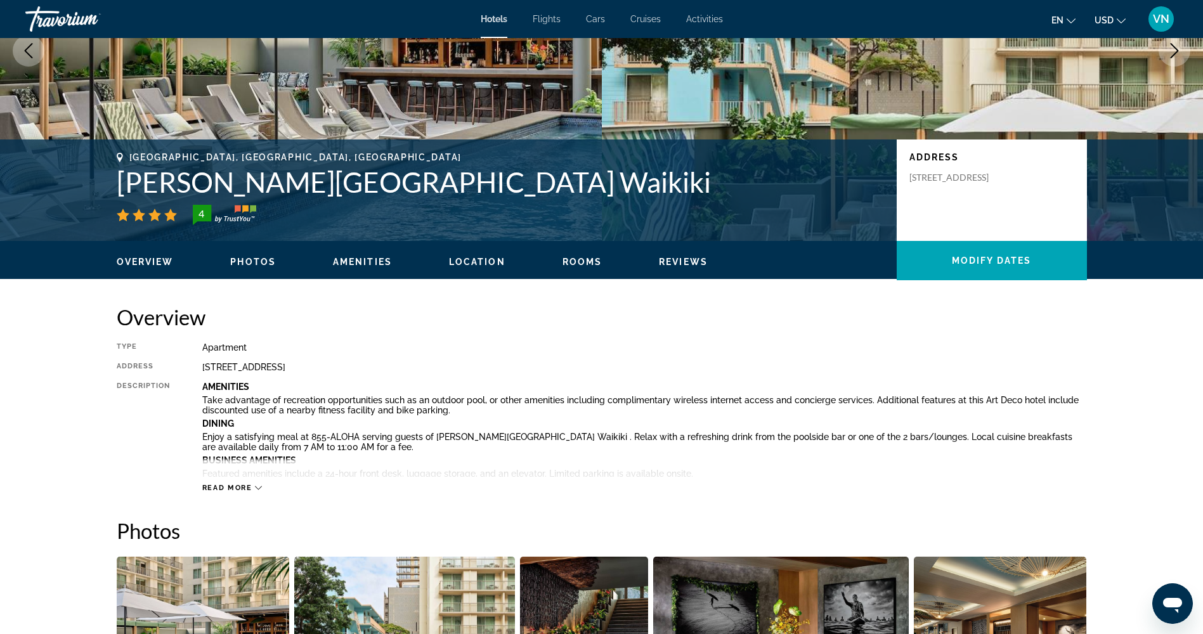
scroll to position [146, 0]
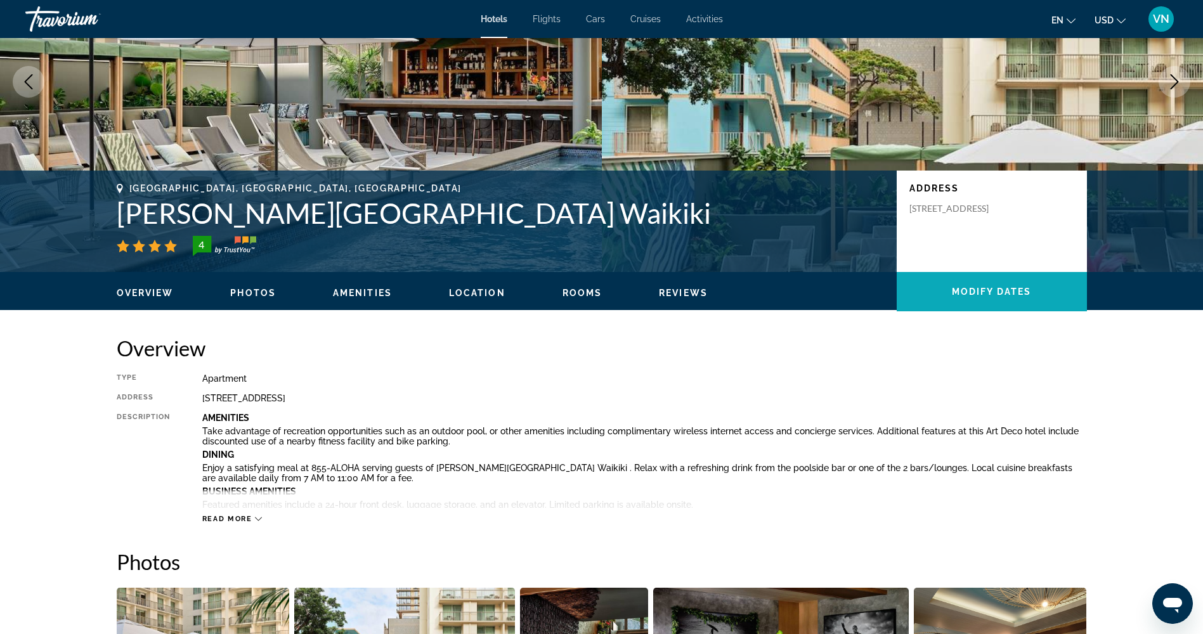
click at [949, 292] on span "Main content" at bounding box center [992, 291] width 190 height 30
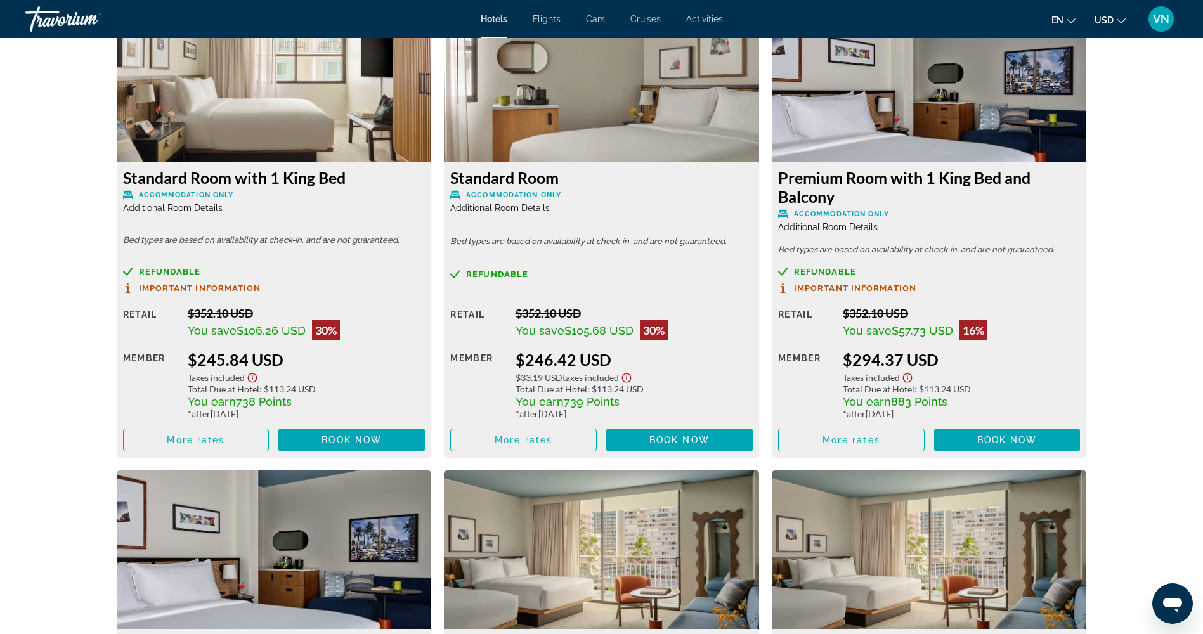
scroll to position [1795, 0]
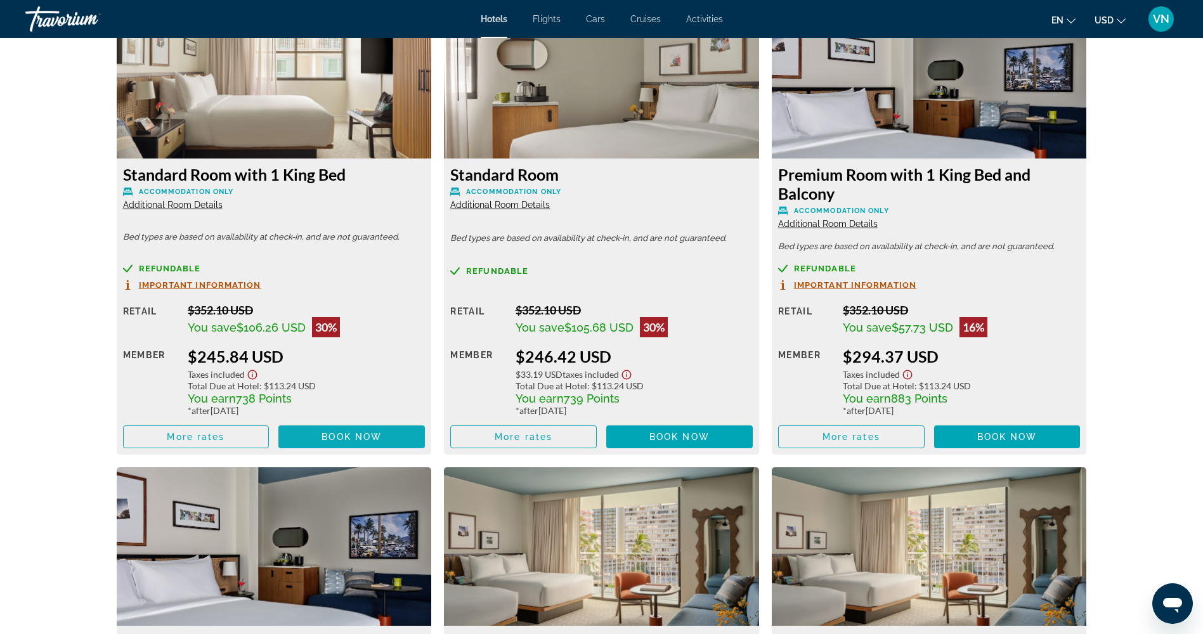
click at [326, 437] on span "Book now" at bounding box center [351, 437] width 60 height 10
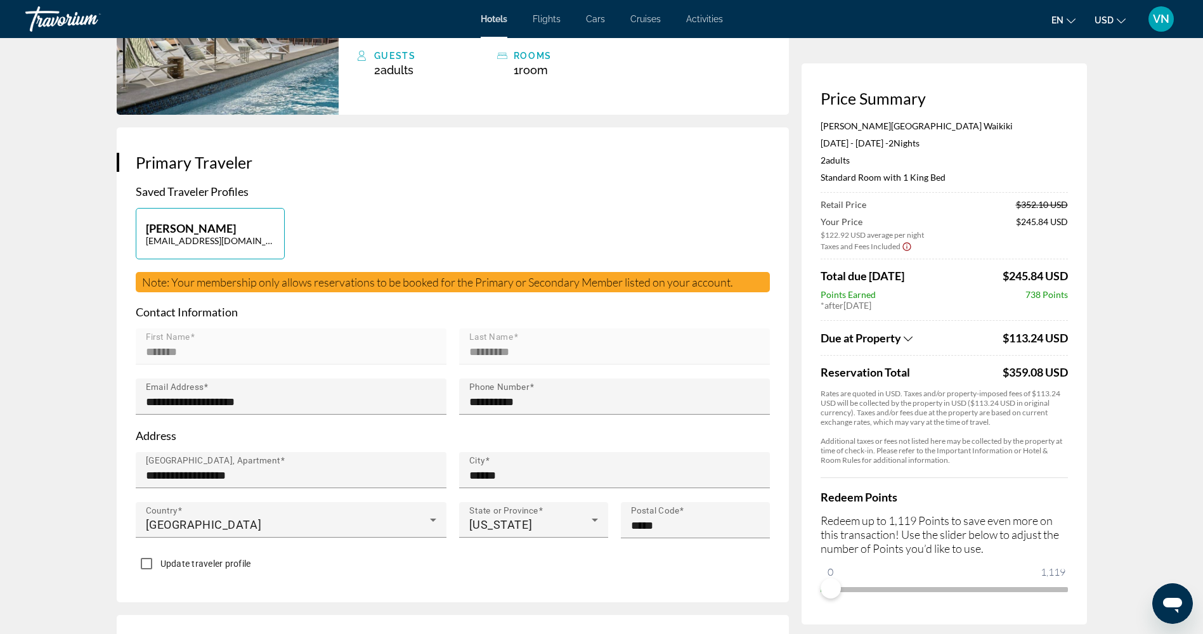
scroll to position [254, 0]
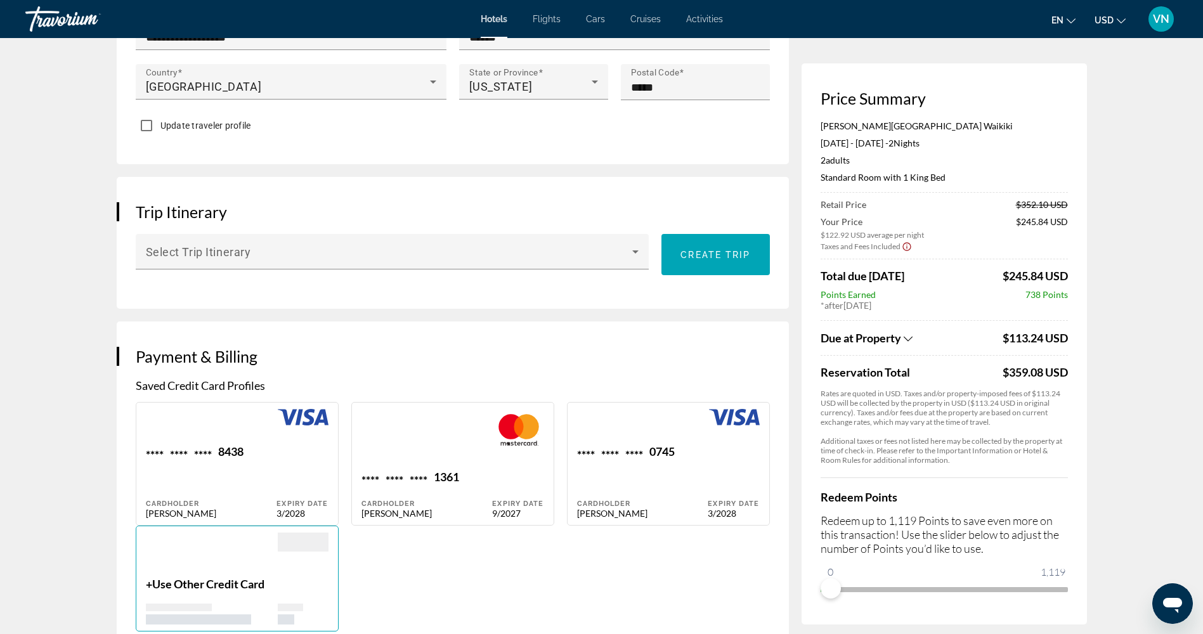
scroll to position [634, 0]
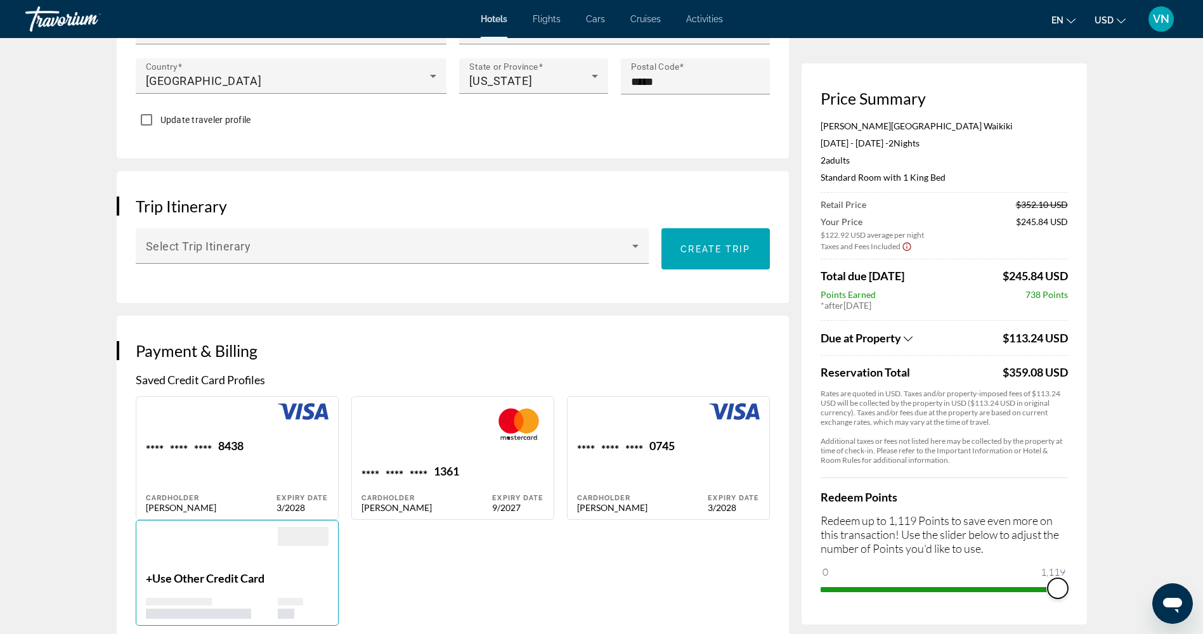
drag, startPoint x: 832, startPoint y: 595, endPoint x: 1095, endPoint y: 579, distance: 263.6
click at [1095, 579] on div "Hotel Booking Price Summary Romer House Waikiki Nov 13, 2025 - Nov 15, 2025 - 2…" at bounding box center [601, 510] width 1021 height 2213
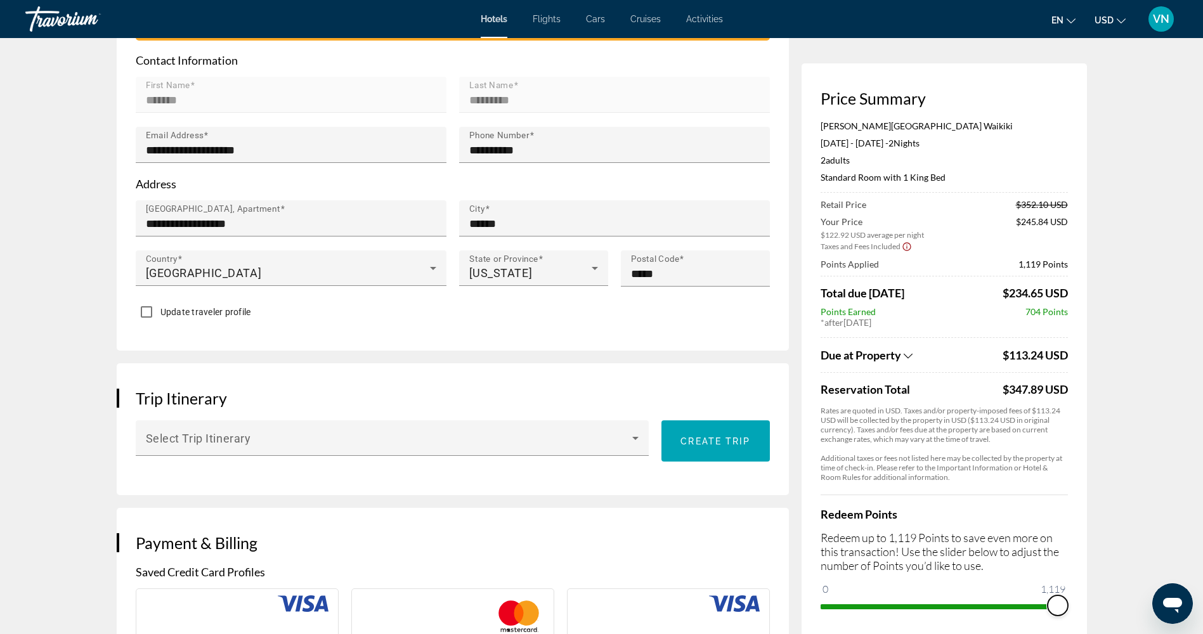
scroll to position [444, 0]
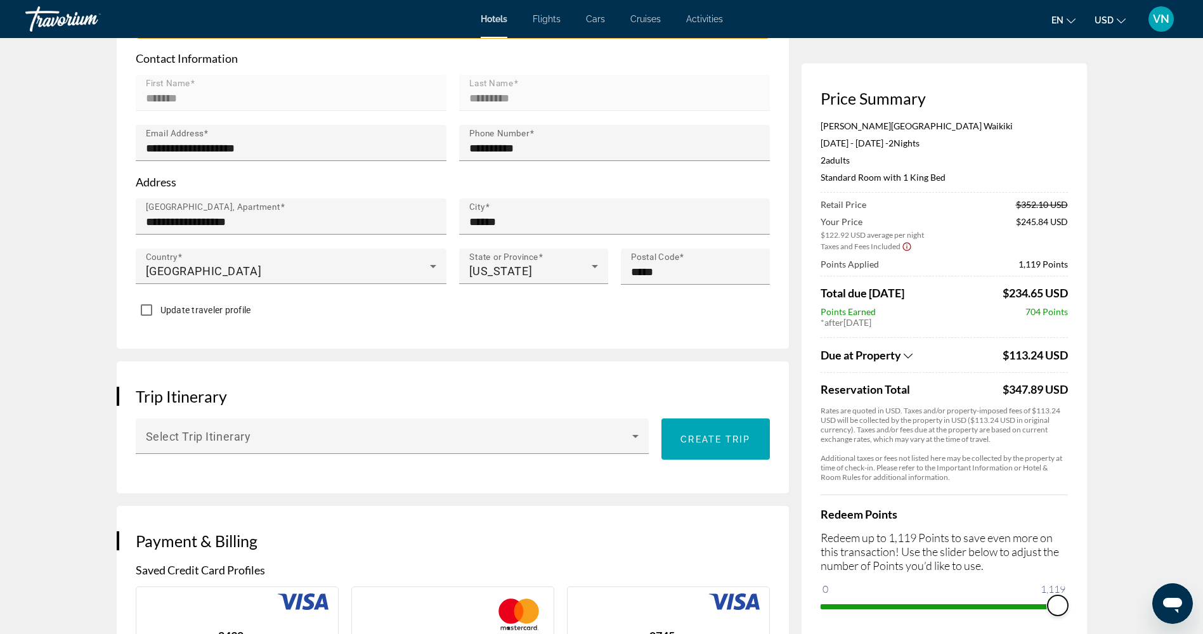
drag, startPoint x: 1055, startPoint y: 605, endPoint x: 1095, endPoint y: 571, distance: 52.6
drag, startPoint x: 1052, startPoint y: 610, endPoint x: 808, endPoint y: 637, distance: 245.0
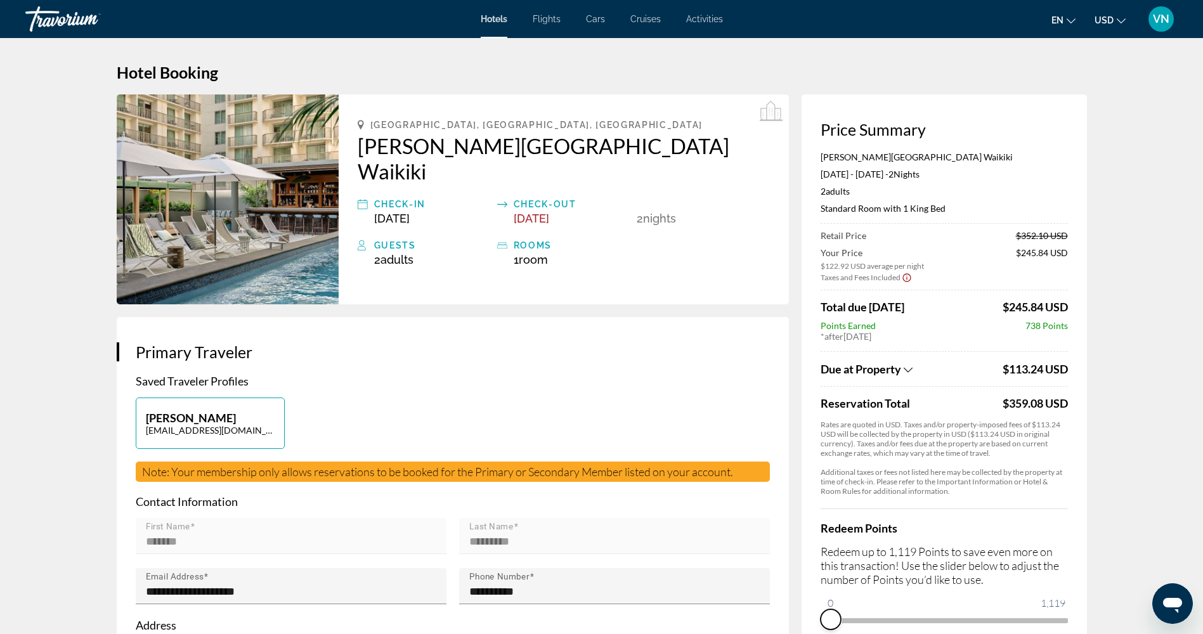
scroll to position [0, 0]
